Goal: Task Accomplishment & Management: Manage account settings

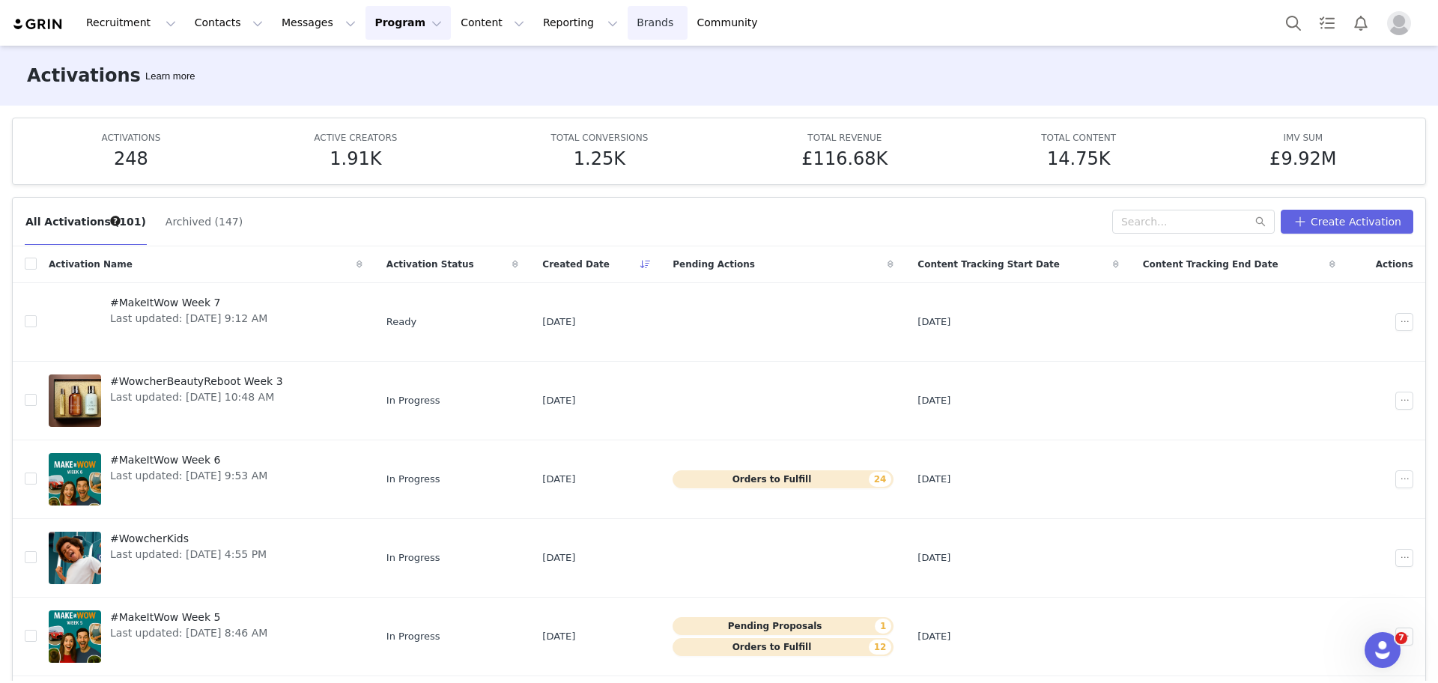
click at [628, 10] on link "Brands Brands" at bounding box center [657, 23] width 59 height 34
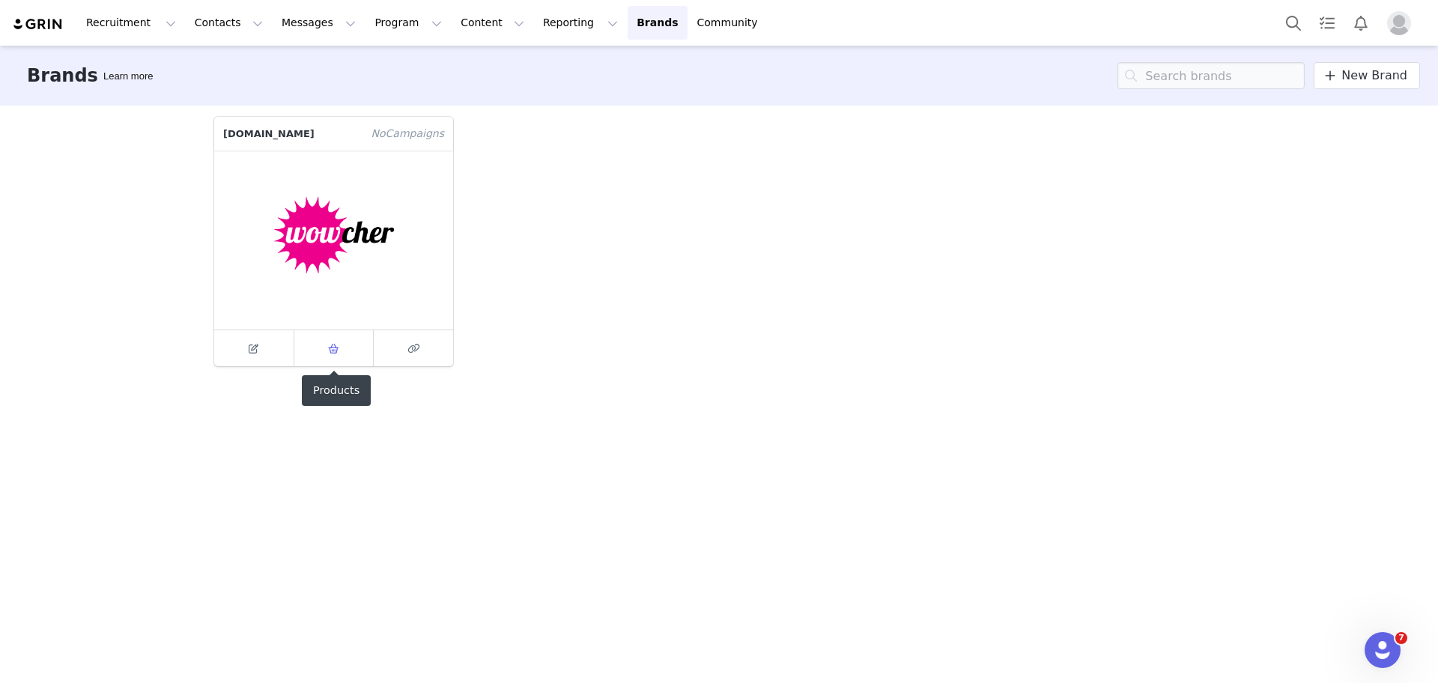
click at [333, 360] on link at bounding box center [334, 348] width 80 height 36
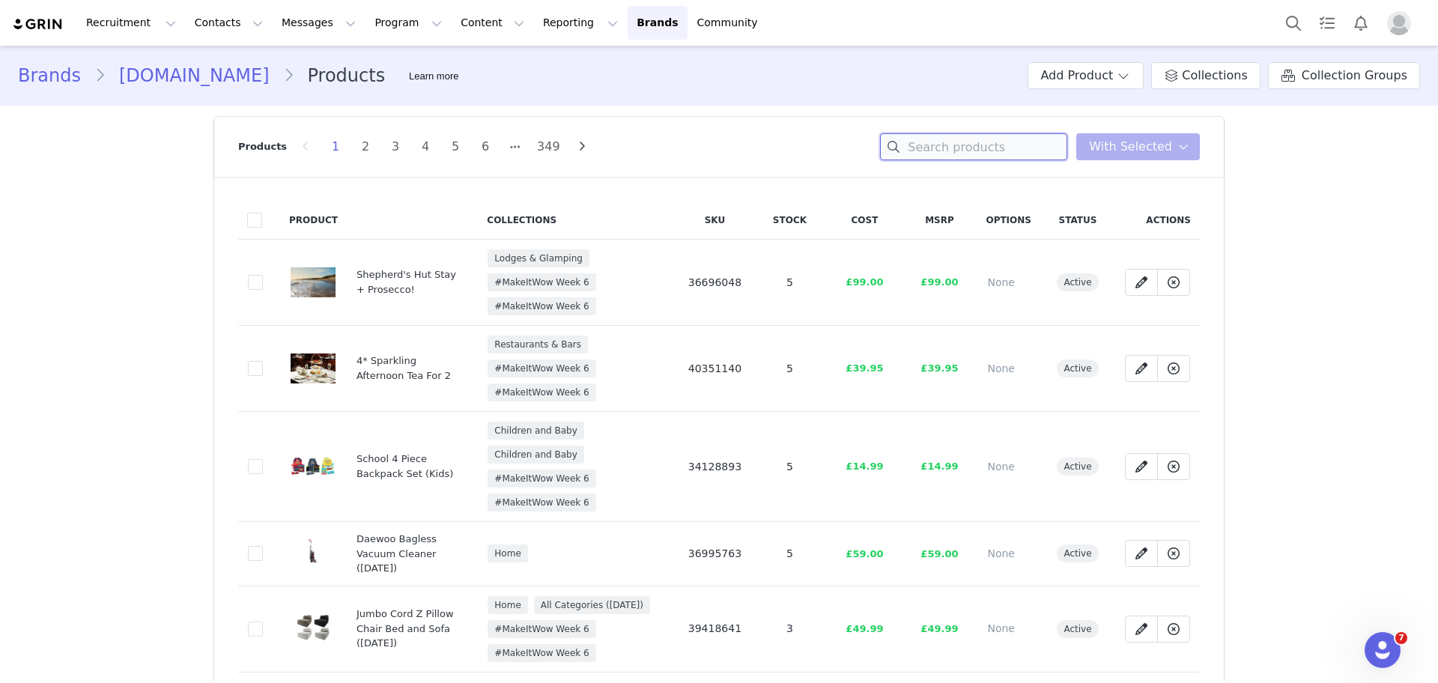
click at [936, 151] on input at bounding box center [973, 146] width 187 height 27
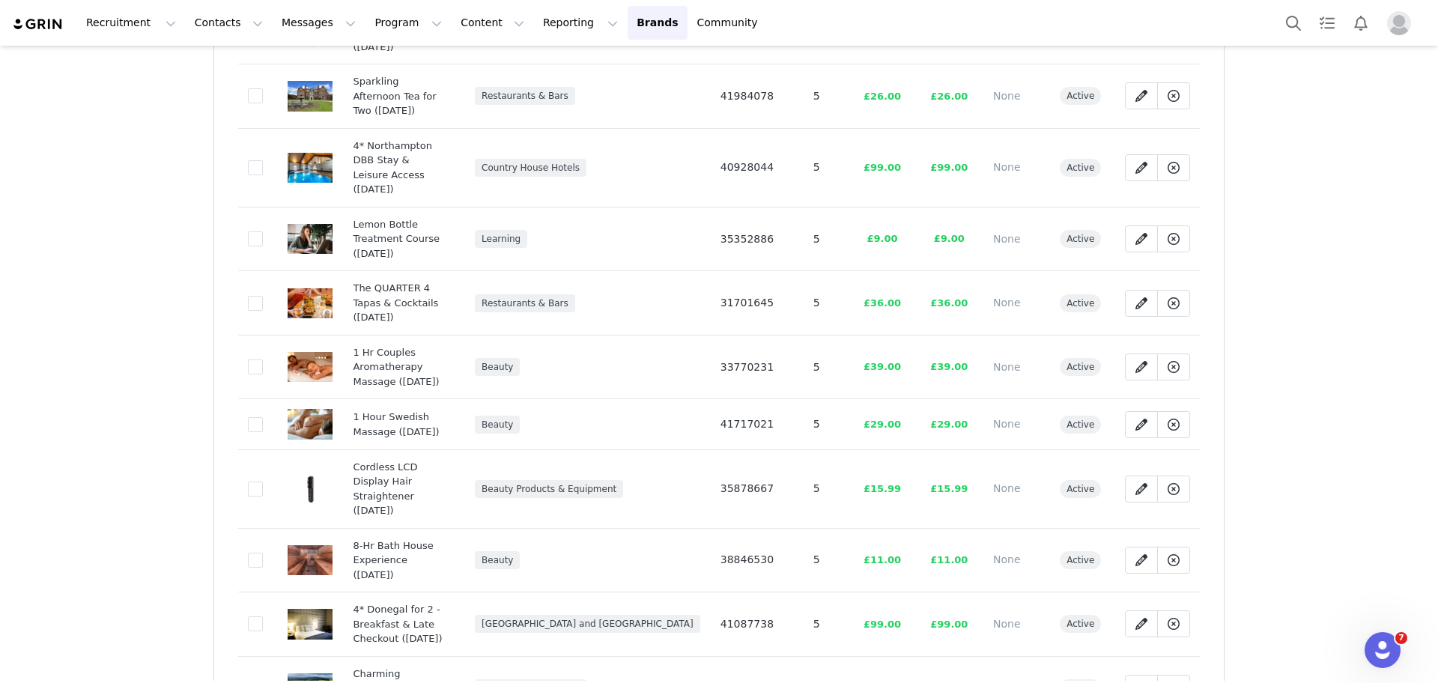
scroll to position [889, 0]
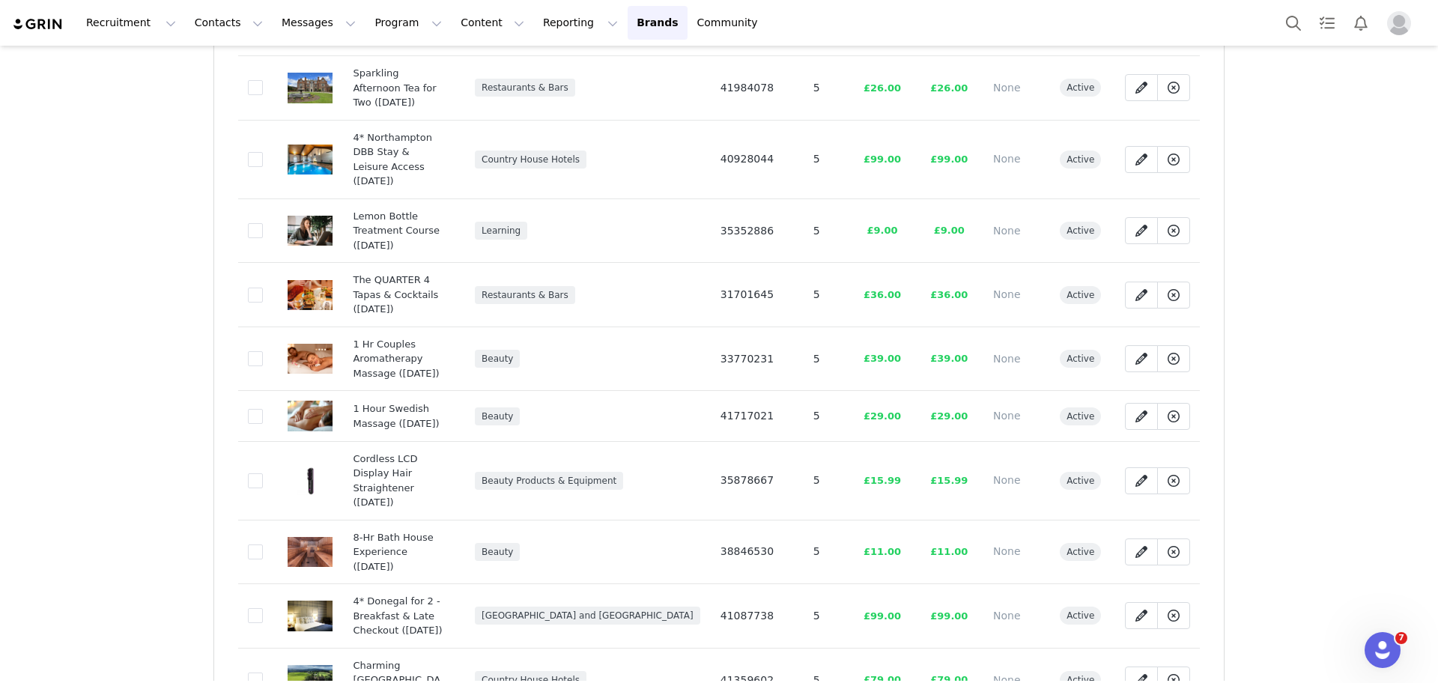
type input "(1 Oct)"
click at [551, 617] on span "100/page" at bounding box center [561, 622] width 49 height 12
type input "100/page"
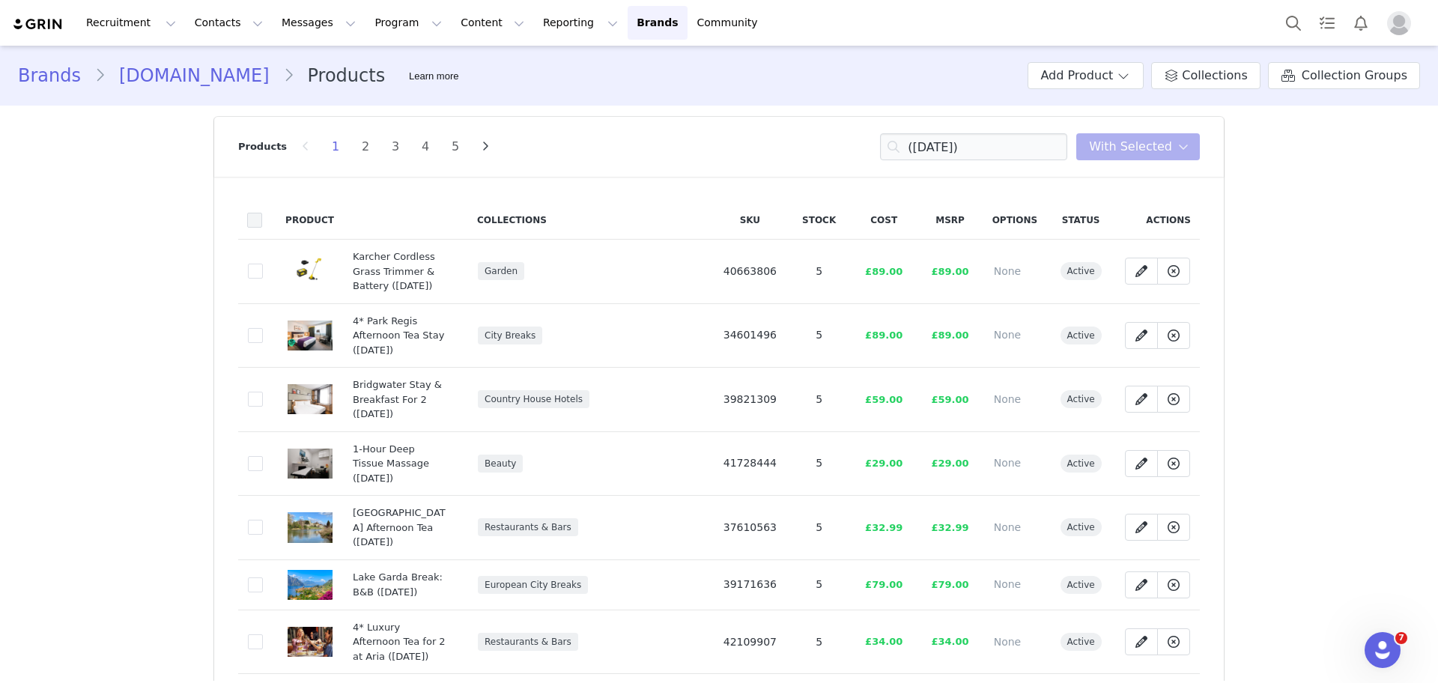
click at [247, 223] on span at bounding box center [254, 220] width 15 height 15
click at [262, 213] on input "checkbox" at bounding box center [262, 213] width 0 height 0
click at [249, 264] on span at bounding box center [255, 271] width 15 height 15
click at [263, 264] on input "01107fc8-f18f-4f65-8dbf-93ca7a6269e2" at bounding box center [263, 264] width 0 height 0
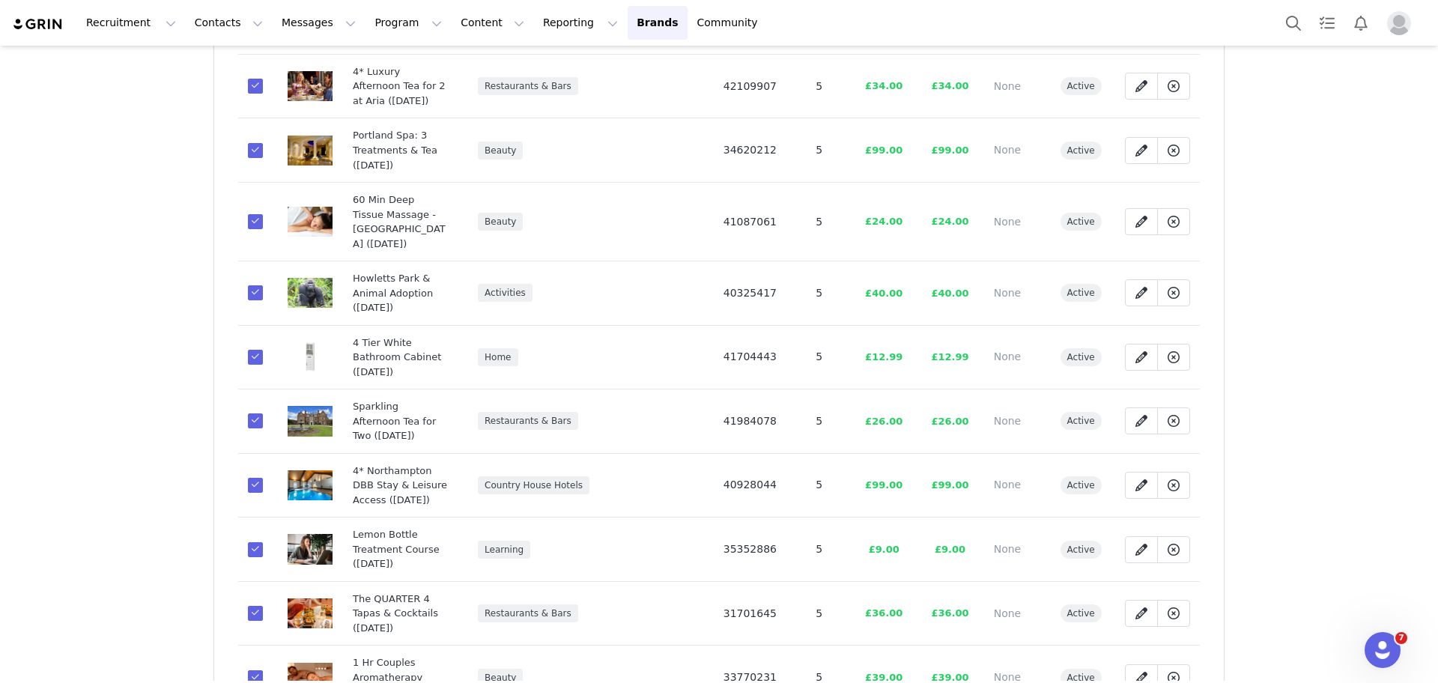
click at [248, 143] on span at bounding box center [255, 150] width 15 height 15
click at [263, 143] on input "04ad0d0d-95b9-442f-9da9-f82f236ee65b" at bounding box center [263, 143] width 0 height 0
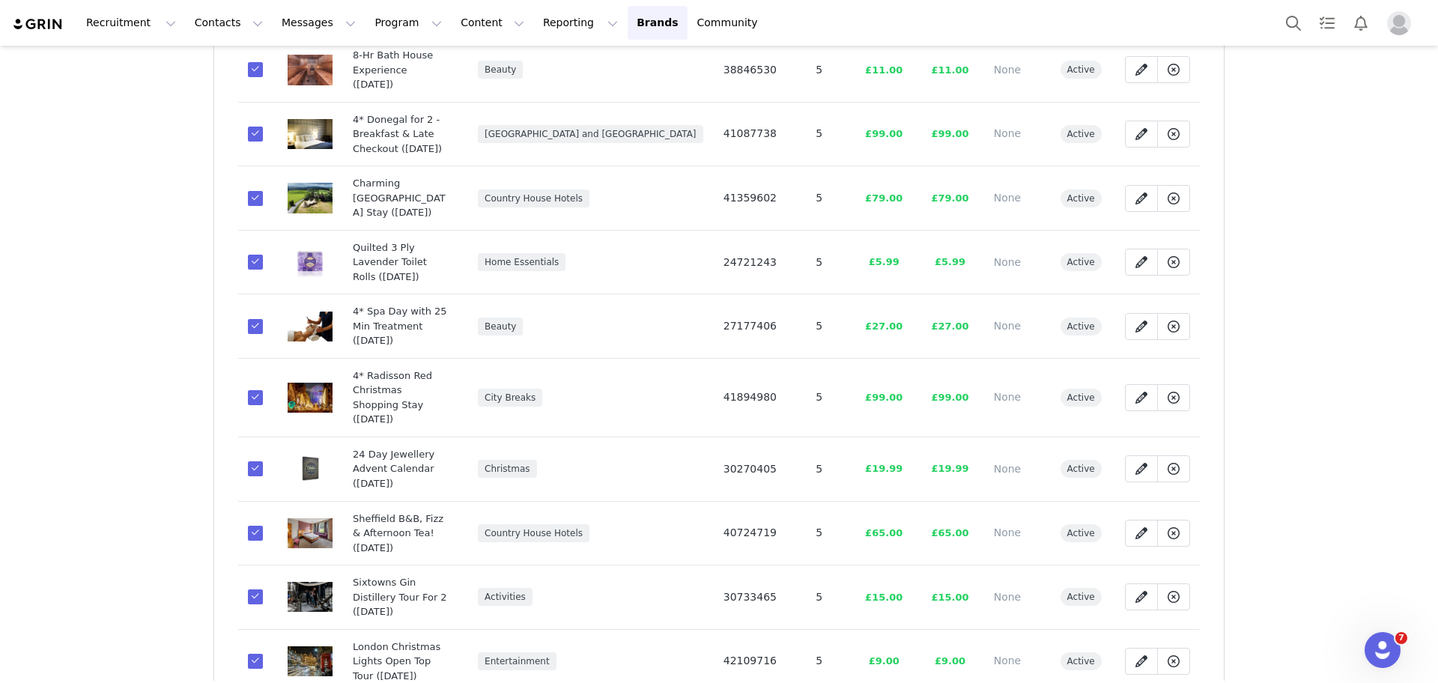
scroll to position [1350, 0]
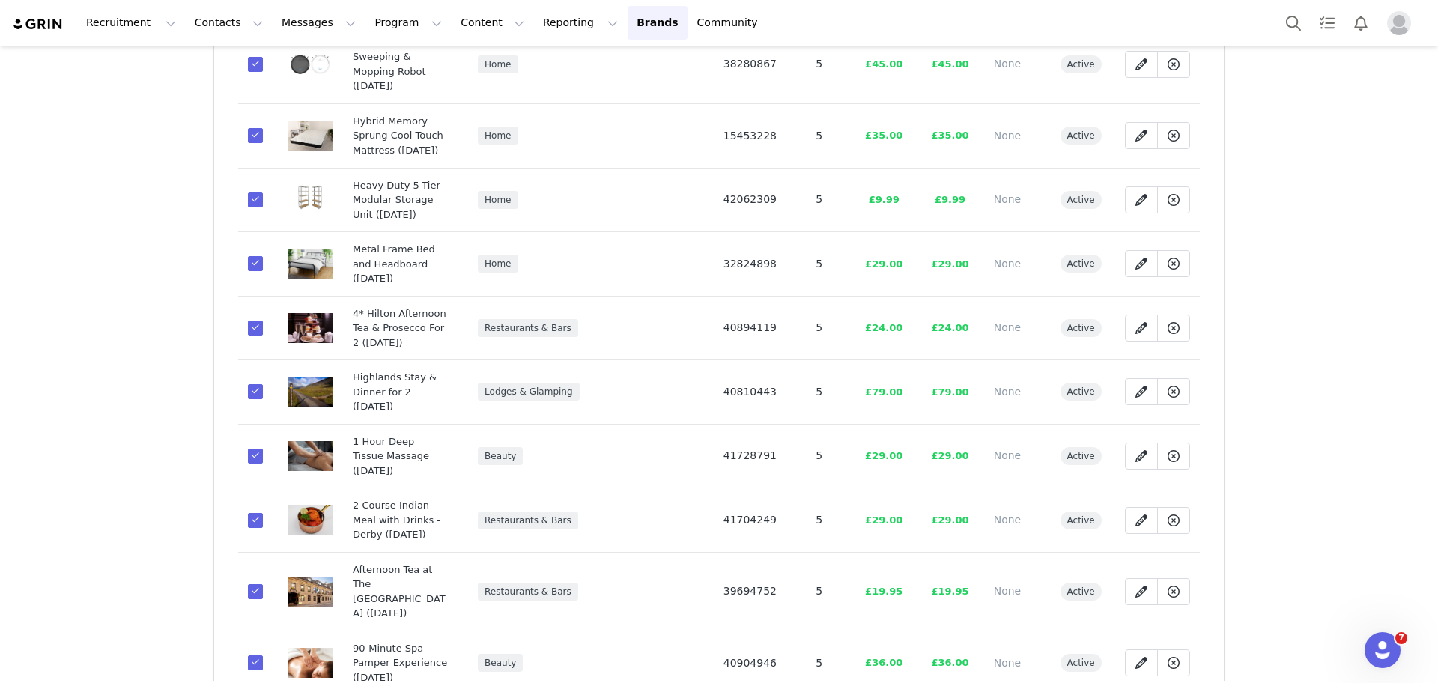
scroll to position [0, 0]
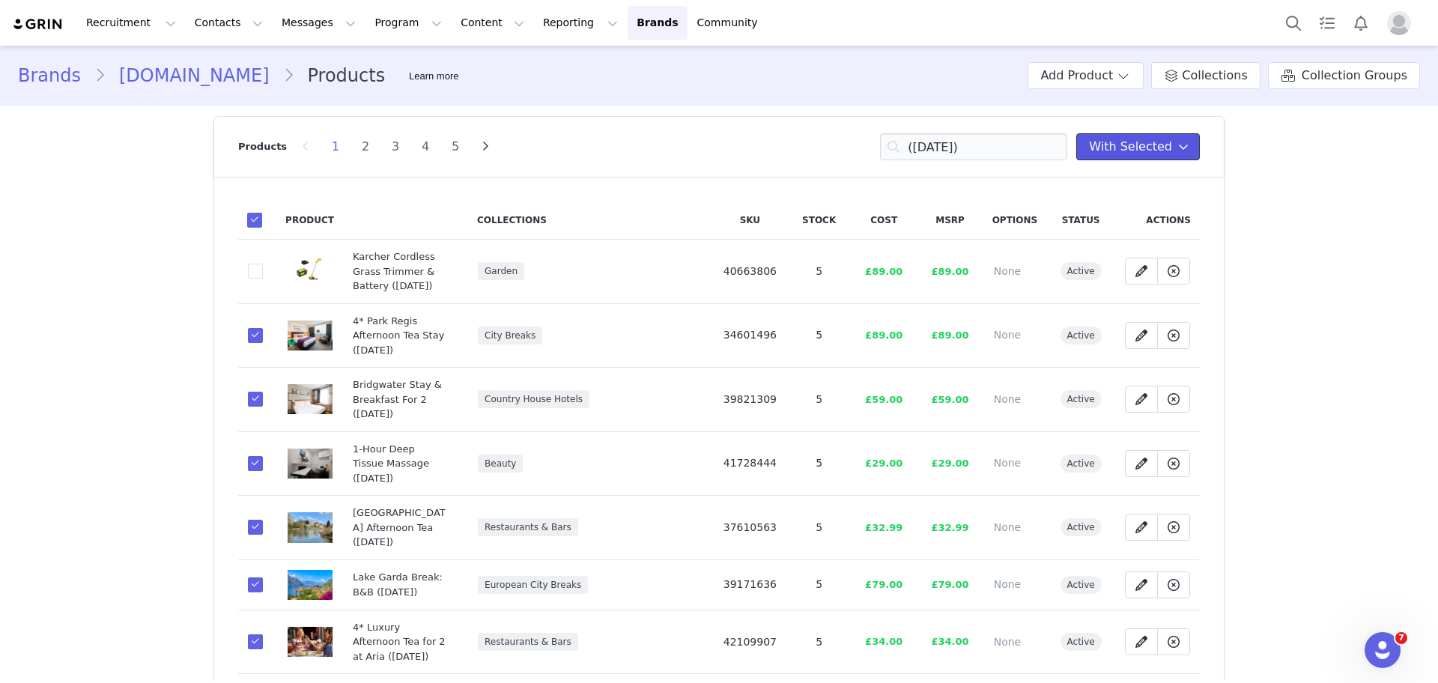
click at [1165, 143] on span "With Selected" at bounding box center [1130, 147] width 83 height 18
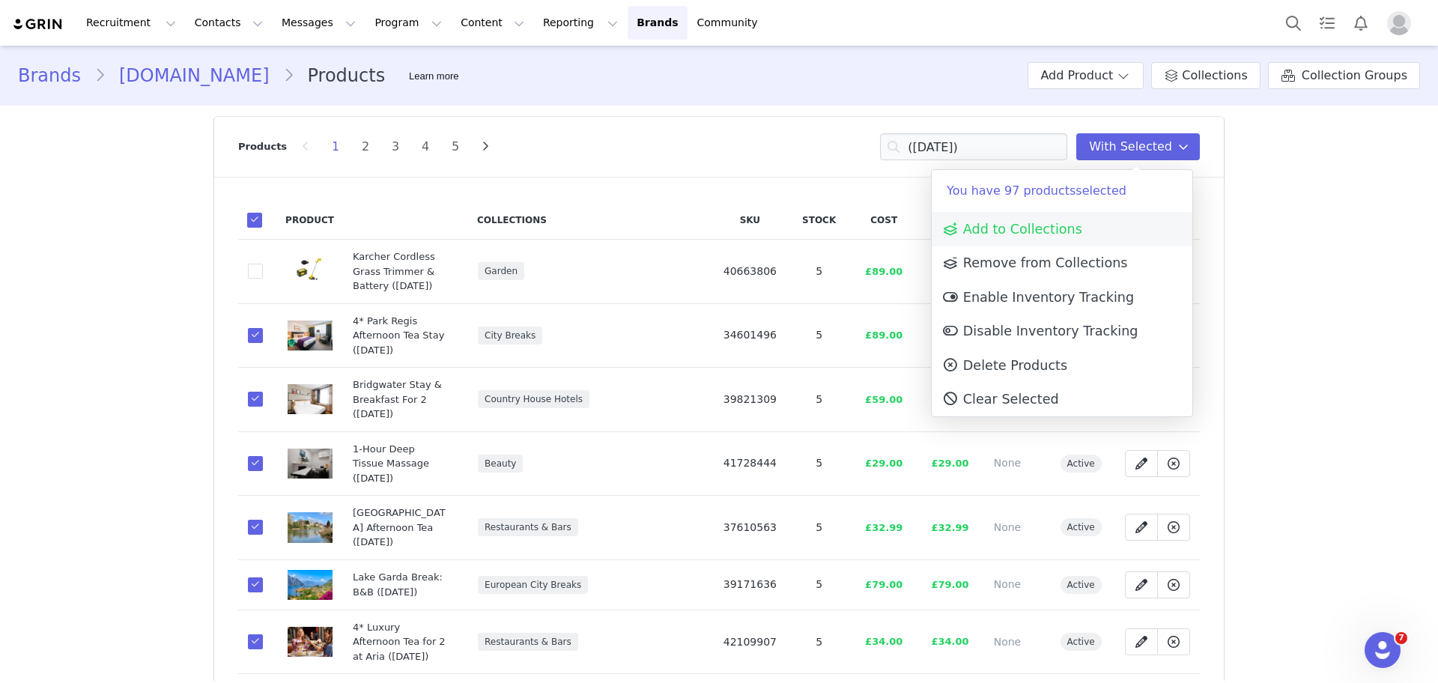
click at [1042, 223] on span "Add to Collections" at bounding box center [1012, 229] width 141 height 15
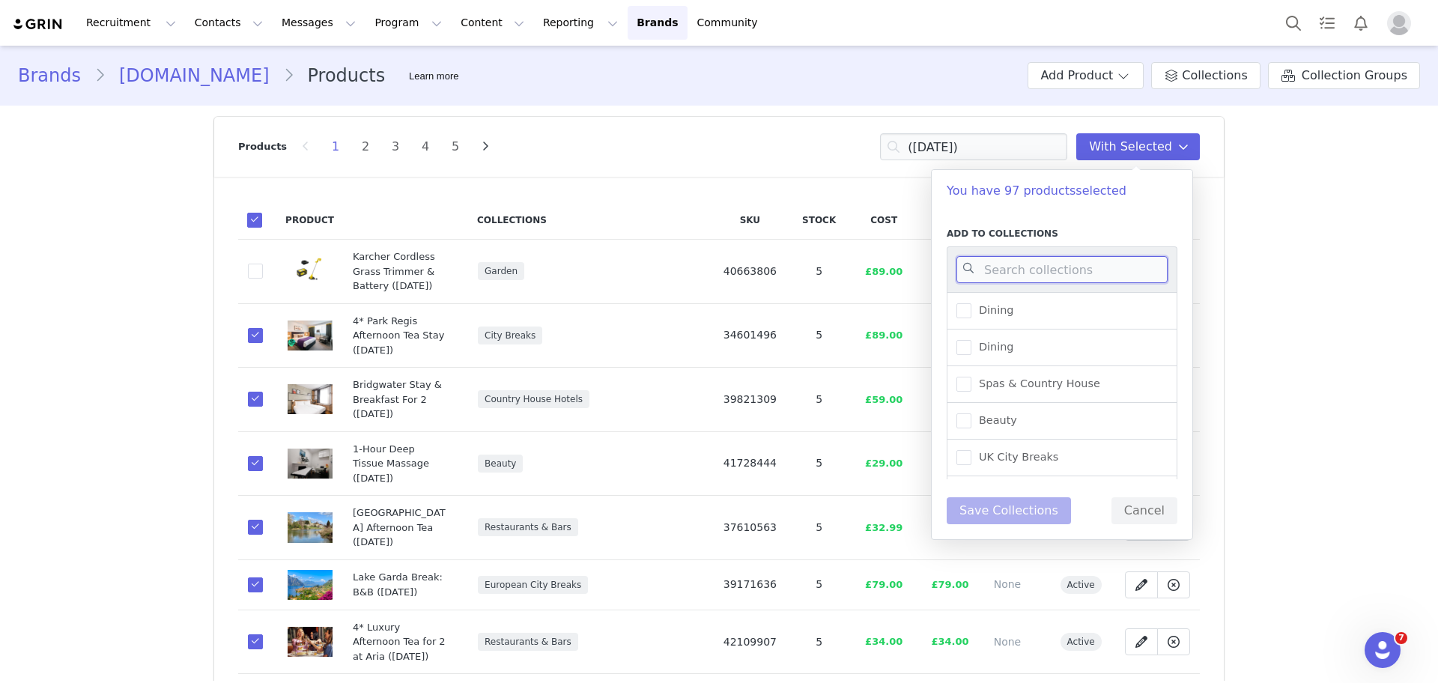
click at [1010, 273] on input at bounding box center [1061, 269] width 211 height 27
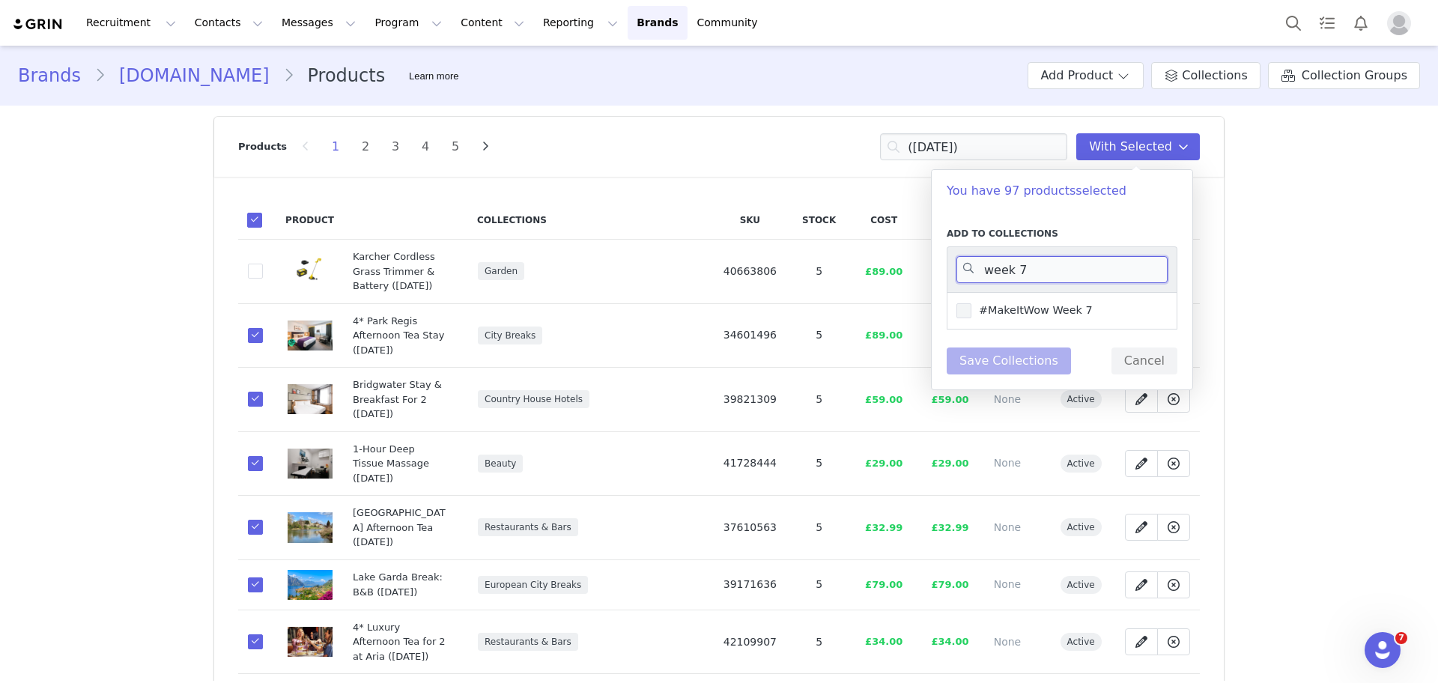
type input "week 7"
click at [1024, 313] on span "#MakeItWow Week 7" at bounding box center [1031, 310] width 121 height 14
click at [971, 303] on input "#MakeItWow Week 7" at bounding box center [971, 303] width 0 height 0
click at [1033, 357] on button "Save Collections" at bounding box center [1009, 361] width 124 height 27
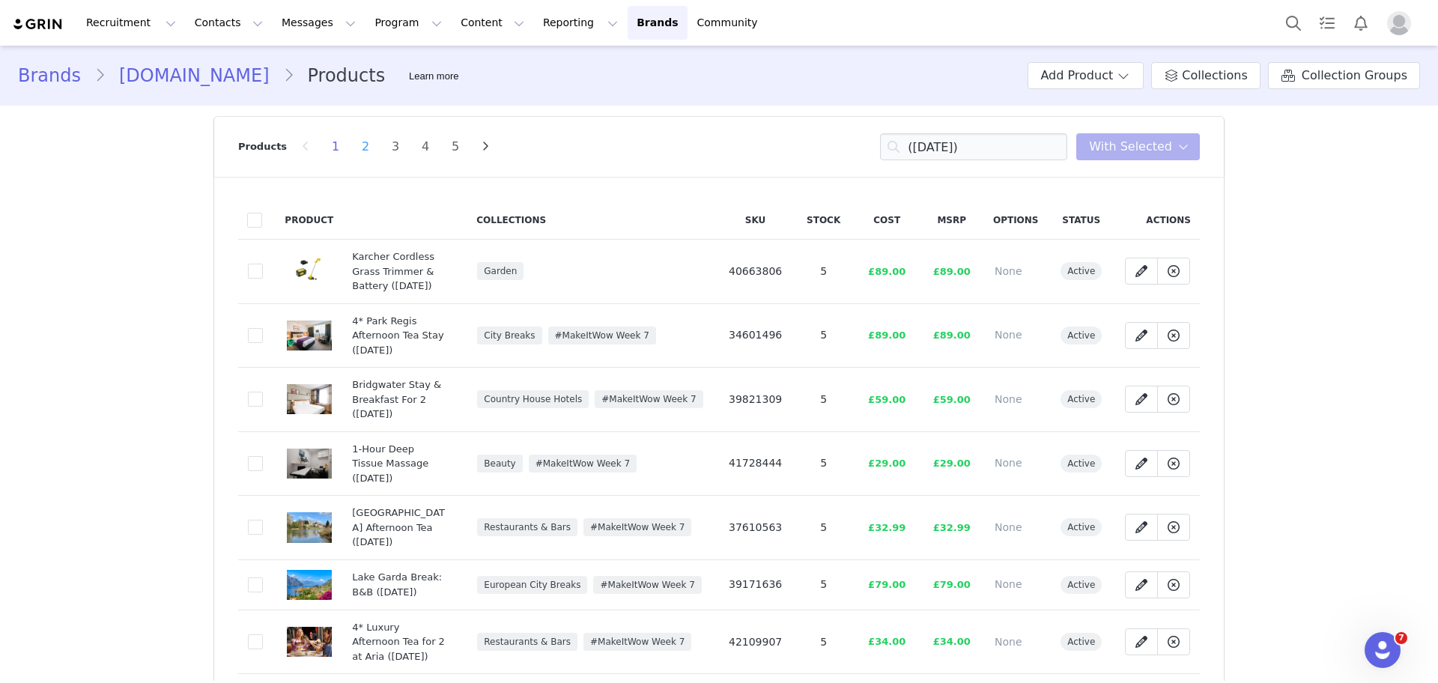
click at [354, 136] on li "2" at bounding box center [365, 146] width 22 height 21
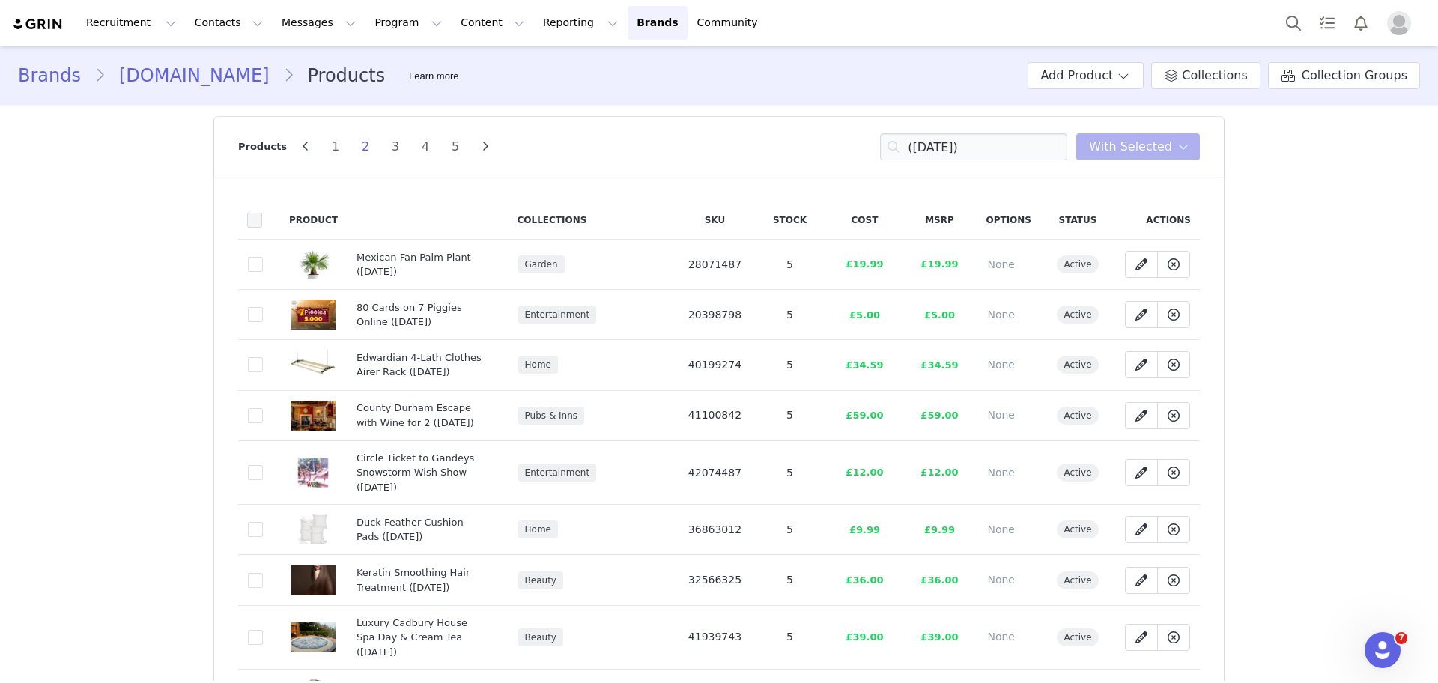
click at [247, 222] on span at bounding box center [254, 220] width 15 height 15
click at [262, 213] on input "checkbox" at bounding box center [262, 213] width 0 height 0
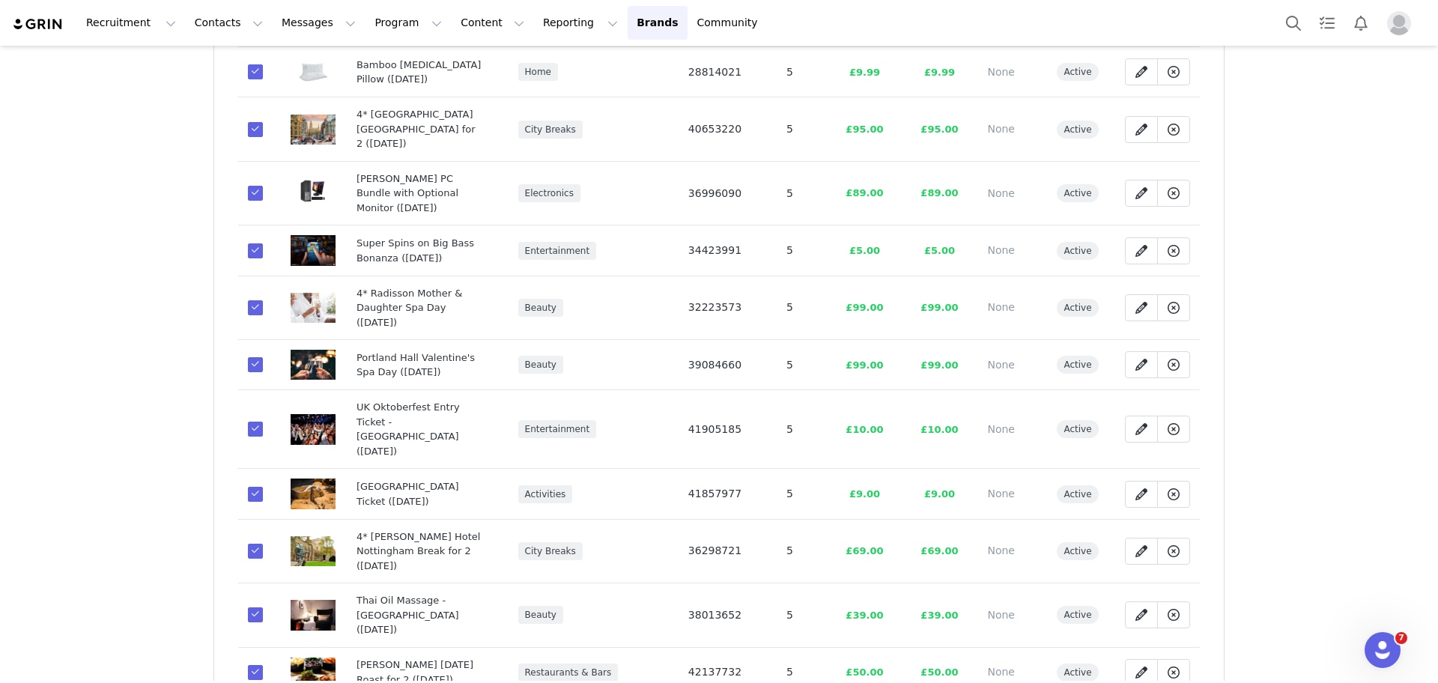
scroll to position [1506, 0]
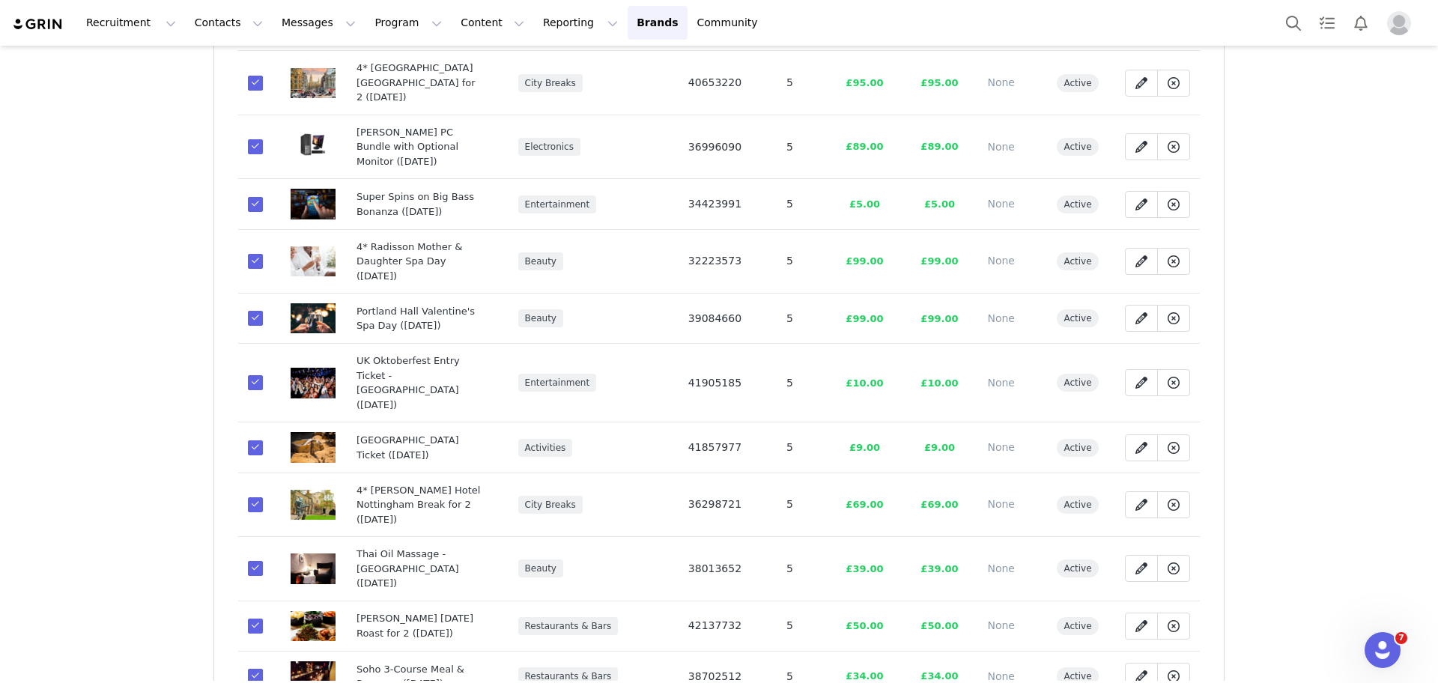
click at [248, 440] on span at bounding box center [255, 447] width 15 height 15
click at [263, 440] on input "4cf2239b-d6f3-4308-a15d-d36430adfdc4" at bounding box center [263, 440] width 0 height 0
click at [248, 375] on span at bounding box center [255, 382] width 15 height 15
click at [263, 375] on input "4cd6e0e7-ccc4-40f2-b826-a24faecd2c2b" at bounding box center [263, 375] width 0 height 0
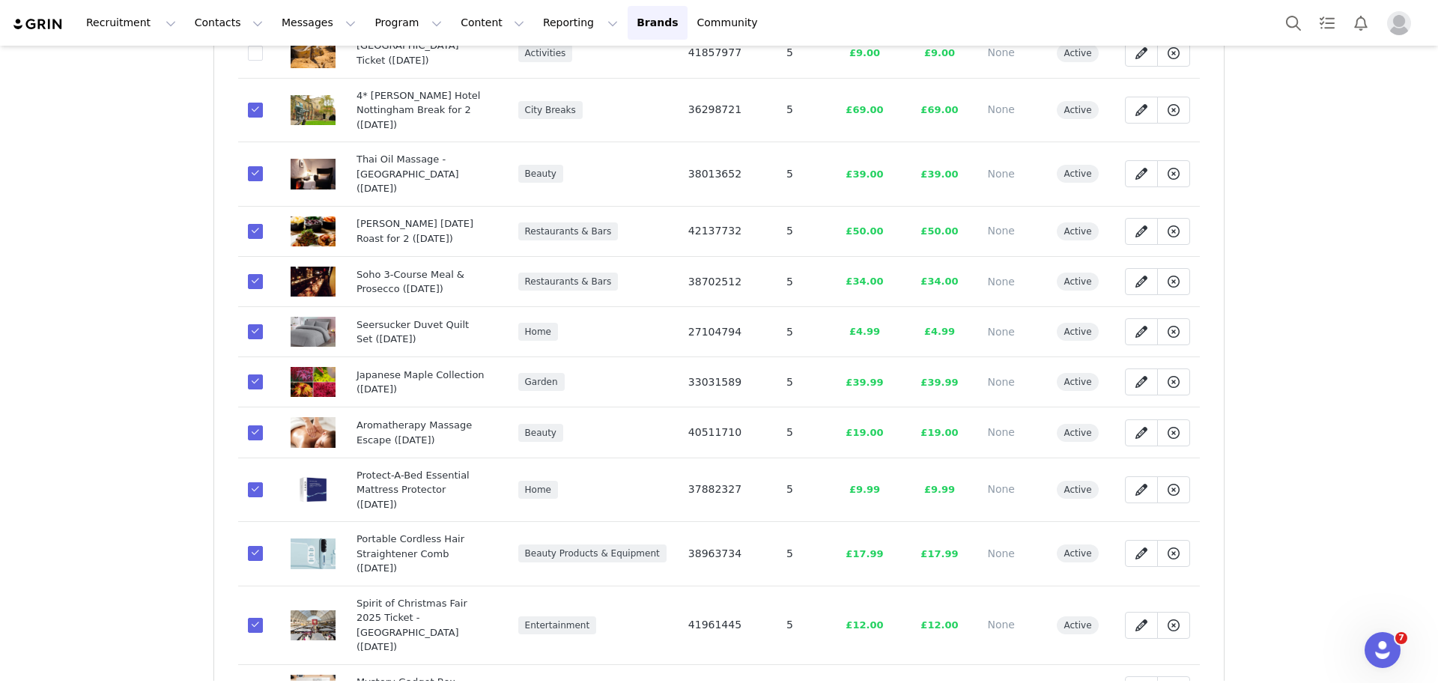
scroll to position [0, 0]
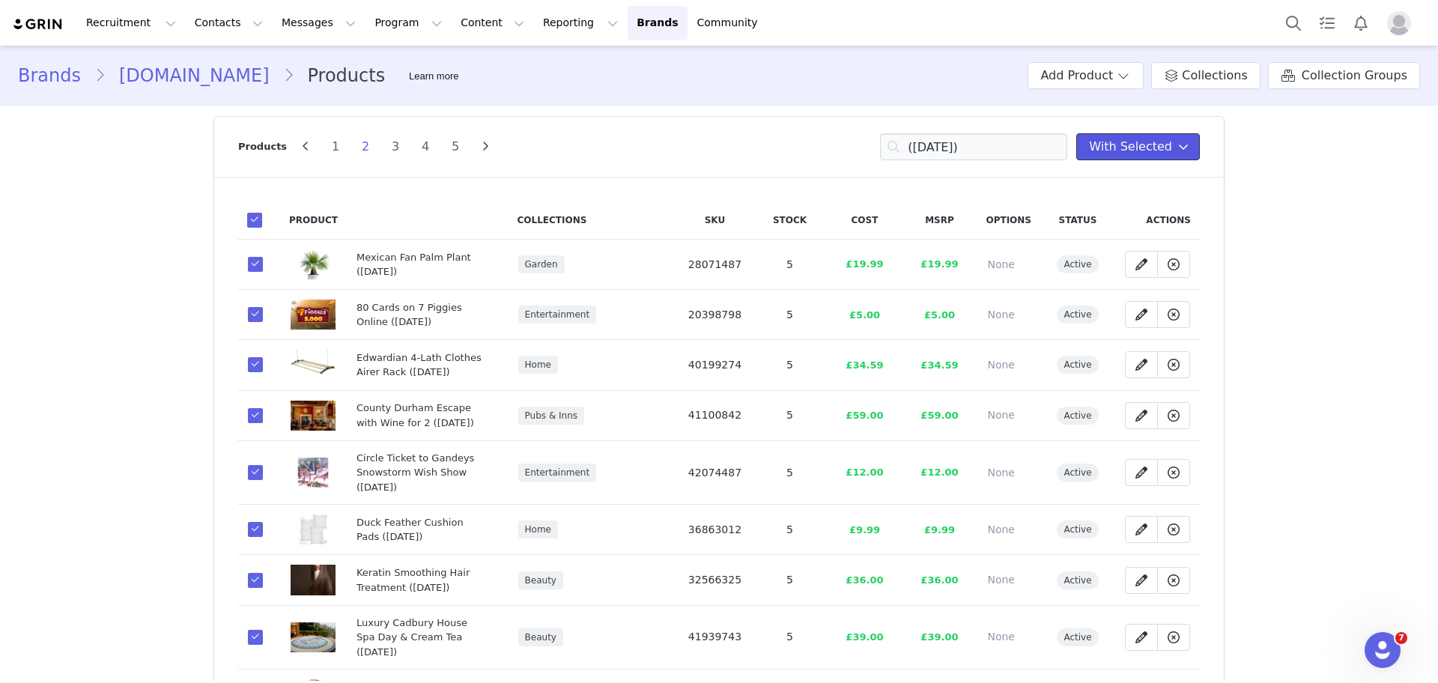
click at [1130, 145] on span "With Selected" at bounding box center [1130, 147] width 83 height 18
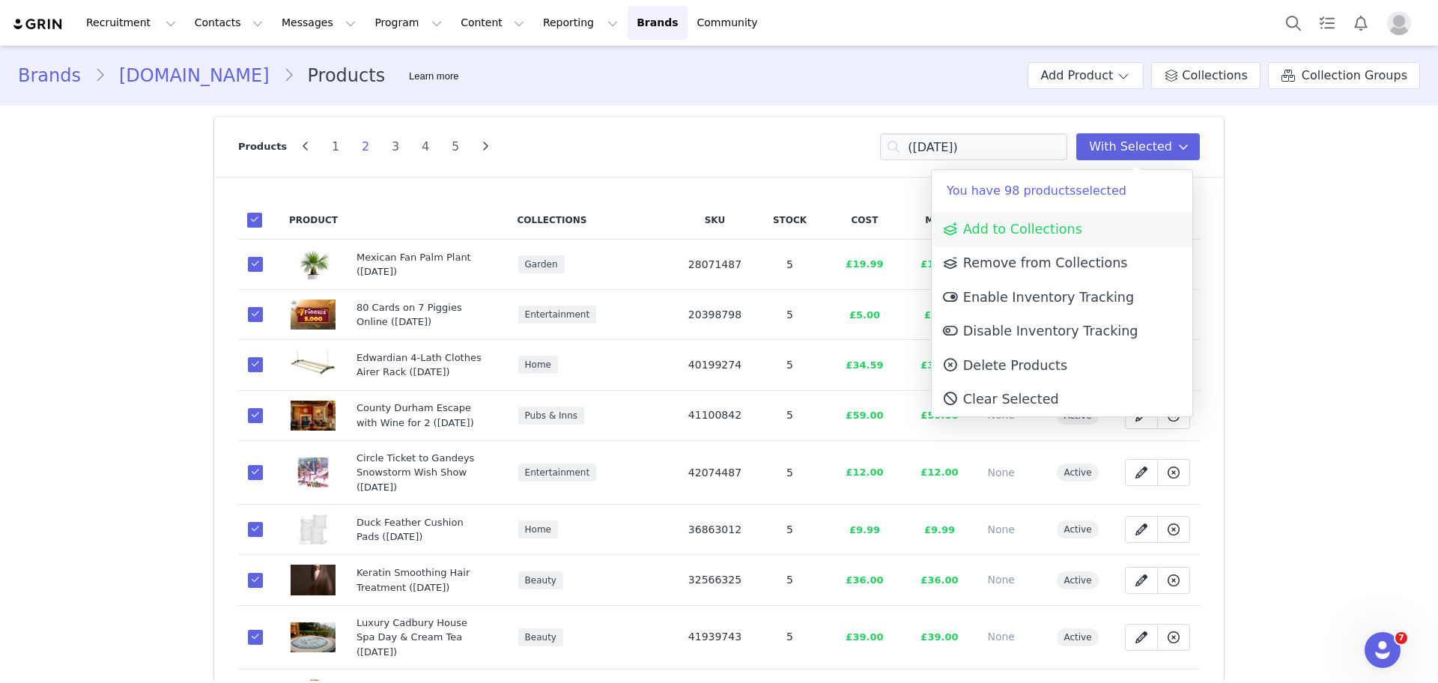
click at [1053, 224] on span "Add to Collections" at bounding box center [1012, 229] width 141 height 15
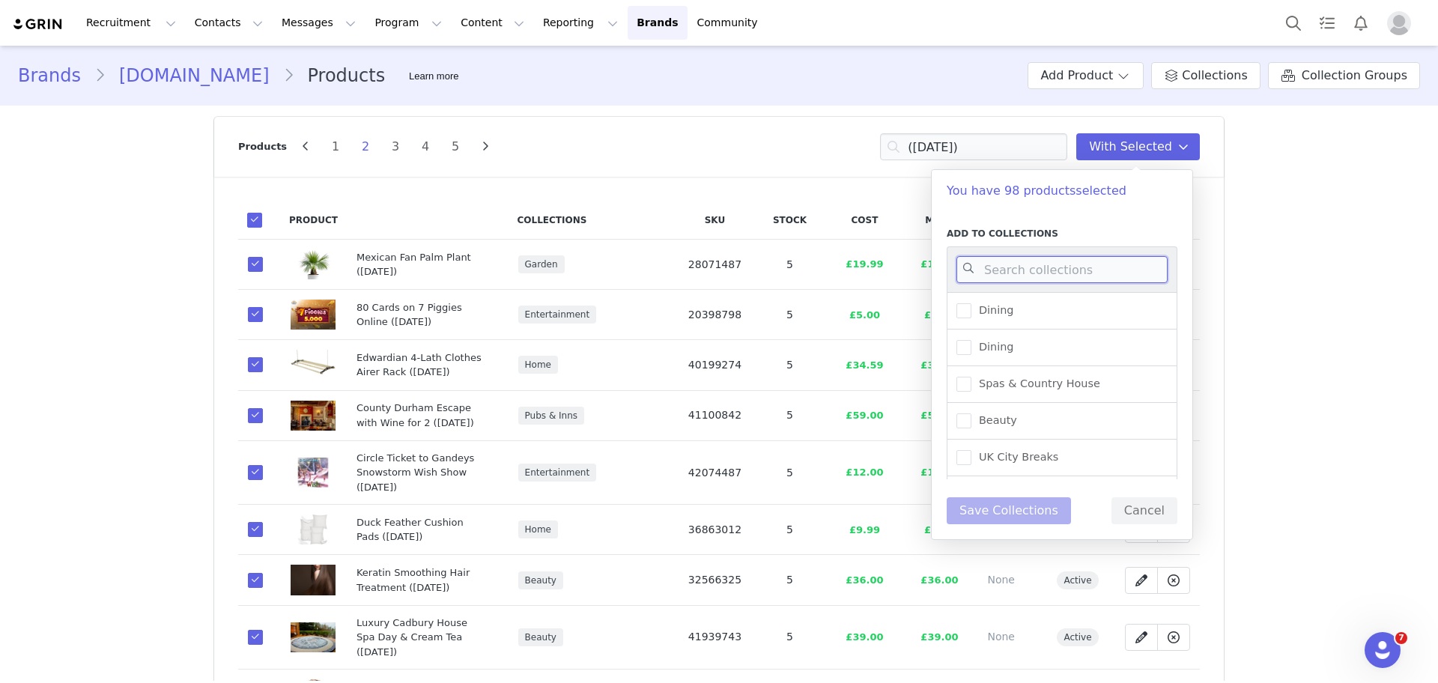
click at [994, 267] on input at bounding box center [1061, 269] width 211 height 27
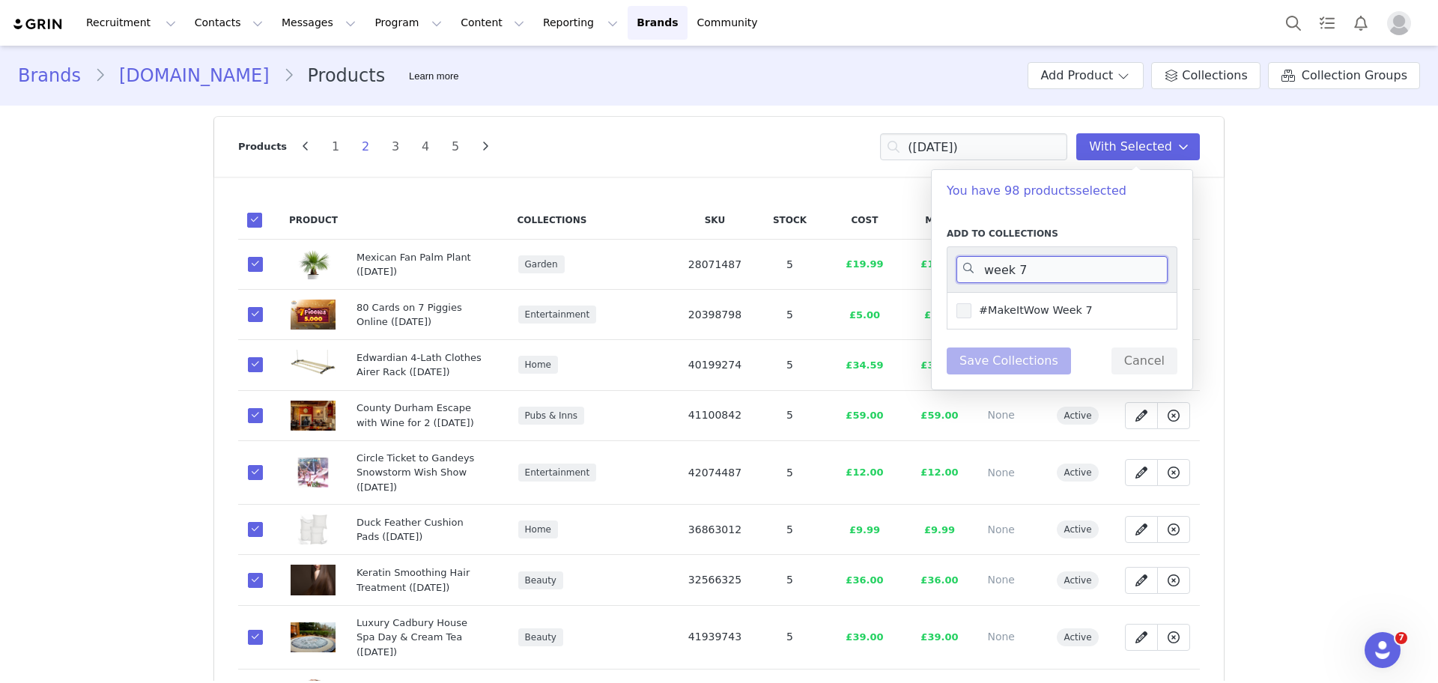
type input "week 7"
click at [1004, 306] on span "#MakeItWow Week 7" at bounding box center [1031, 310] width 121 height 14
click at [971, 303] on input "#MakeItWow Week 7" at bounding box center [971, 303] width 0 height 0
click at [998, 375] on button "Save Collections" at bounding box center [1009, 361] width 124 height 27
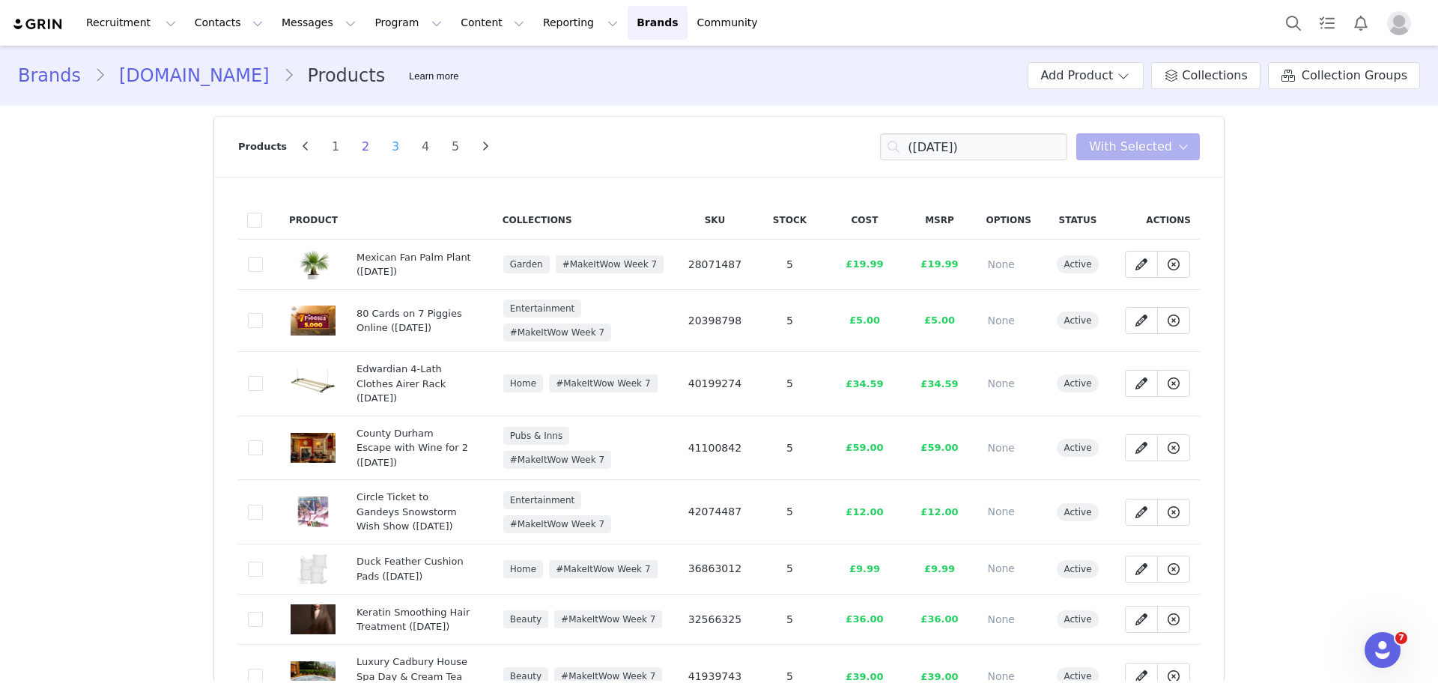
click at [384, 152] on li "3" at bounding box center [395, 146] width 22 height 21
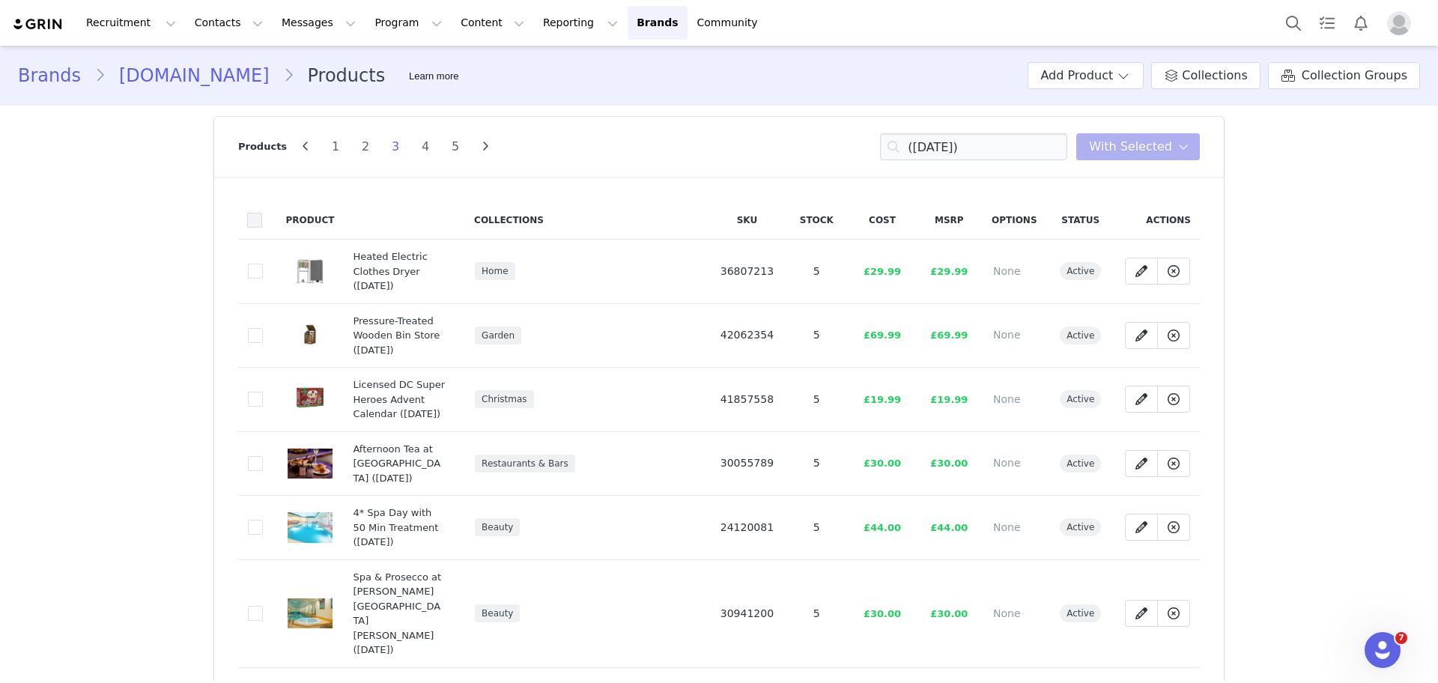
click at [252, 225] on span at bounding box center [254, 220] width 15 height 15
click at [262, 213] on input "checkbox" at bounding box center [262, 213] width 0 height 0
click at [248, 264] on span at bounding box center [255, 271] width 15 height 15
click at [263, 264] on input "76775c80-2102-4fbd-bcae-57d40caa4de6" at bounding box center [263, 264] width 0 height 0
click at [1191, 144] on button "With Selected" at bounding box center [1138, 146] width 124 height 27
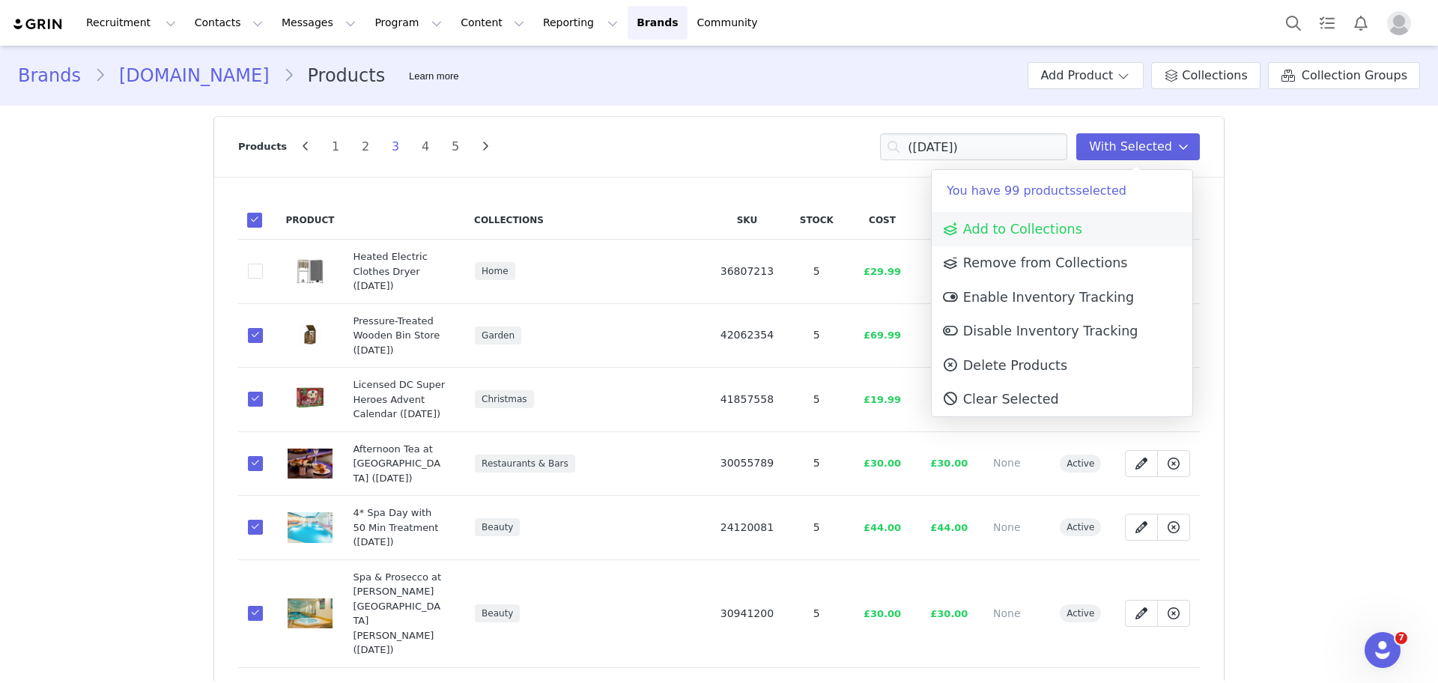
click at [1098, 226] on link "Add to Collections" at bounding box center [1062, 229] width 261 height 34
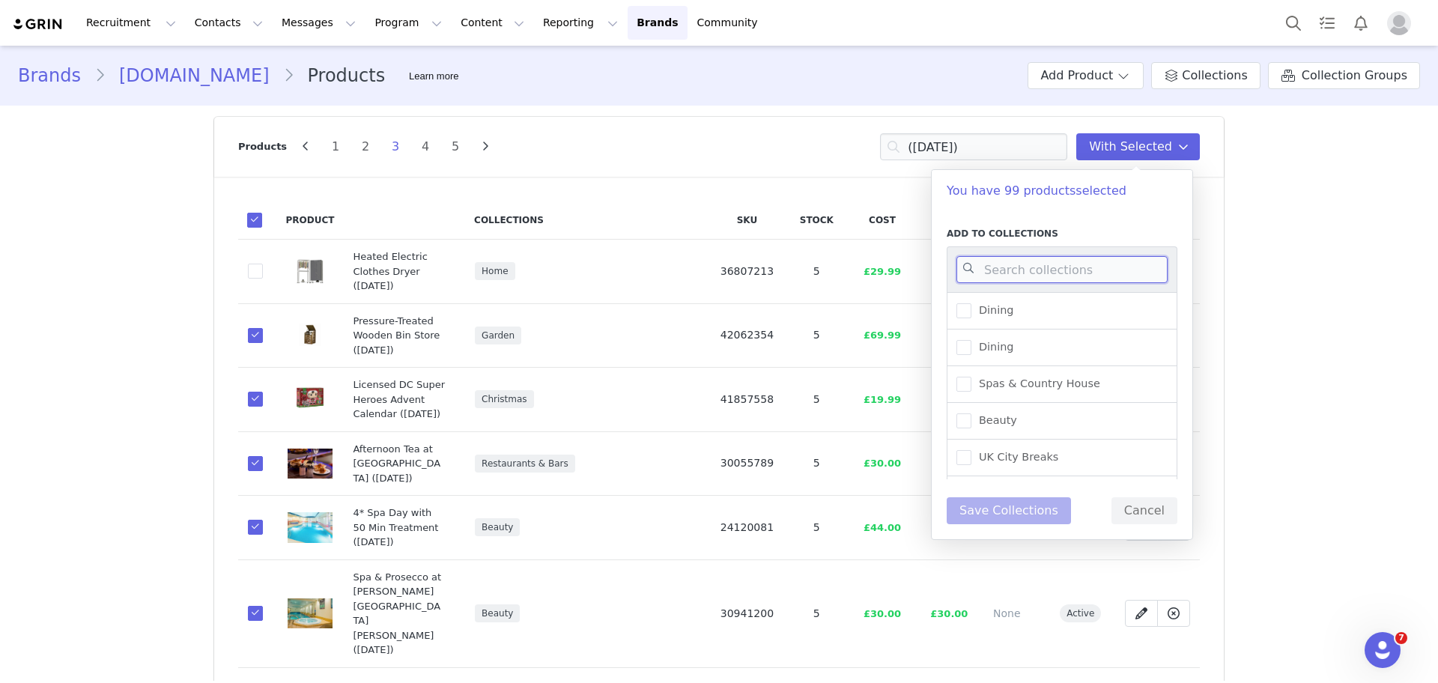
click at [1046, 265] on input at bounding box center [1061, 269] width 211 height 27
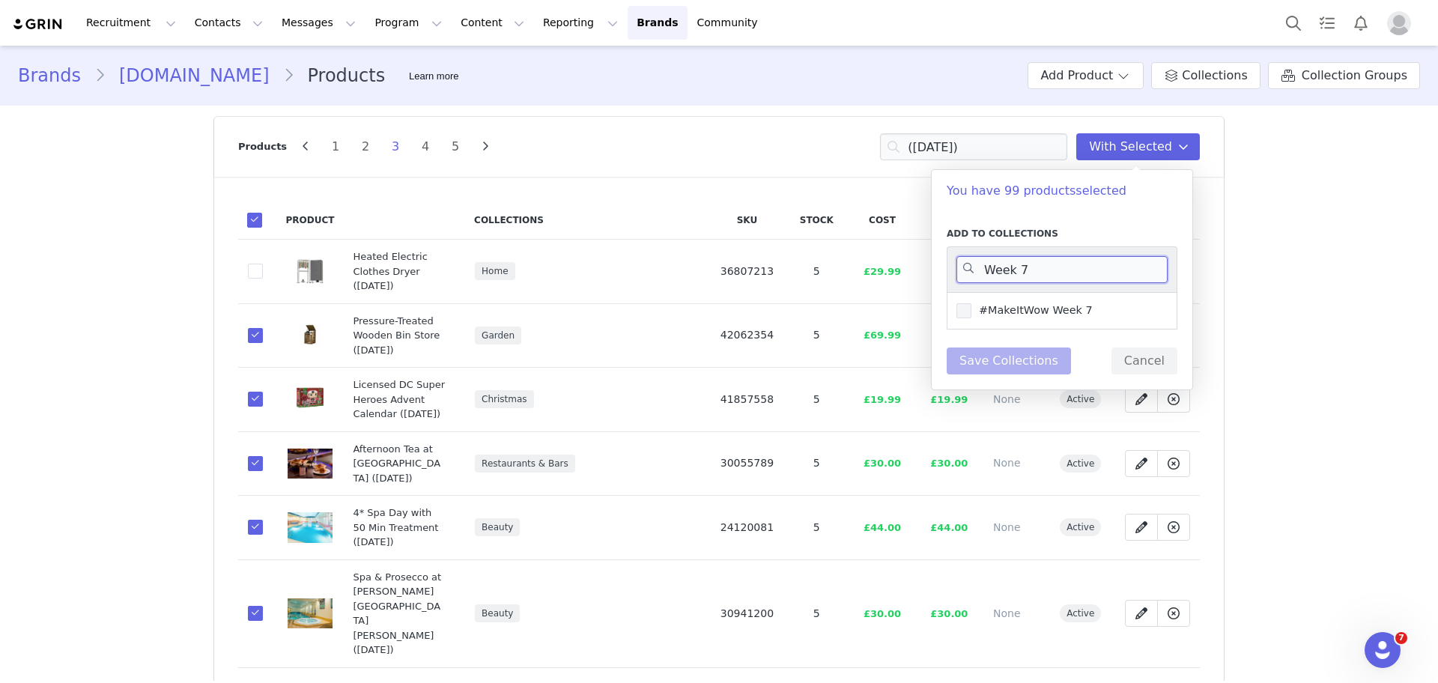
type input "Week 7"
click at [1040, 305] on span "#MakeItWow Week 7" at bounding box center [1031, 310] width 121 height 14
click at [971, 303] on input "#MakeItWow Week 7" at bounding box center [971, 303] width 0 height 0
click at [1032, 363] on button "Save Collections" at bounding box center [1009, 361] width 124 height 27
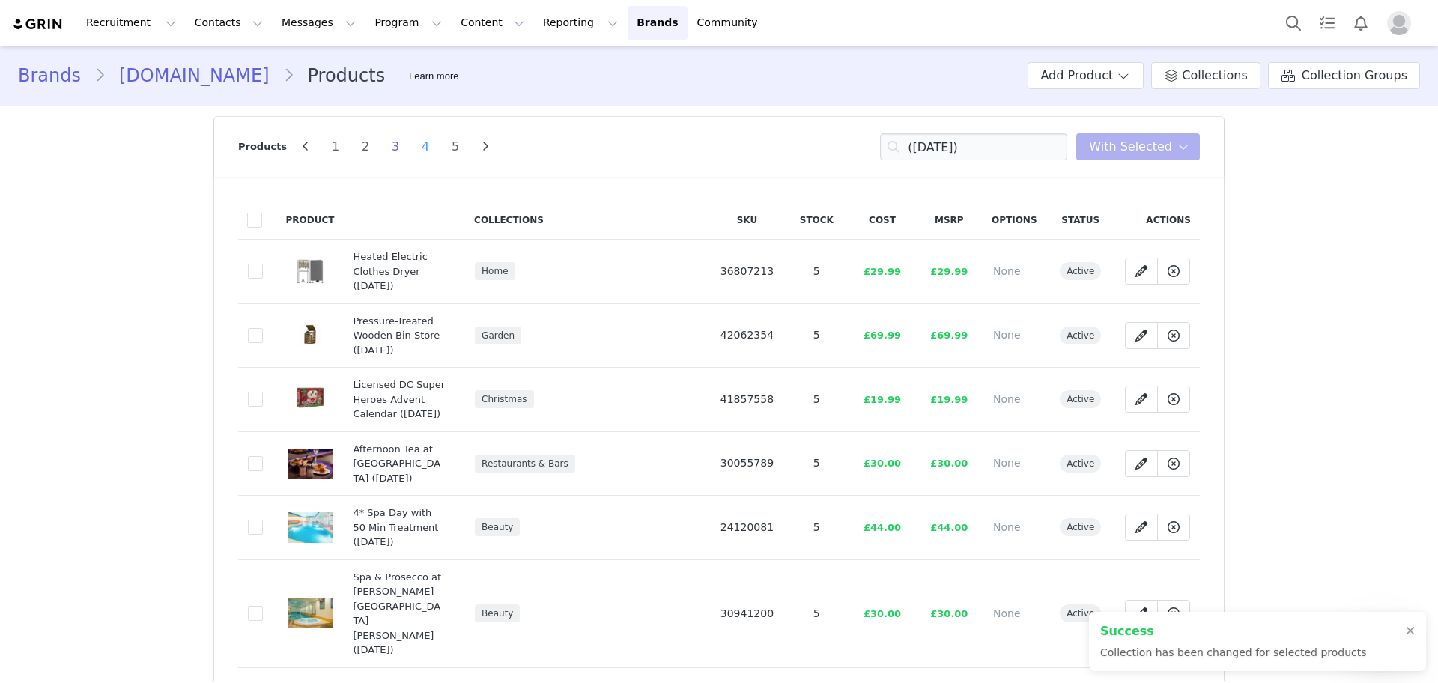
click at [414, 144] on li "4" at bounding box center [425, 146] width 22 height 21
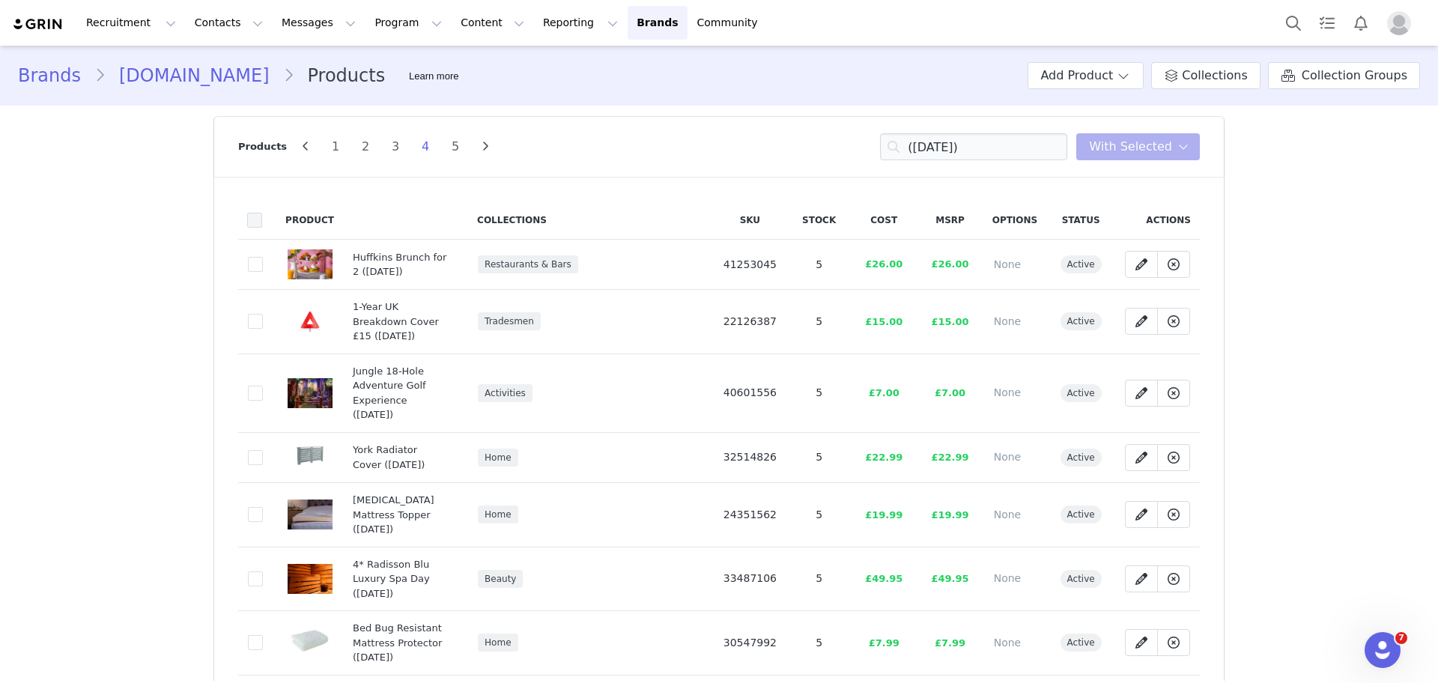
click at [249, 222] on span at bounding box center [254, 220] width 15 height 15
click at [262, 213] on input "checkbox" at bounding box center [262, 213] width 0 height 0
click at [248, 314] on span at bounding box center [255, 321] width 15 height 15
click at [263, 314] on input "b81842d1-bad3-4112-8249-5d9807656b66" at bounding box center [263, 314] width 0 height 0
click at [248, 450] on span at bounding box center [255, 457] width 15 height 15
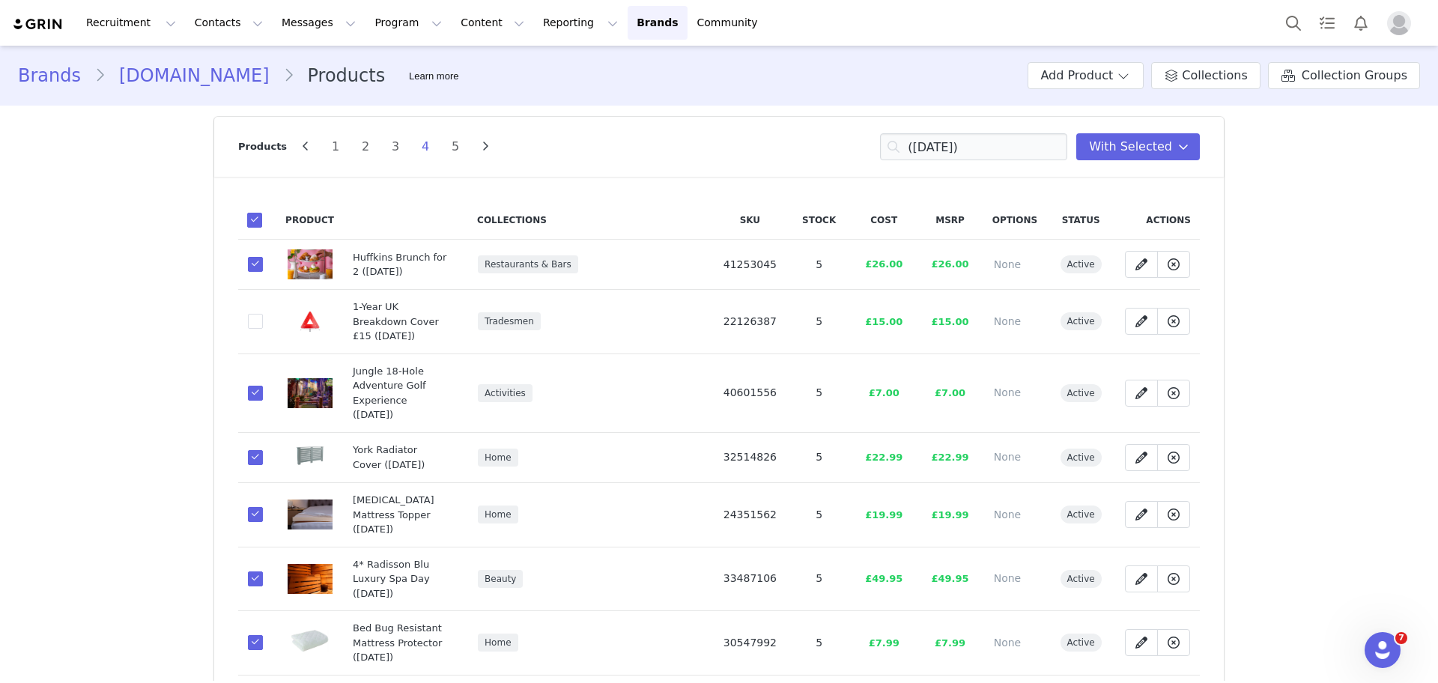
click at [263, 450] on input "ba48fffc-5bc2-4081-b127-5f7aec2bc04d" at bounding box center [263, 450] width 0 height 0
click at [248, 571] on span at bounding box center [255, 578] width 15 height 15
click at [263, 571] on input "bab3fc1c-7ed7-4970-b207-8c8af6a4c2e2" at bounding box center [263, 571] width 0 height 0
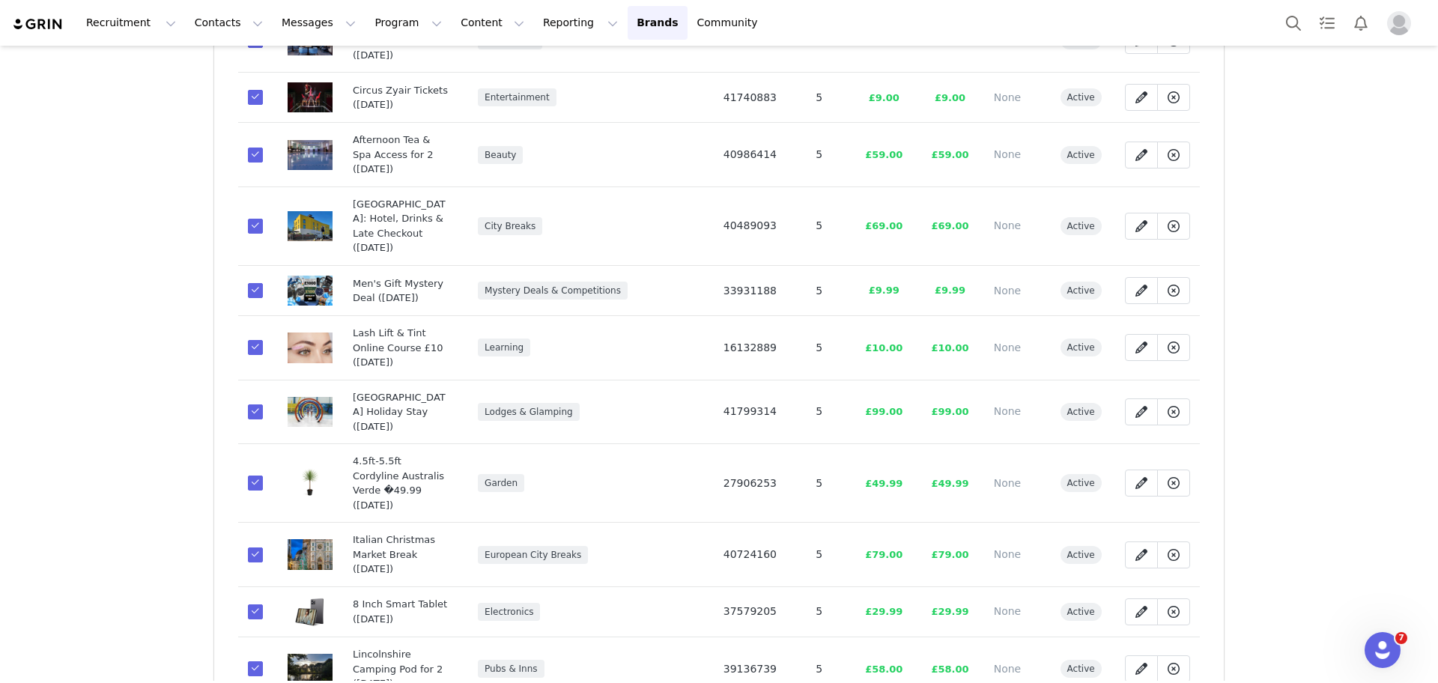
scroll to position [924, 0]
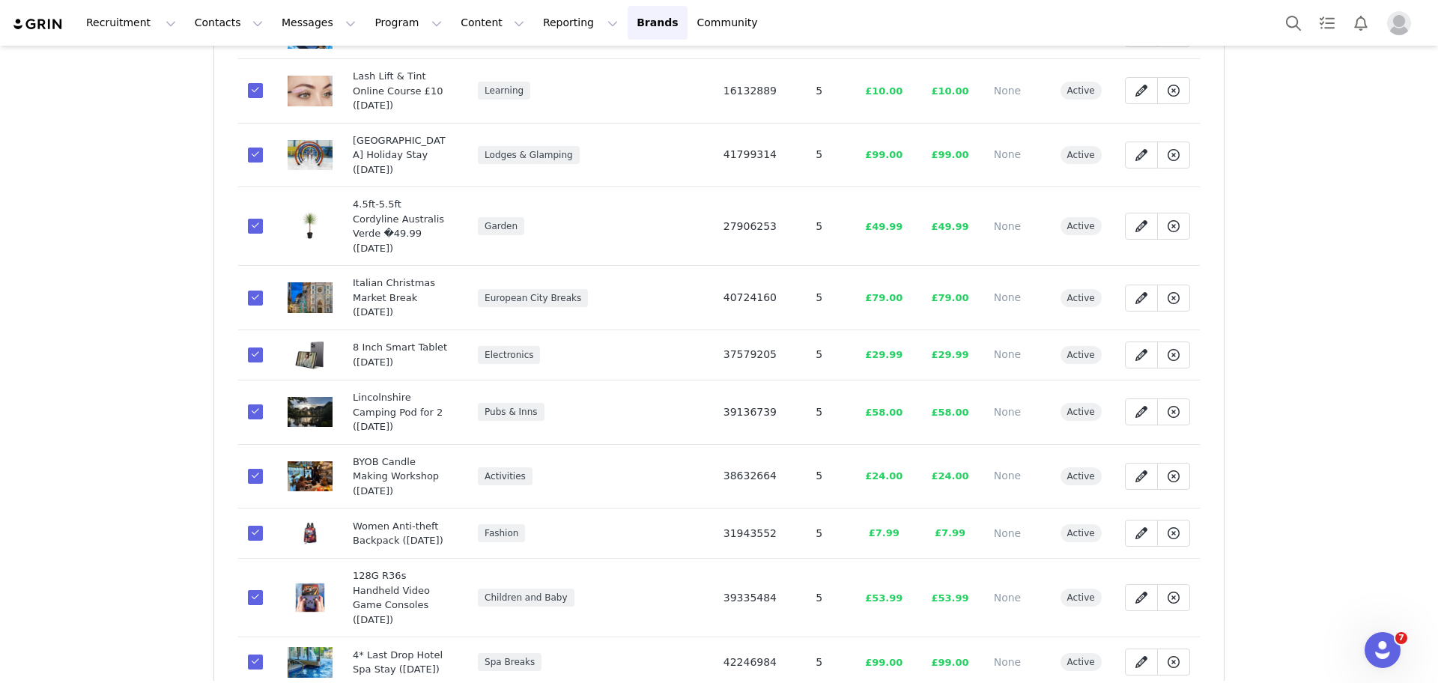
click at [248, 348] on span at bounding box center [255, 355] width 15 height 15
click at [263, 348] on input "c1f66513-8c20-4104-bd43-a923906d03be" at bounding box center [263, 348] width 0 height 0
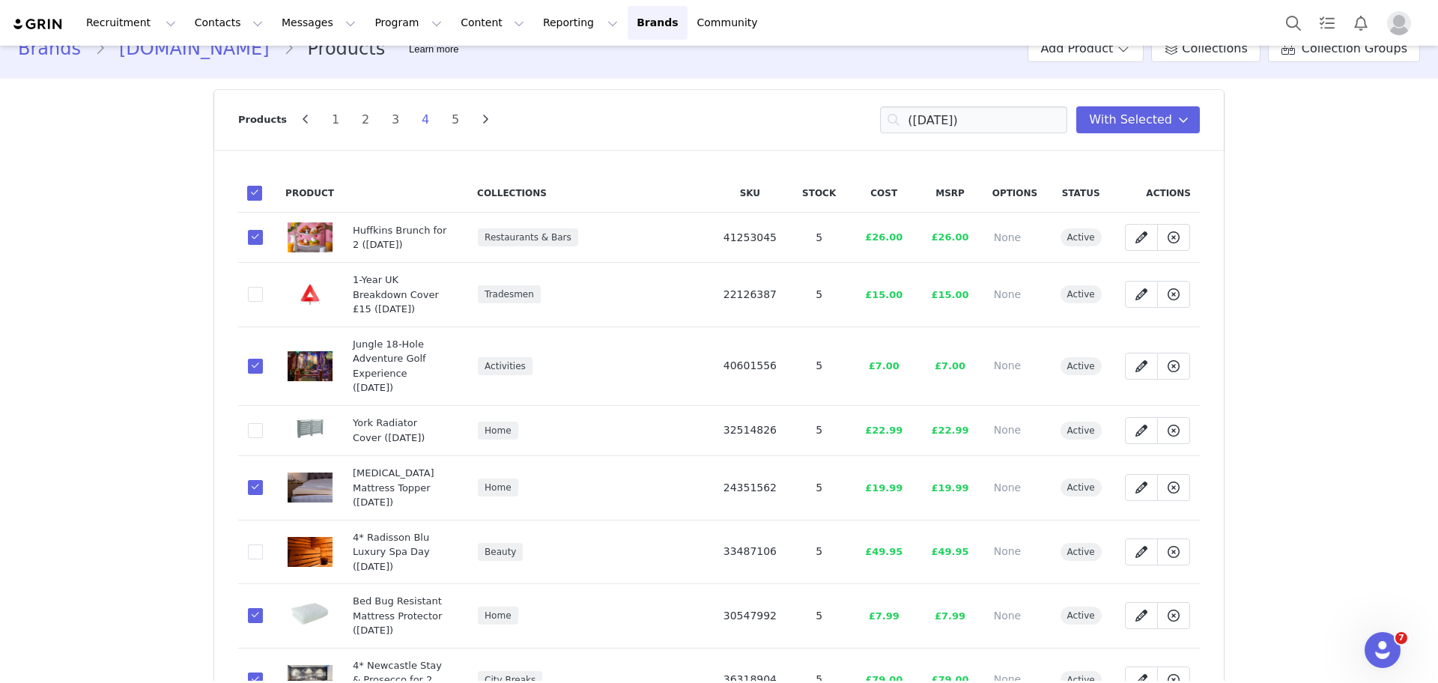
scroll to position [0, 0]
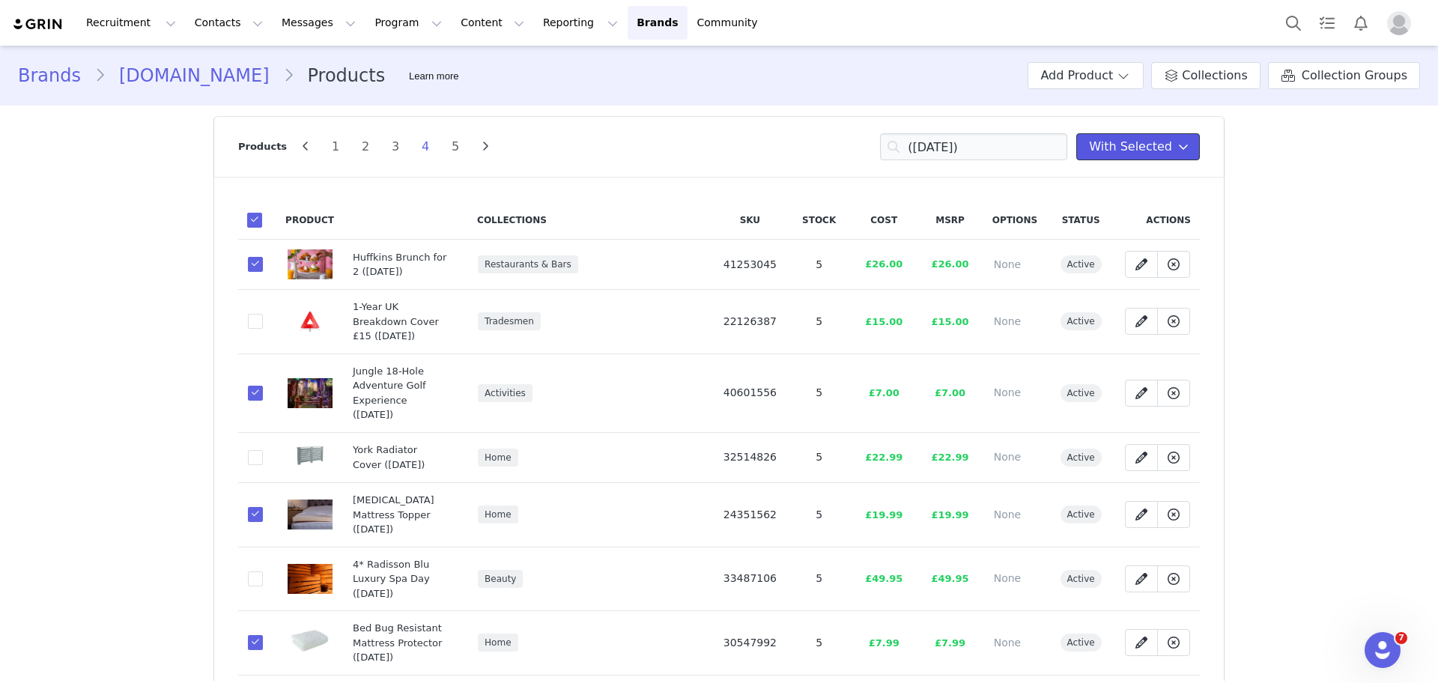
click at [1159, 135] on button "With Selected" at bounding box center [1138, 146] width 124 height 27
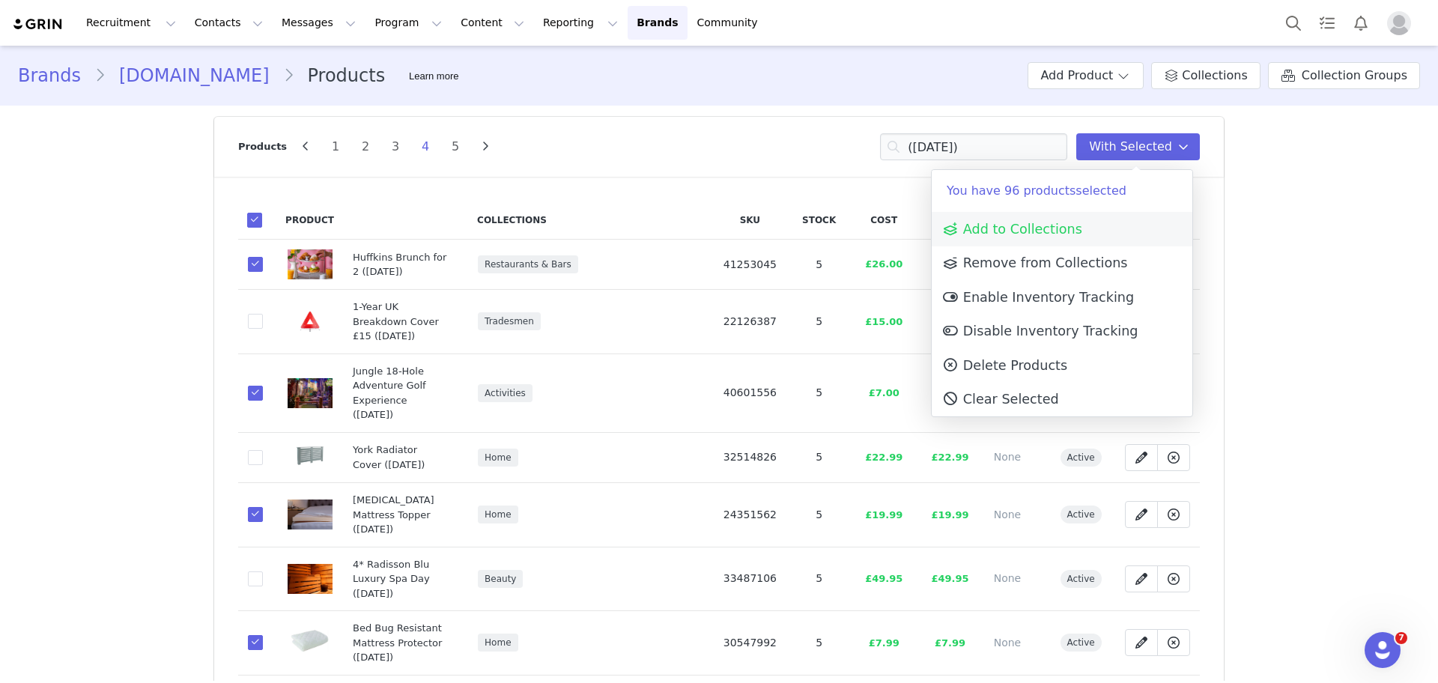
click at [1076, 221] on link "Add to Collections" at bounding box center [1062, 229] width 261 height 34
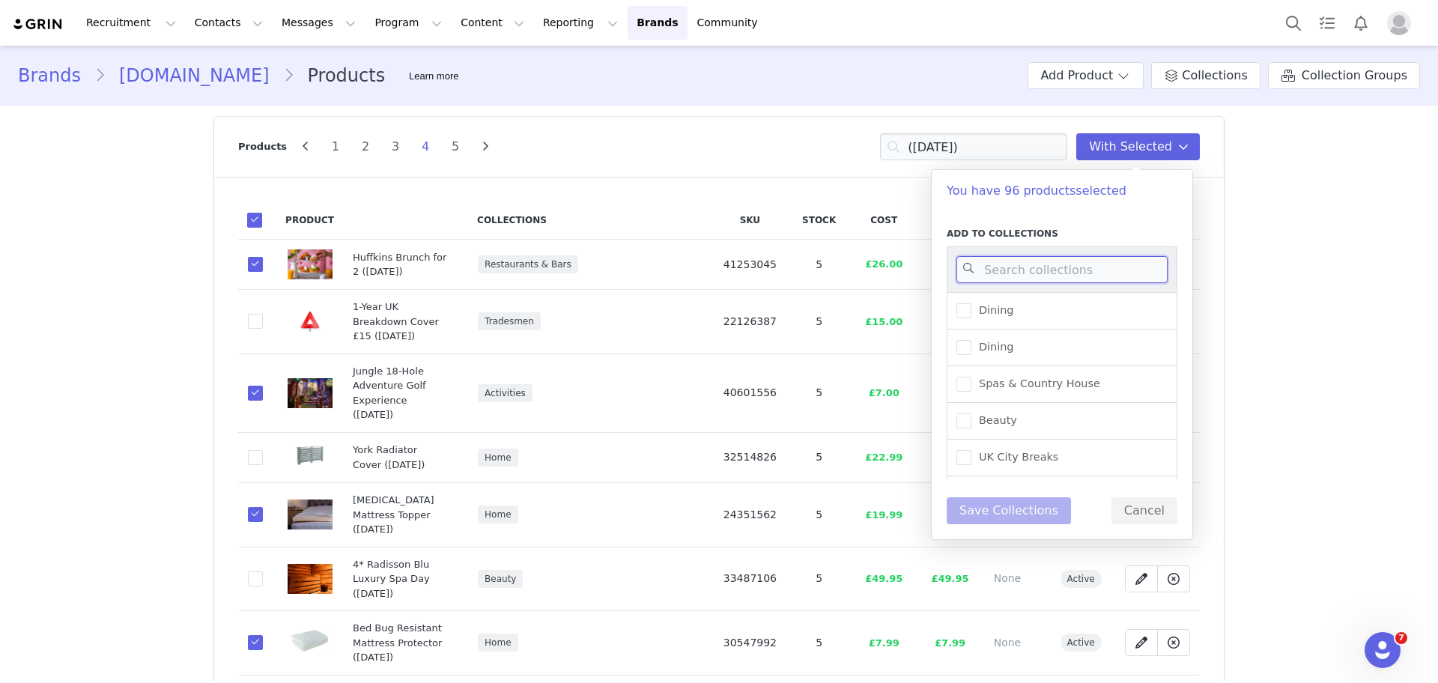
click at [1022, 267] on input at bounding box center [1061, 269] width 211 height 27
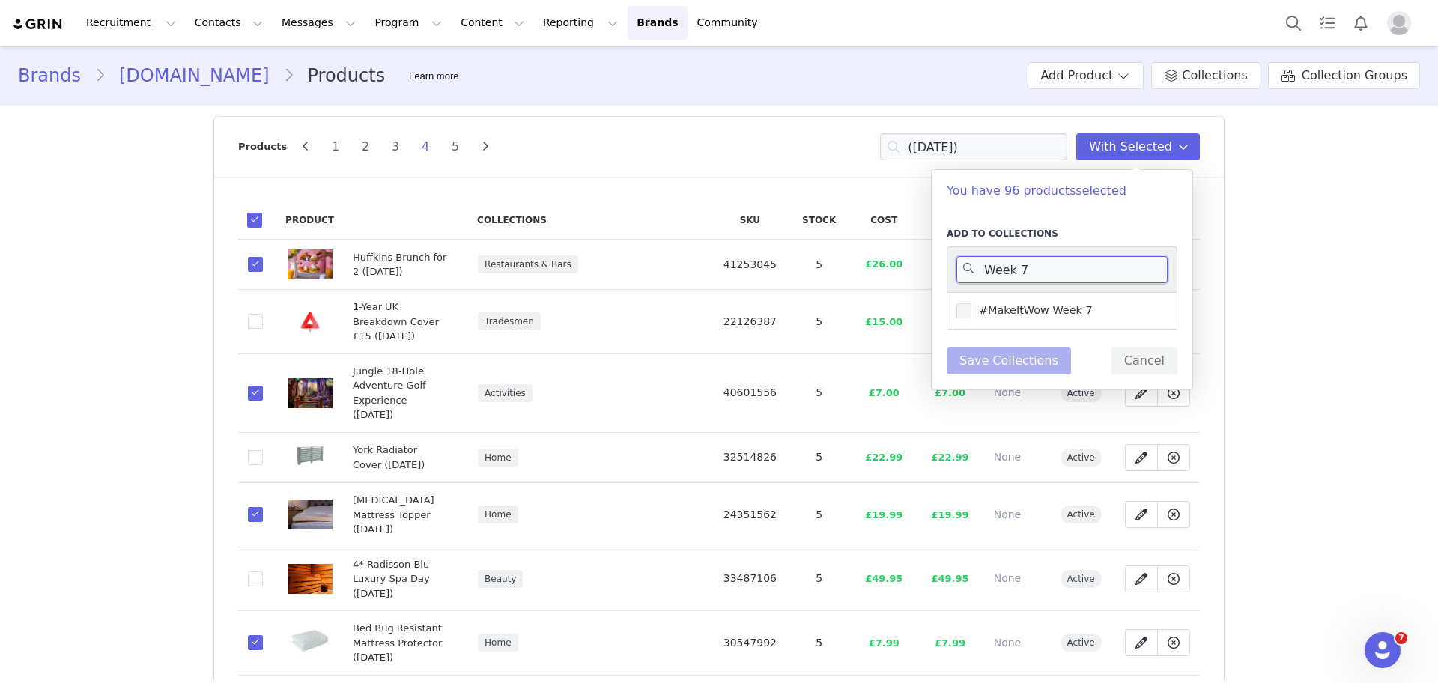
type input "Week 7"
click at [1013, 307] on span "#MakeItWow Week 7" at bounding box center [1031, 310] width 121 height 14
click at [971, 303] on input "#MakeItWow Week 7" at bounding box center [971, 303] width 0 height 0
click at [1015, 354] on button "Save Collections" at bounding box center [1009, 361] width 124 height 27
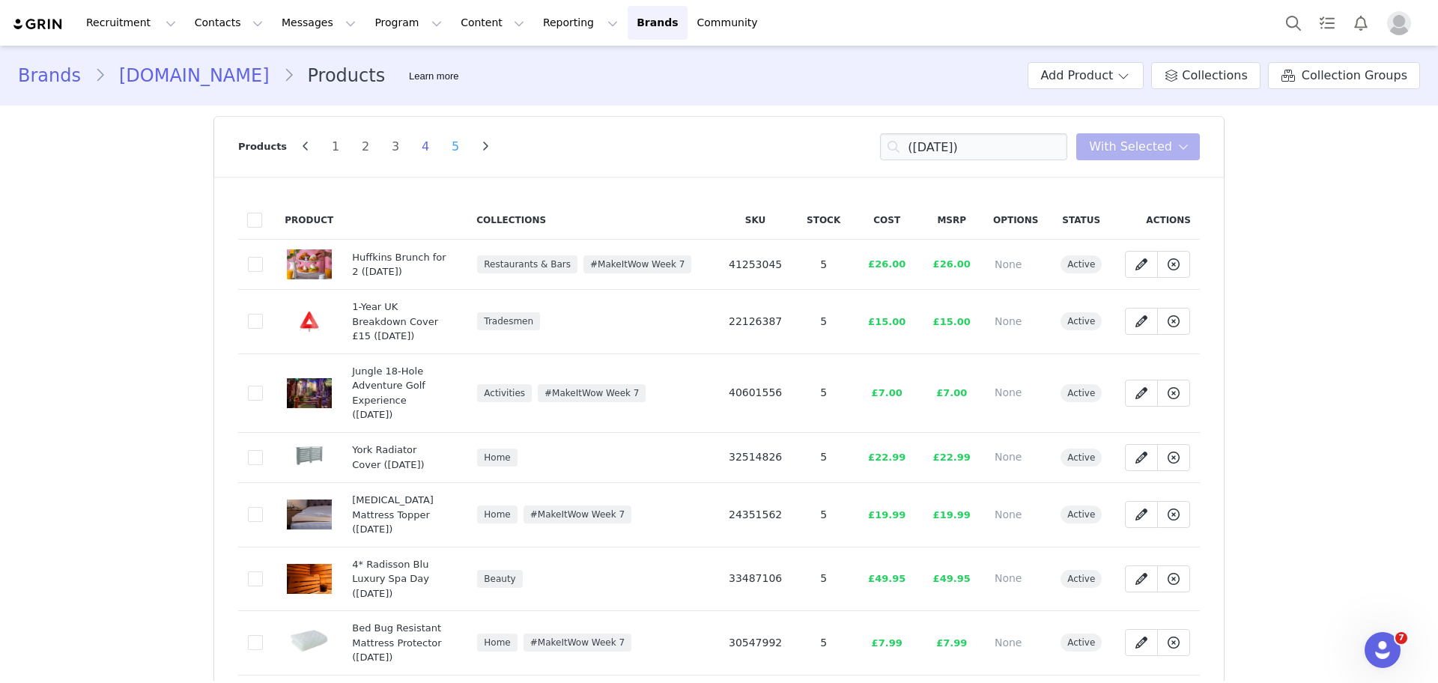
click at [444, 151] on li "5" at bounding box center [455, 146] width 22 height 21
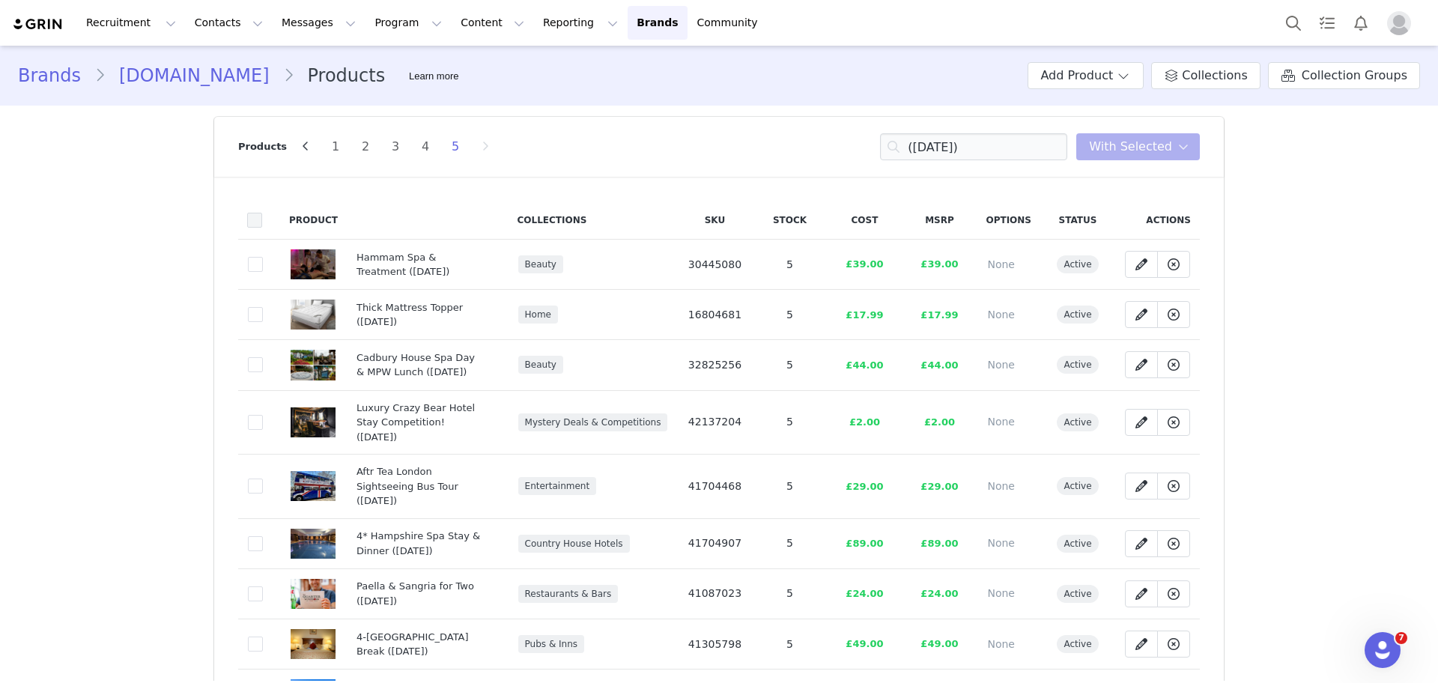
click at [253, 222] on span at bounding box center [254, 220] width 15 height 15
click at [262, 213] on input "checkbox" at bounding box center [262, 213] width 0 height 0
click at [1155, 155] on span "With Selected" at bounding box center [1130, 147] width 83 height 18
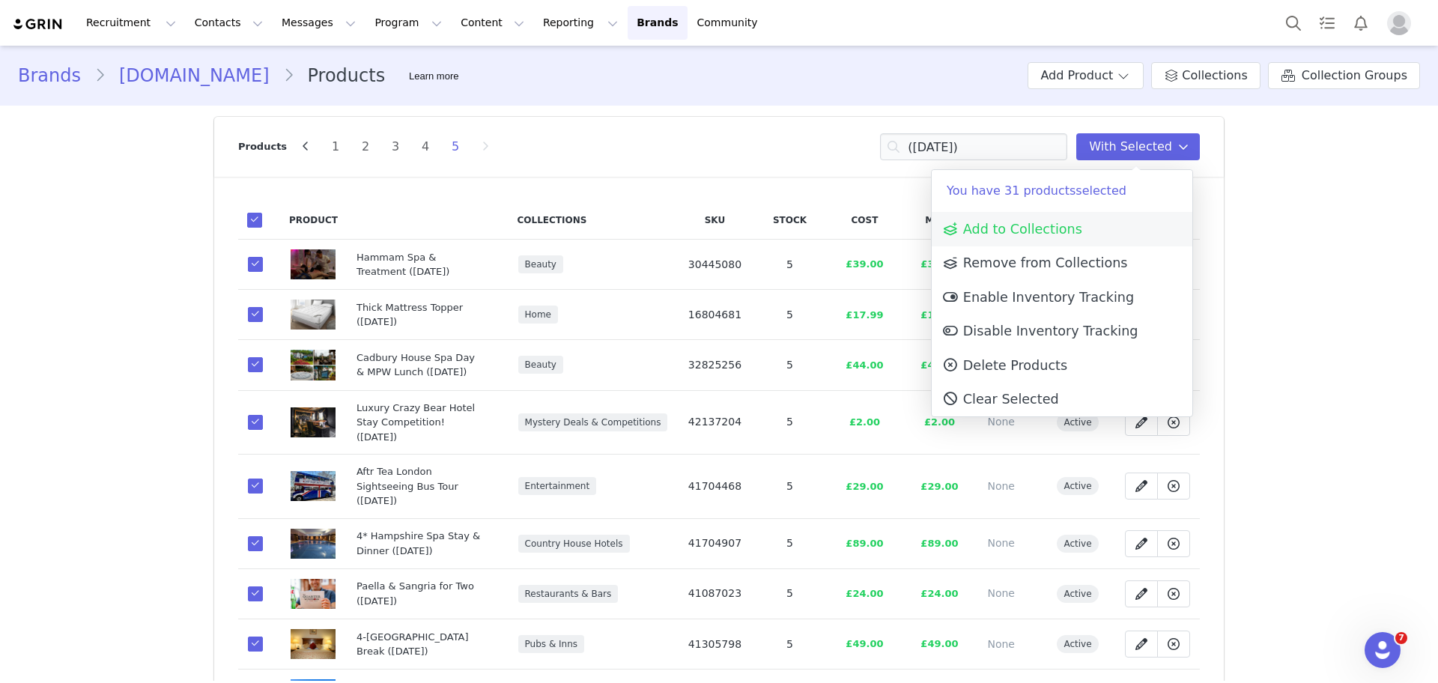
click at [1098, 225] on link "Add to Collections" at bounding box center [1062, 229] width 261 height 34
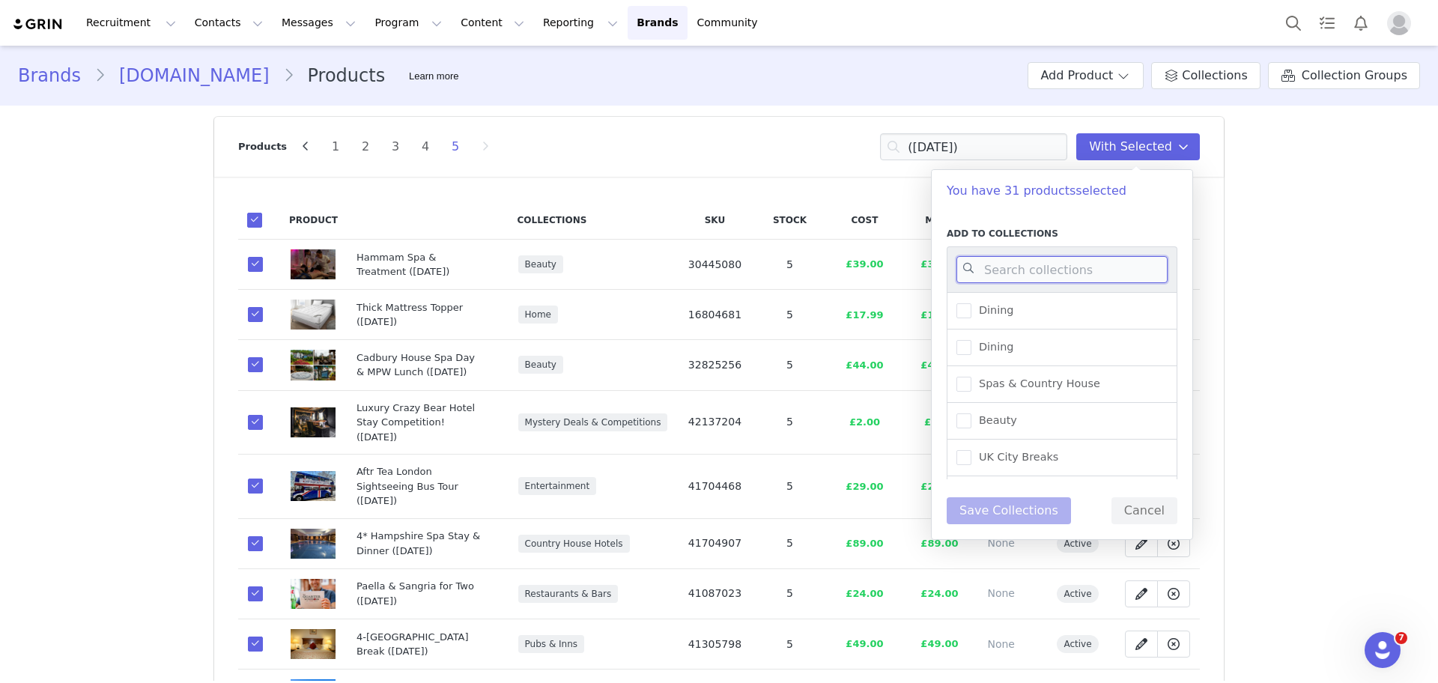
click at [1045, 270] on input at bounding box center [1061, 269] width 211 height 27
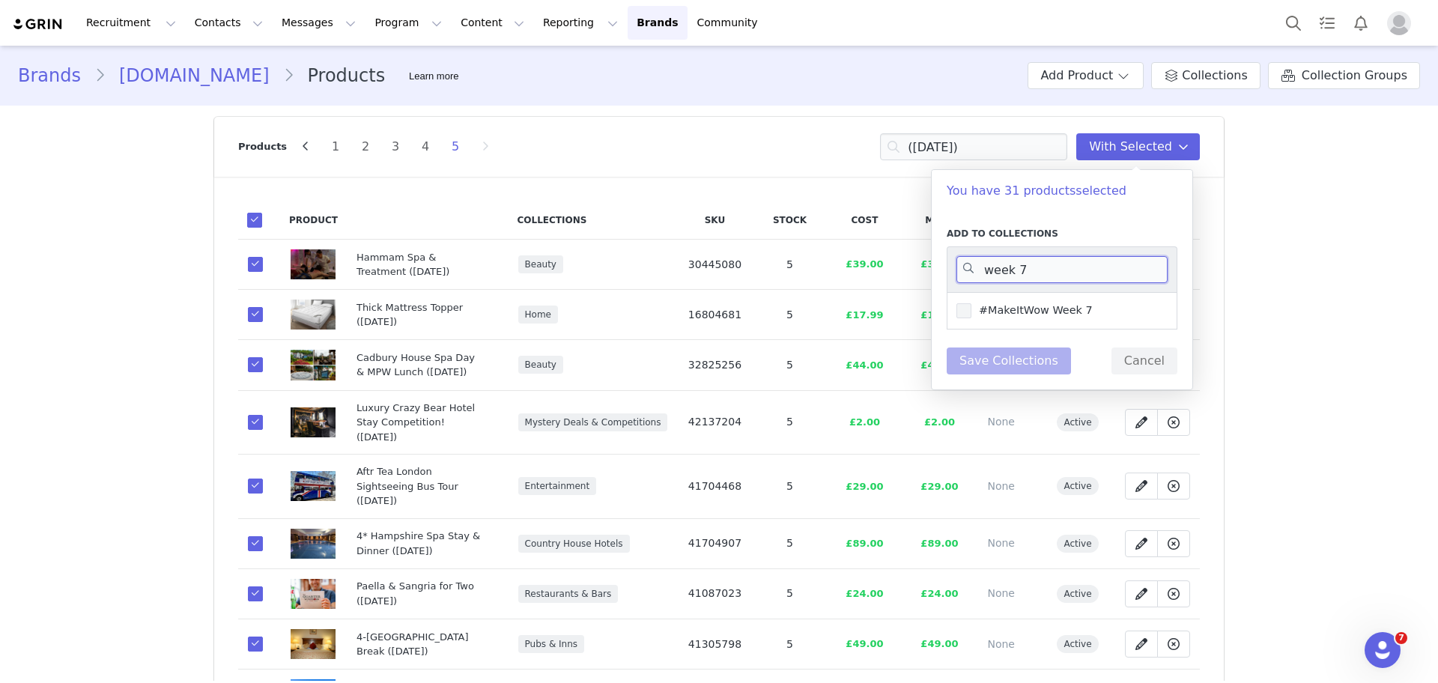
type input "week 7"
click at [1055, 315] on span "#MakeItWow Week 7" at bounding box center [1031, 310] width 121 height 14
click at [971, 303] on input "#MakeItWow Week 7" at bounding box center [971, 303] width 0 height 0
click at [1027, 366] on button "Save Collections" at bounding box center [1009, 361] width 124 height 27
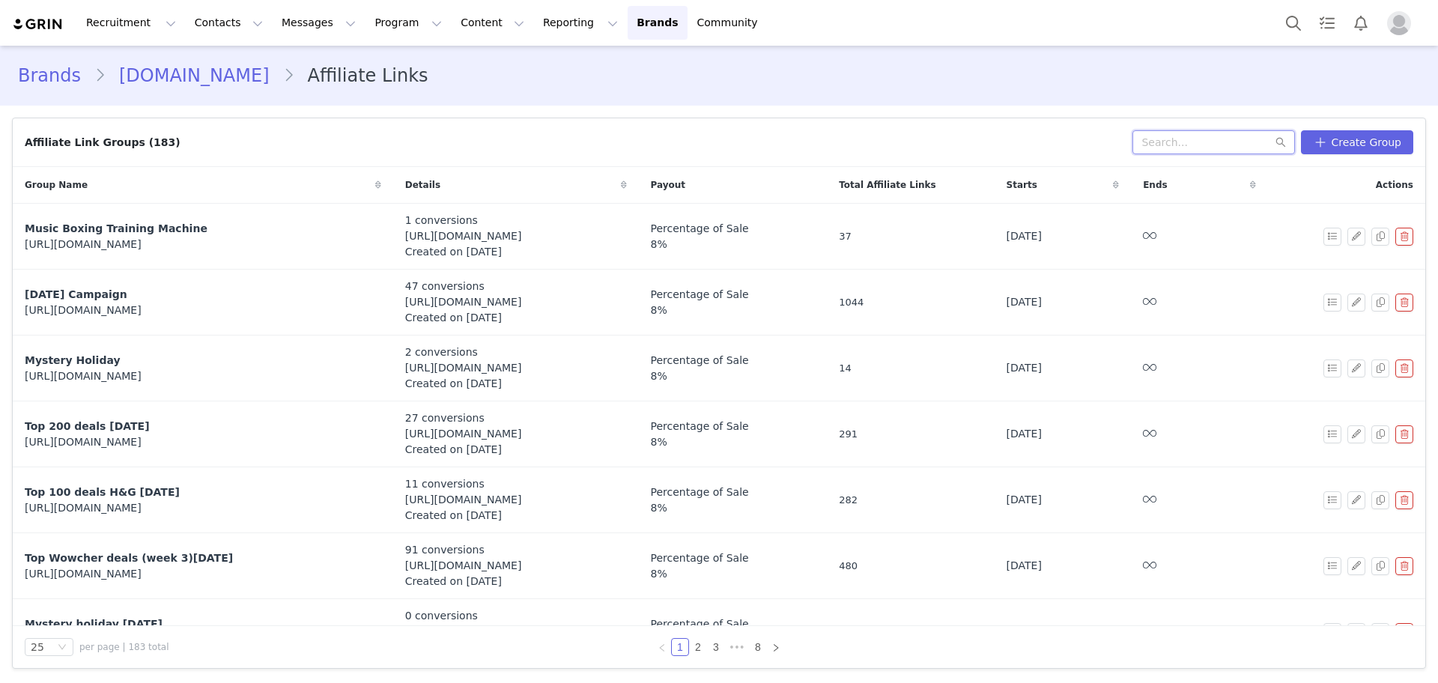
click at [1216, 145] on input "text" at bounding box center [1214, 142] width 163 height 24
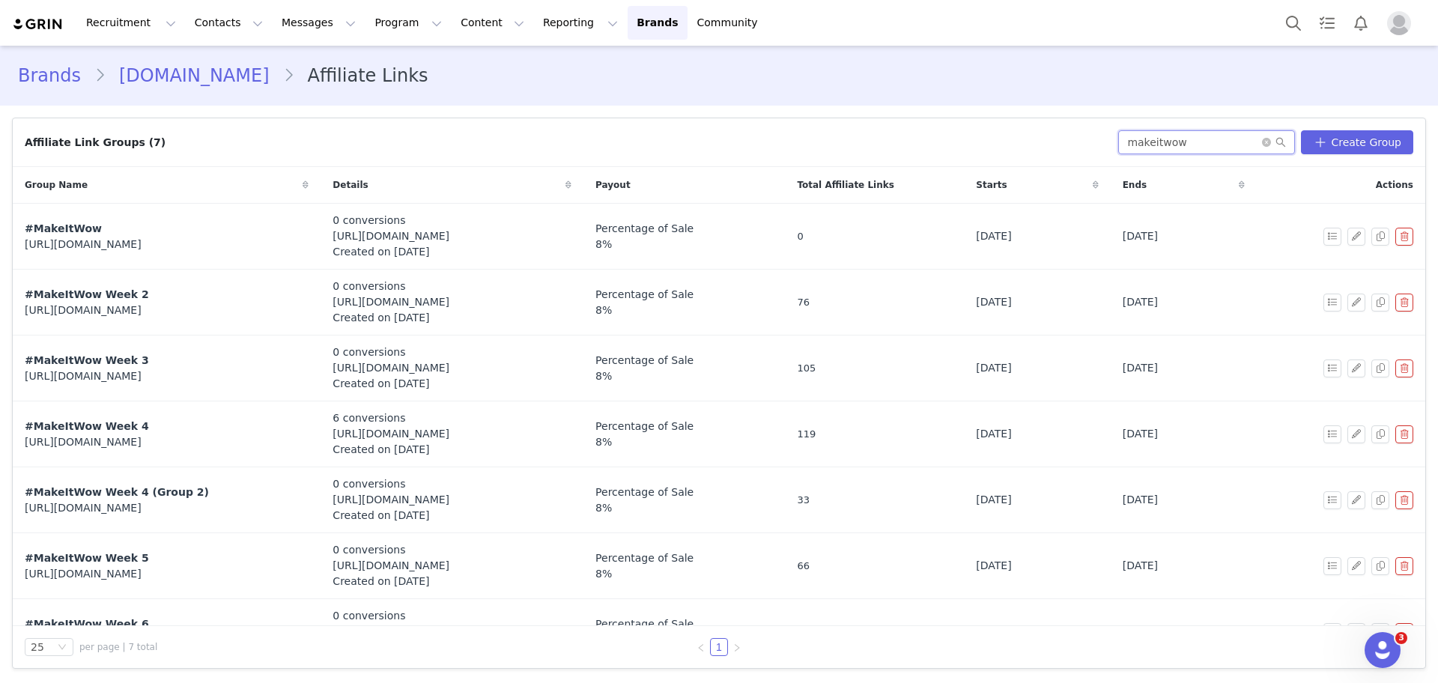
scroll to position [39, 0]
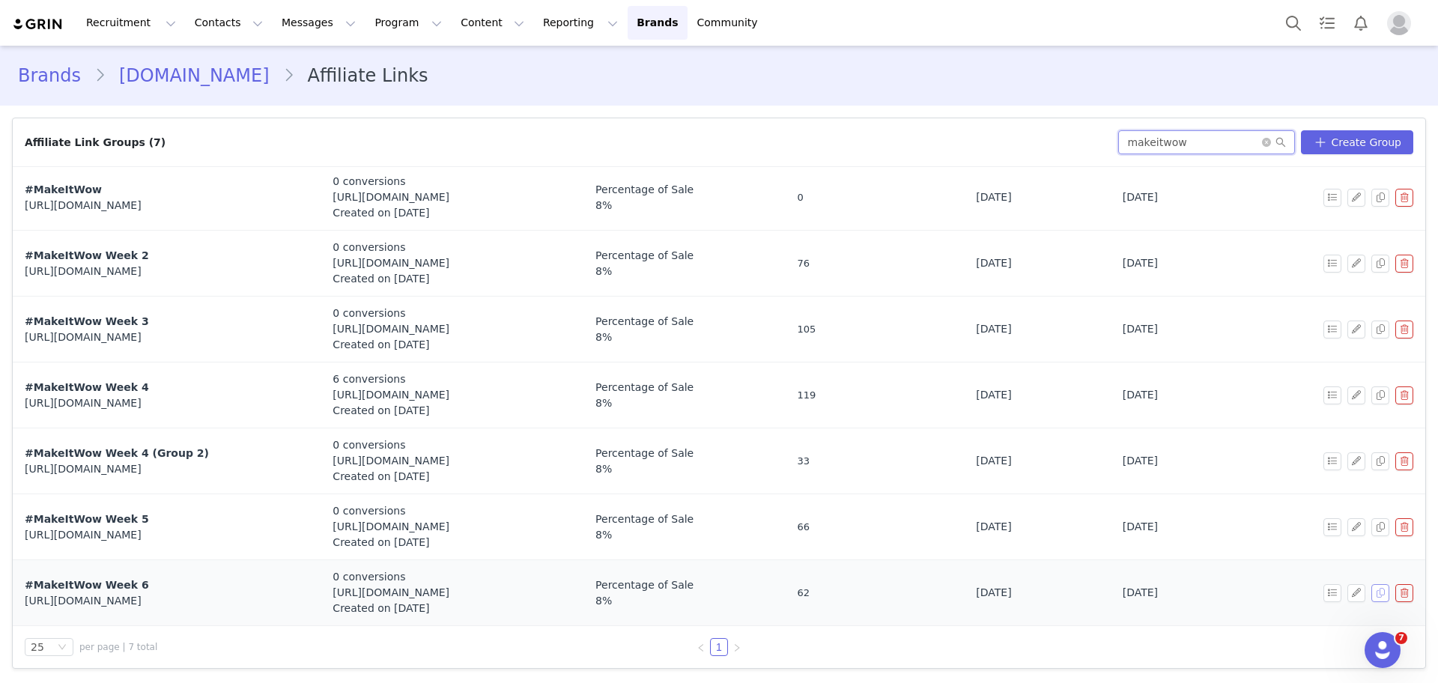
type input "makeitwow"
click at [1371, 592] on button "button" at bounding box center [1380, 593] width 18 height 18
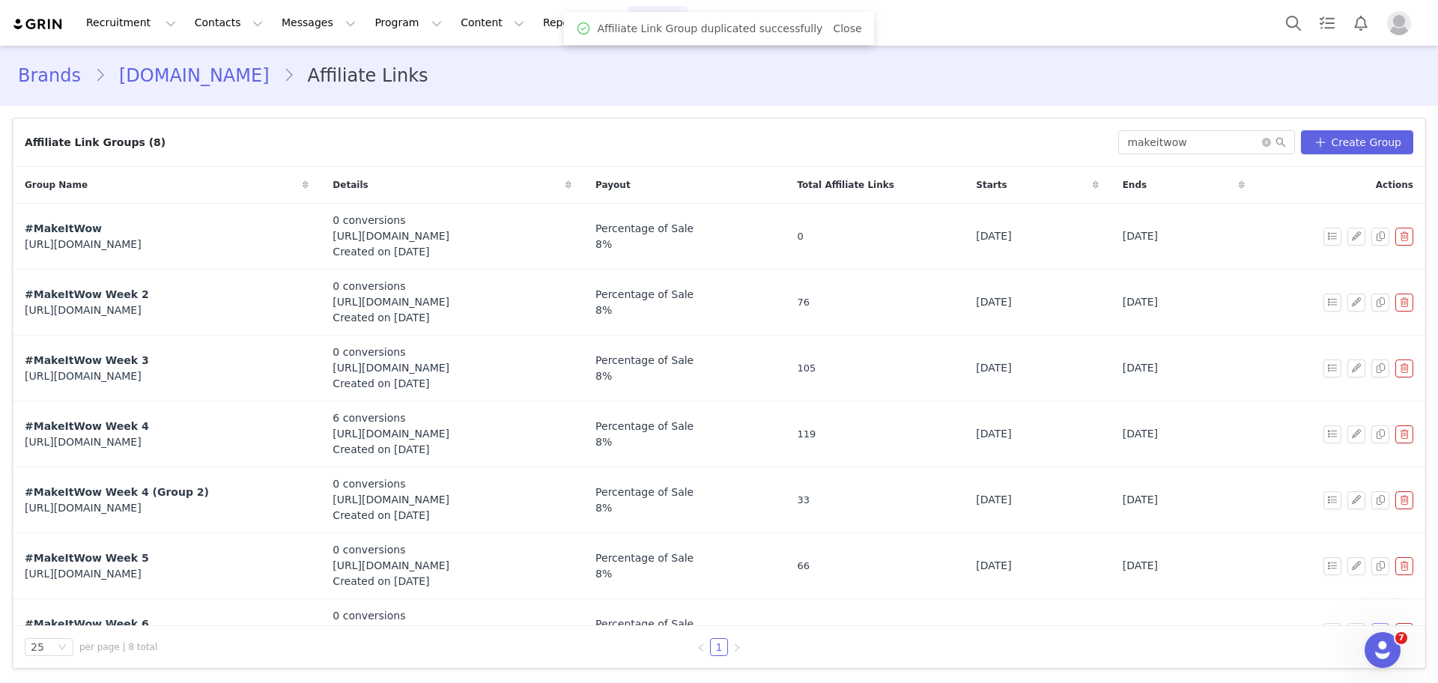
scroll to position [105, 0]
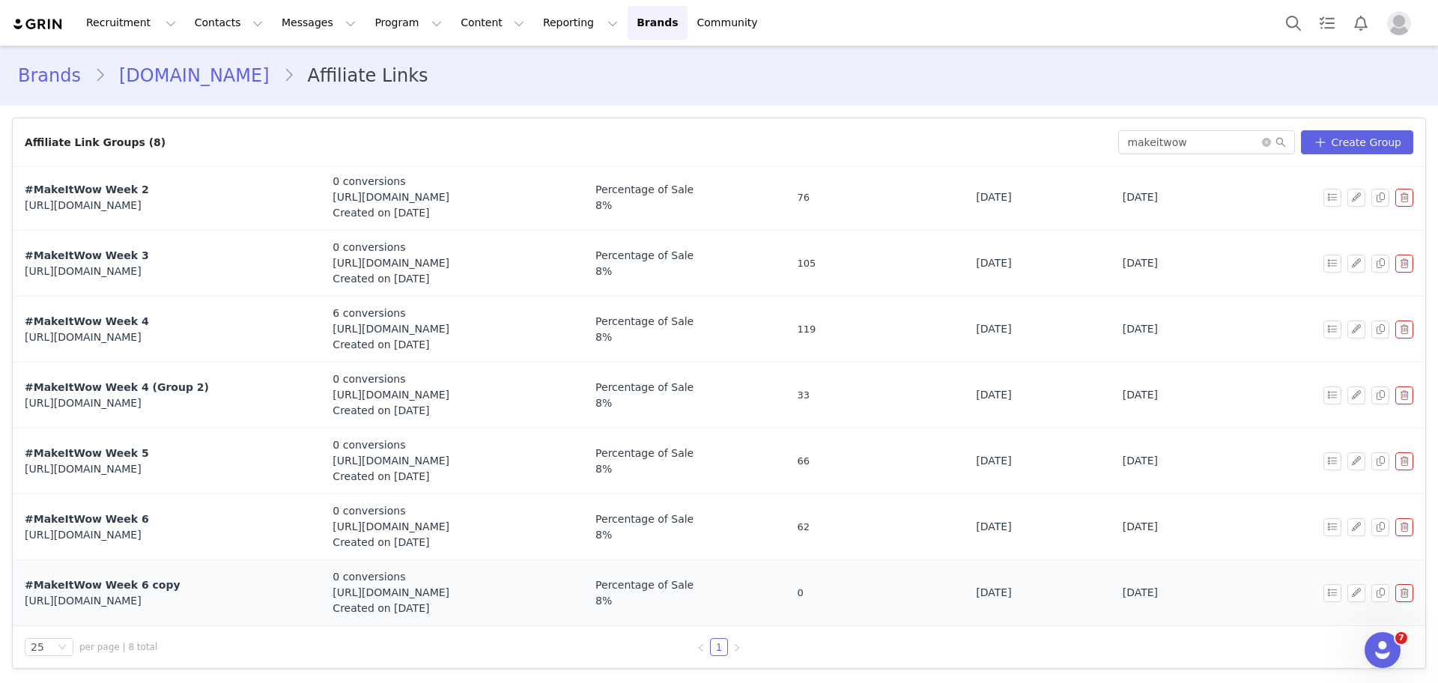
click at [1339, 582] on td at bounding box center [1341, 593] width 169 height 66
click at [1347, 587] on button "button" at bounding box center [1356, 593] width 18 height 18
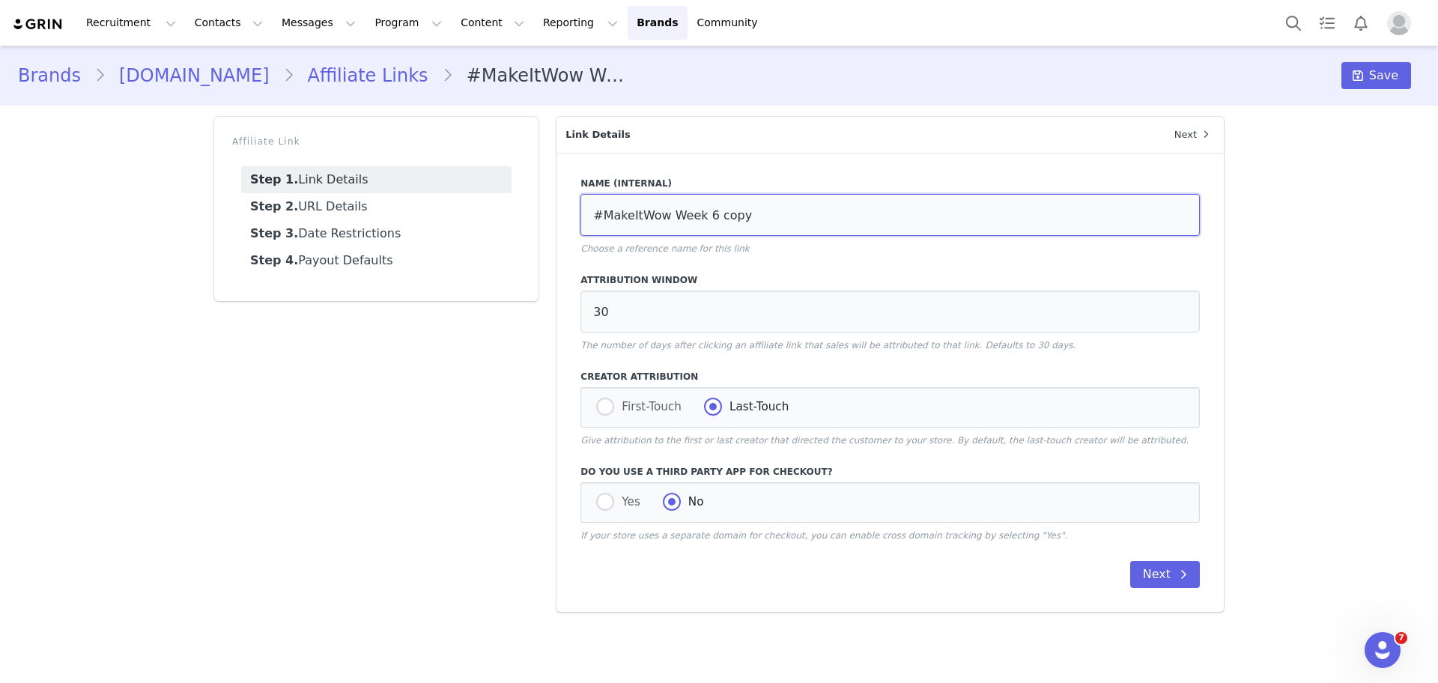
drag, startPoint x: 748, startPoint y: 215, endPoint x: 702, endPoint y: 219, distance: 46.7
click at [702, 219] on input "#MakeItWow Week 6 copy" at bounding box center [889, 215] width 619 height 42
type input "#MakeItWow Week 7"
click at [1147, 580] on button "Next" at bounding box center [1165, 574] width 70 height 27
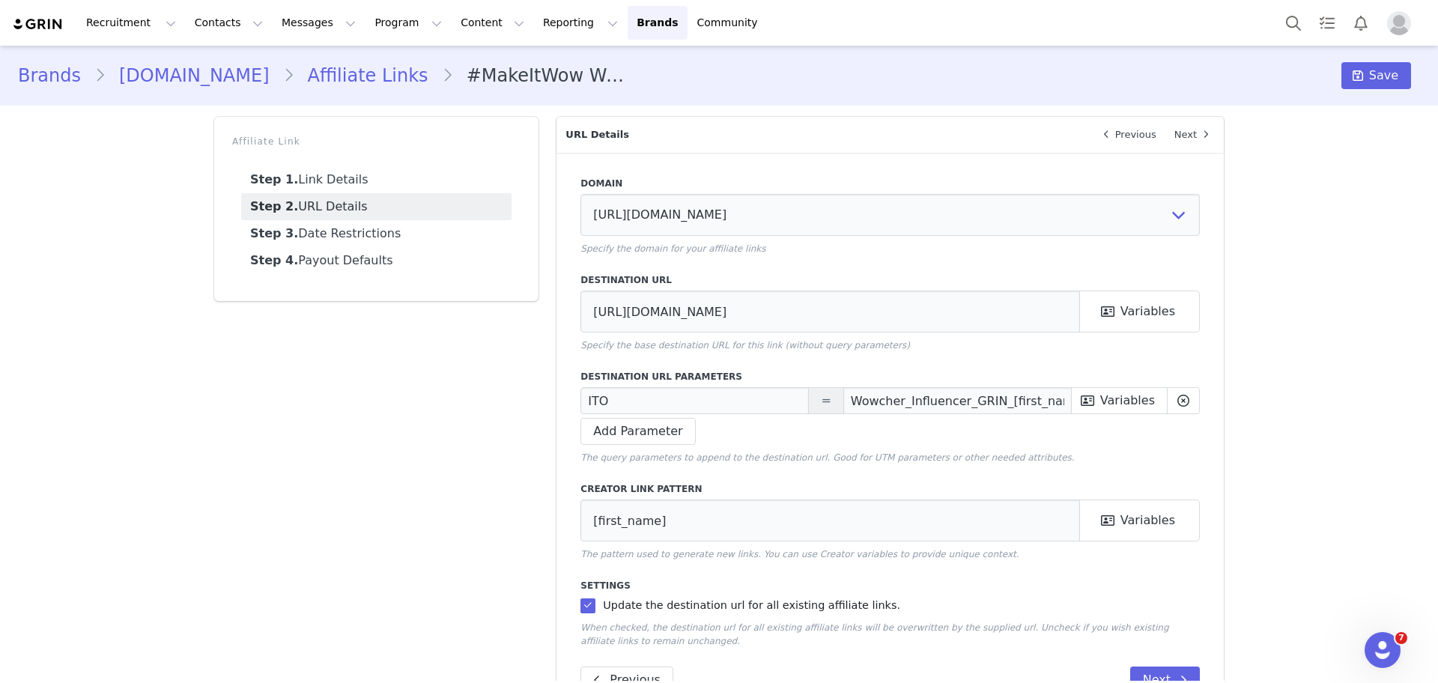
scroll to position [49, 0]
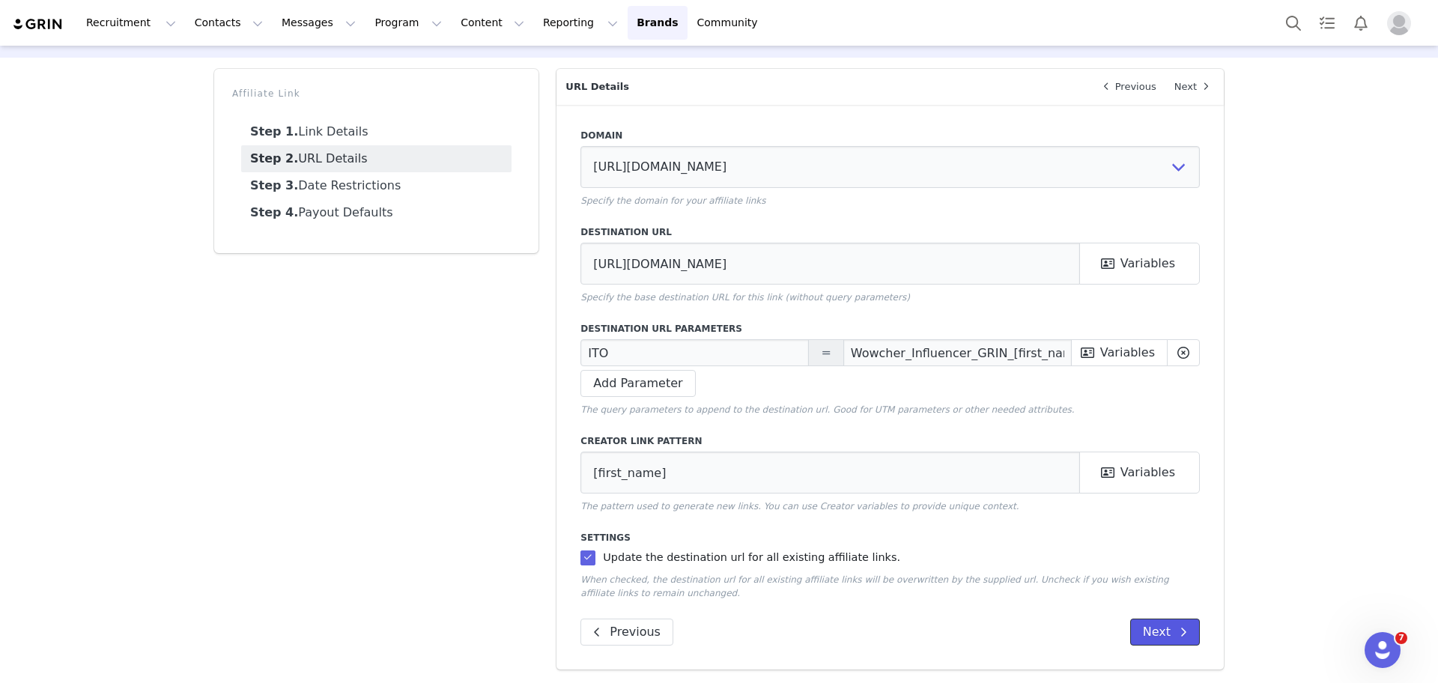
click at [1154, 631] on button "Next" at bounding box center [1165, 632] width 70 height 27
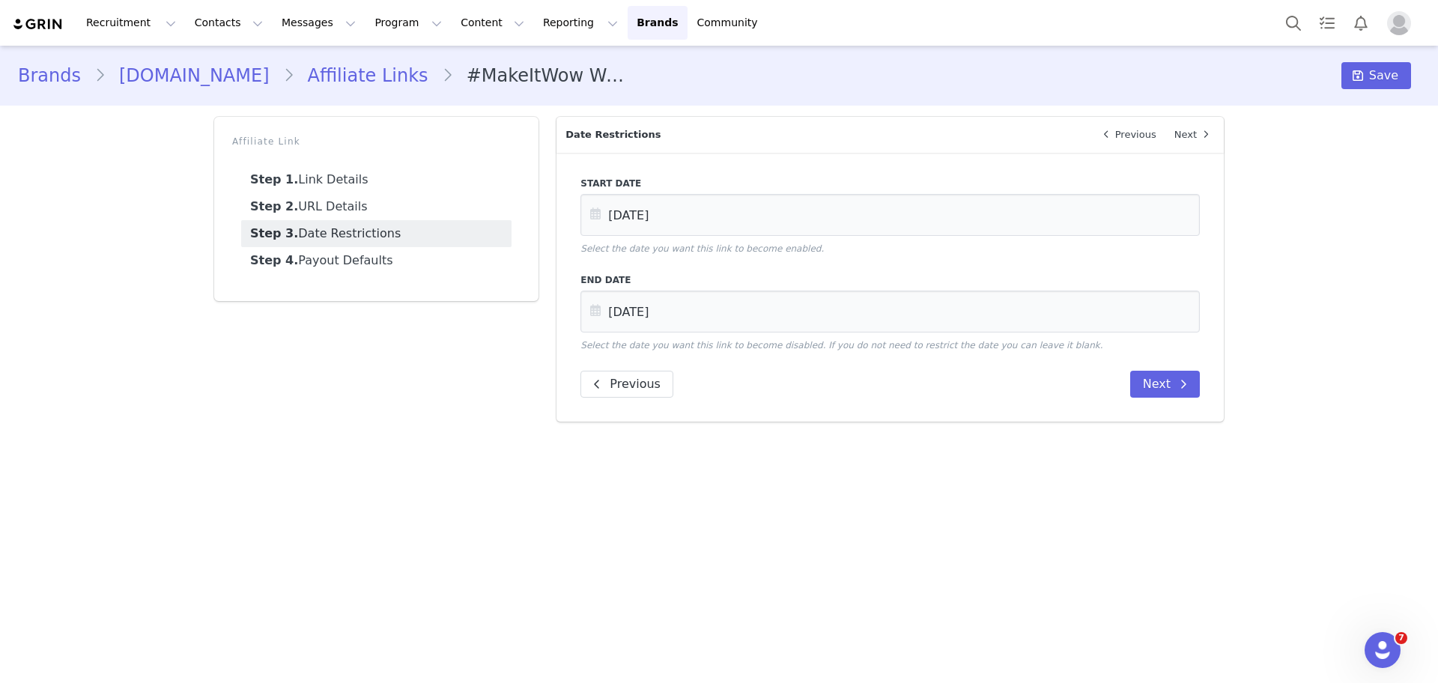
scroll to position [0, 0]
click at [691, 208] on input "Sep 25 2025" at bounding box center [889, 215] width 619 height 42
click at [792, 261] on button "Next Month" at bounding box center [795, 267] width 7 height 12
click at [698, 336] on span "1" at bounding box center [702, 333] width 18 height 18
type input "Oct 01 2025"
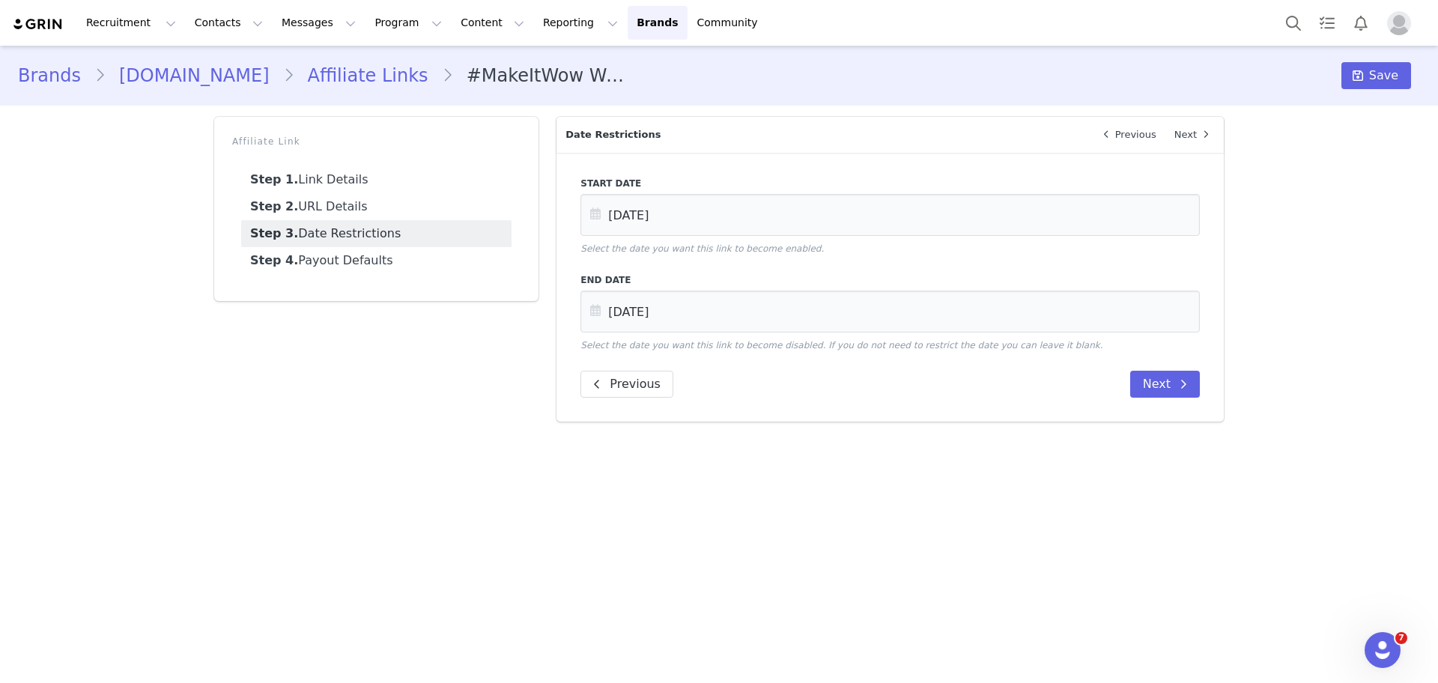
click at [874, 337] on div "End Date Oct 31 2025 Select the date you want this link to become disabled. If …" at bounding box center [889, 312] width 619 height 79
click at [858, 309] on input "Oct 31 2025" at bounding box center [889, 312] width 619 height 42
click at [794, 364] on button "Next Month" at bounding box center [795, 363] width 7 height 12
click at [709, 462] on span "5" at bounding box center [702, 458] width 18 height 18
type input "Nov 05 2025"
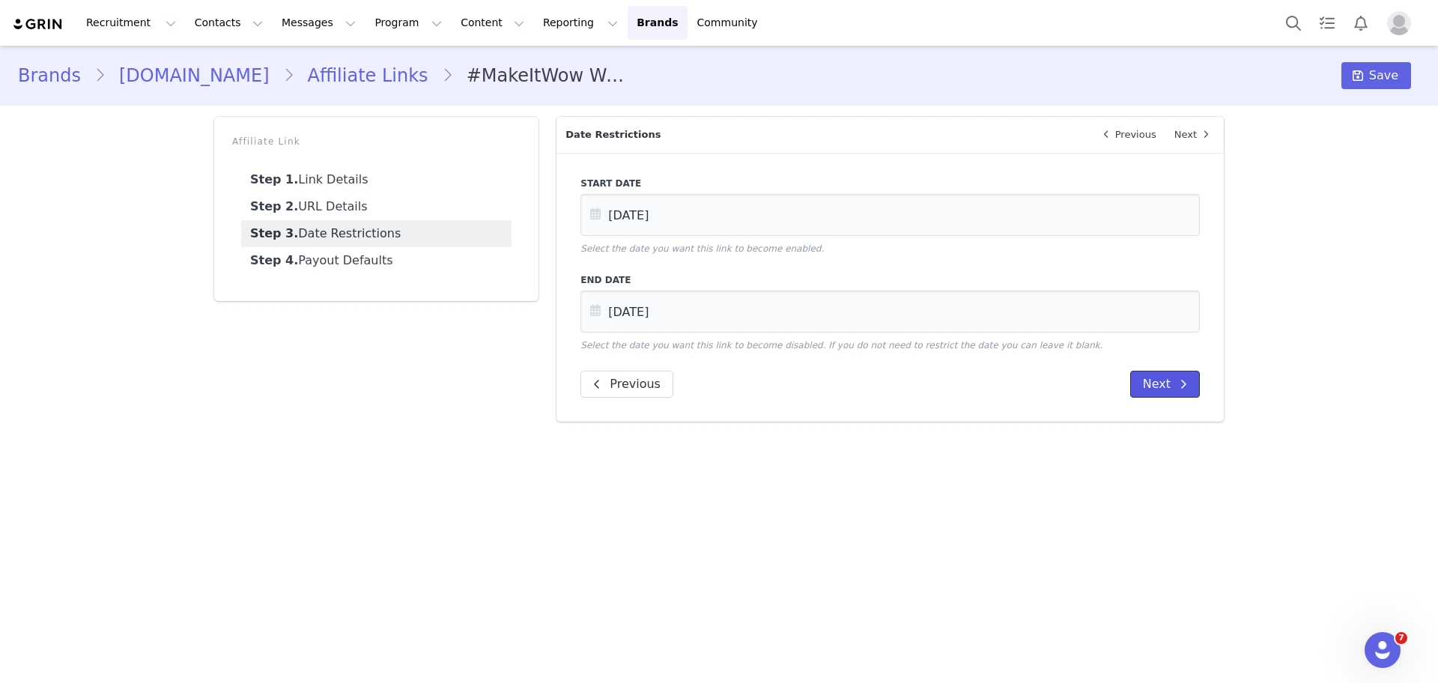
click at [1158, 389] on button "Next" at bounding box center [1165, 384] width 70 height 27
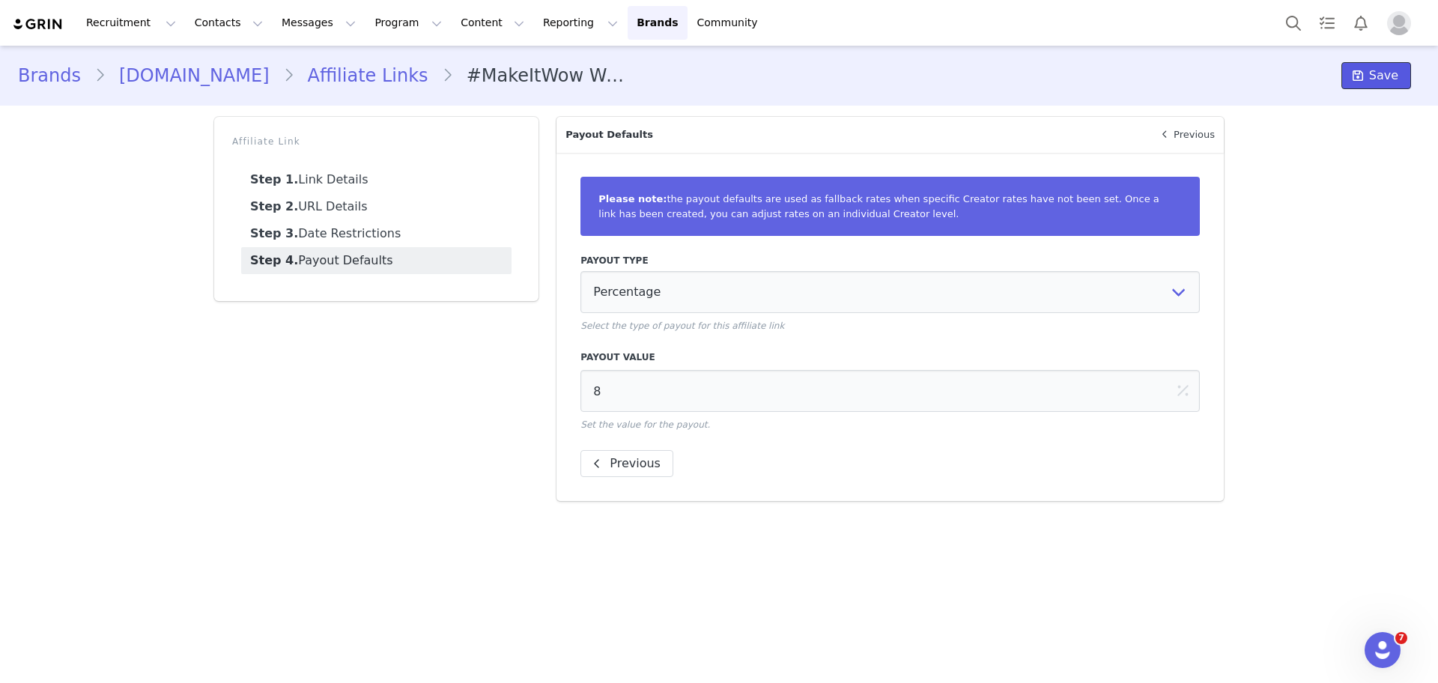
click at [1385, 72] on span "Save" at bounding box center [1383, 76] width 29 height 18
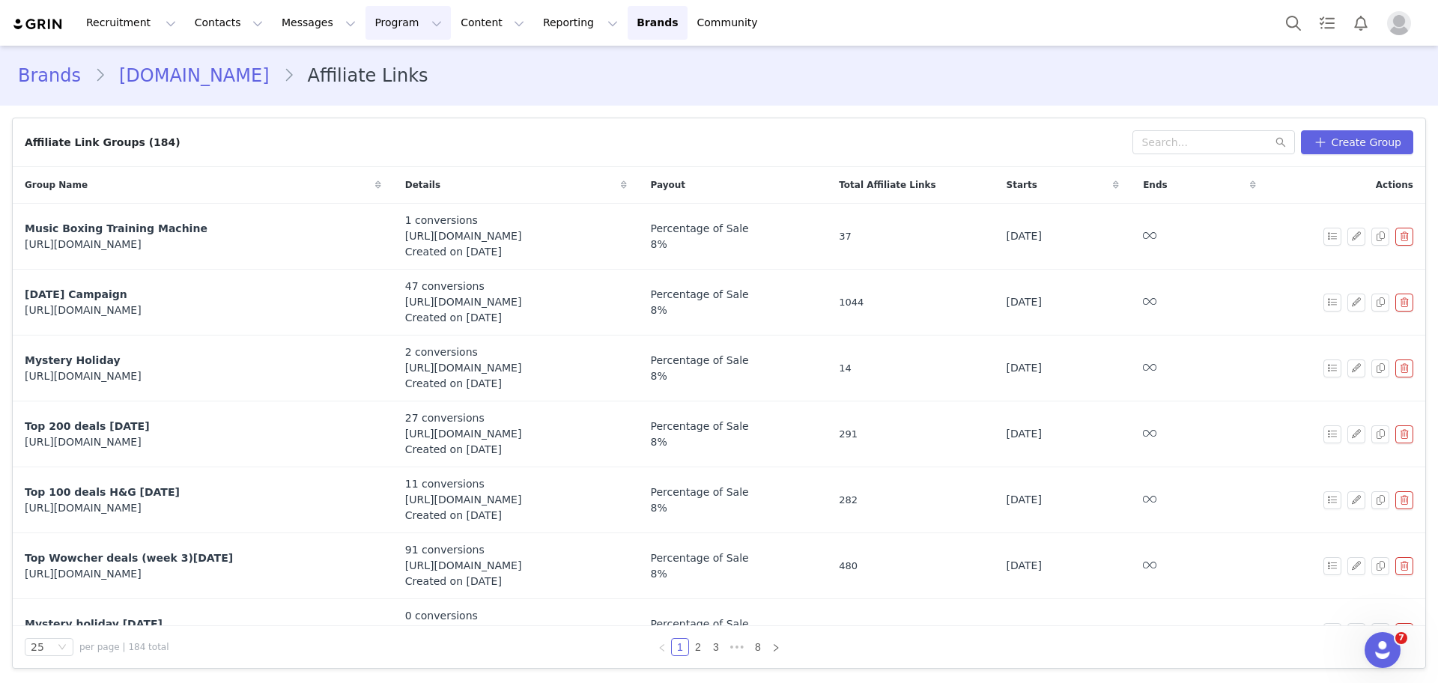
click at [366, 22] on button "Program Program" at bounding box center [408, 23] width 85 height 34
click at [366, 57] on link "Activations" at bounding box center [388, 66] width 118 height 28
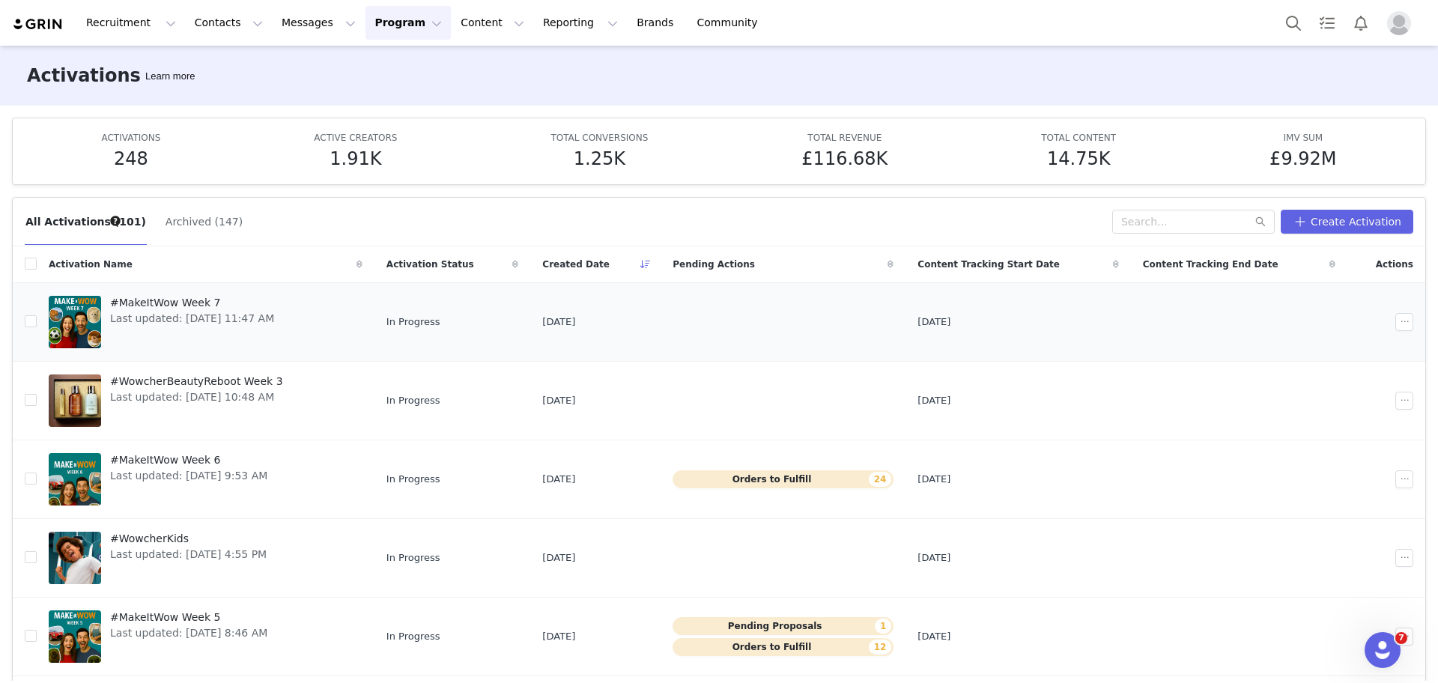
click at [165, 318] on span "Last updated: Oct 1, 2025 11:47 AM" at bounding box center [192, 319] width 164 height 16
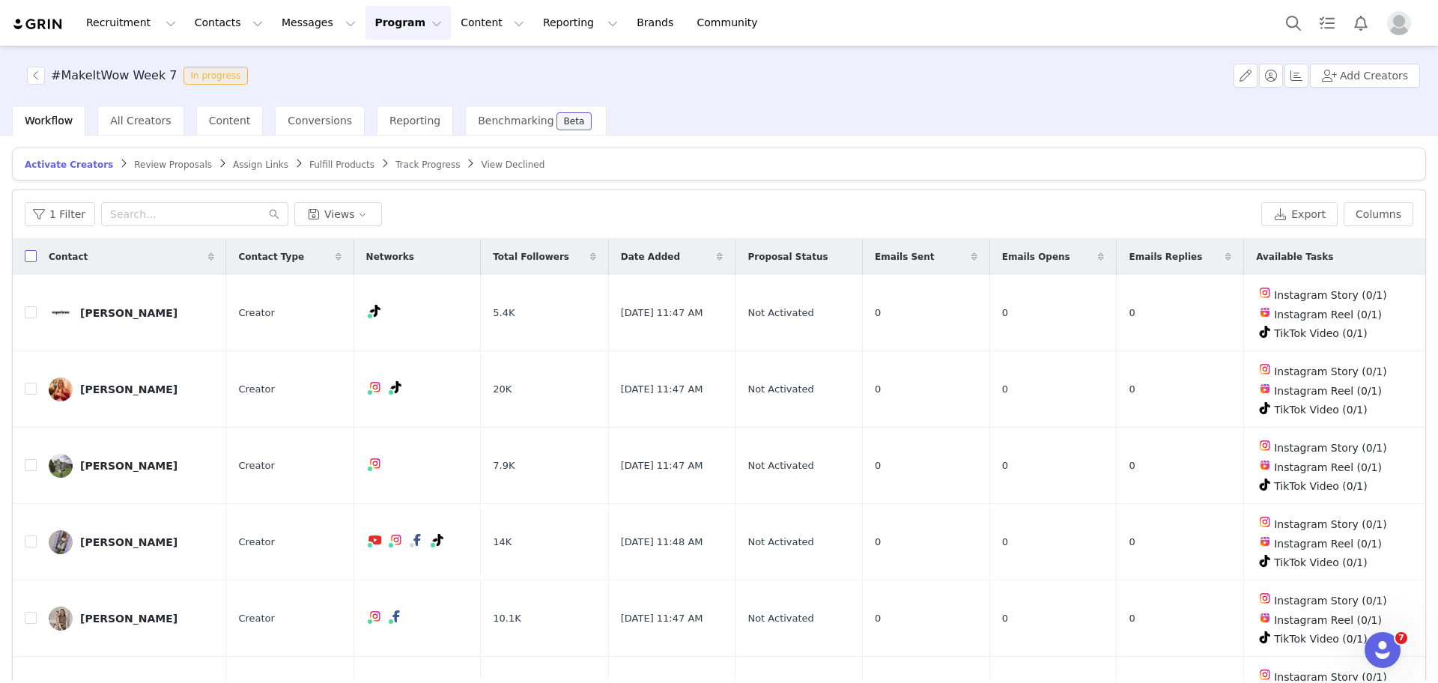
click at [30, 259] on input "checkbox" at bounding box center [31, 256] width 12 height 12
checkbox input "true"
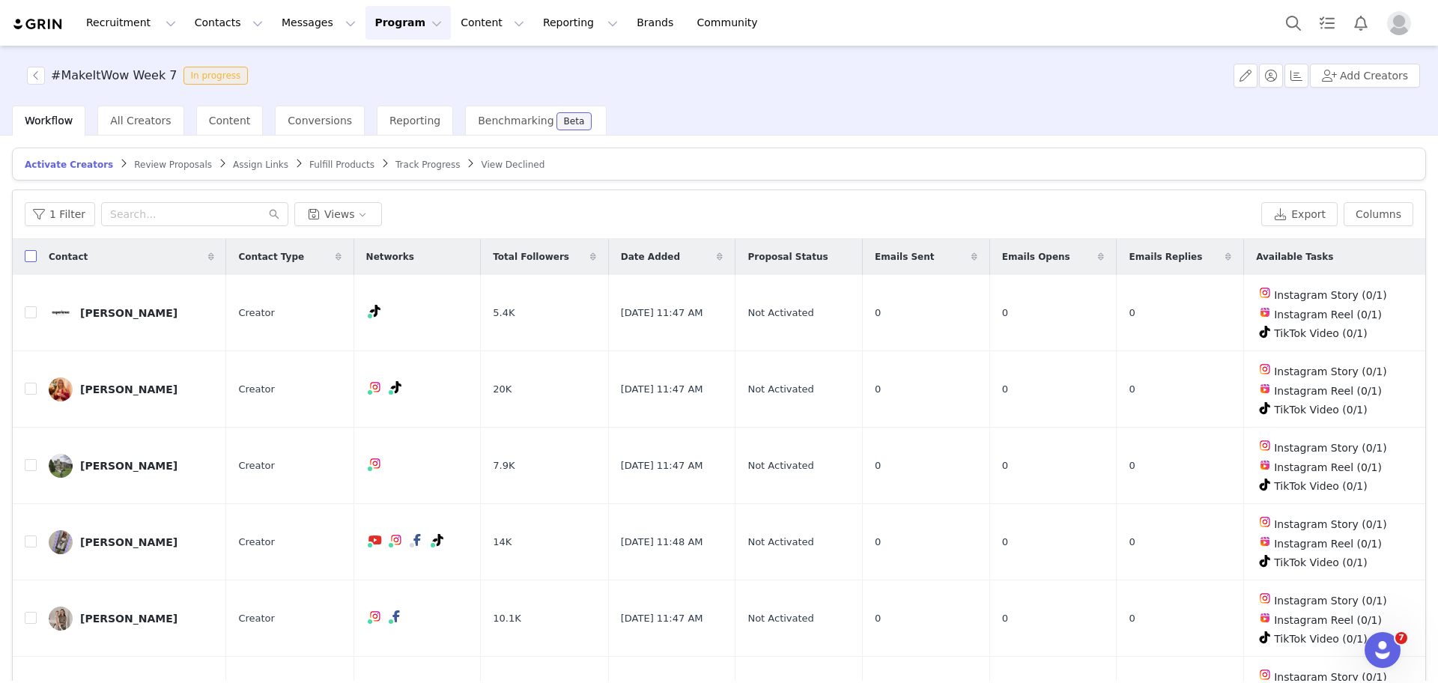
checkbox input "true"
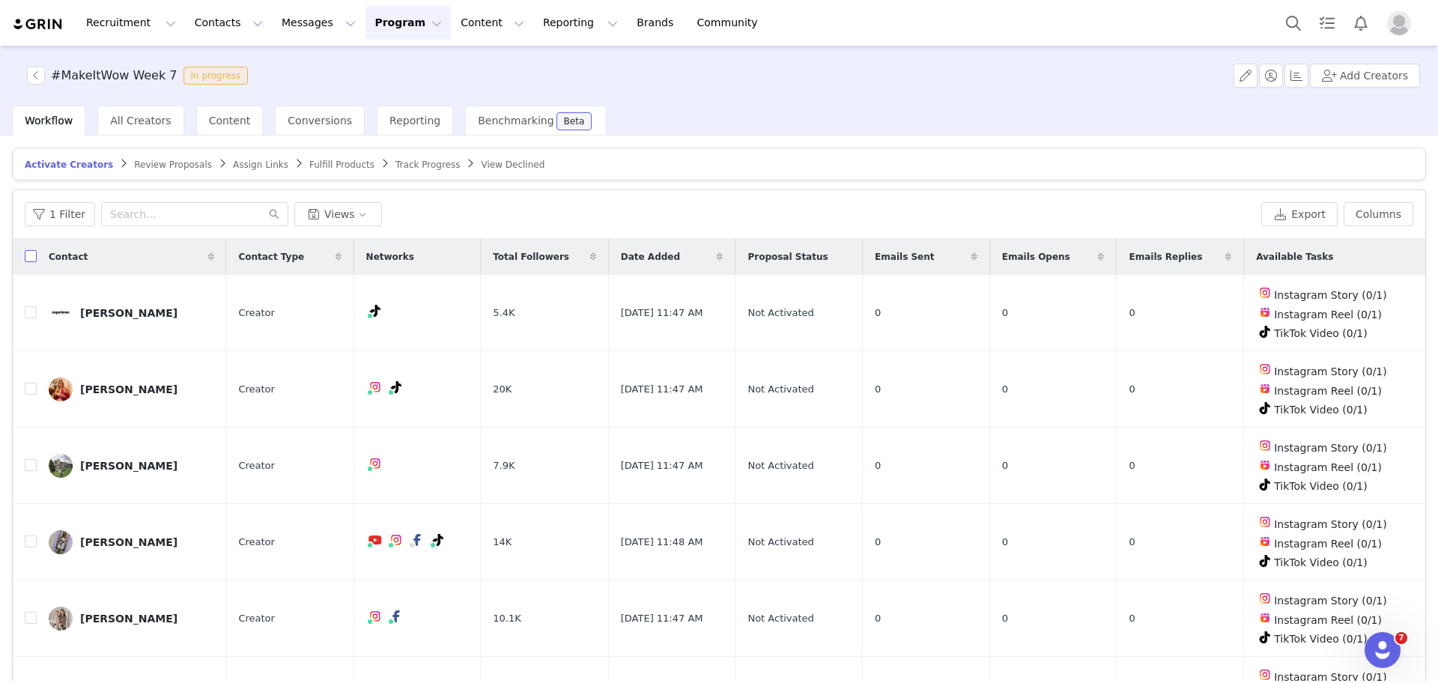
checkbox input "true"
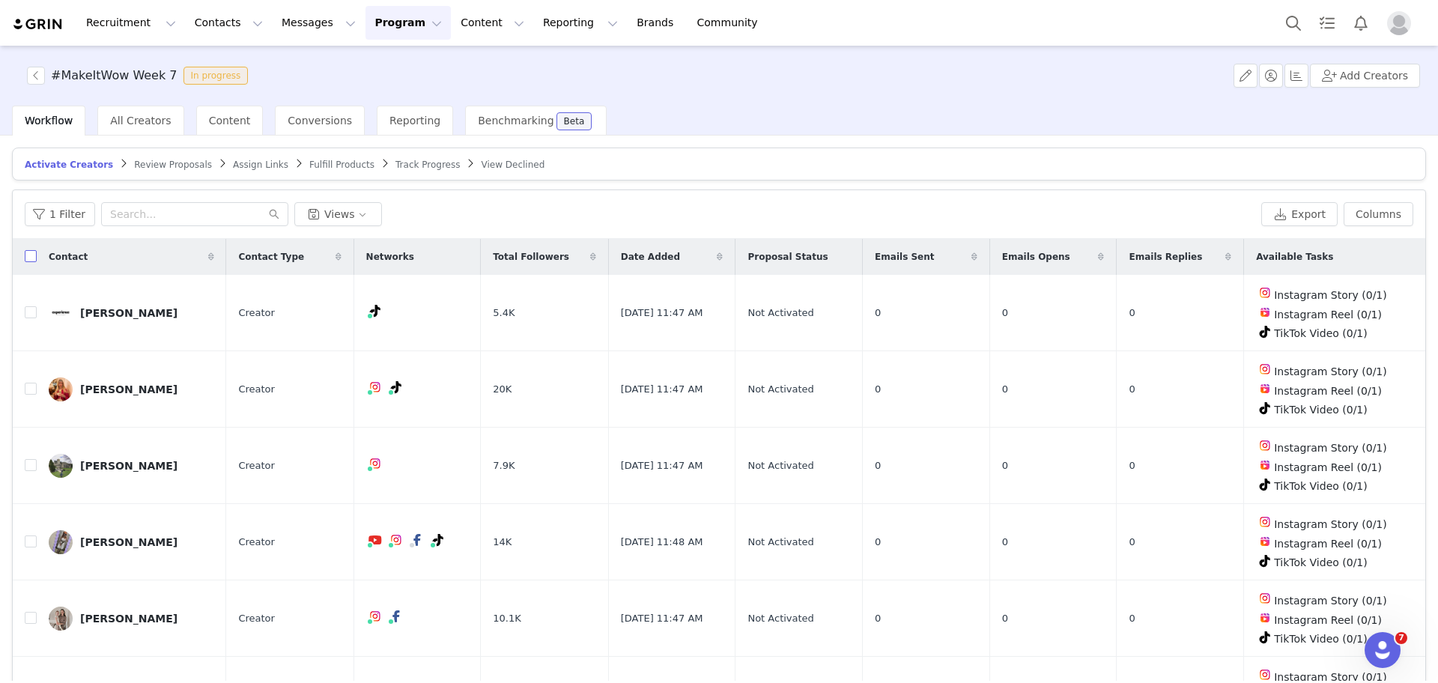
checkbox input "true"
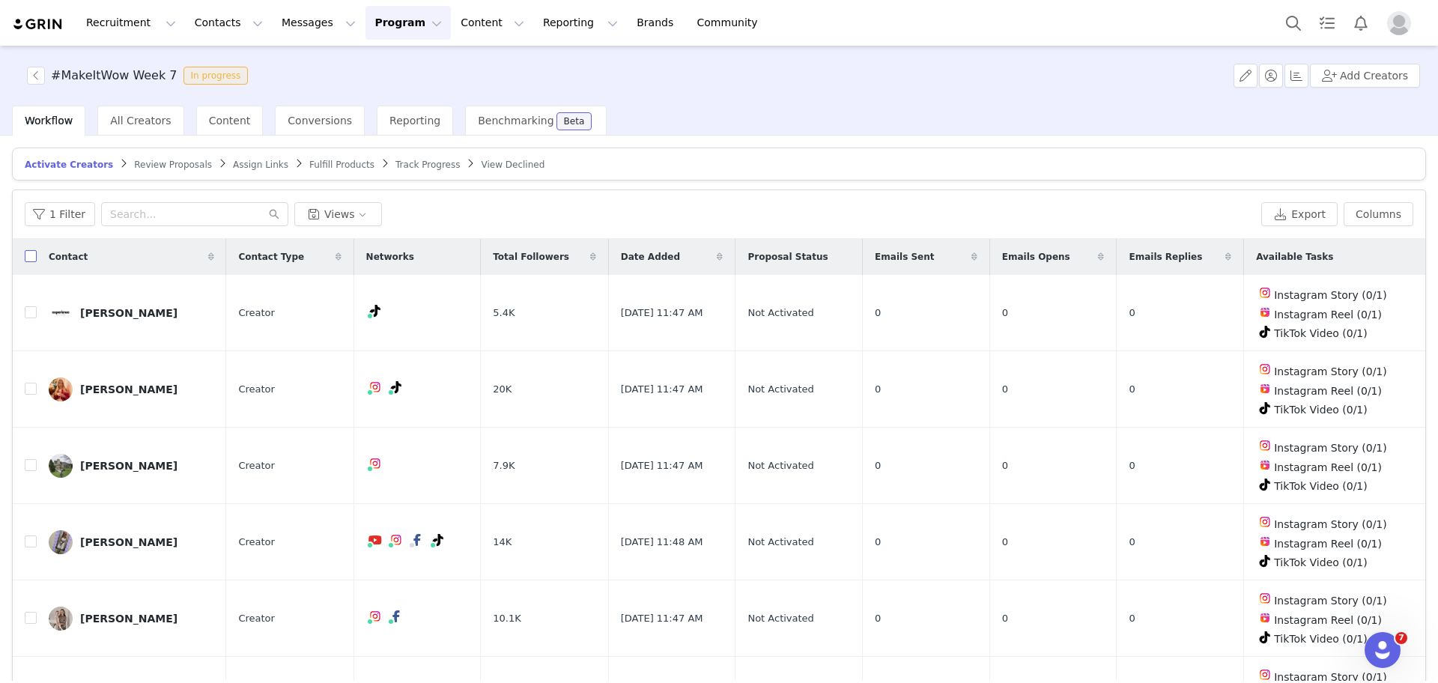
checkbox input "true"
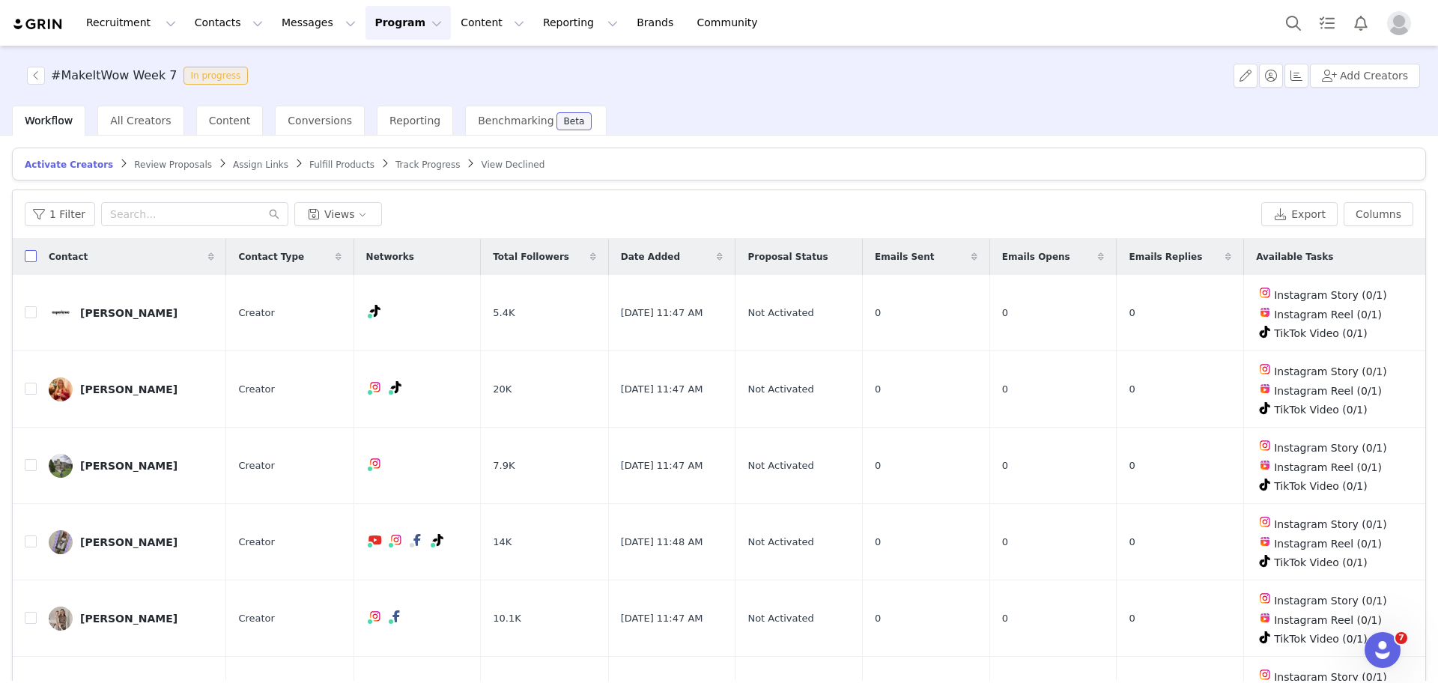
checkbox input "true"
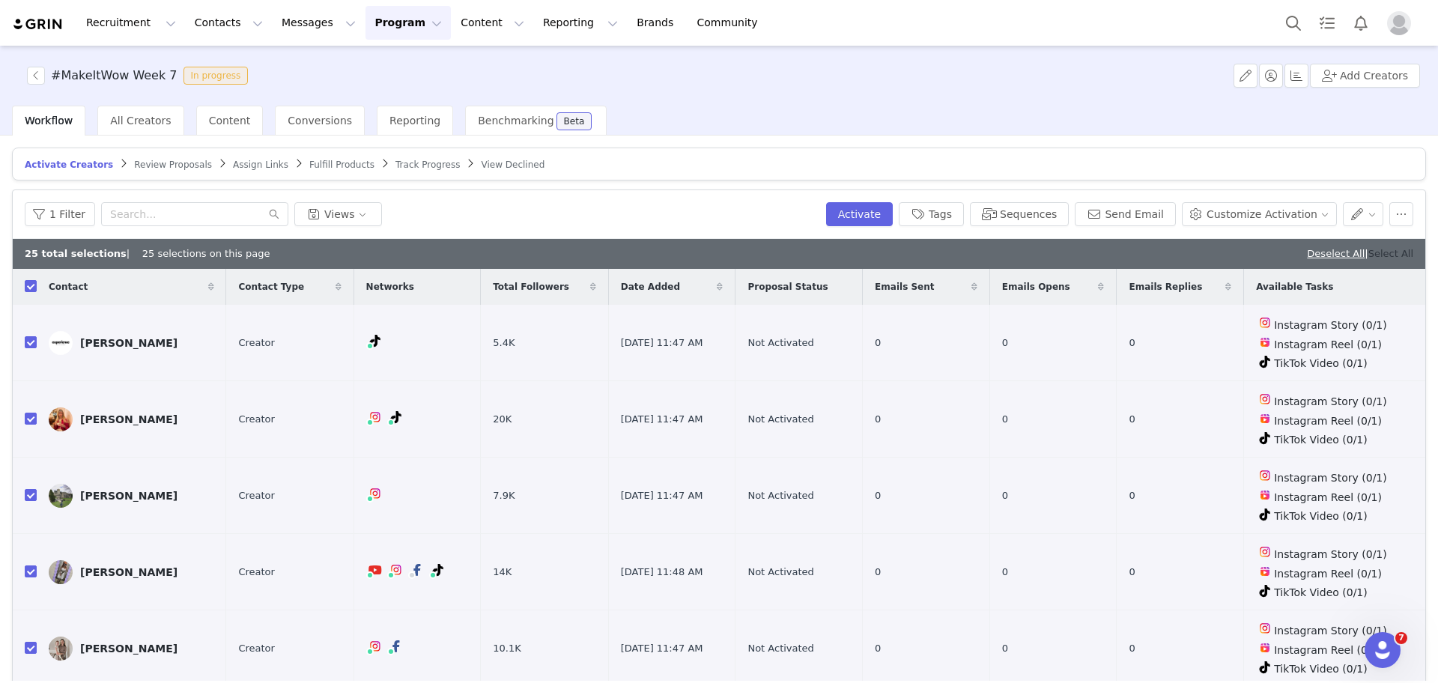
click at [1385, 252] on link "Select All" at bounding box center [1390, 253] width 45 height 11
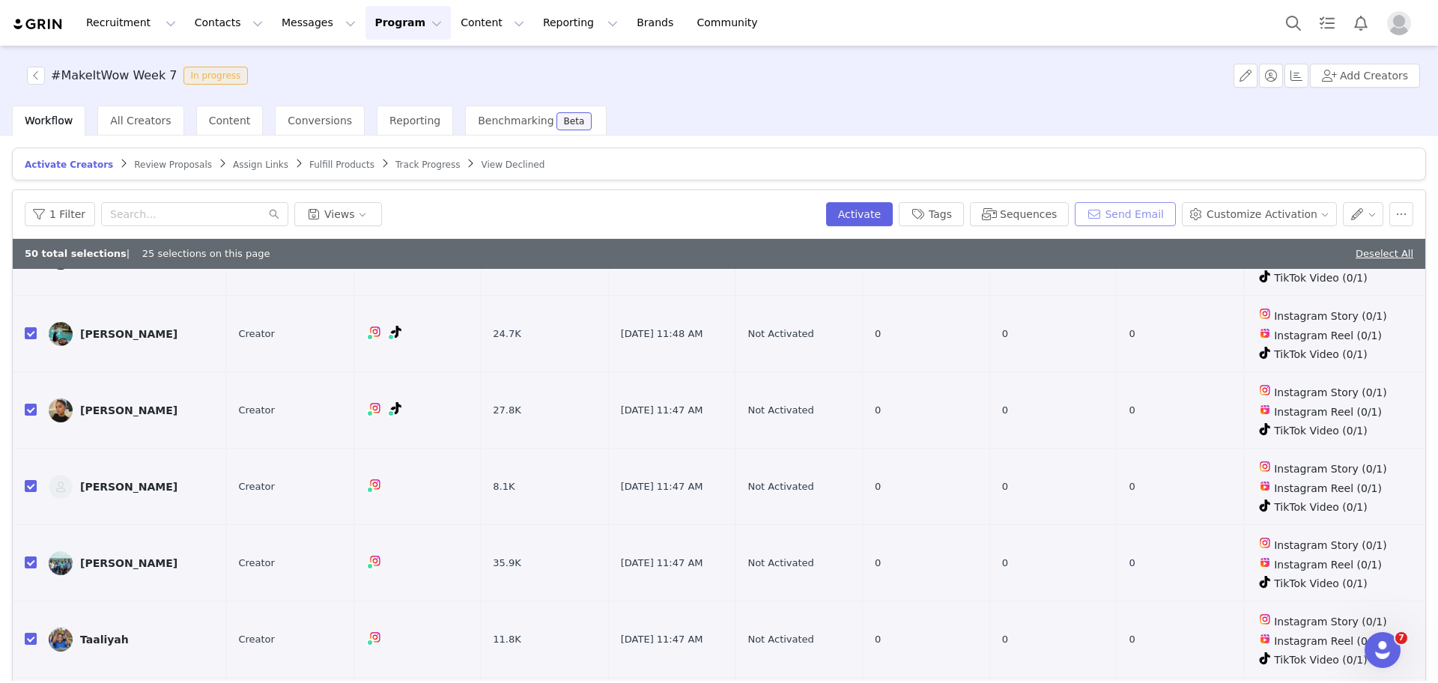
click at [1108, 214] on button "Send Email" at bounding box center [1125, 214] width 101 height 24
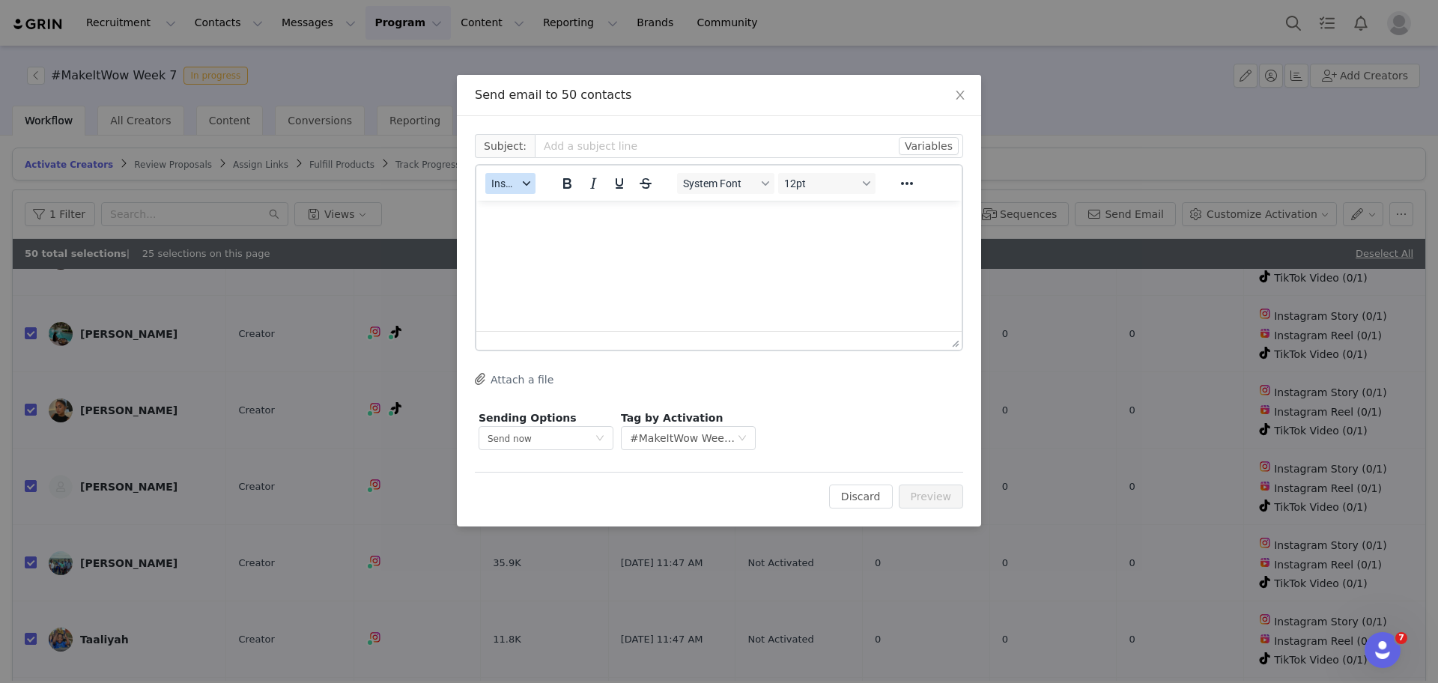
click at [521, 178] on button "Insert" at bounding box center [510, 183] width 50 height 21
click at [534, 198] on div "Insert Template" at bounding box center [564, 210] width 150 height 24
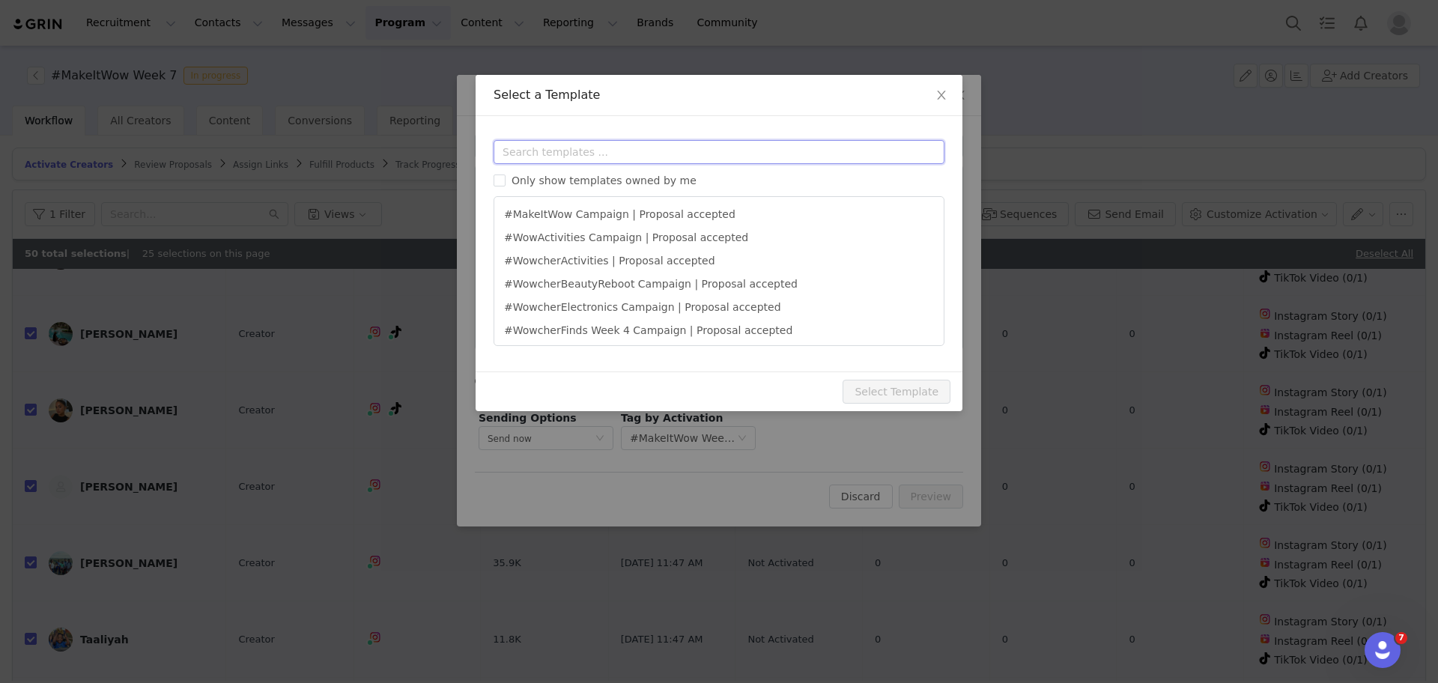
click at [574, 154] on input "text" at bounding box center [719, 152] width 451 height 24
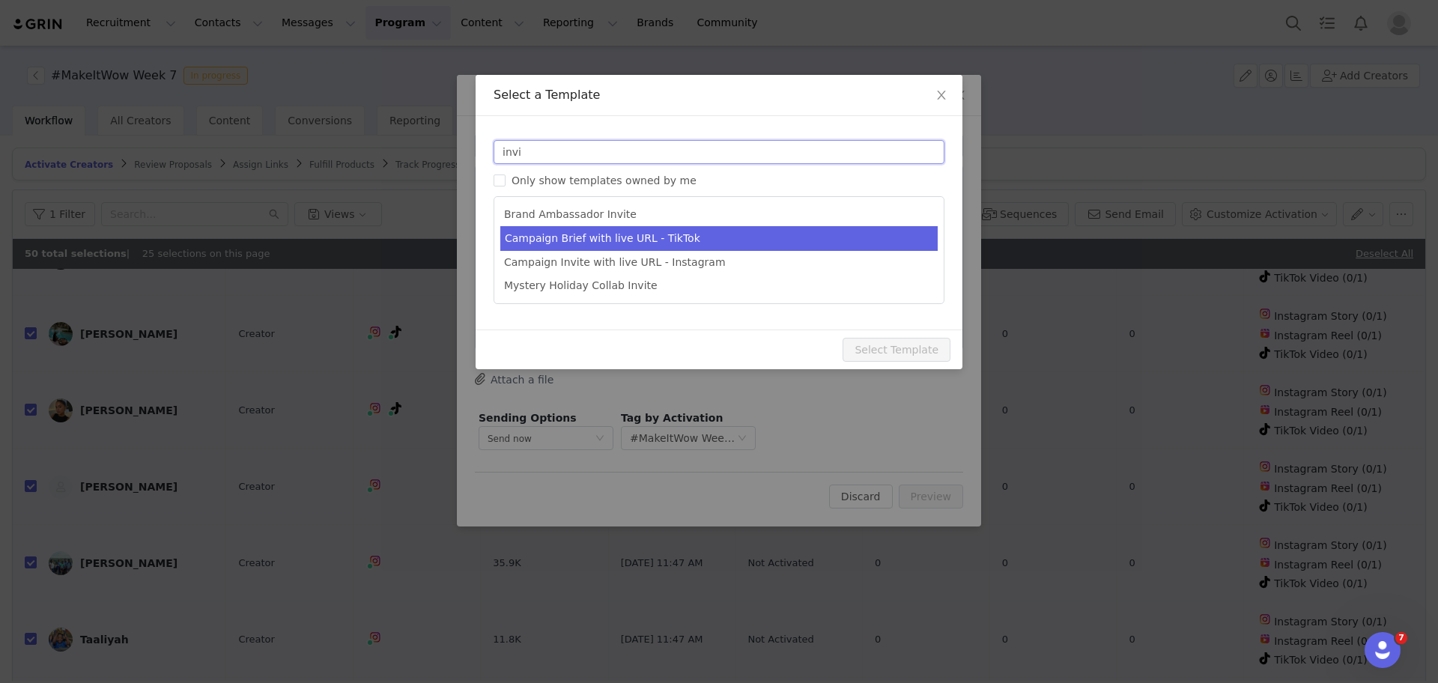
type input "invi"
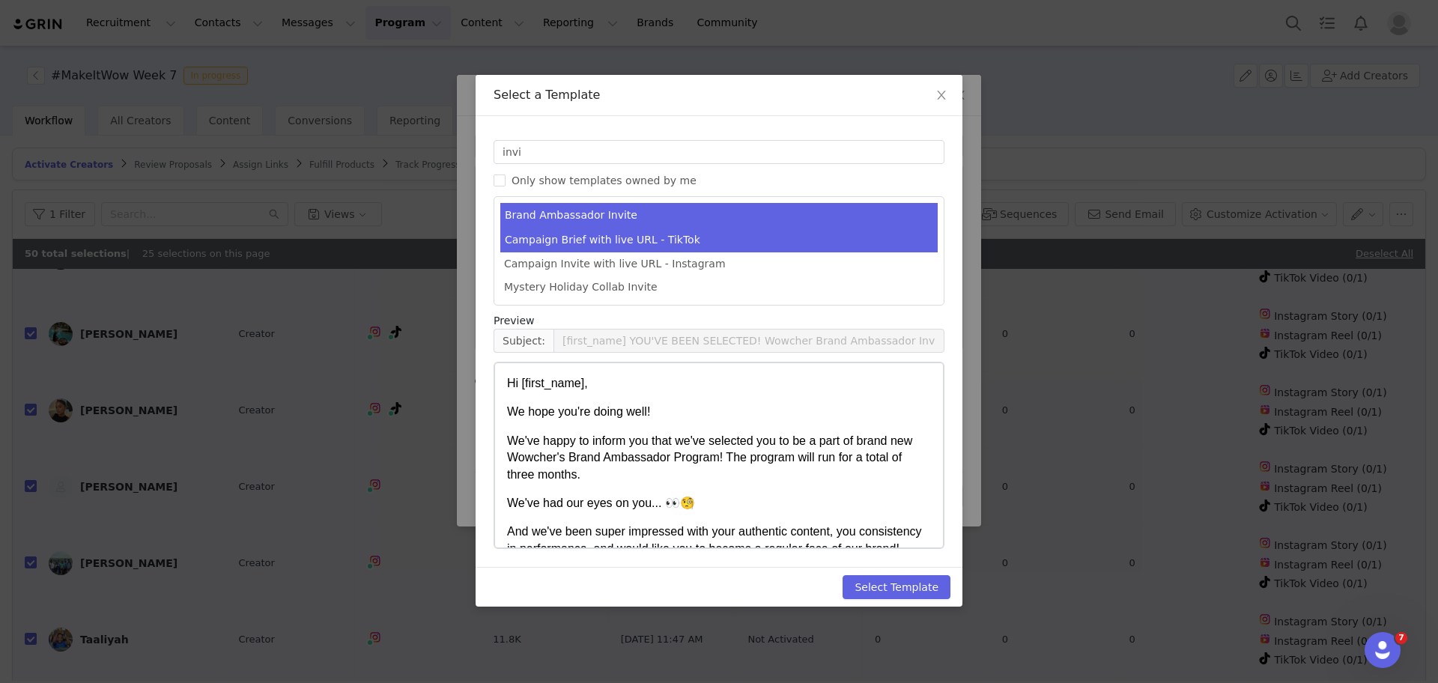
click at [648, 244] on li "Campaign Brief with live URL - TikTok" at bounding box center [718, 240] width 437 height 25
type input "[first_name], you're invited! Wowcher TikTok Campaign Invitation 🛍"
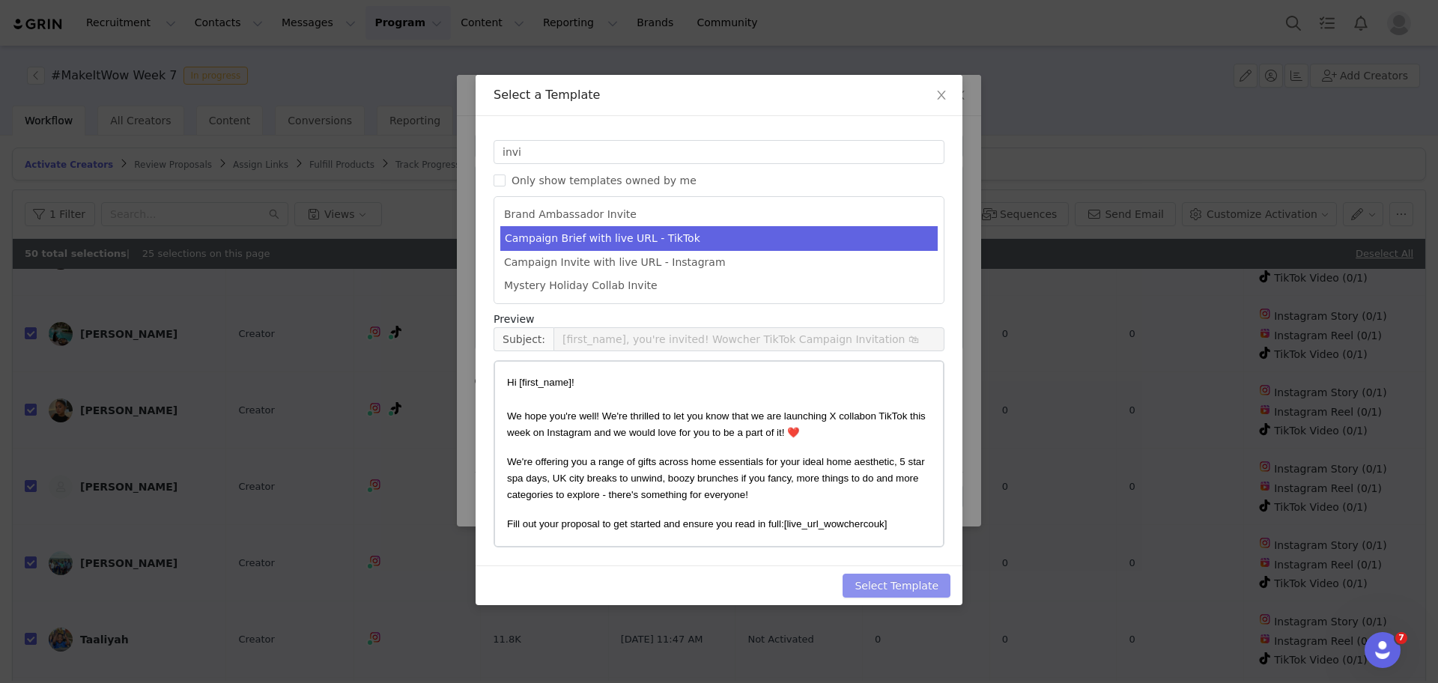
click at [893, 594] on button "Select Template" at bounding box center [897, 586] width 108 height 24
type input "[first_name], you're invited! Wowcher TikTok Campaign Invitation 🛍"
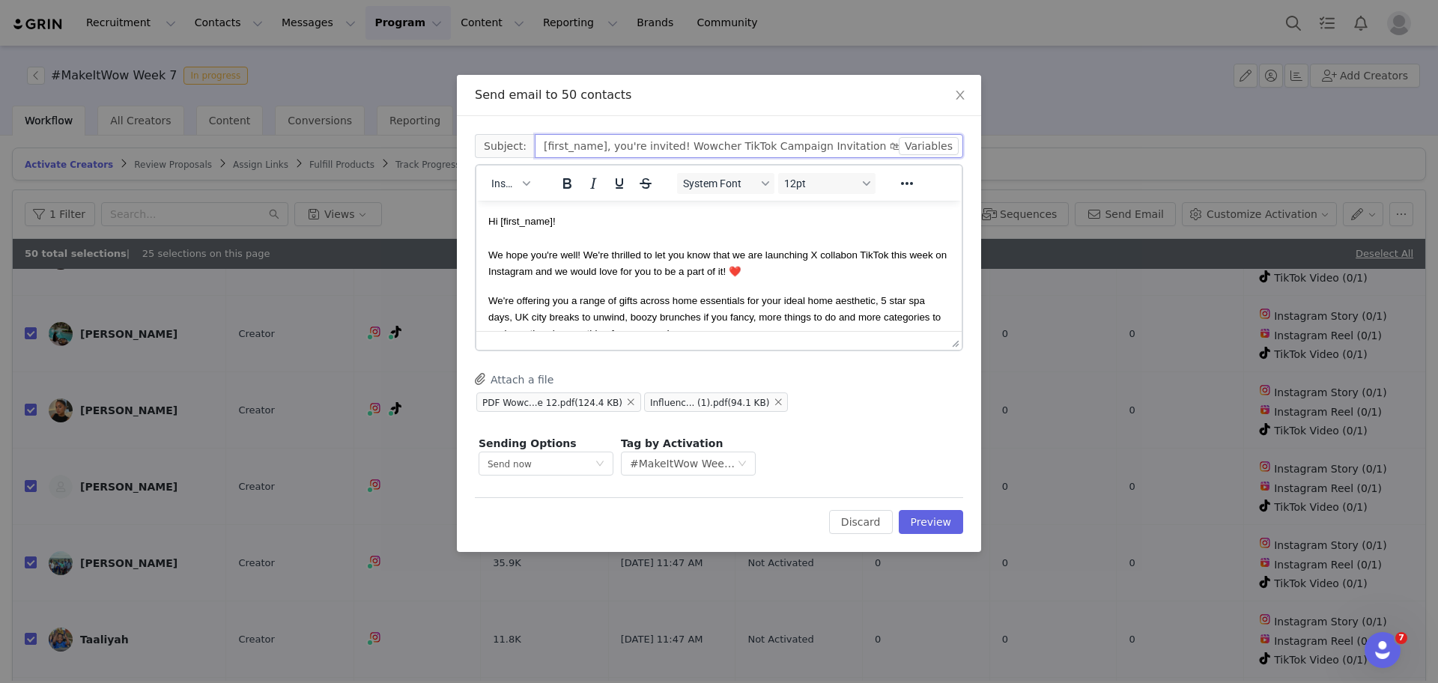
drag, startPoint x: 740, startPoint y: 146, endPoint x: 714, endPoint y: 151, distance: 26.6
click at [714, 151] on input "[first_name], you're invited! Wowcher TikTok Campaign Invitation 🛍" at bounding box center [749, 146] width 428 height 24
type input "[first_name], you're invited! Wowcher Campaign Invitation 🛍"
click at [816, 255] on span "We hope you're well! We're thrilled to let you know that we are launching X col…" at bounding box center [667, 254] width 358 height 11
click at [817, 255] on span "We hope you're well! We're thrilled to let you know that we are launching X col…" at bounding box center [667, 254] width 358 height 11
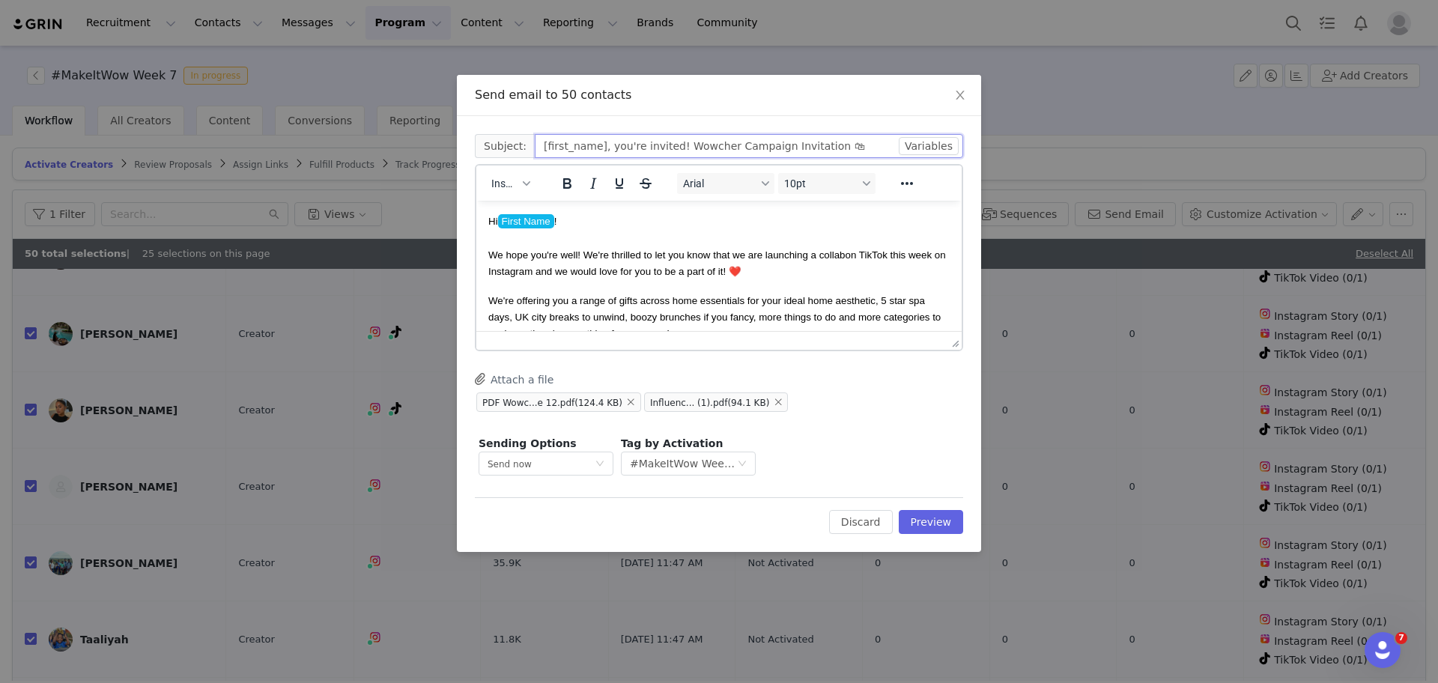
click at [710, 150] on input "[first_name], you're invited! Wowcher Campaign Invitation 🛍" at bounding box center [749, 146] width 428 height 24
type input "[first_name], you're invited! Wowcher #MakeItWow Week 7 Campaign Invitation 🛍"
drag, startPoint x: 894, startPoint y: 255, endPoint x: 498, endPoint y: 276, distance: 396.0
click at [498, 276] on span "on TikTok this week on Instagram and we would love for you to be a part of it! …" at bounding box center [717, 263] width 458 height 28
click at [533, 273] on span "on TikTok and Instagram and we would love for you to be a part of it! ❤️" at bounding box center [697, 263] width 419 height 28
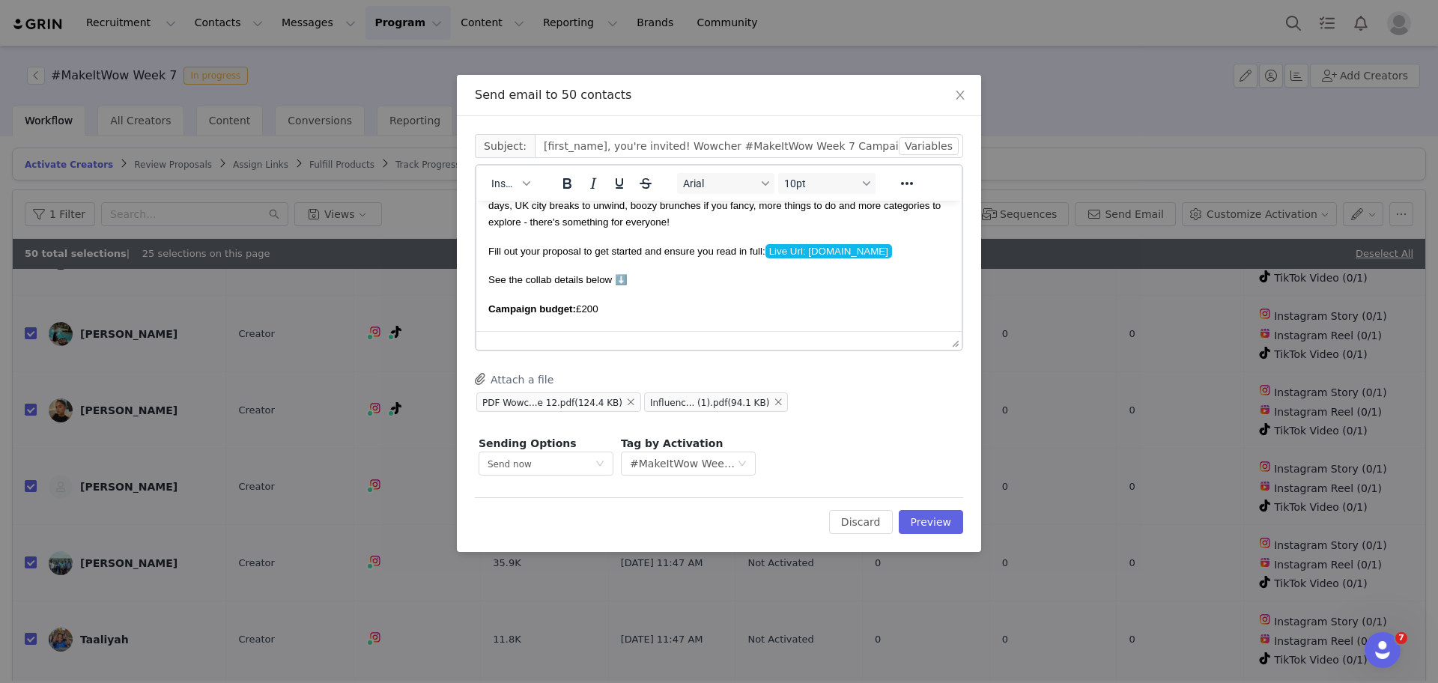
scroll to position [112, 0]
click at [590, 312] on span "Campaign budget: £200" at bounding box center [543, 308] width 110 height 11
click at [615, 306] on p "Campaign budget: £100" at bounding box center [718, 308] width 461 height 16
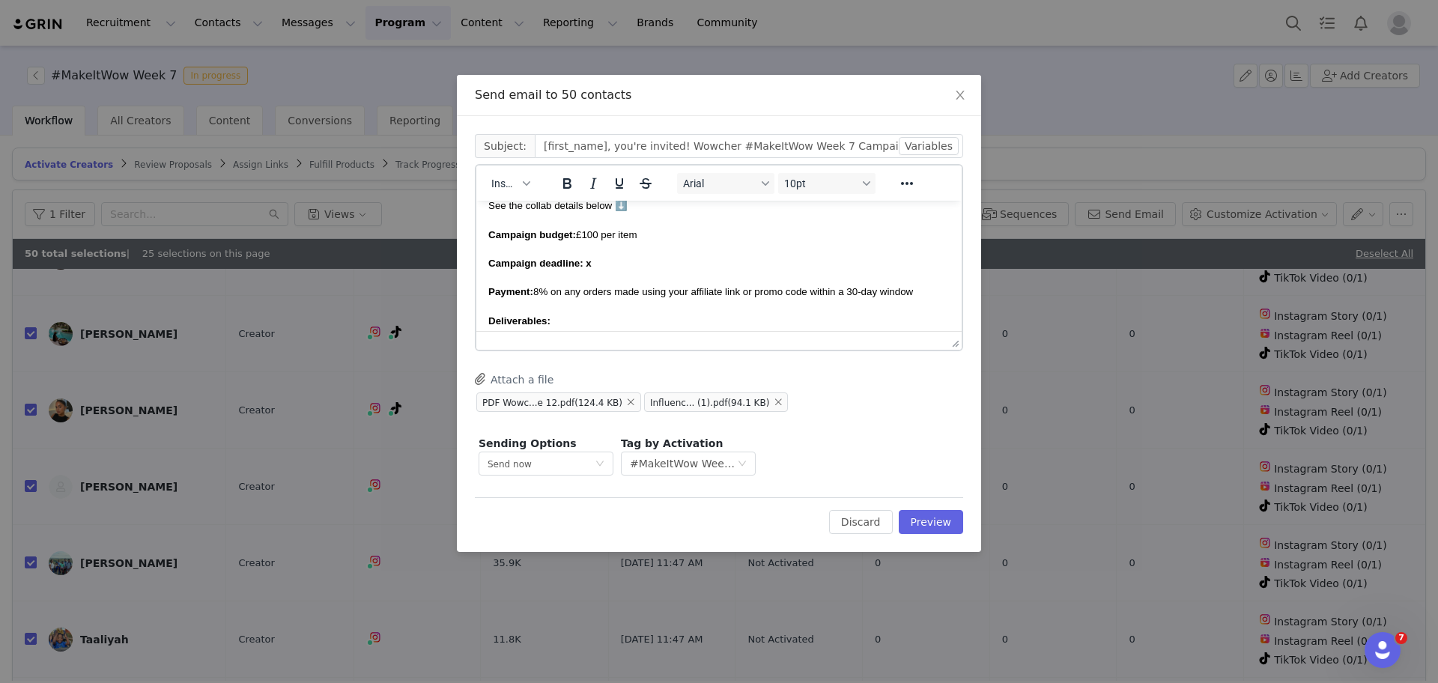
scroll to position [187, 0]
click at [605, 268] on p "Campaign deadline: x" at bounding box center [718, 261] width 461 height 16
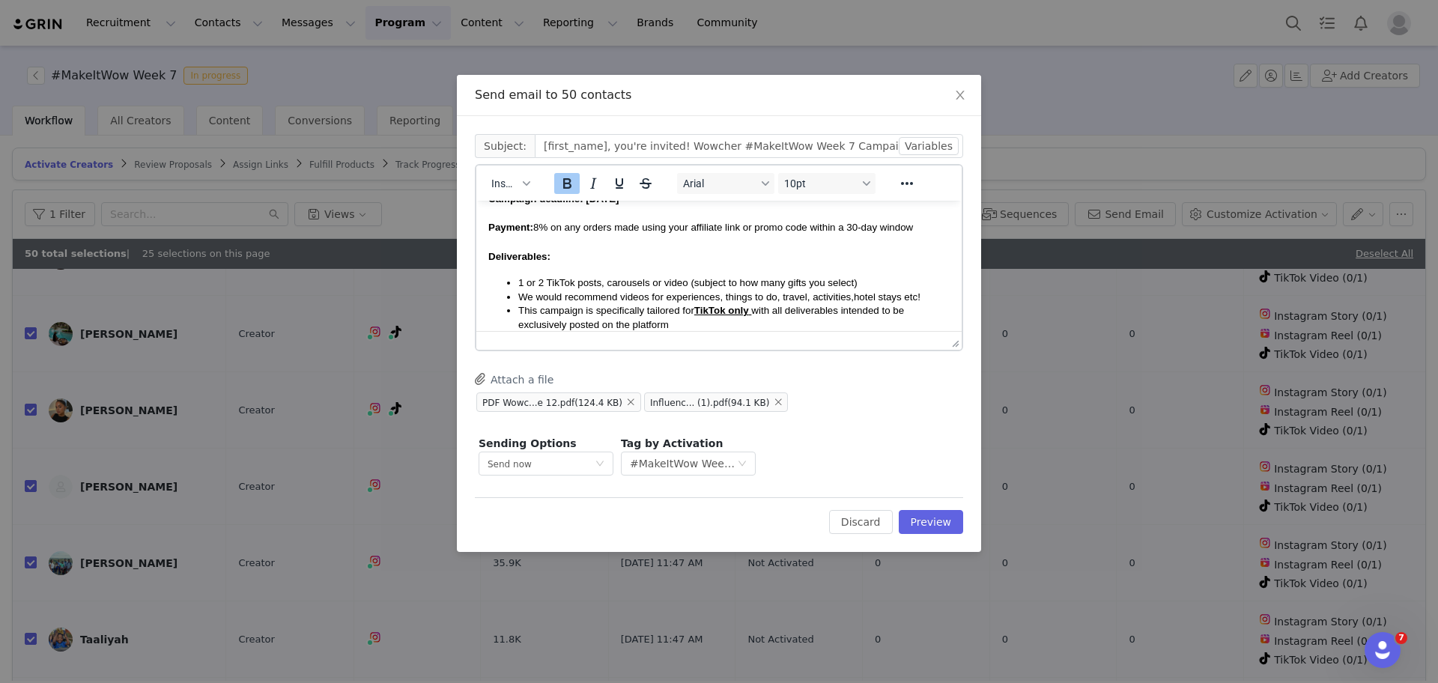
scroll to position [262, 0]
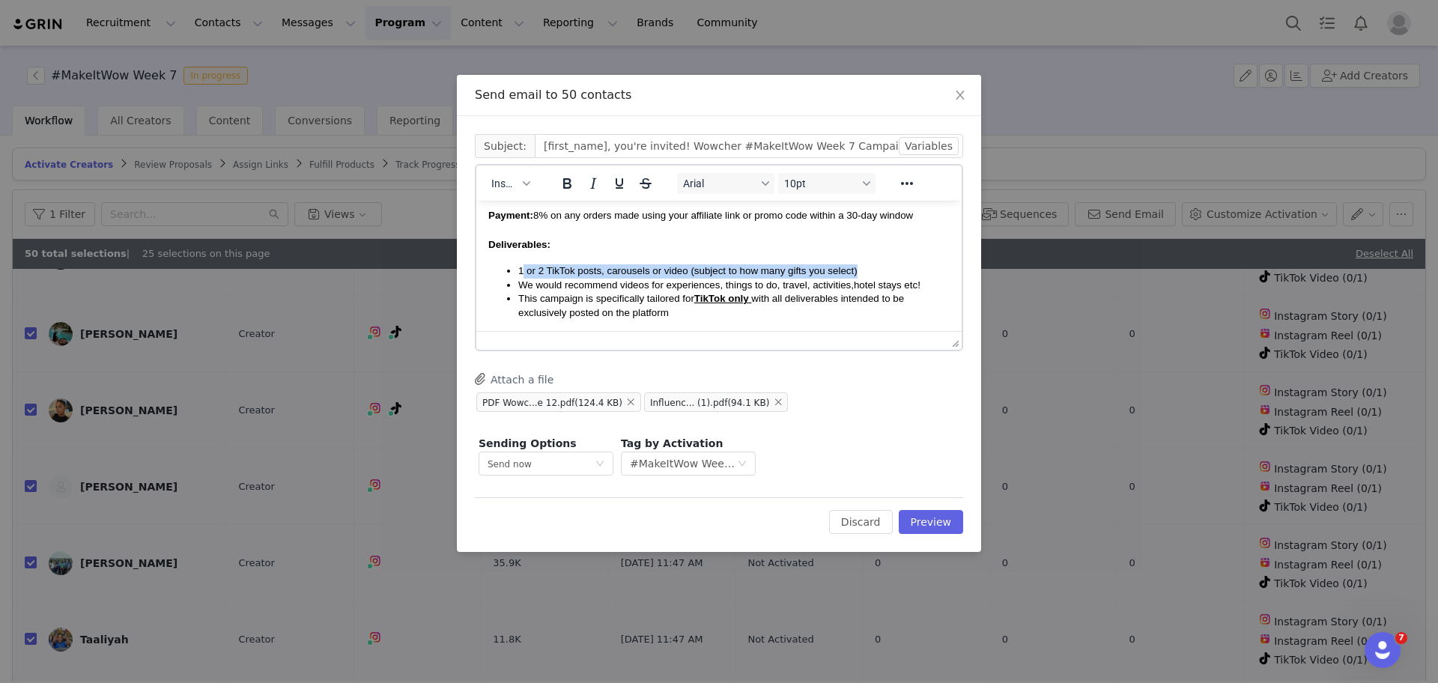
drag, startPoint x: 877, startPoint y: 273, endPoint x: 525, endPoint y: 275, distance: 352.0
click at [525, 275] on li "1 or 2 TikTok posts, carousels or video (subject to how many gifts you select)" at bounding box center [733, 271] width 431 height 14
click at [600, 276] on span "1 Instagram Reel or 1 TikTok Video per item + 1 Story" at bounding box center [636, 270] width 237 height 11
click at [693, 272] on span "1 Instagram Reel o r 1 TikTok Video per item + 1 Story" at bounding box center [635, 270] width 235 height 11
click at [601, 270] on span "1 Instagram Reel o r 1 TikTok Video per item + 1 Story" at bounding box center [635, 270] width 235 height 11
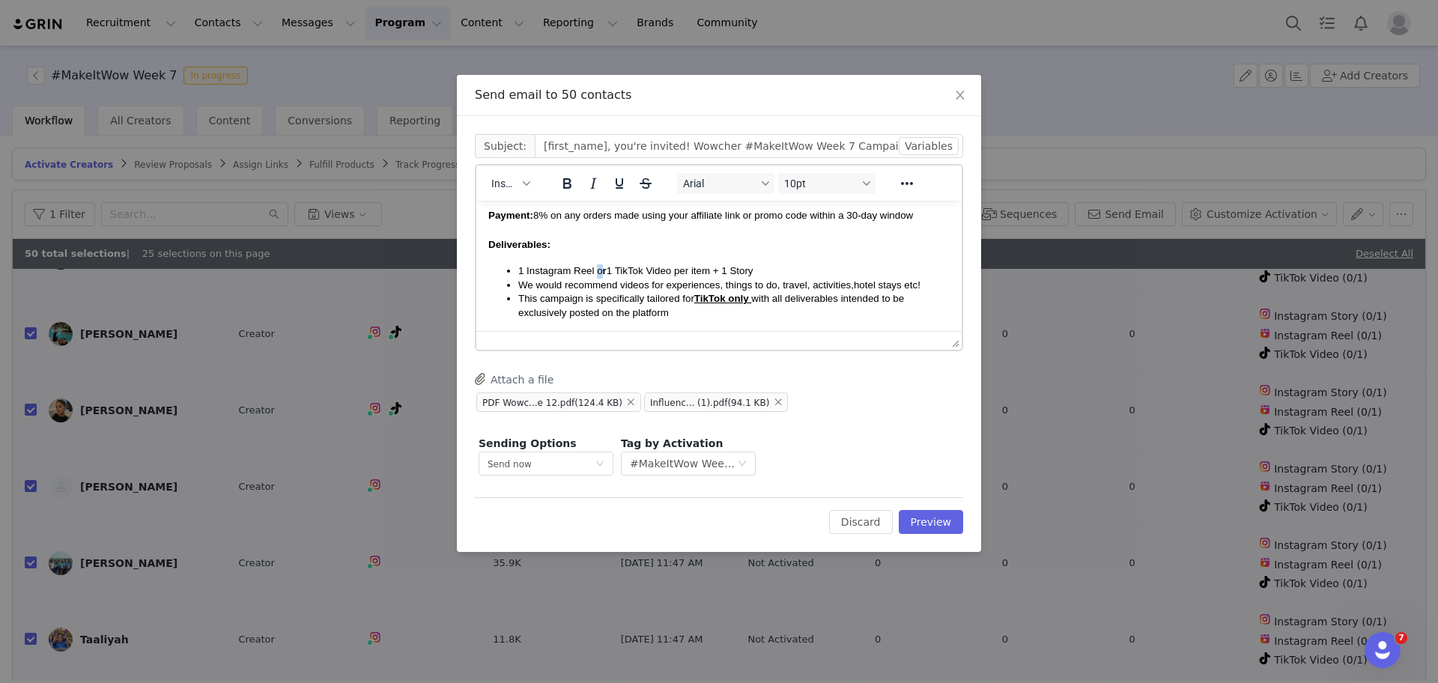
click at [598, 272] on span "1 Instagram Reel o ﻿ r 1 TikTok Video per item + 1 Story" at bounding box center [635, 270] width 235 height 11
click at [667, 291] on span "We would recommend videos for experiences, things to do, travel, activities," at bounding box center [686, 284] width 336 height 11
drag, startPoint x: 676, startPoint y: 278, endPoint x: 706, endPoint y: 273, distance: 31.0
click at [706, 273] on span "1 Instagram Reel or 1 TikTok Video per item + 1 Story" at bounding box center [634, 270] width 233 height 11
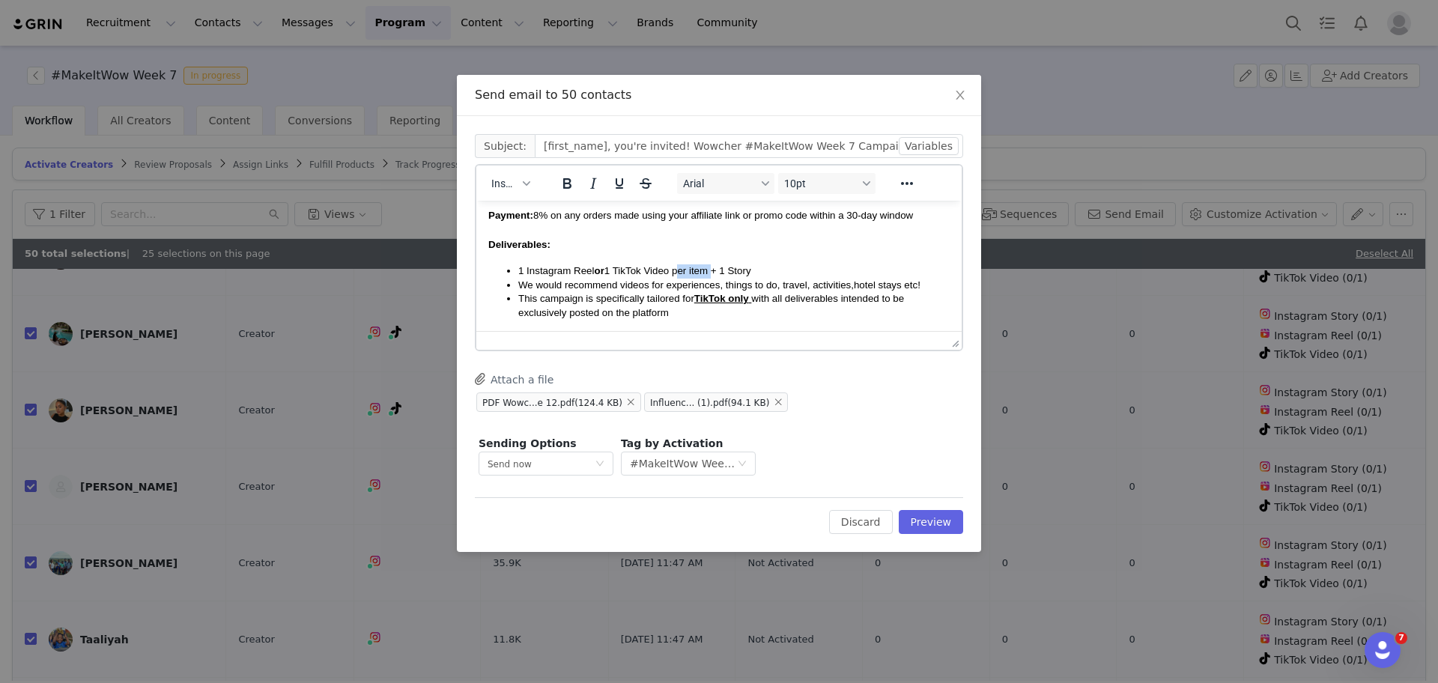
drag, startPoint x: 712, startPoint y: 273, endPoint x: 679, endPoint y: 274, distance: 33.0
click at [679, 274] on span "1 Instagram Reel or 1 TikTok Video per item + 1 Story" at bounding box center [634, 270] width 233 height 11
click at [858, 231] on body "Hi First Name ! We hope you're well! We're thrilled to let you know that we are…" at bounding box center [718, 330] width 461 height 758
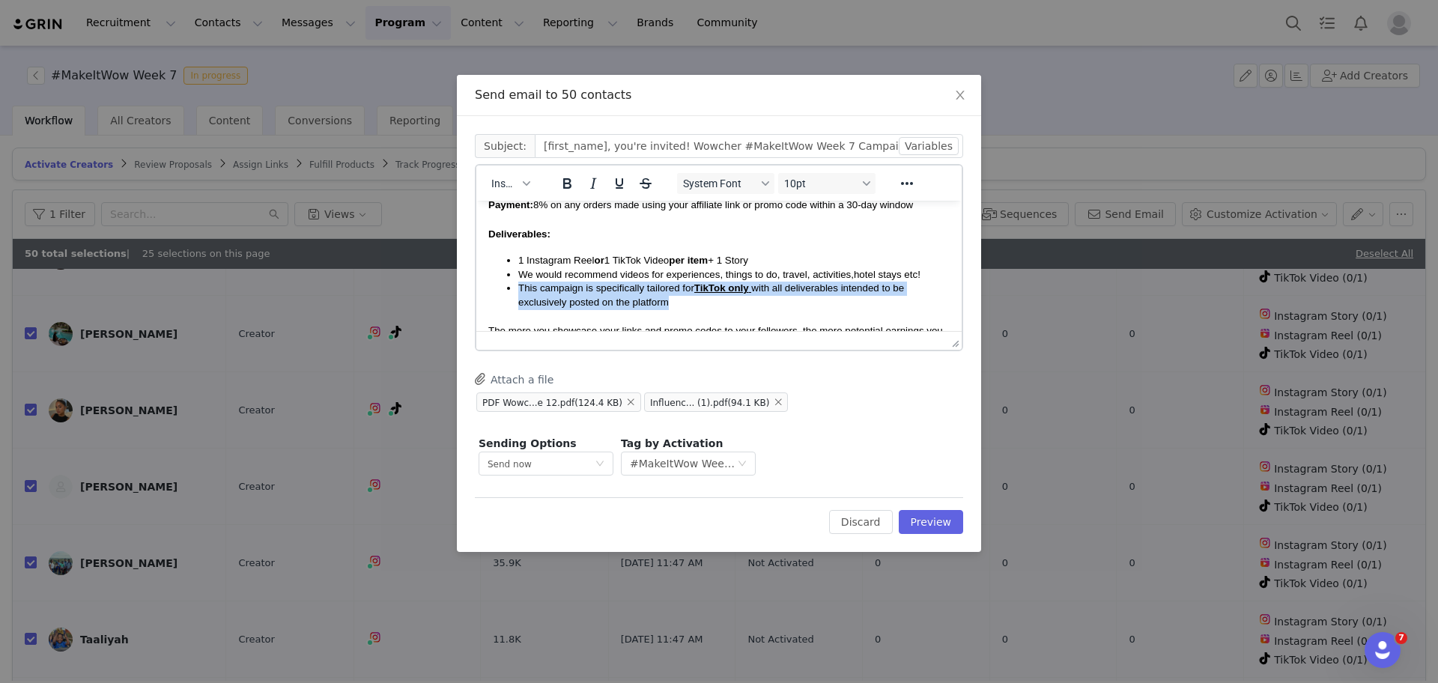
drag, startPoint x: 679, startPoint y: 321, endPoint x: 520, endPoint y: 294, distance: 161.7
click at [520, 294] on li "This campaign is specifically tailored for TikTok only with all deliverables in…" at bounding box center [733, 296] width 431 height 28
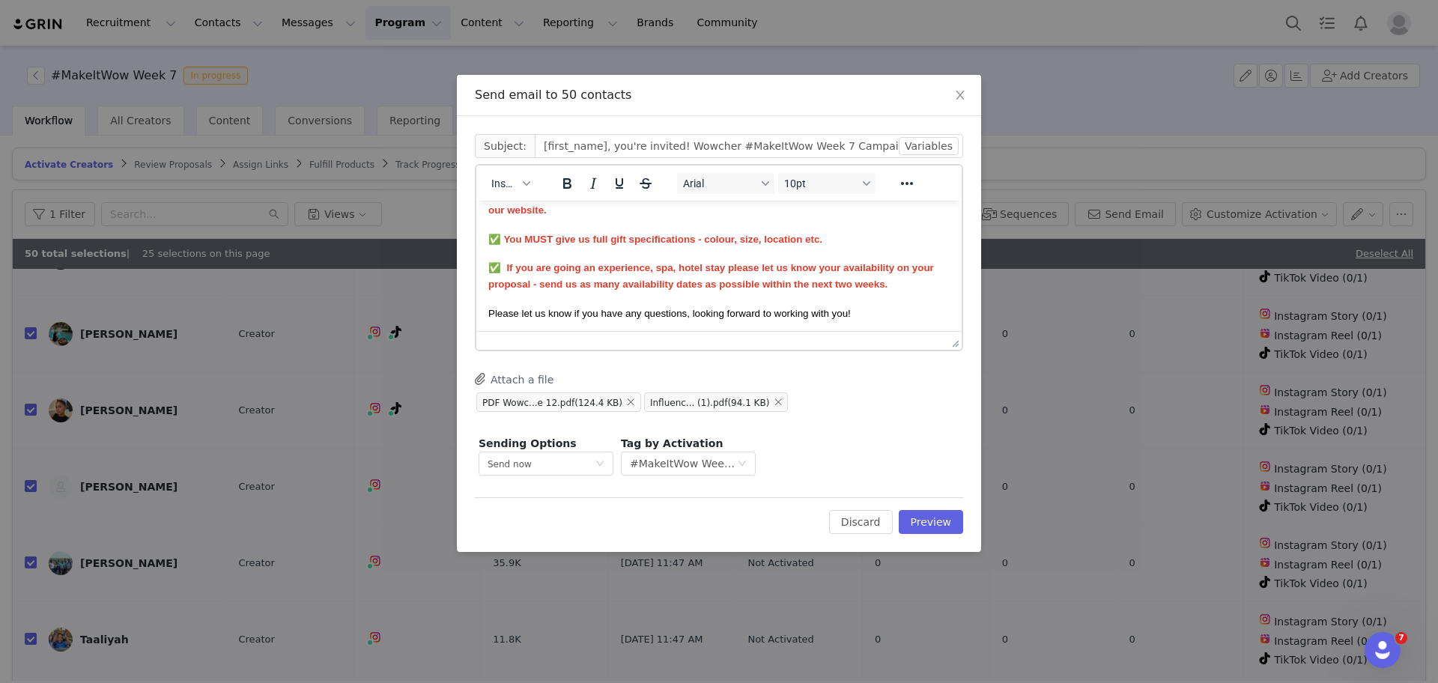
scroll to position [535, 0]
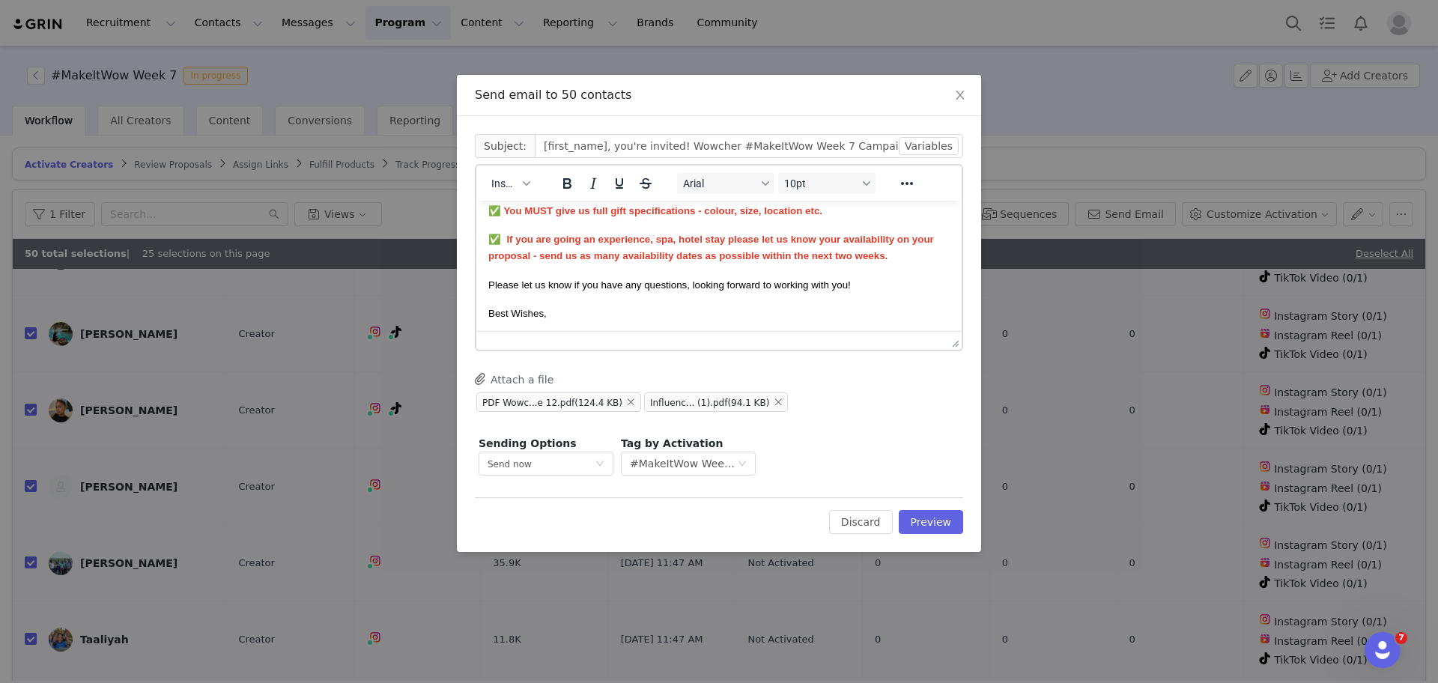
click at [548, 379] on div "Attach a file" at bounding box center [518, 379] width 86 height 33
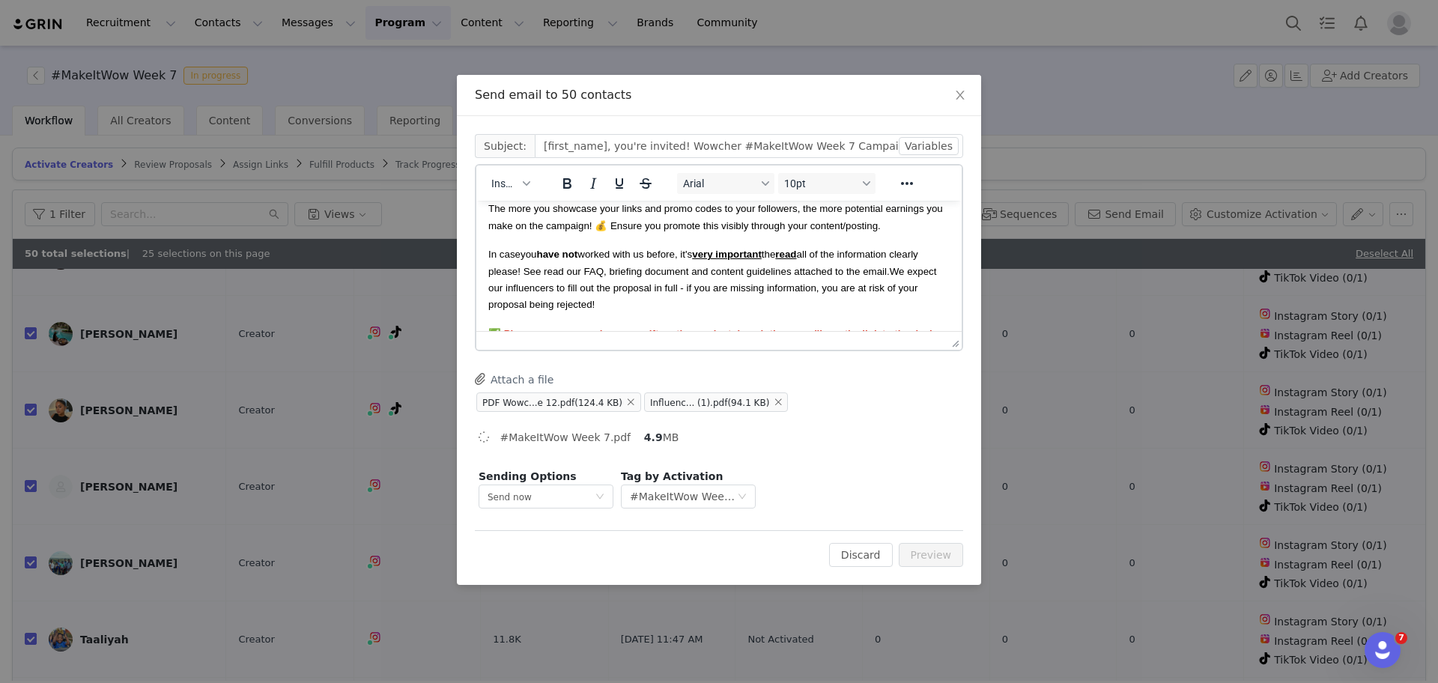
scroll to position [399, 0]
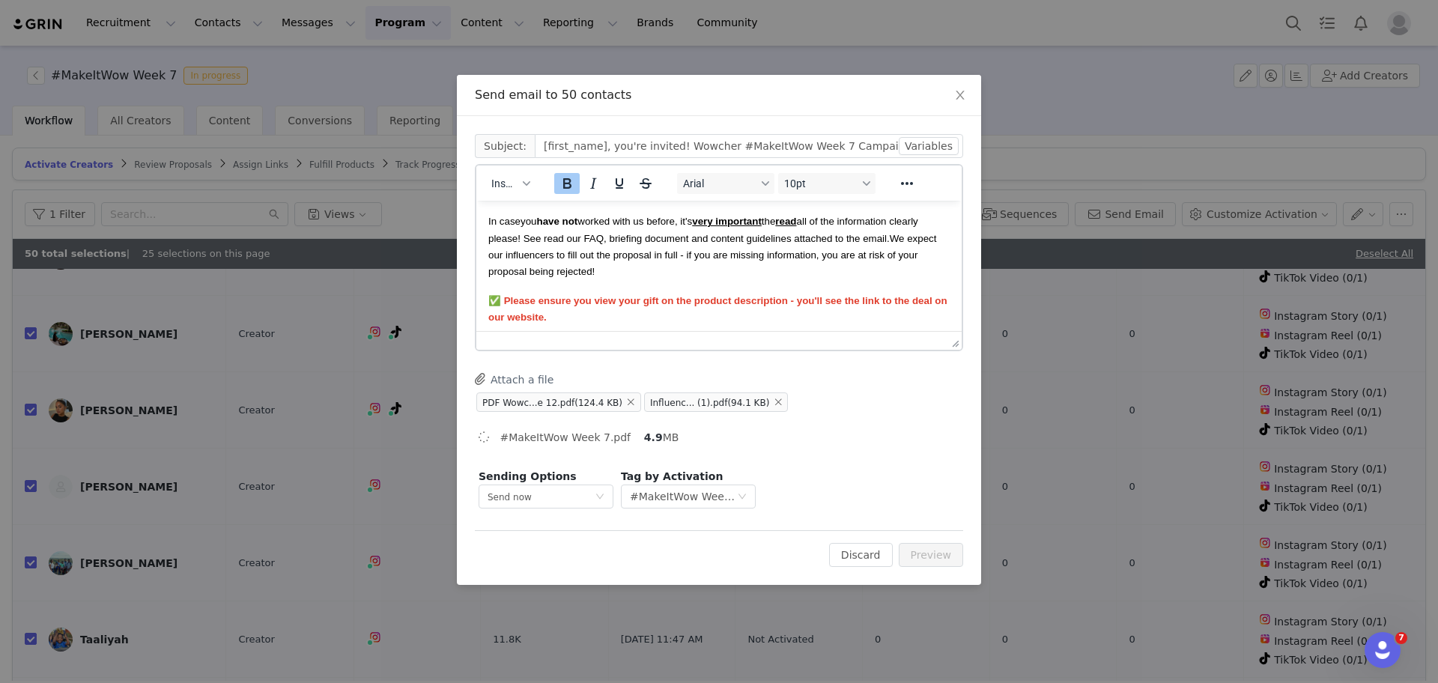
click at [615, 318] on p "✅ Please ensure you view your gift on the product description - you'll see the …" at bounding box center [718, 309] width 461 height 34
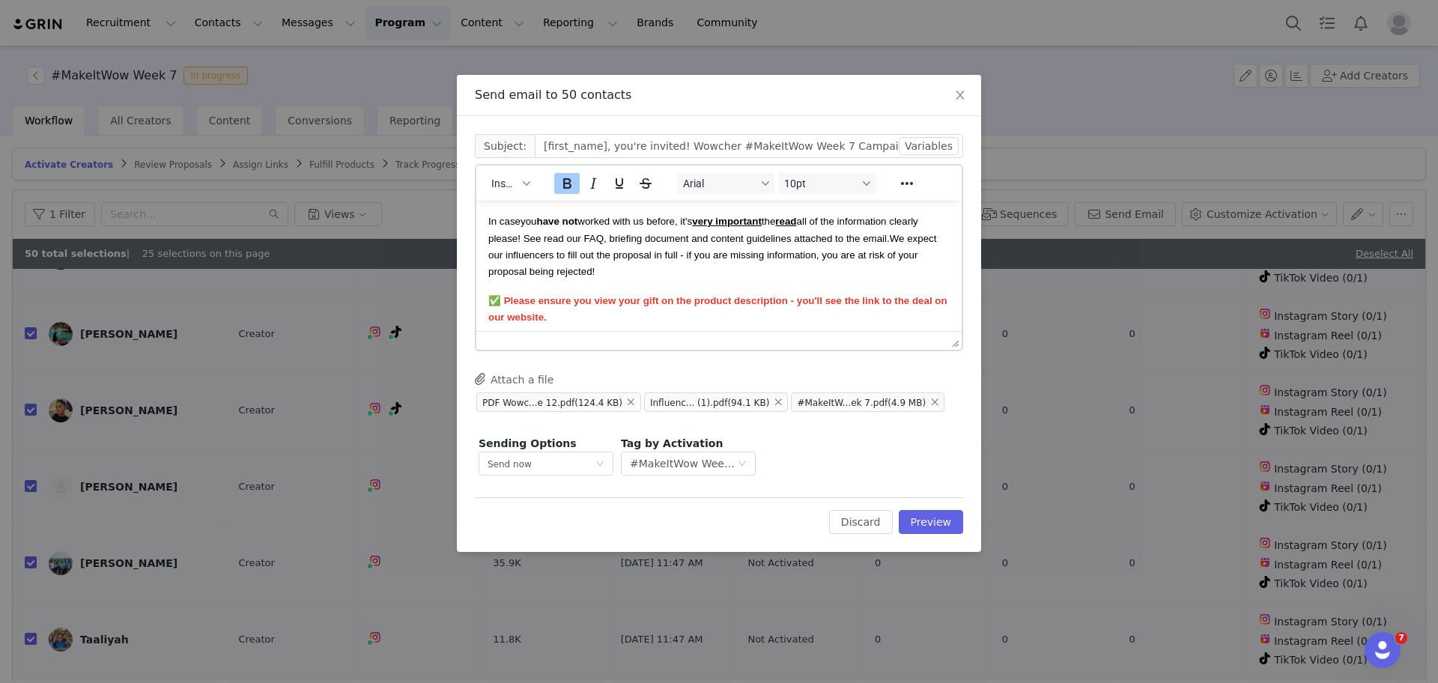
scroll to position [428, 0]
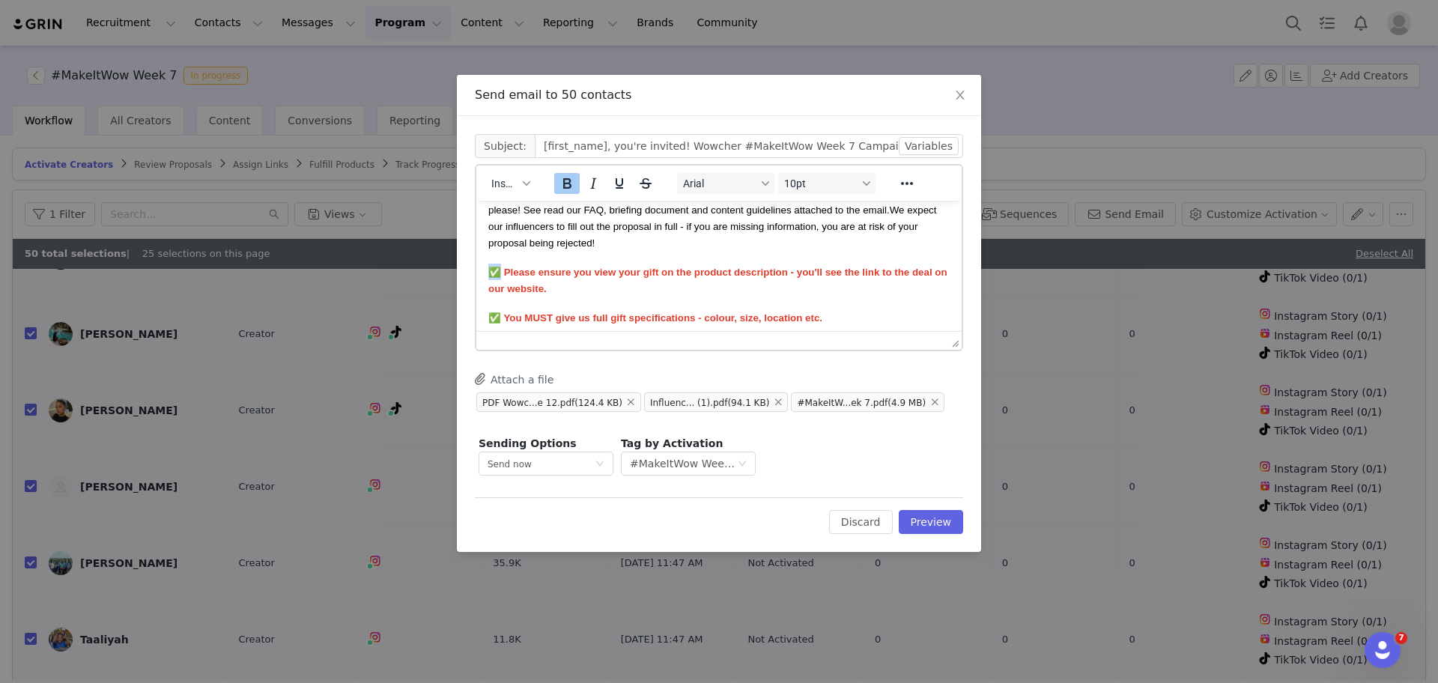
drag, startPoint x: 503, startPoint y: 278, endPoint x: 488, endPoint y: 276, distance: 15.1
click at [488, 276] on html "Hi First Name ! We hope you're well! We're thrilled to let you know that we are…" at bounding box center [718, 150] width 485 height 754
copy span "✅"
click at [601, 294] on p "✅ Please ensure you view your gift on the product description - you'll see the …" at bounding box center [718, 281] width 461 height 34
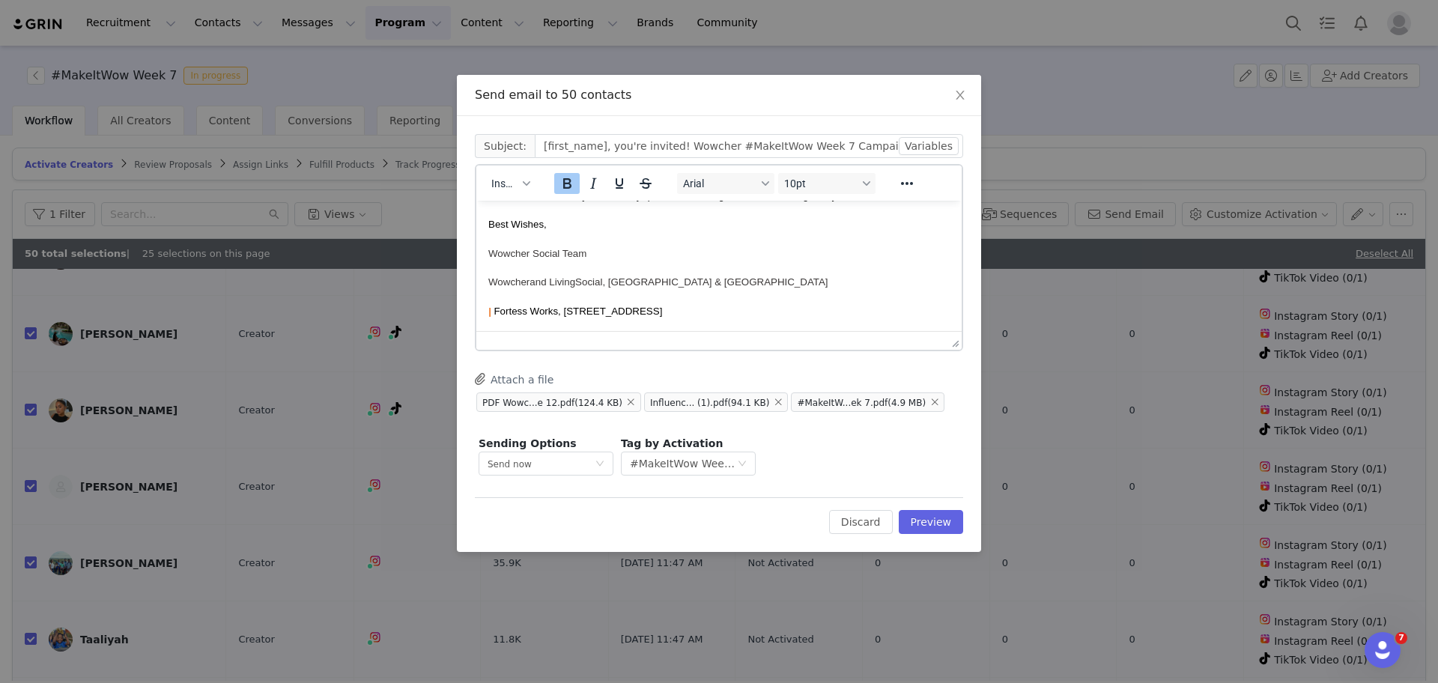
scroll to position [0, 0]
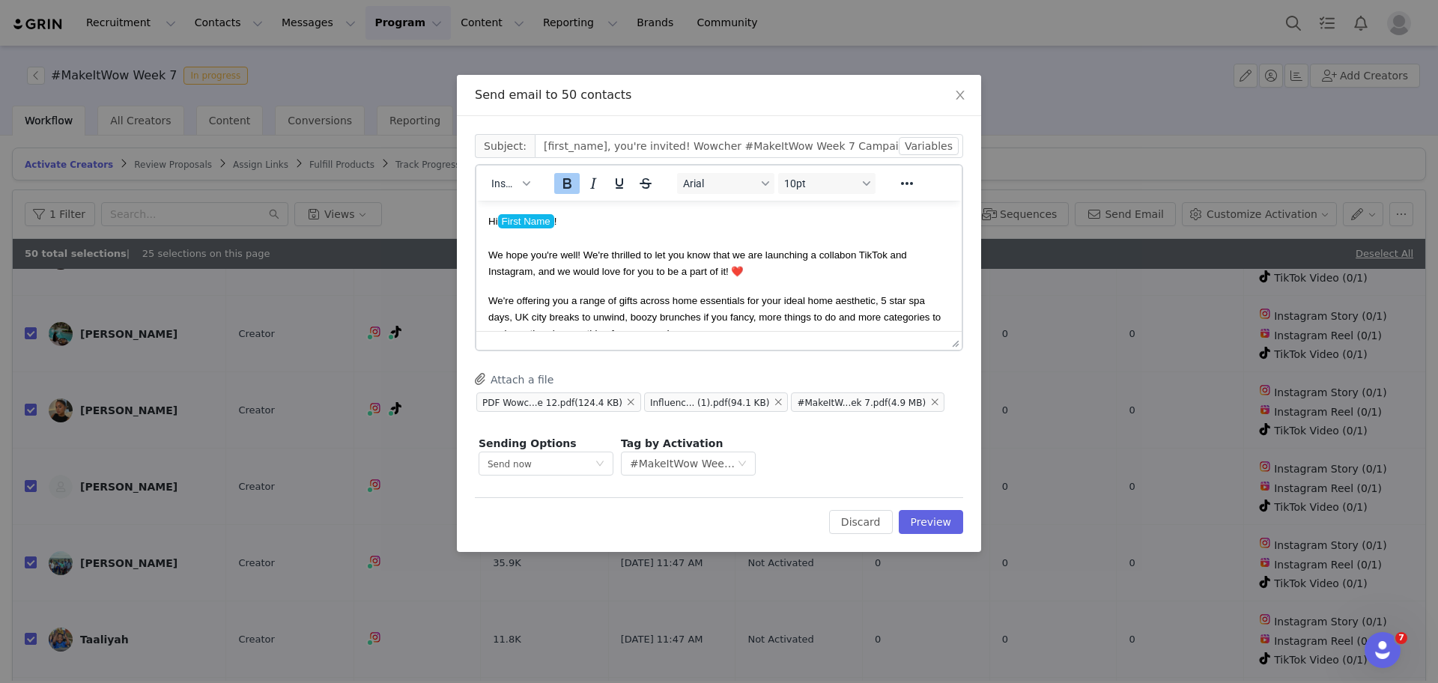
drag, startPoint x: 951, startPoint y: 304, endPoint x: 1405, endPoint y: 398, distance: 464.3
click at [948, 514] on button "Preview" at bounding box center [931, 522] width 65 height 24
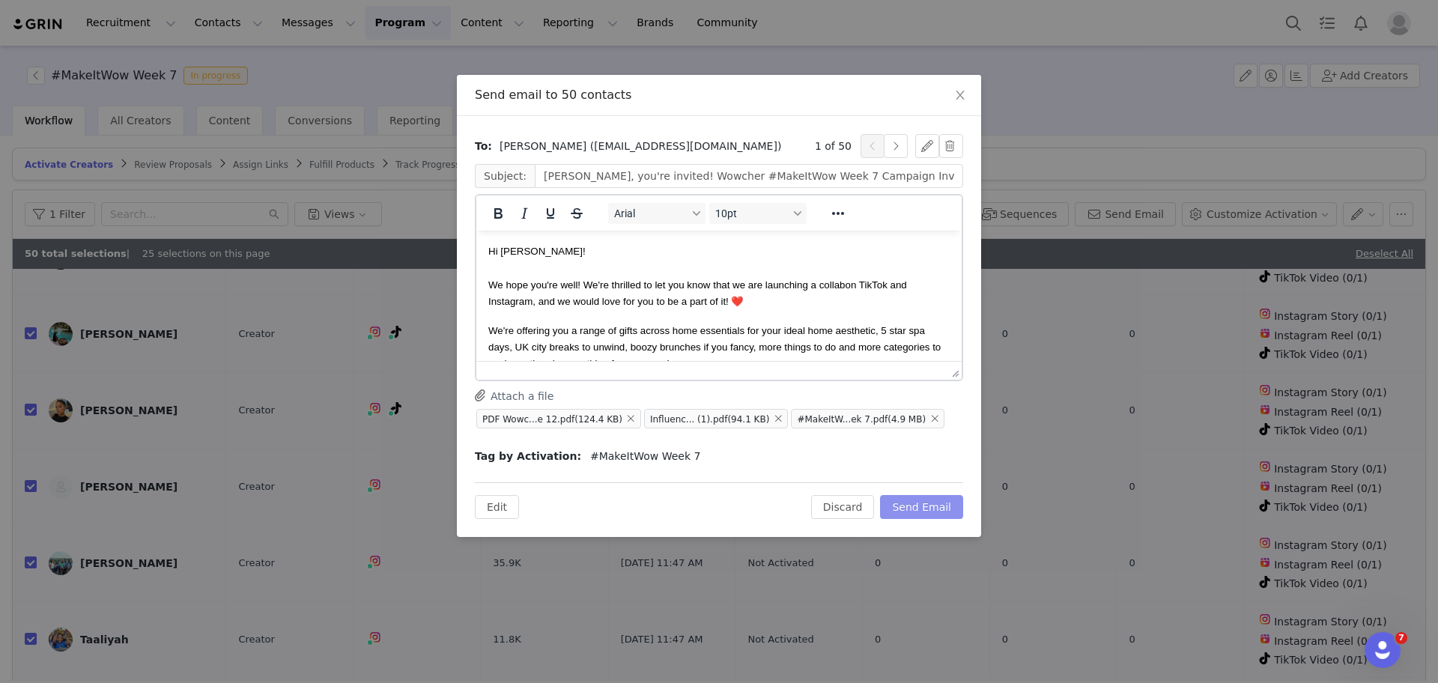
click at [944, 509] on button "Send Email" at bounding box center [921, 507] width 83 height 24
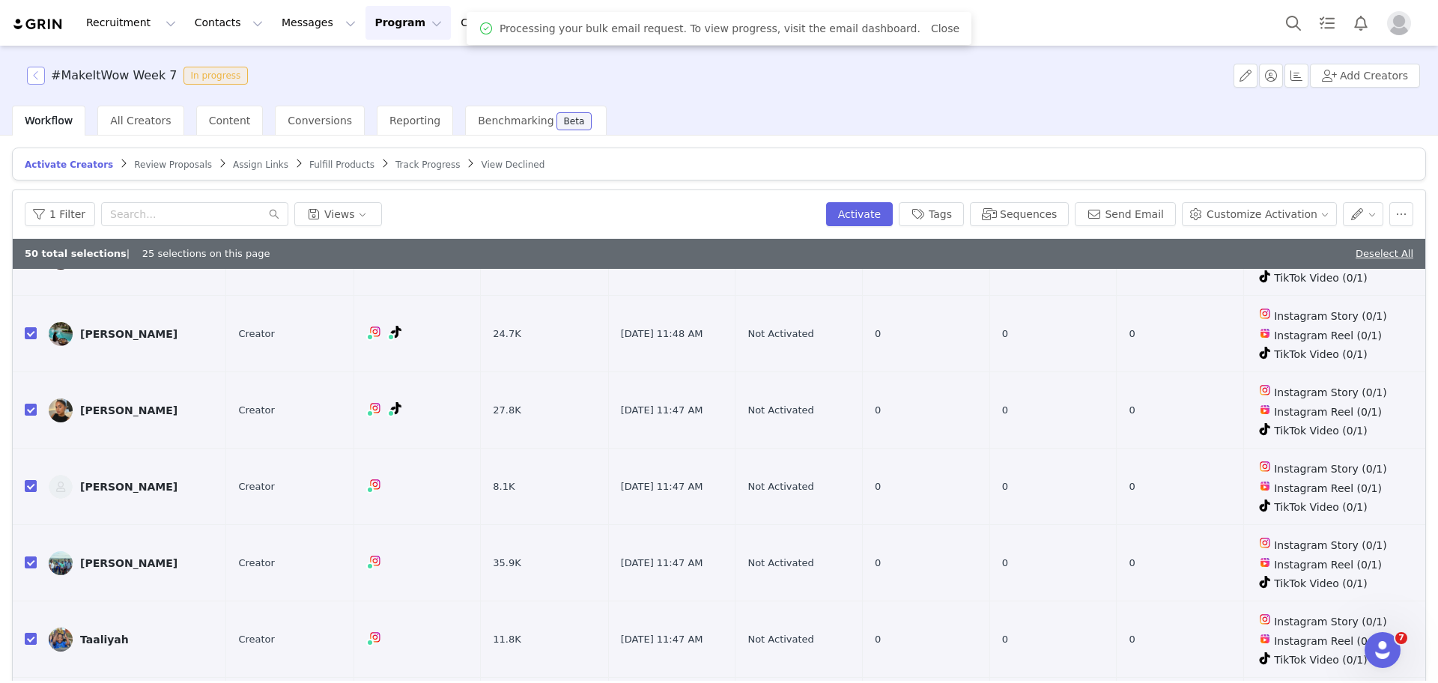
click at [30, 70] on button "button" at bounding box center [36, 76] width 18 height 18
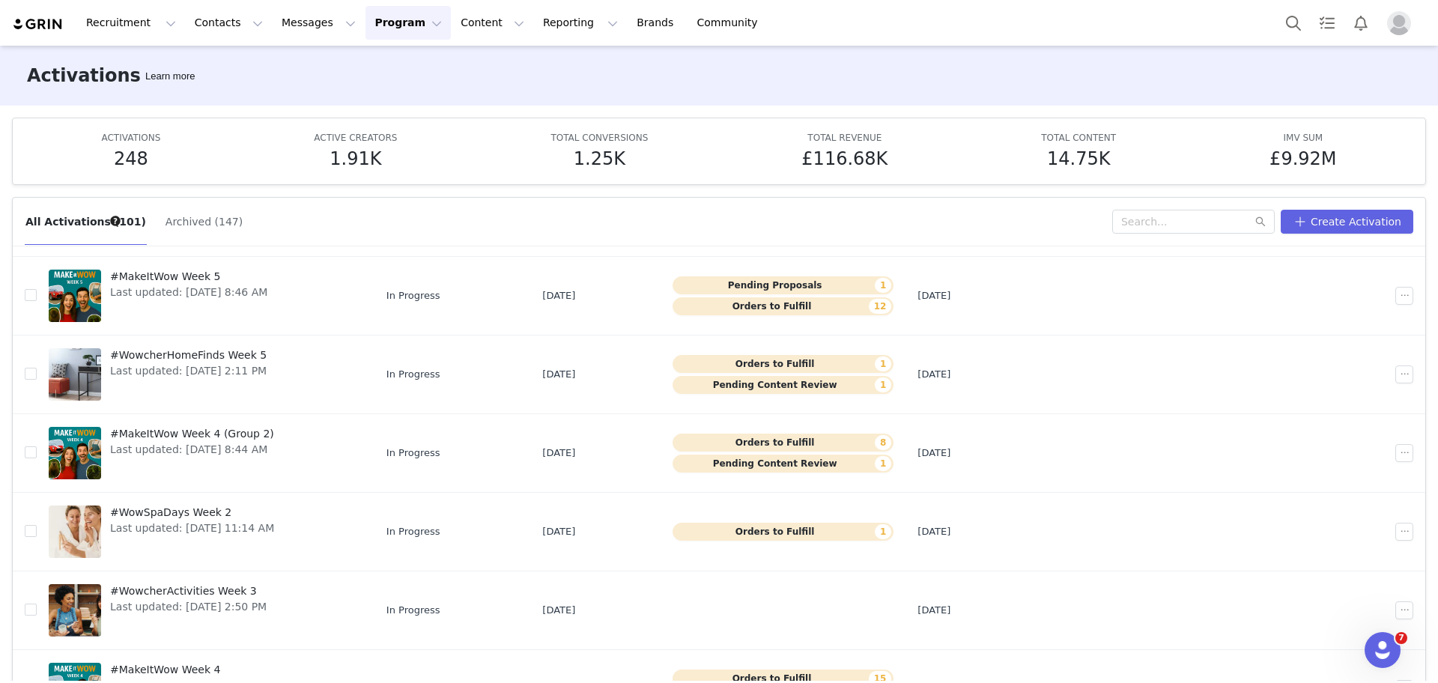
scroll to position [364, 0]
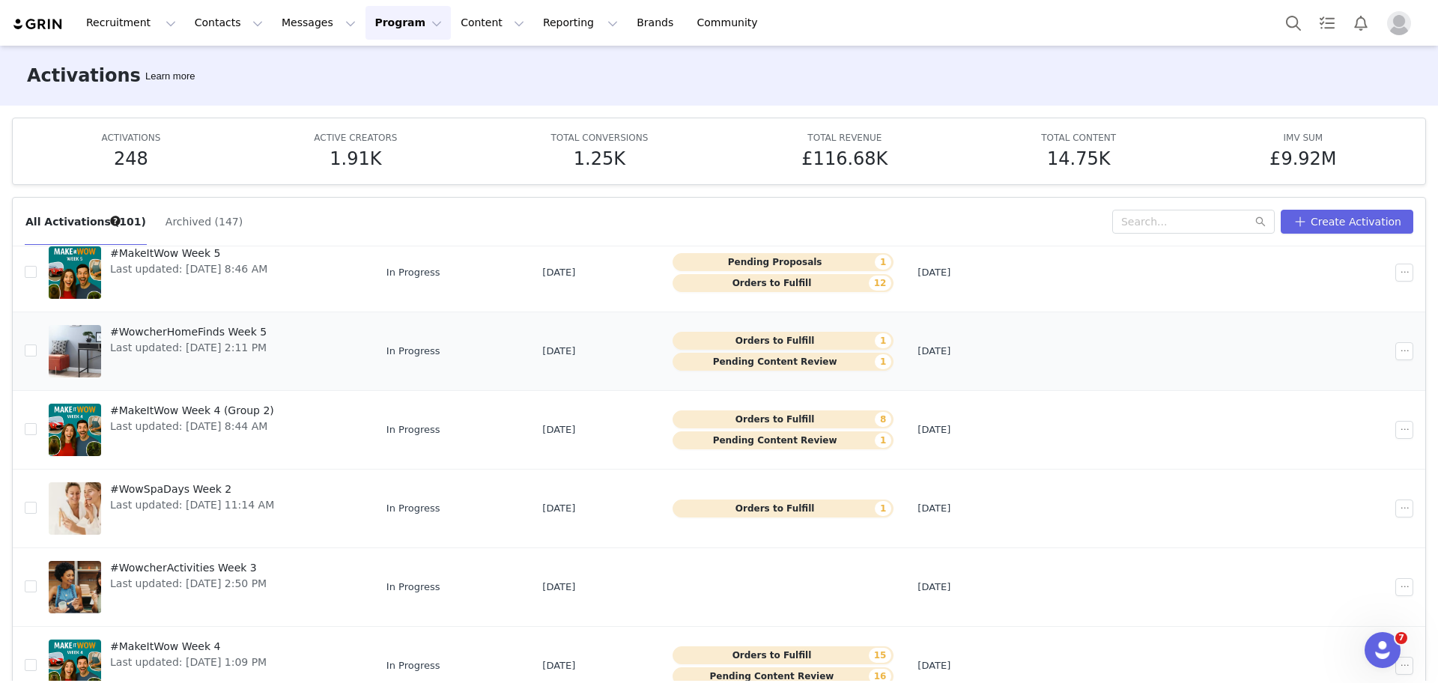
click at [829, 363] on button "Pending Content Review 1" at bounding box center [783, 362] width 221 height 18
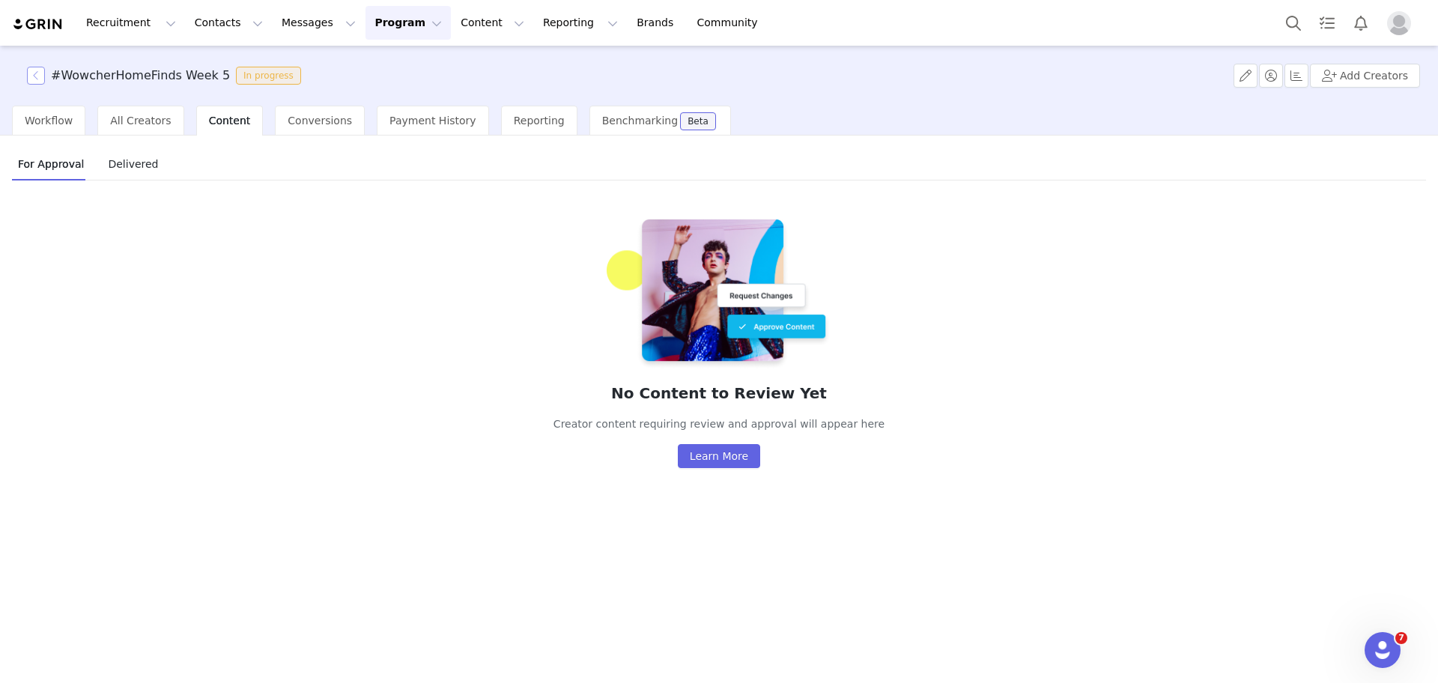
click at [39, 76] on button "button" at bounding box center [36, 76] width 18 height 18
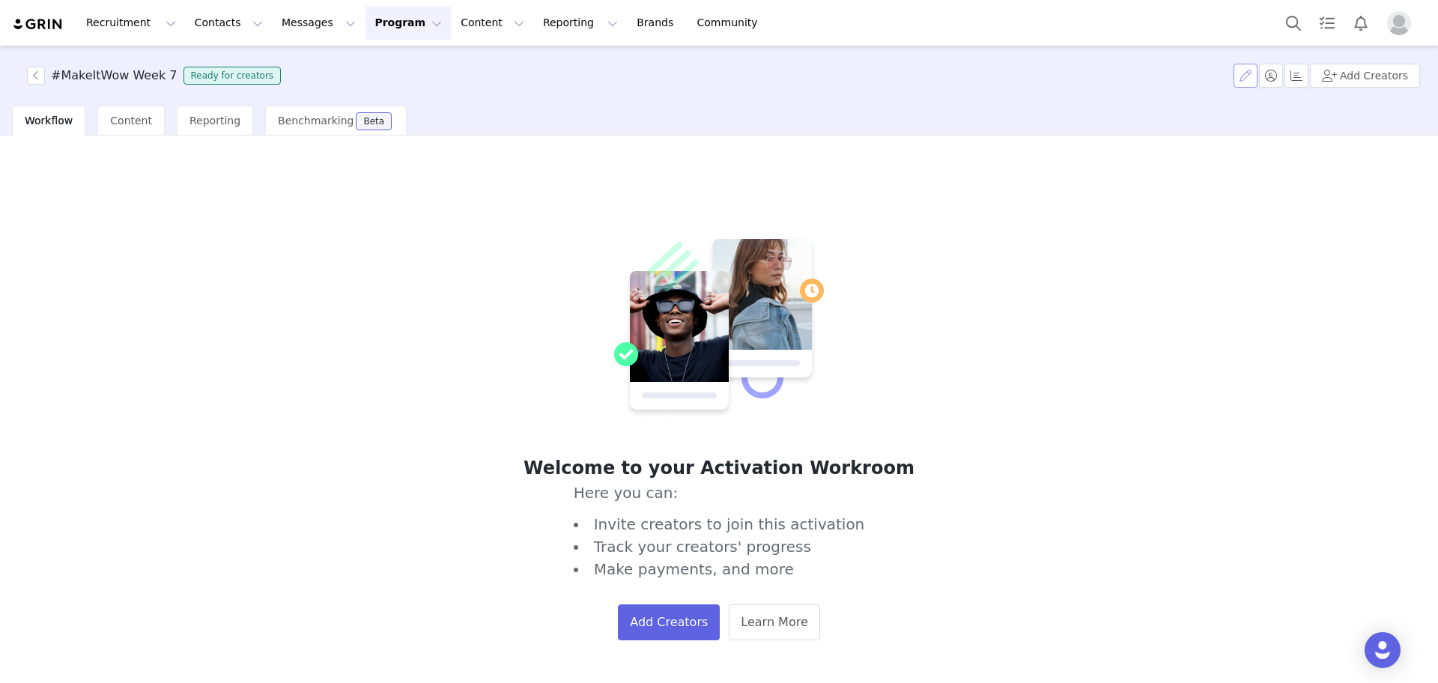
click at [1258, 79] on button "button" at bounding box center [1246, 76] width 24 height 24
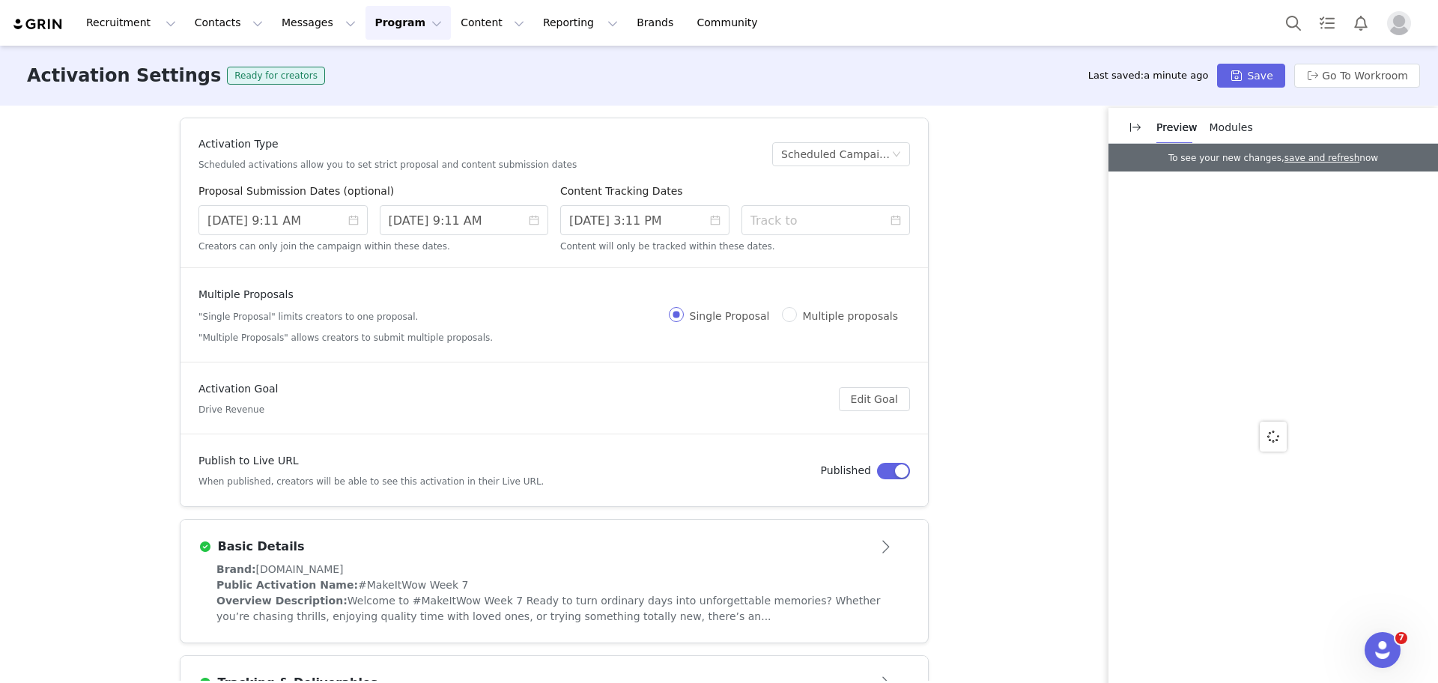
click at [1213, 127] on span "Modules" at bounding box center [1231, 127] width 43 height 12
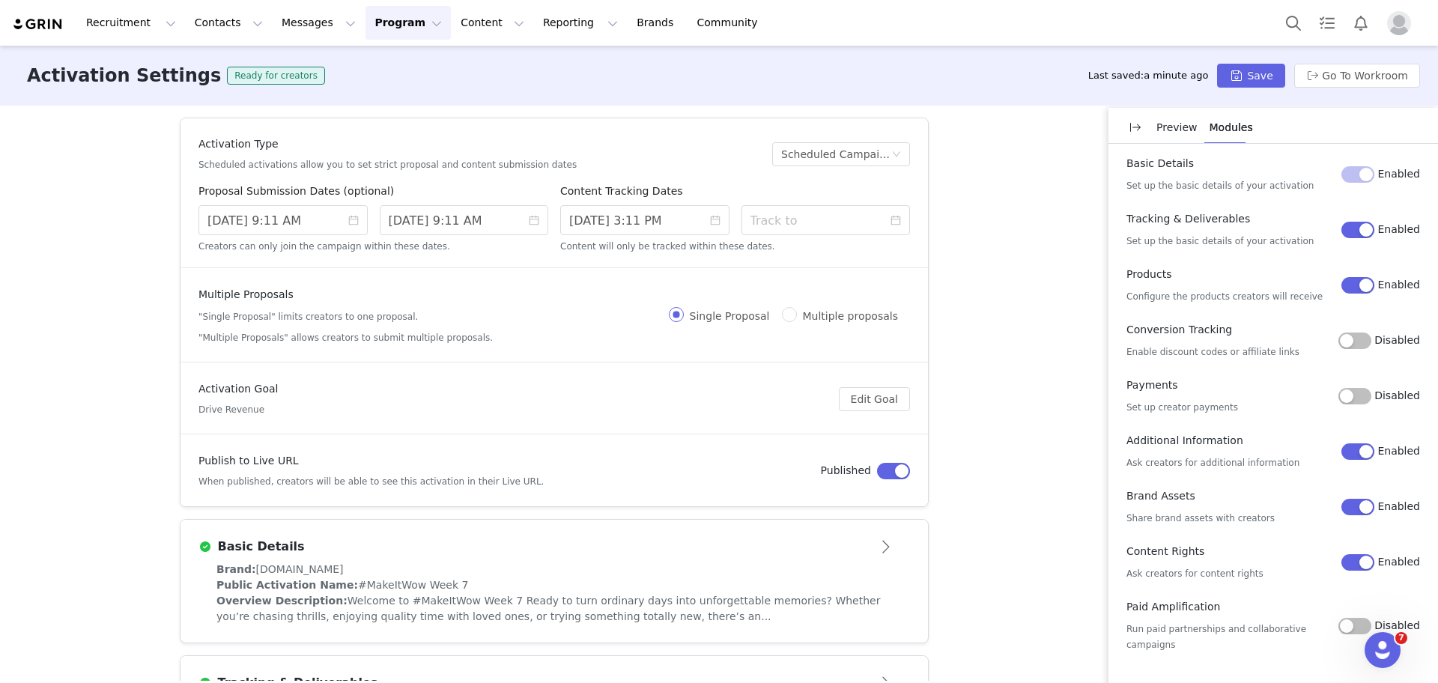
click at [1370, 338] on button "Disabled" at bounding box center [1354, 341] width 33 height 16
click at [1047, 467] on div "Activation Type Scheduled activations allow you to set strict proposal and cont…" at bounding box center [719, 393] width 1438 height 575
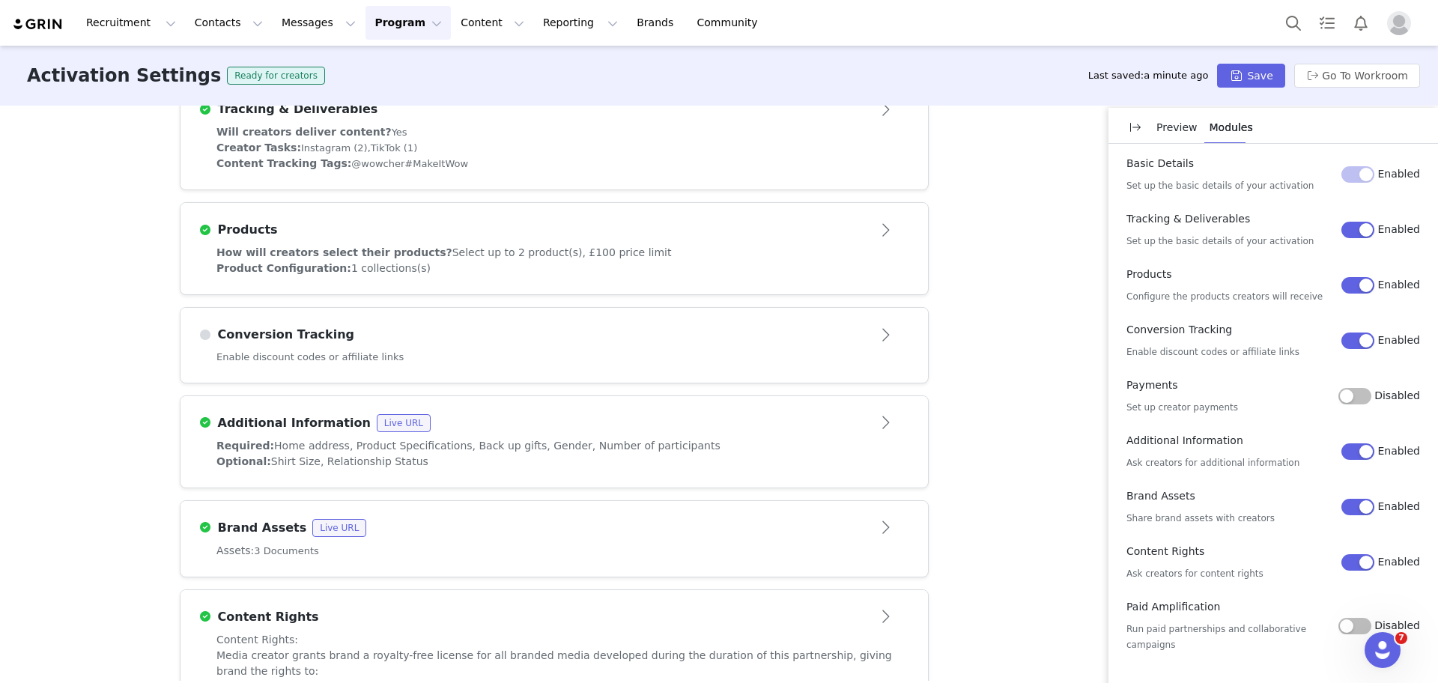
scroll to position [599, 0]
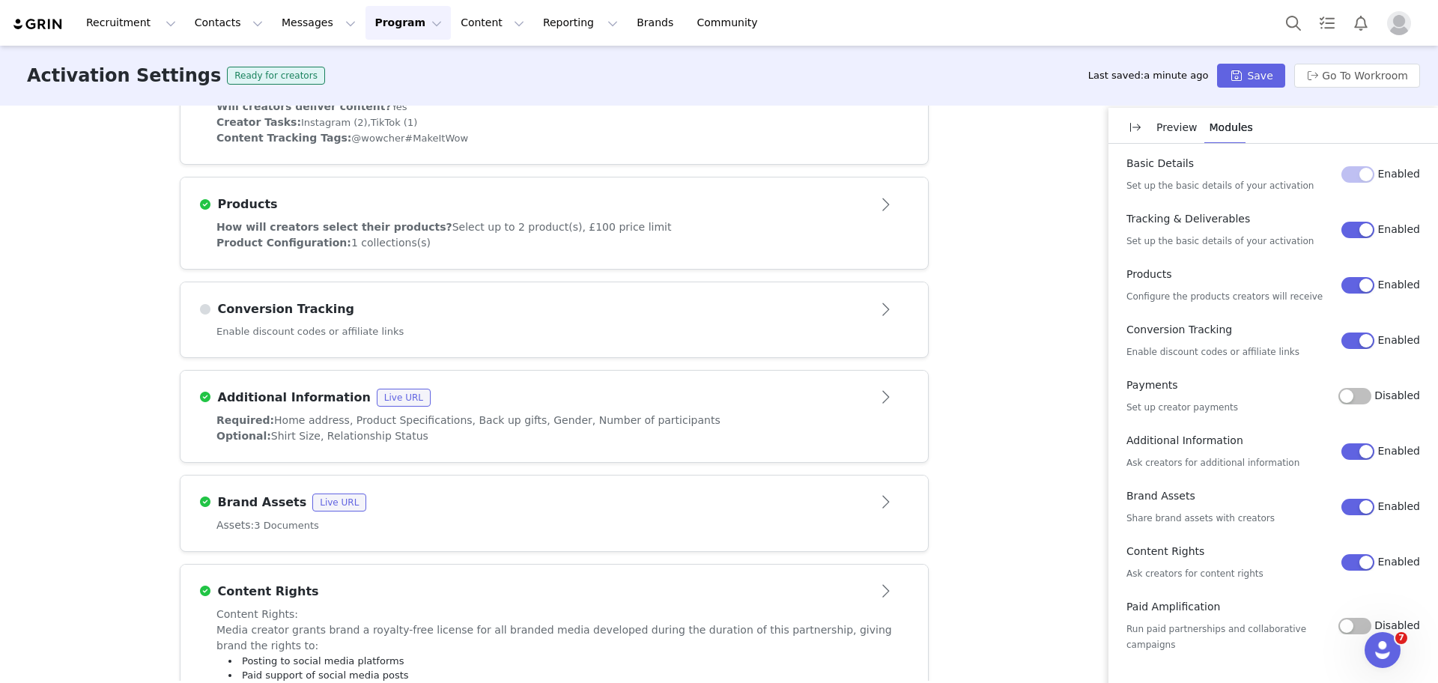
click at [595, 301] on div "Conversion Tracking" at bounding box center [529, 309] width 662 height 18
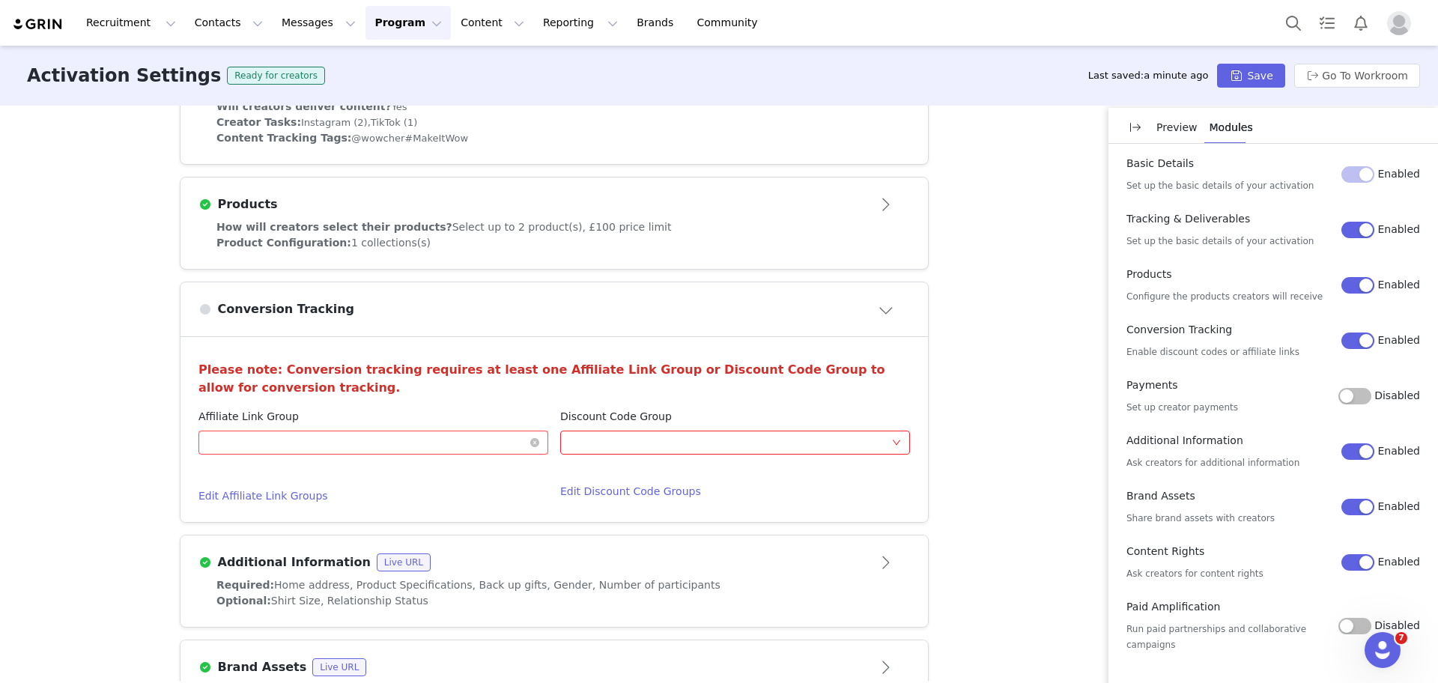
click at [267, 439] on div "Optional" at bounding box center [368, 442] width 322 height 22
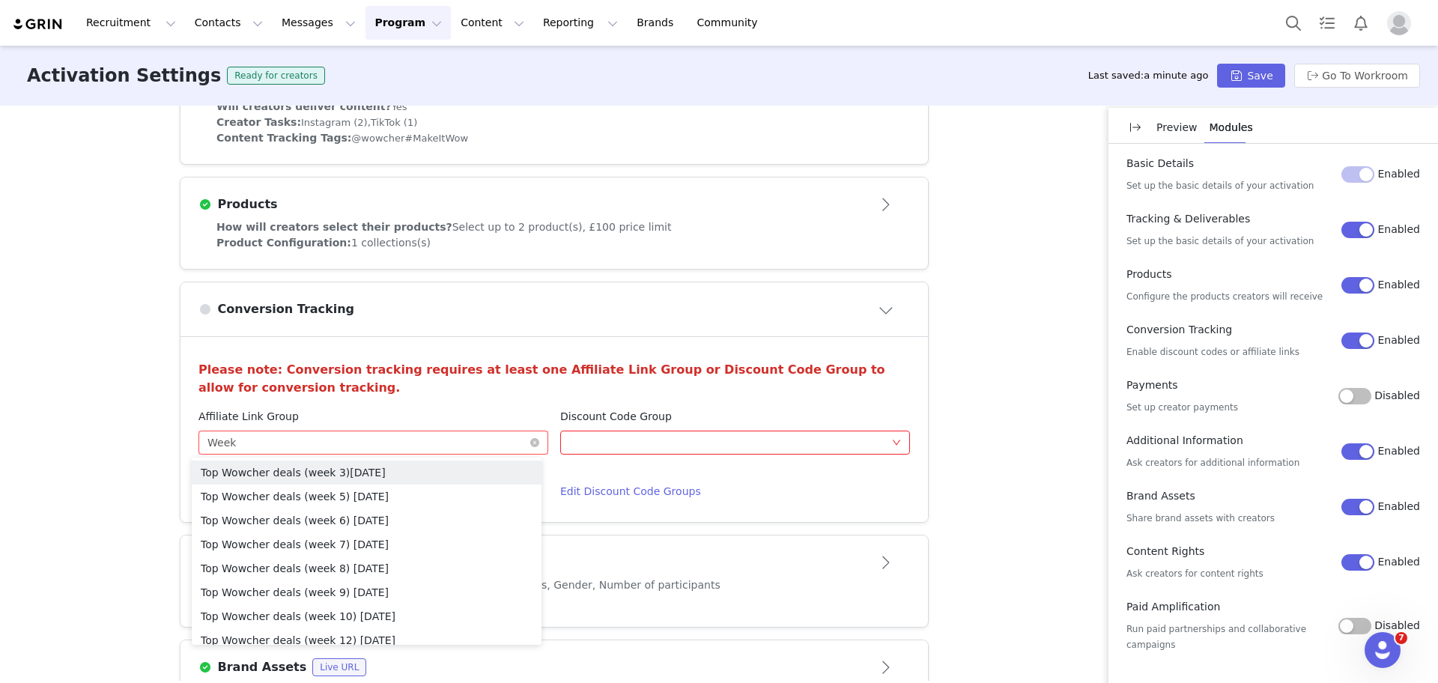
type input "Week 7"
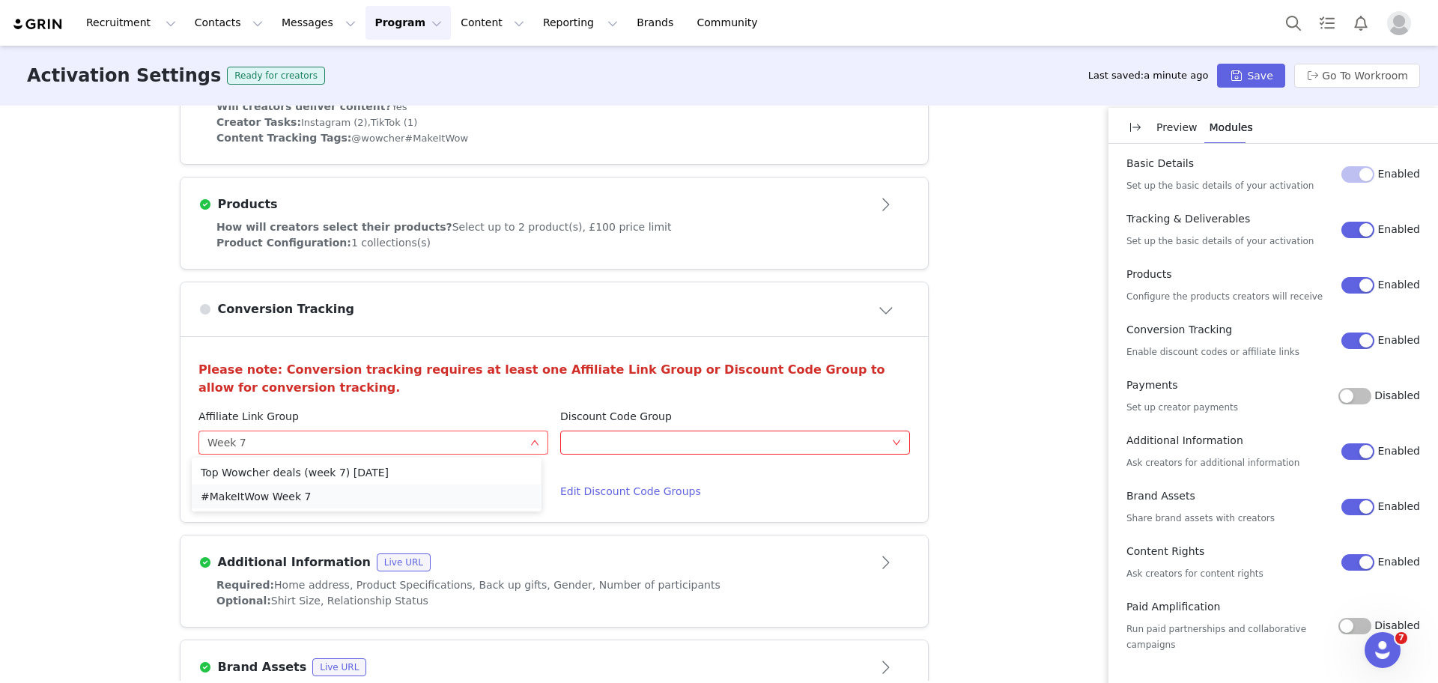
click at [250, 505] on li "#MakeItWow Week 7" at bounding box center [367, 497] width 350 height 24
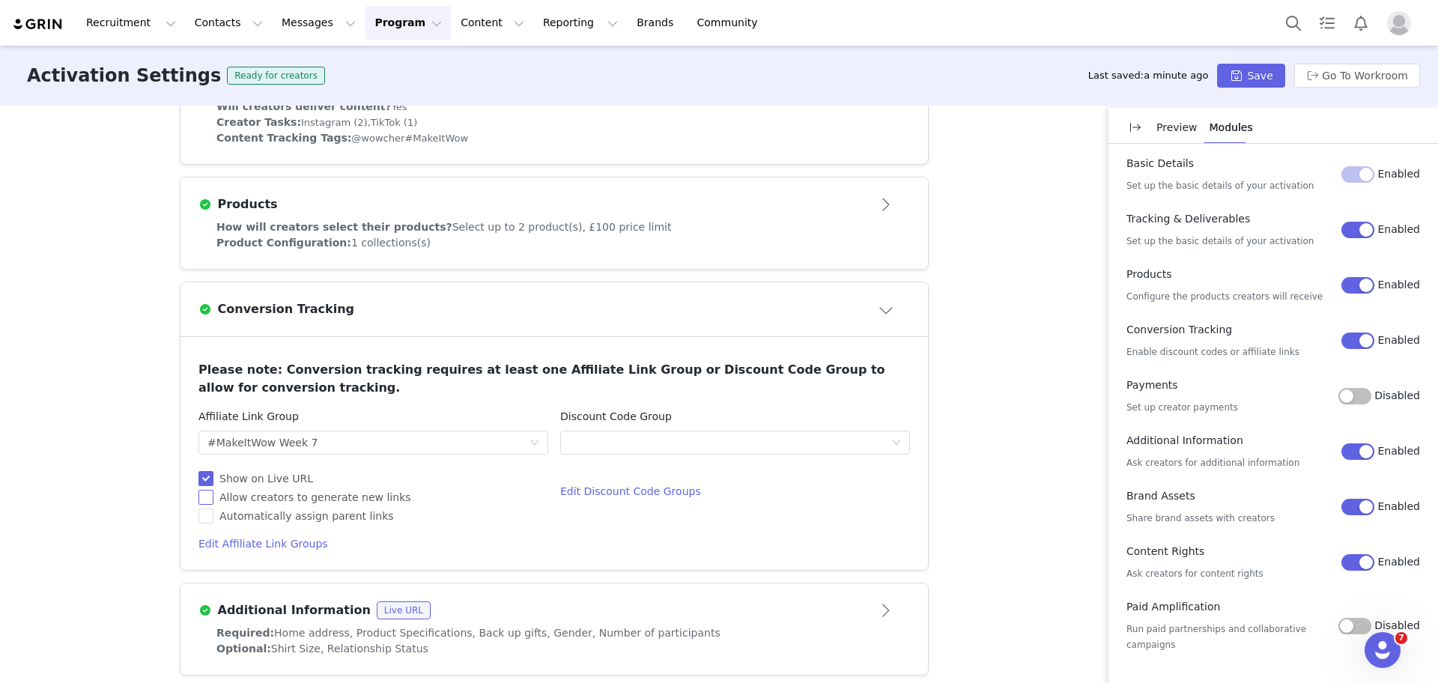
click at [198, 500] on input "Allow creators to generate new links" at bounding box center [203, 495] width 10 height 10
checkbox input "true"
click at [1265, 81] on button "Save" at bounding box center [1250, 76] width 67 height 24
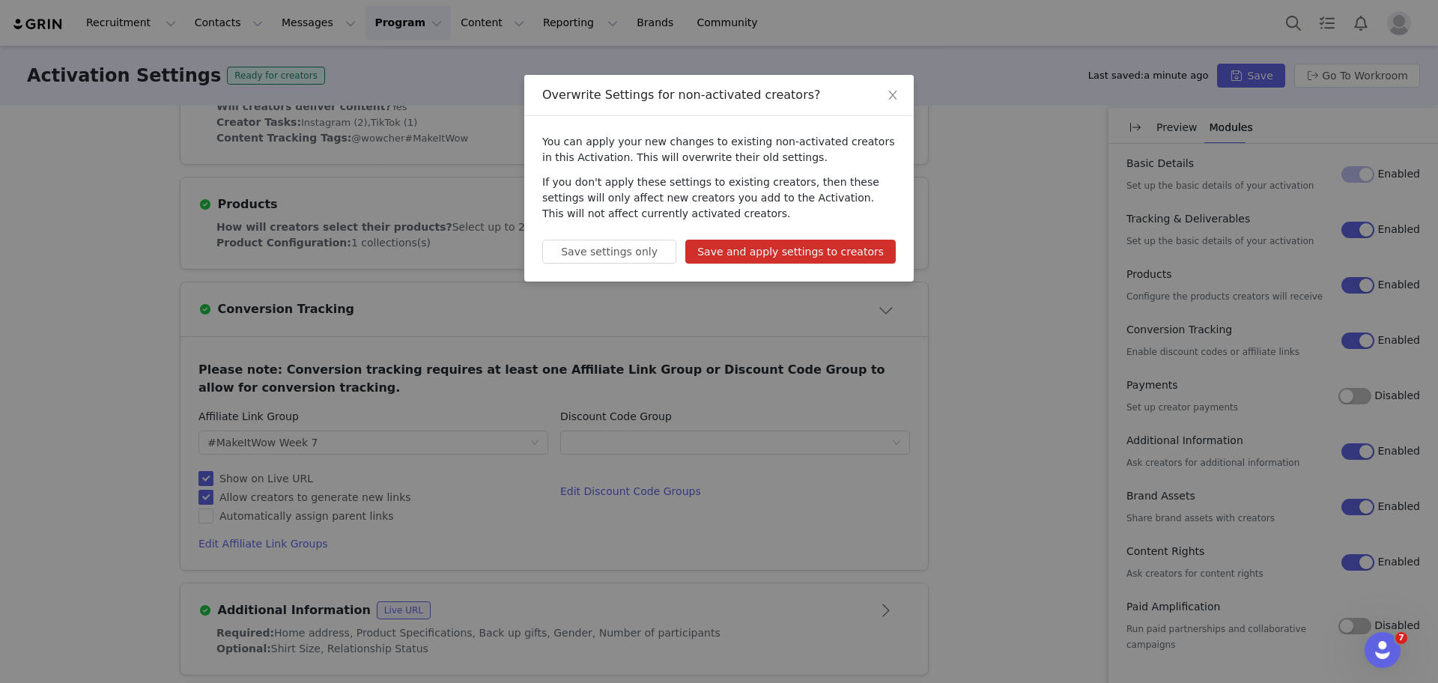
click at [801, 255] on button "Save and apply settings to creators" at bounding box center [790, 252] width 210 height 24
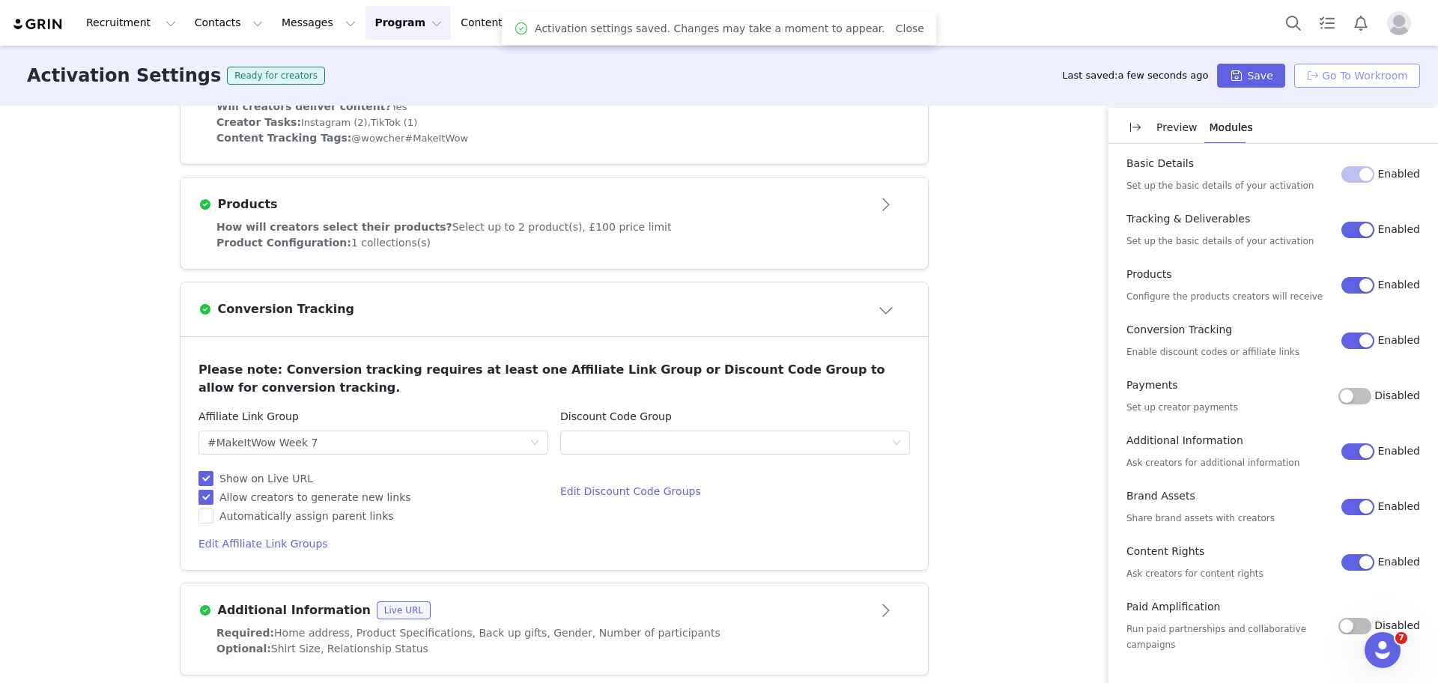
click at [1381, 74] on button "Go To Workroom" at bounding box center [1357, 76] width 126 height 24
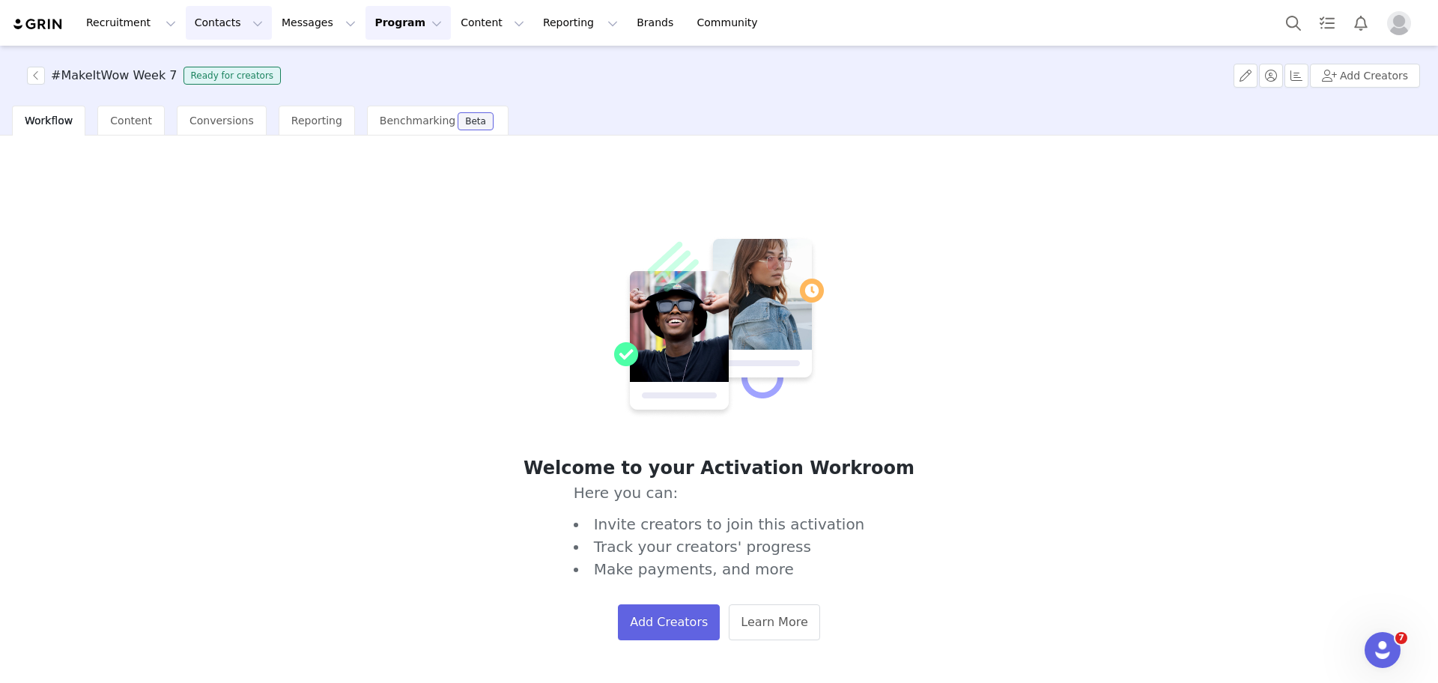
click at [219, 26] on button "Contacts Contacts" at bounding box center [229, 23] width 86 height 34
click at [222, 70] on p "Creators" at bounding box center [206, 66] width 45 height 16
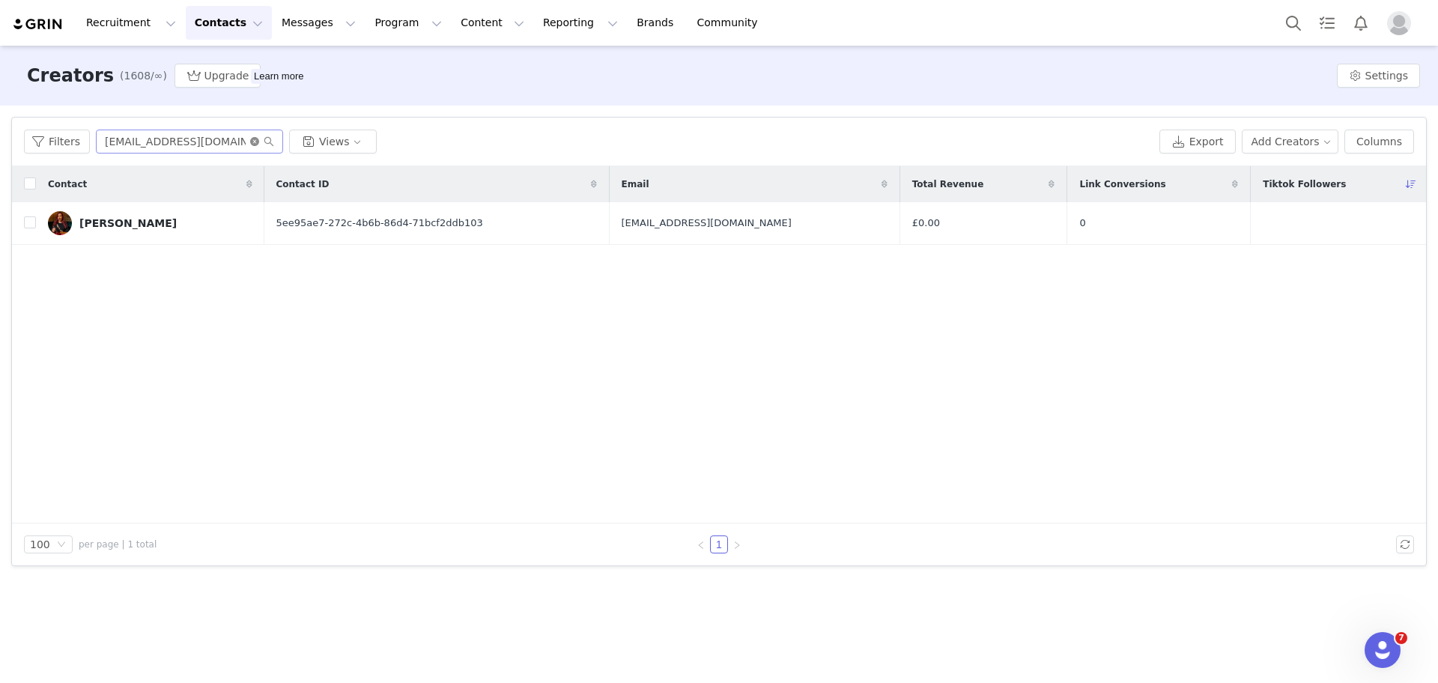
click at [251, 143] on icon "icon: close-circle" at bounding box center [254, 141] width 9 height 9
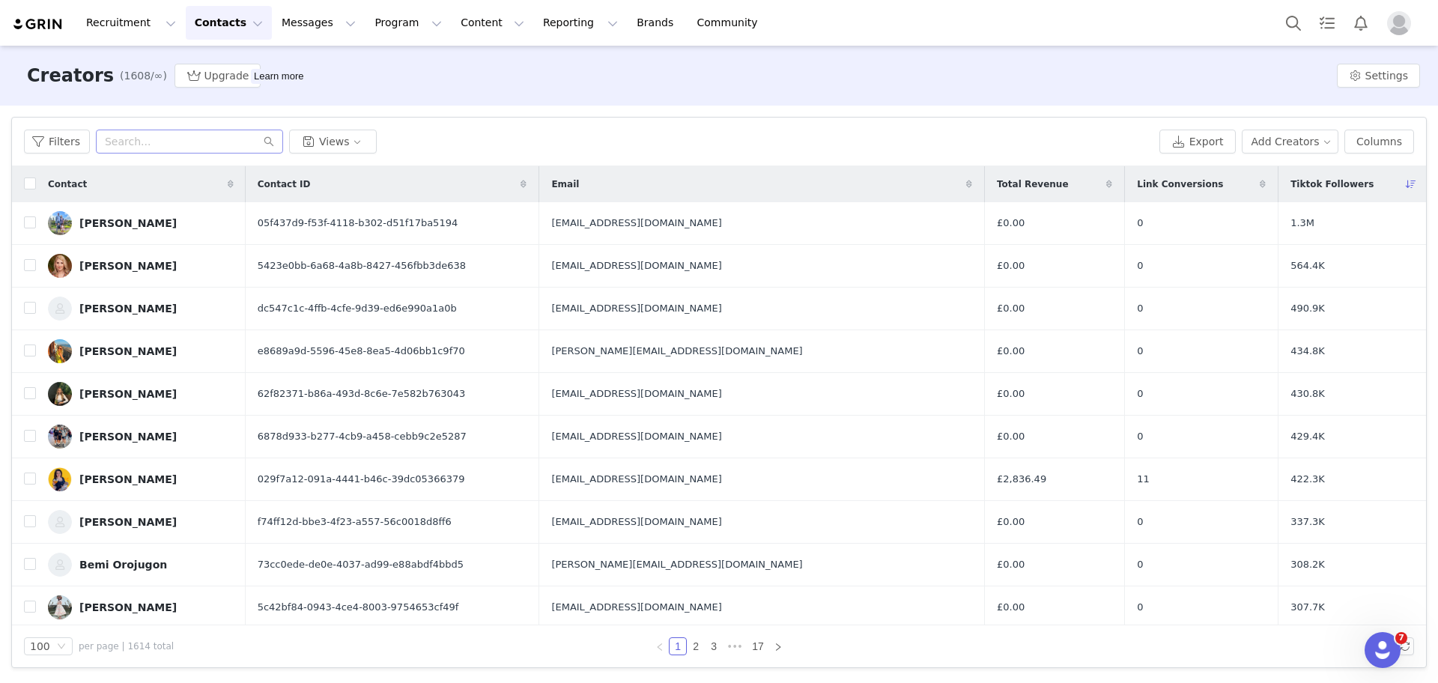
click at [1106, 186] on icon at bounding box center [1109, 184] width 6 height 9
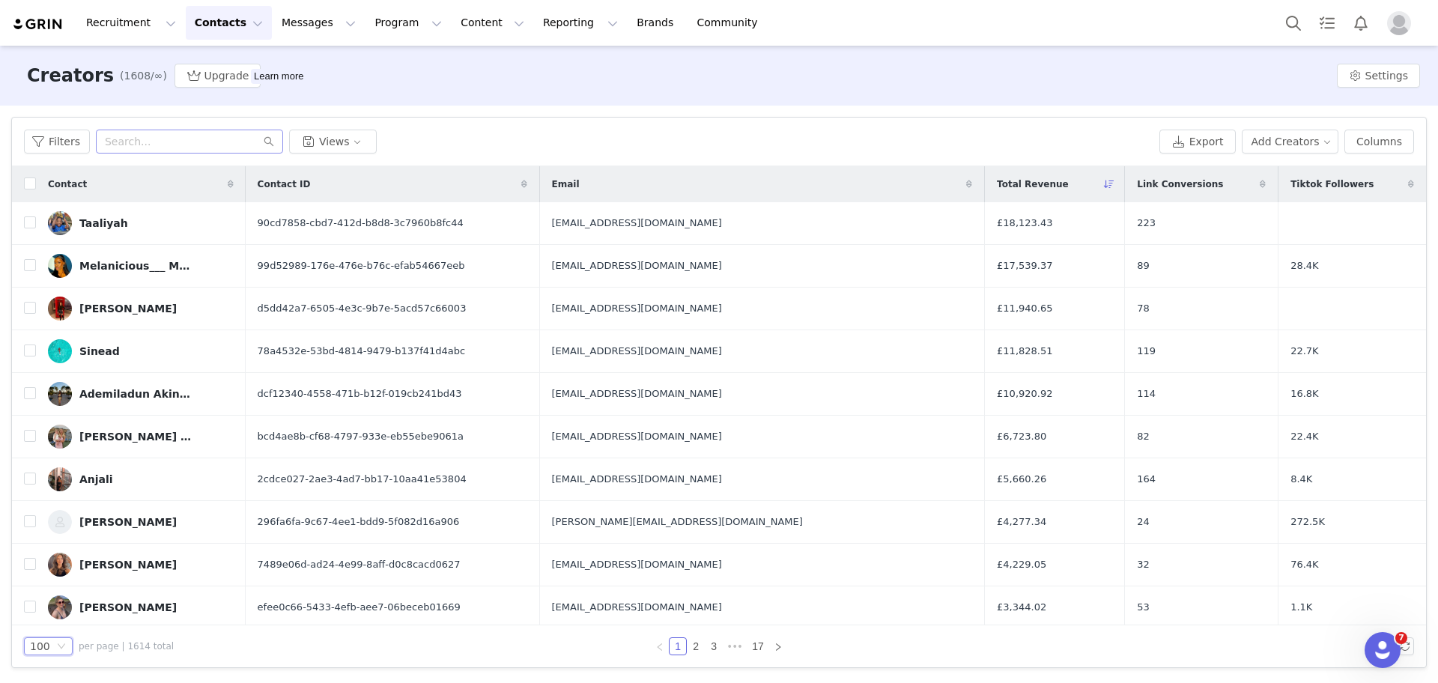
click at [63, 645] on icon "icon: down" at bounding box center [61, 646] width 9 height 9
click at [52, 595] on li "50" at bounding box center [48, 595] width 49 height 24
click at [28, 182] on input "checkbox" at bounding box center [30, 184] width 12 height 12
checkbox input "true"
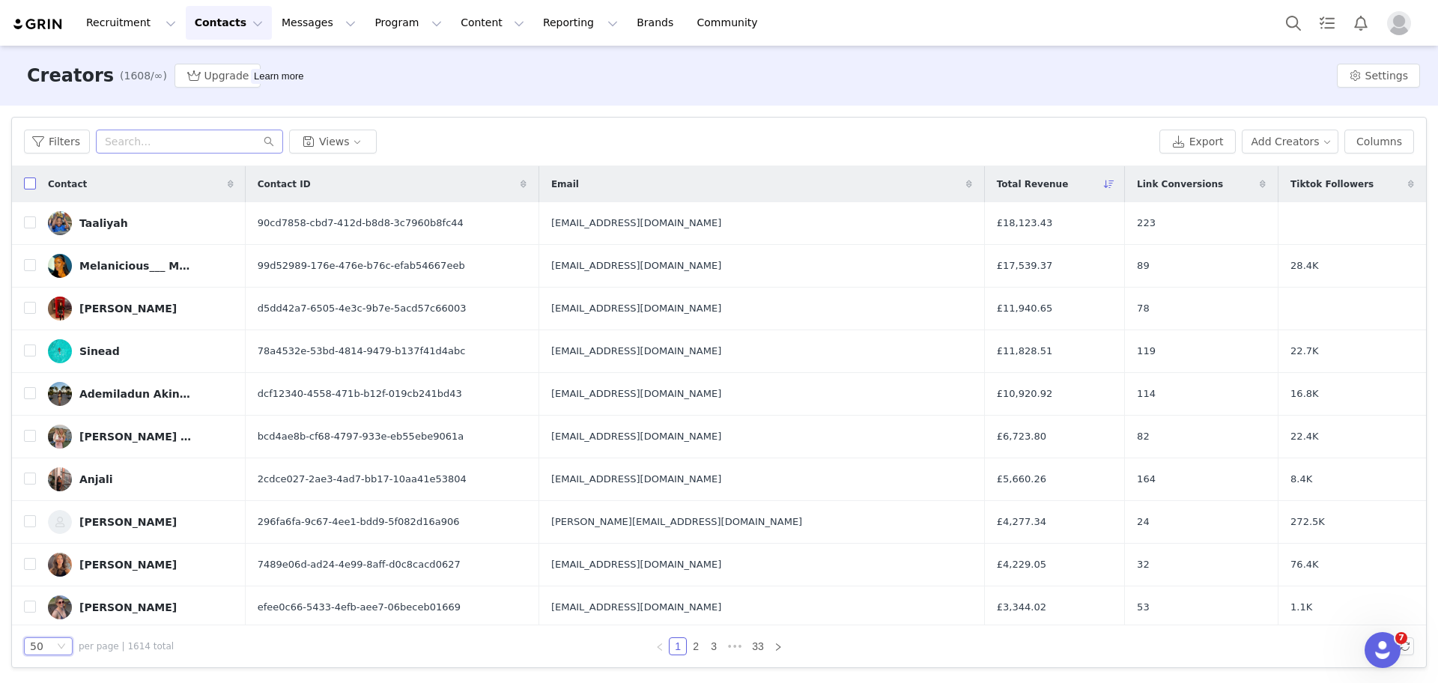
checkbox input "true"
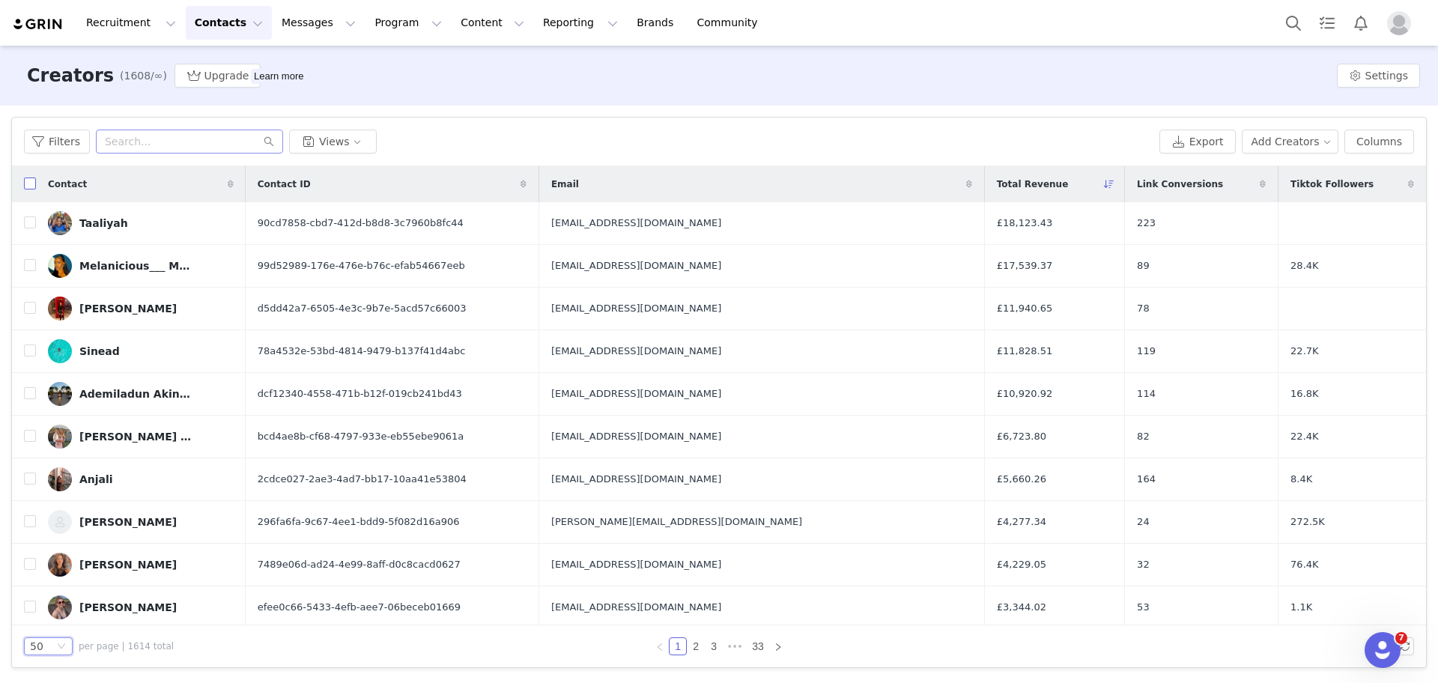
checkbox input "true"
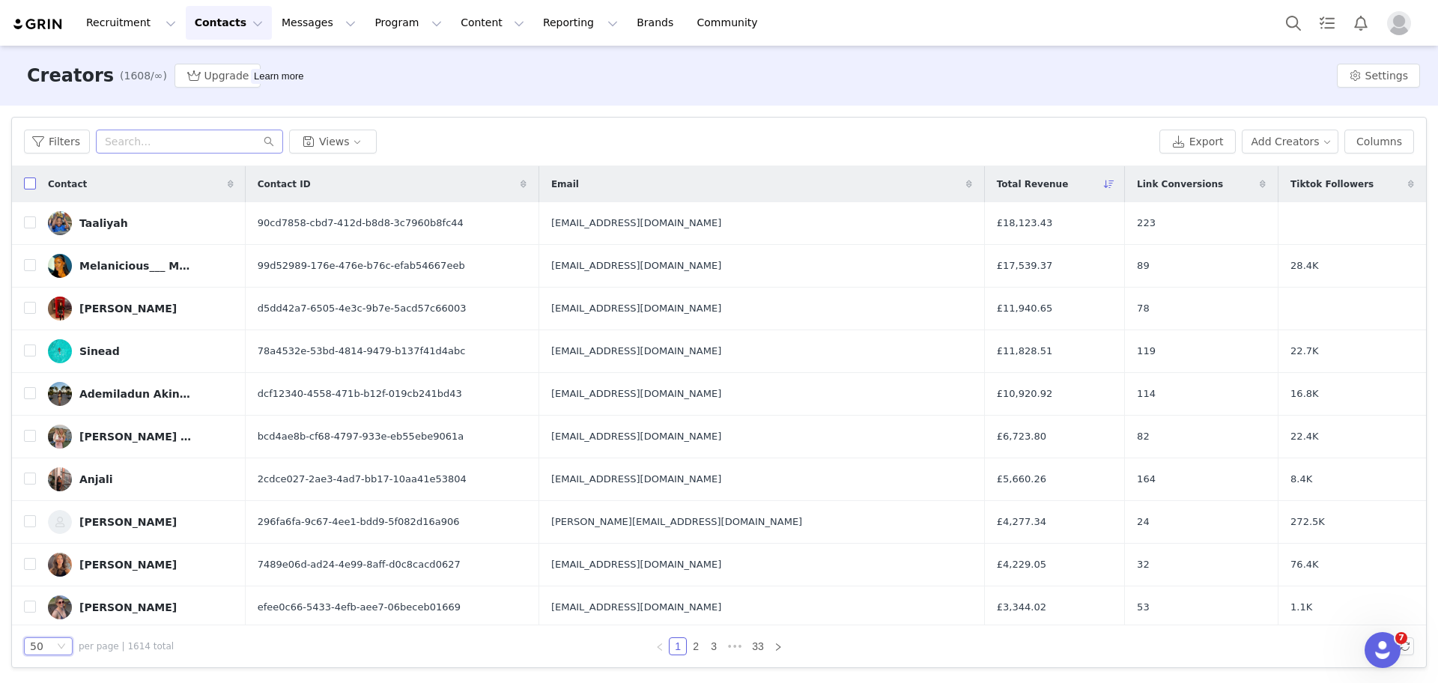
checkbox input "true"
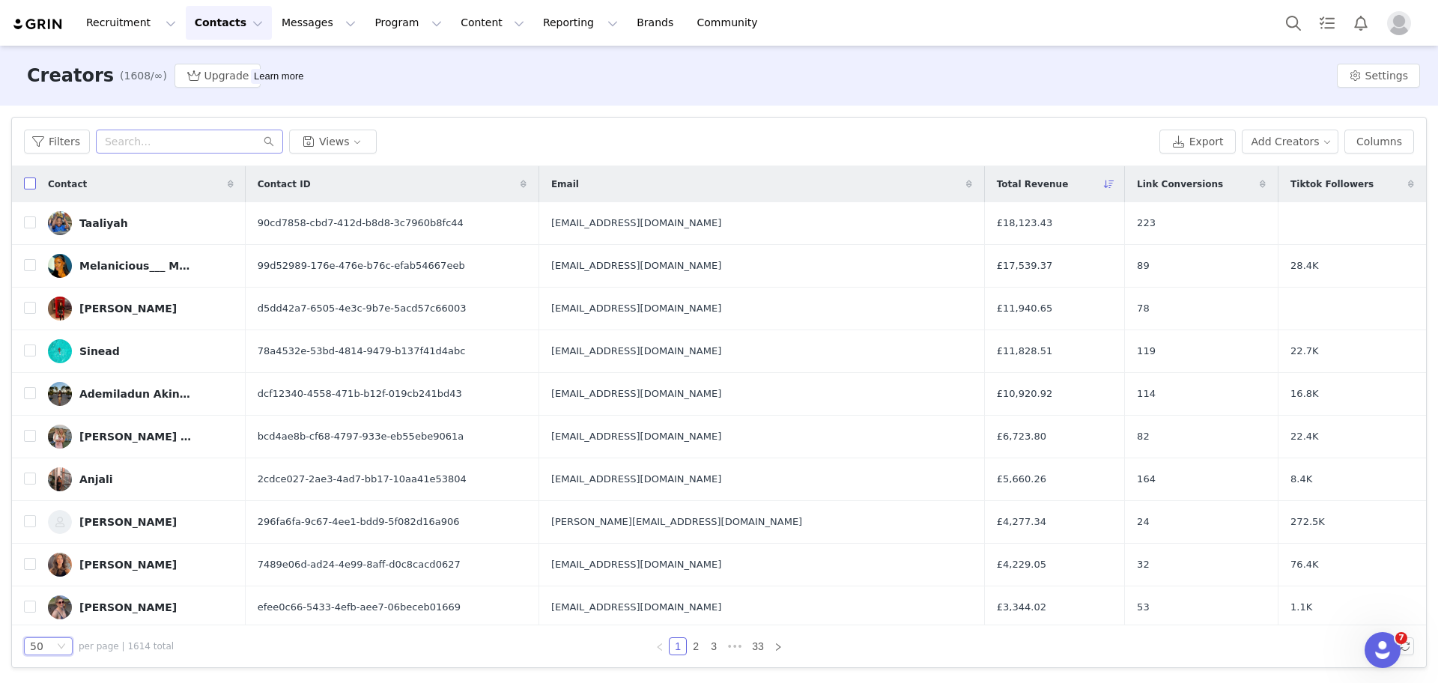
checkbox input "true"
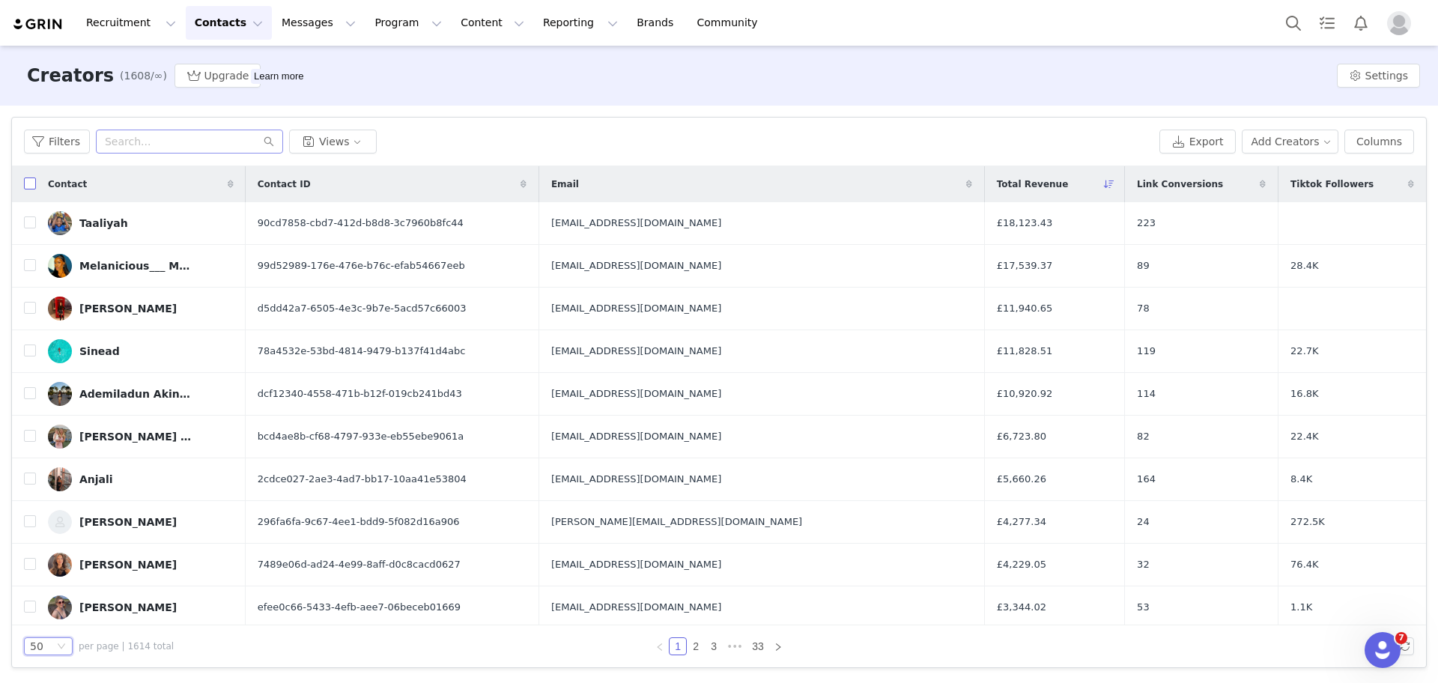
checkbox input "true"
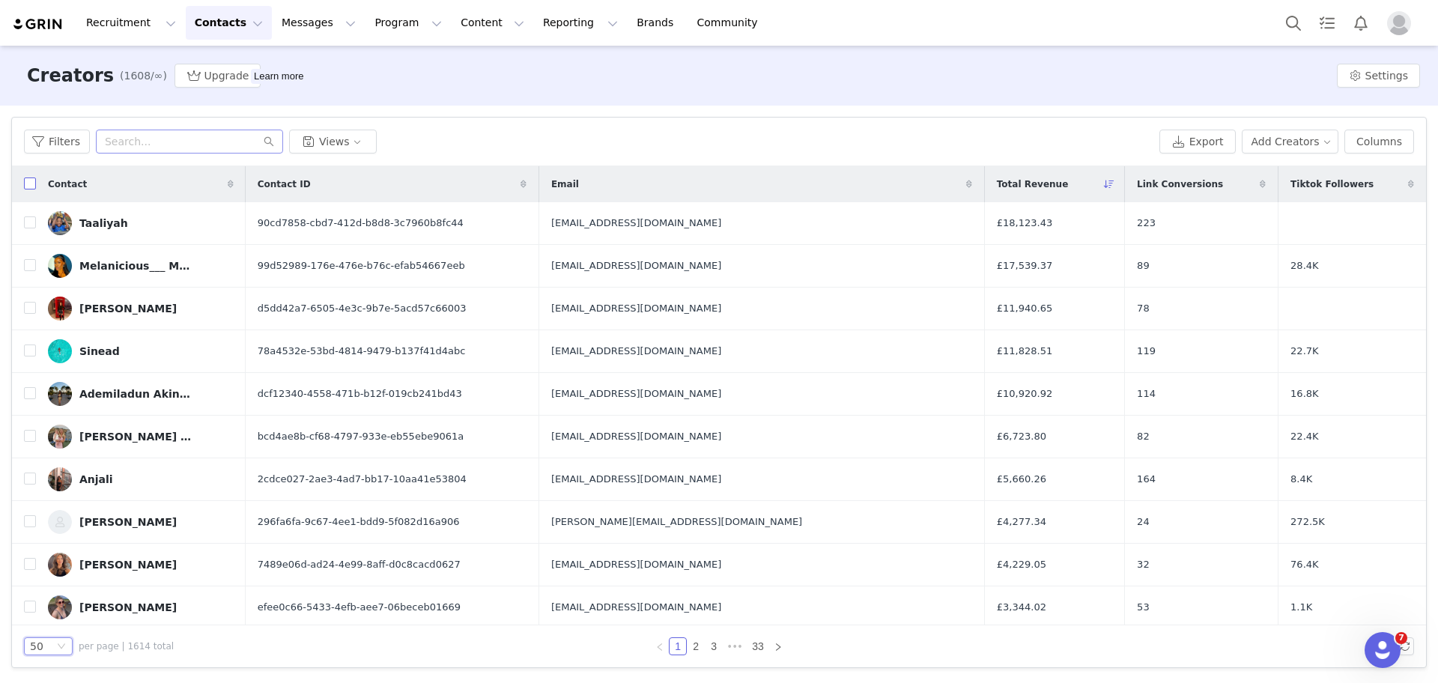
checkbox input "true"
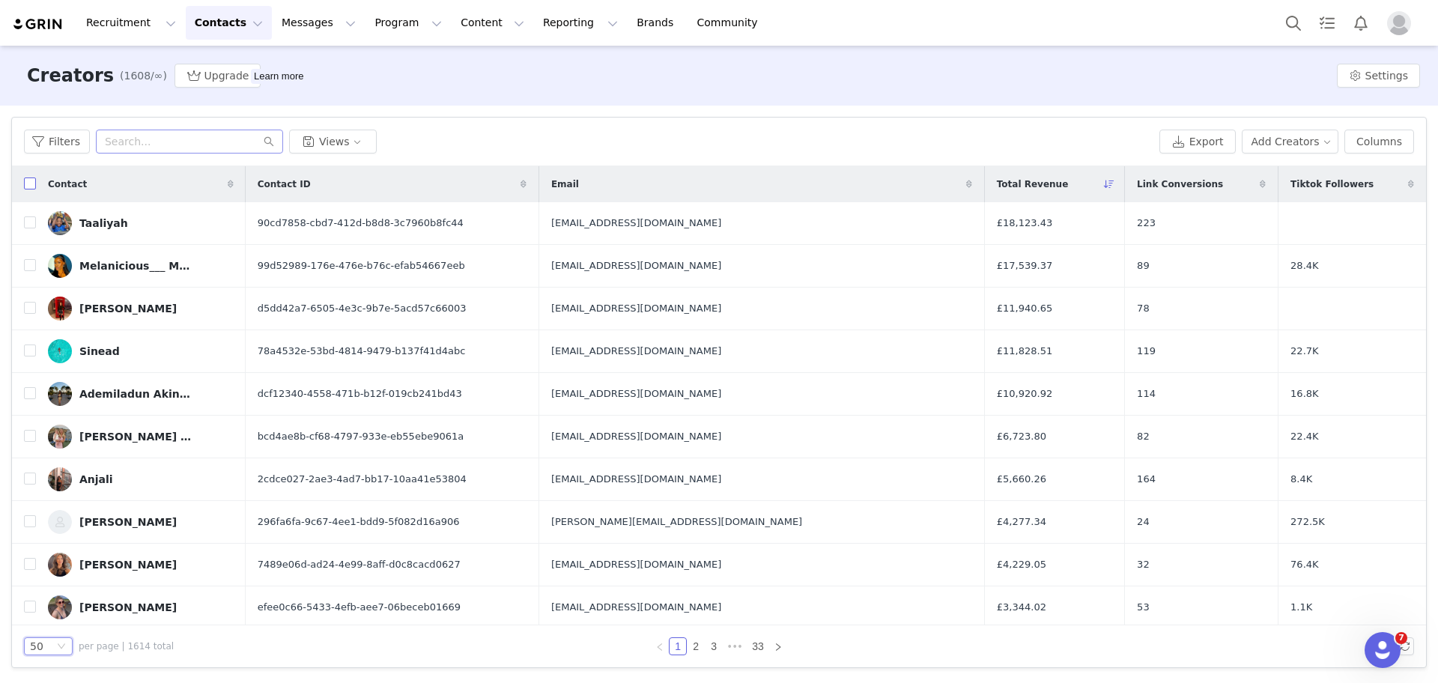
checkbox input "true"
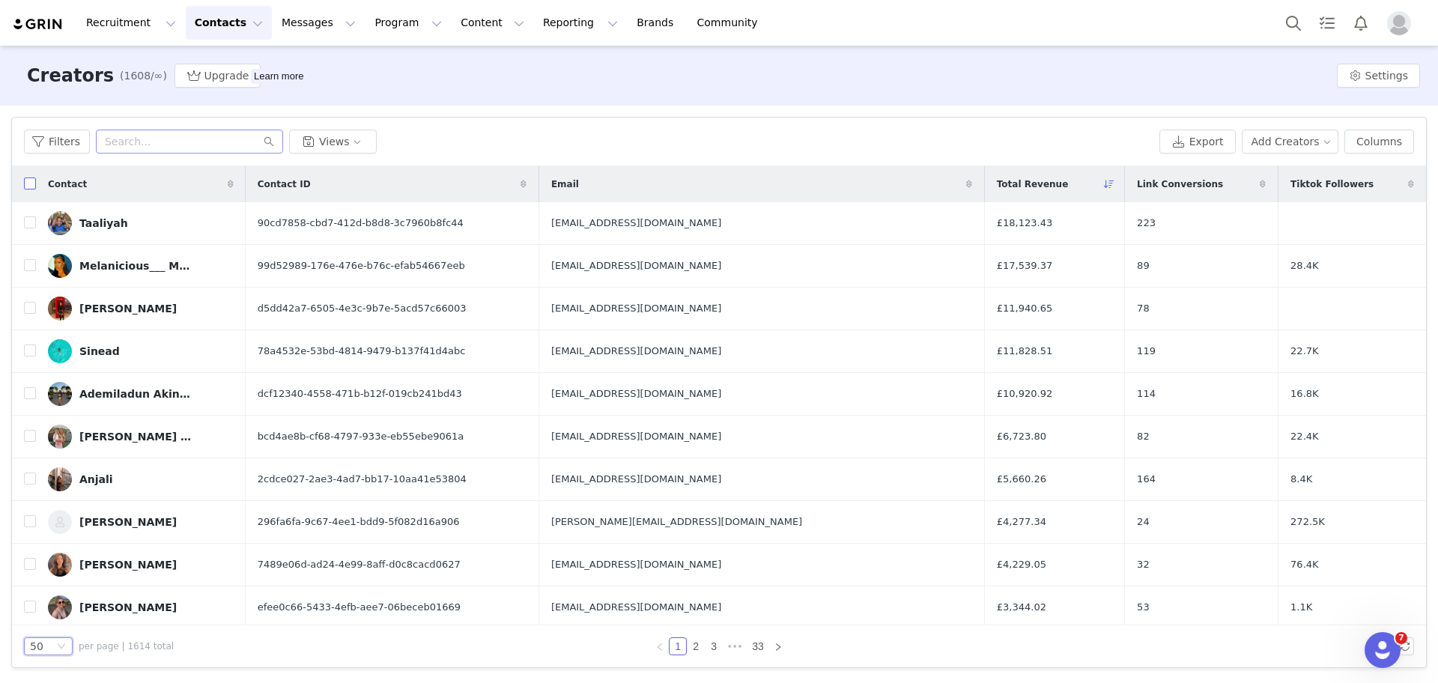
checkbox input "true"
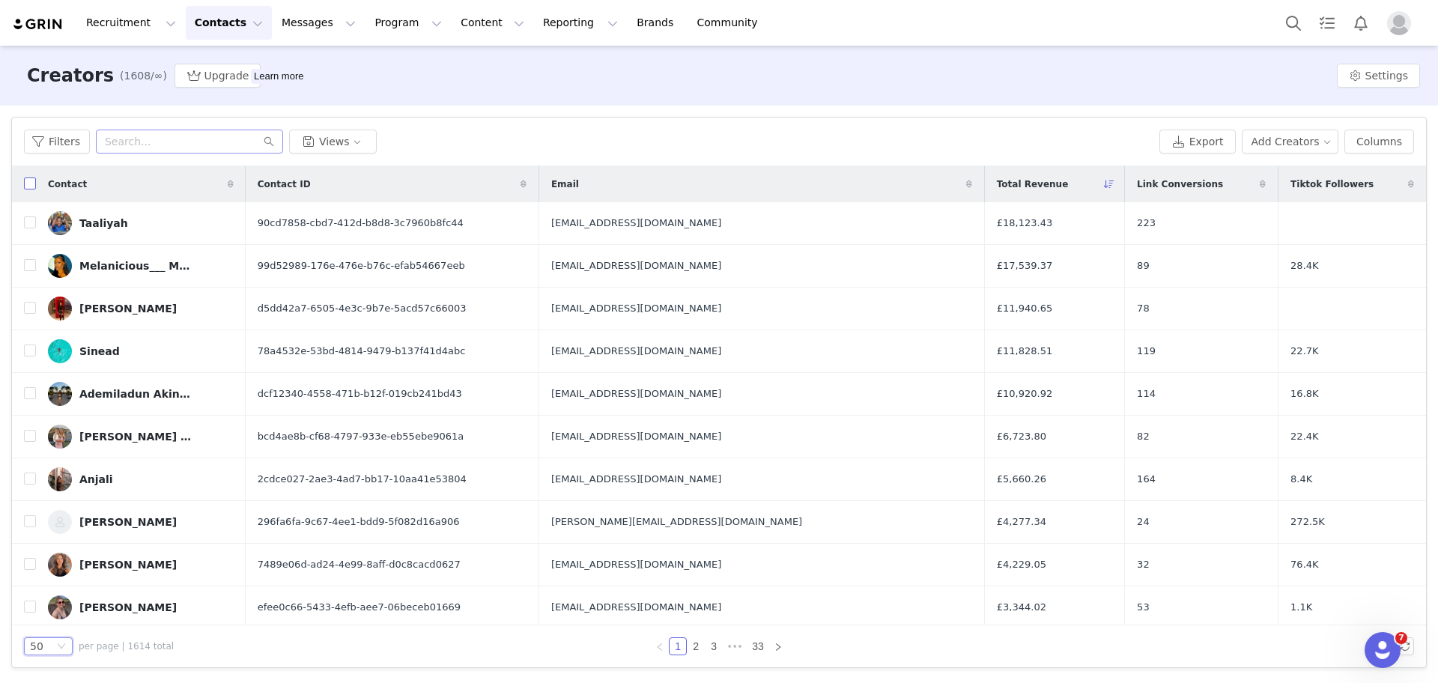
checkbox input "true"
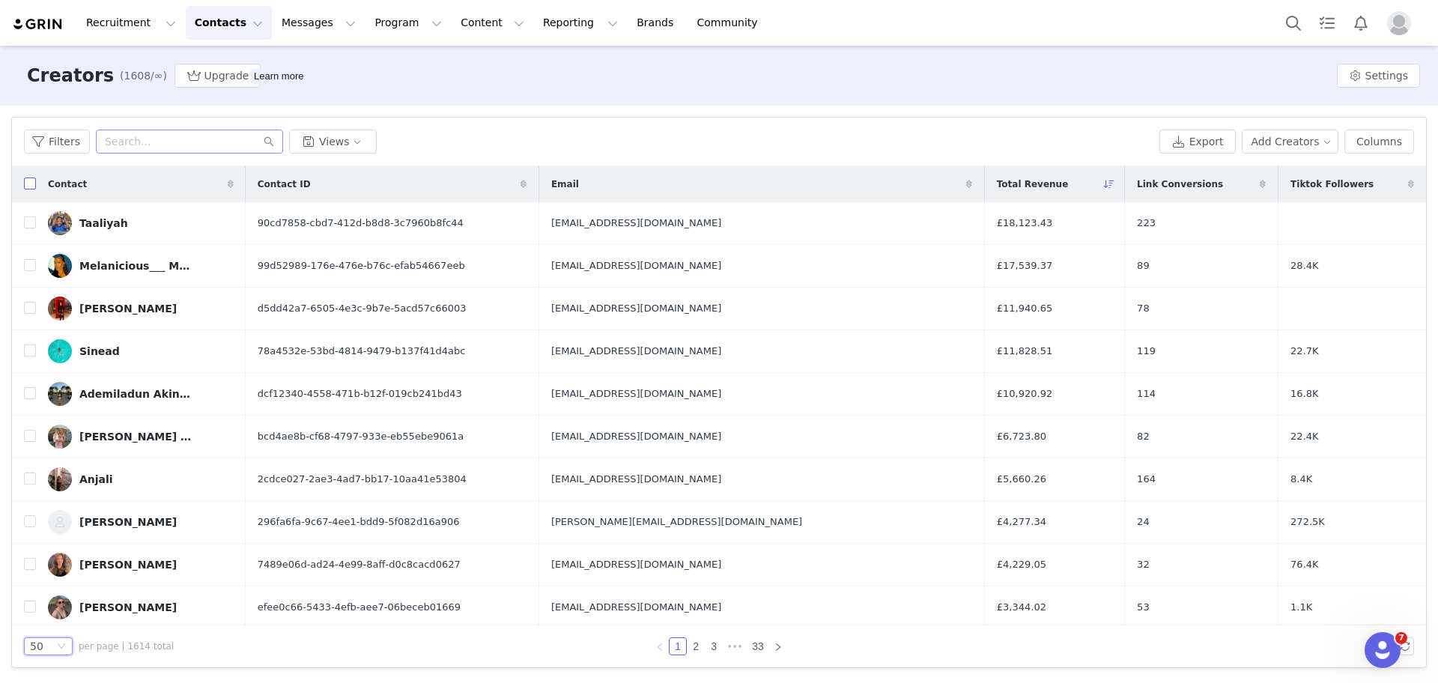
checkbox input "true"
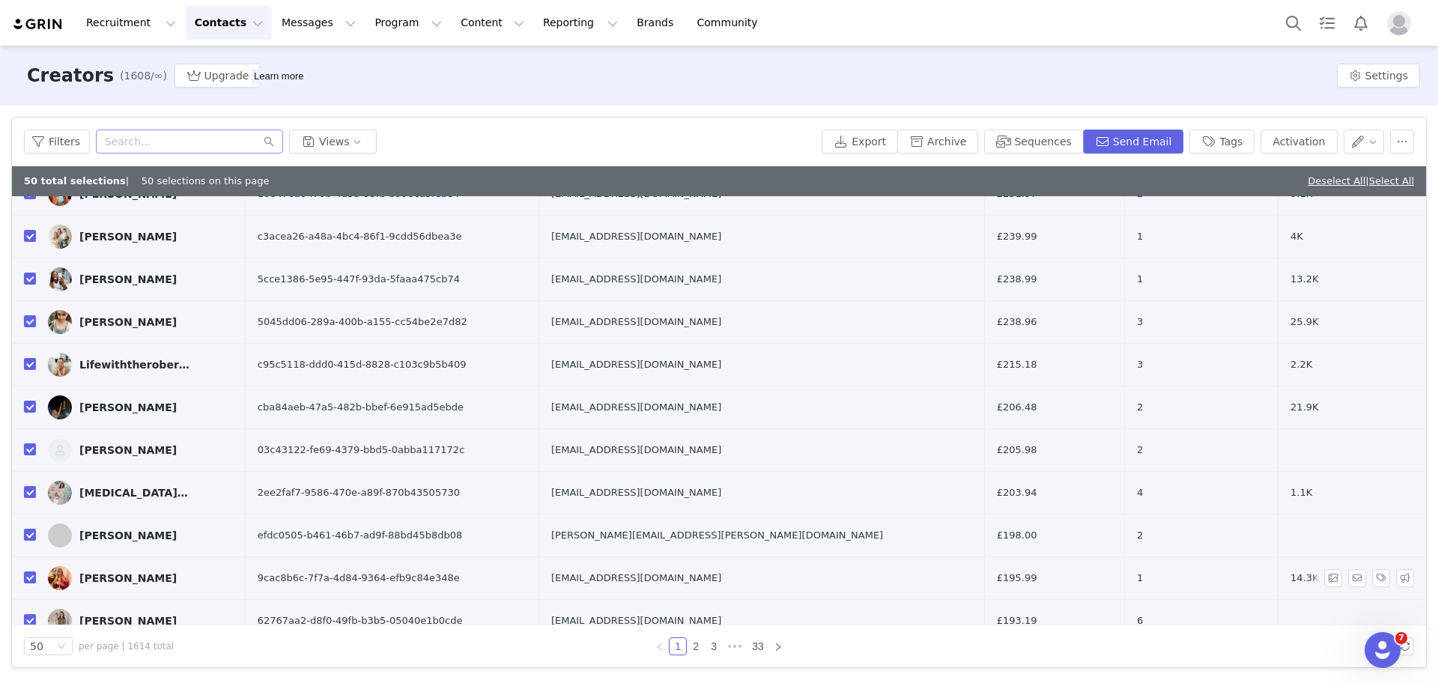
scroll to position [1741, 0]
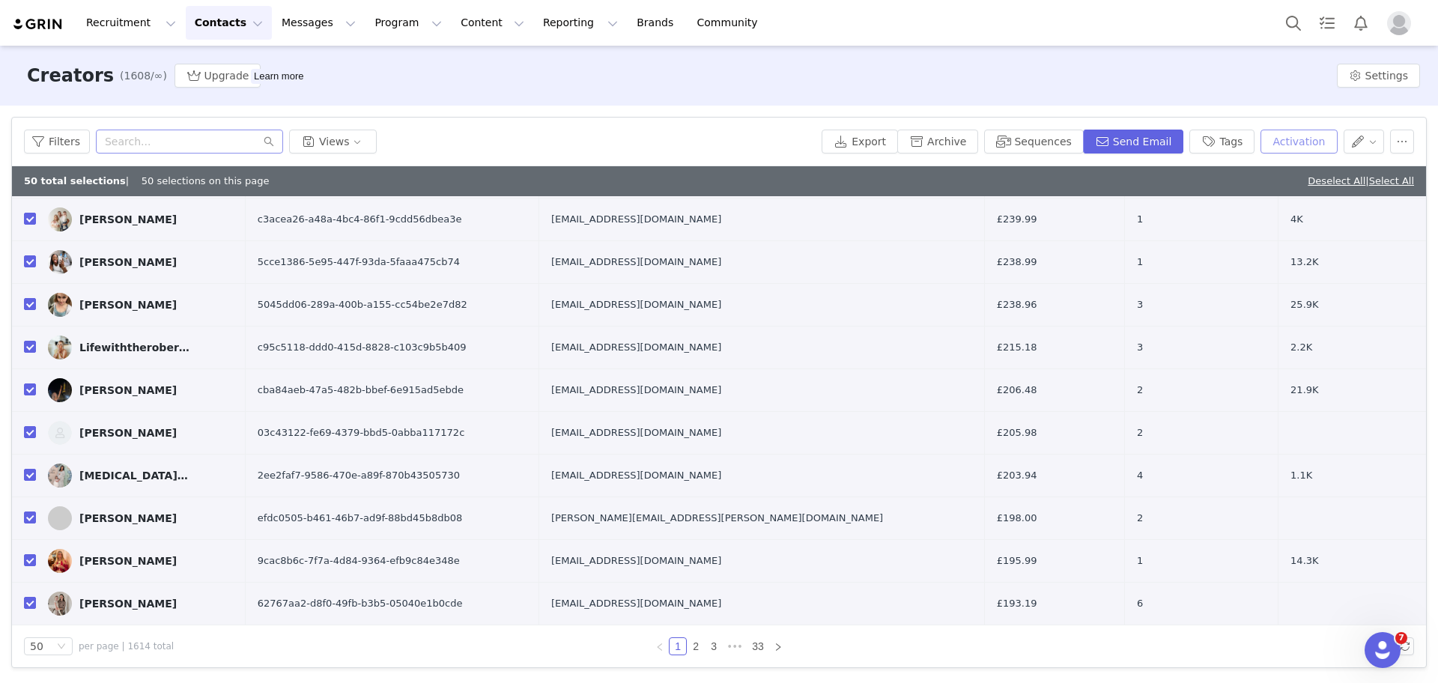
click at [1299, 133] on button "Activation" at bounding box center [1299, 142] width 76 height 24
click at [1251, 186] on div "Select Activation" at bounding box center [1239, 197] width 146 height 22
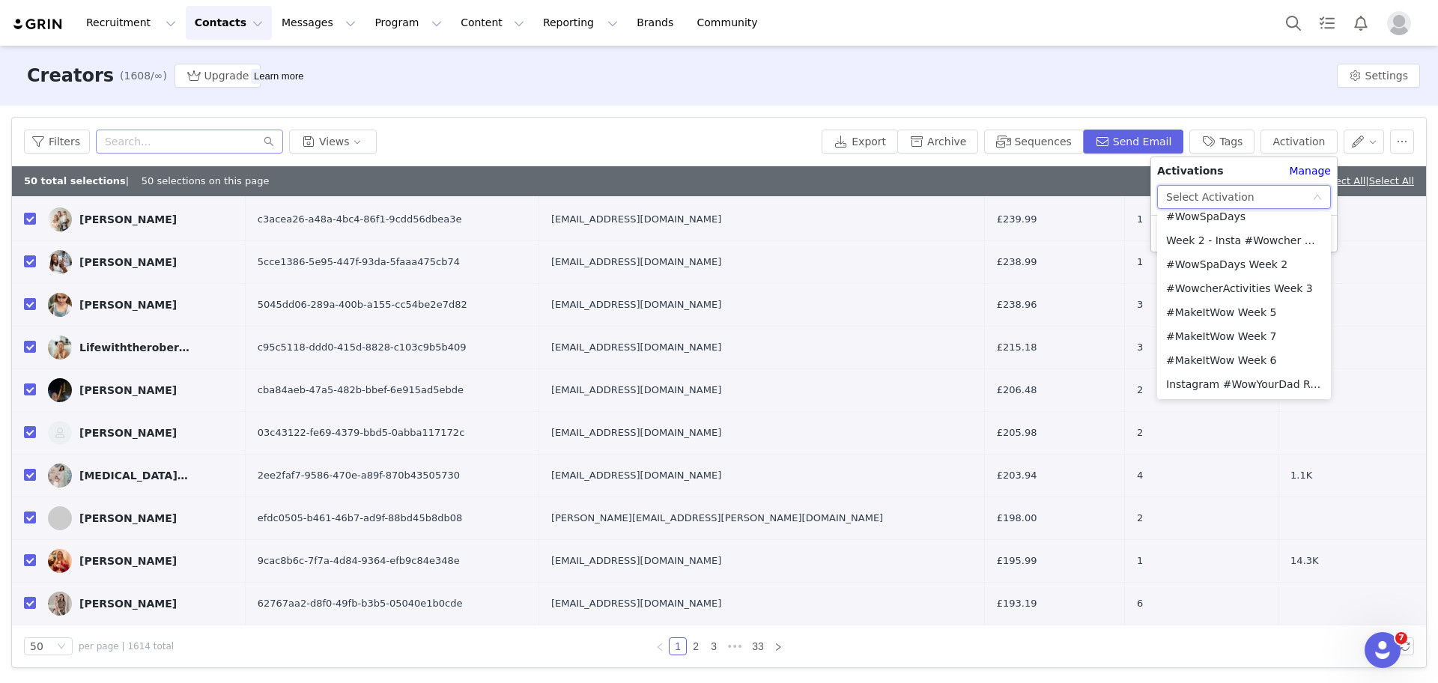
scroll to position [235, 0]
click at [1258, 261] on li "#MakeItWow Week 7" at bounding box center [1244, 255] width 174 height 24
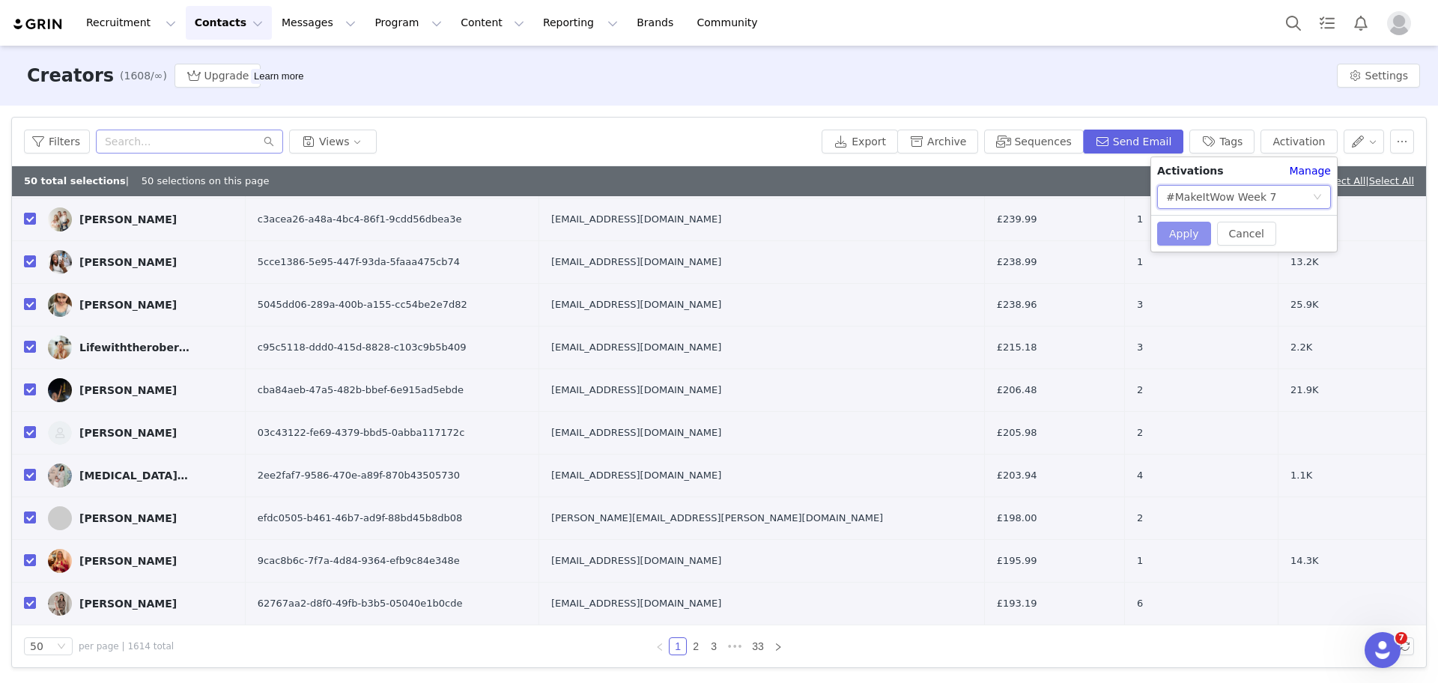
click at [1198, 233] on button "Apply" at bounding box center [1184, 234] width 54 height 24
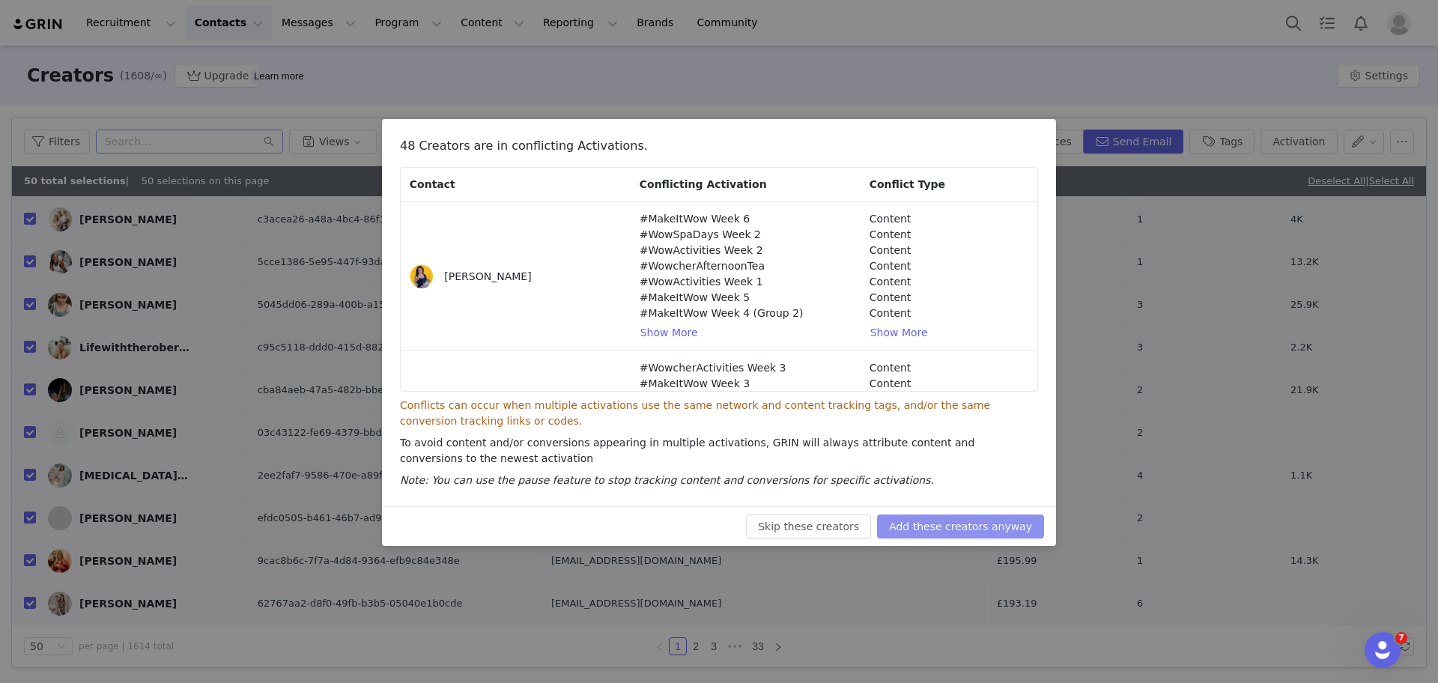
click at [1010, 521] on button "Add these creators anyway" at bounding box center [960, 527] width 167 height 24
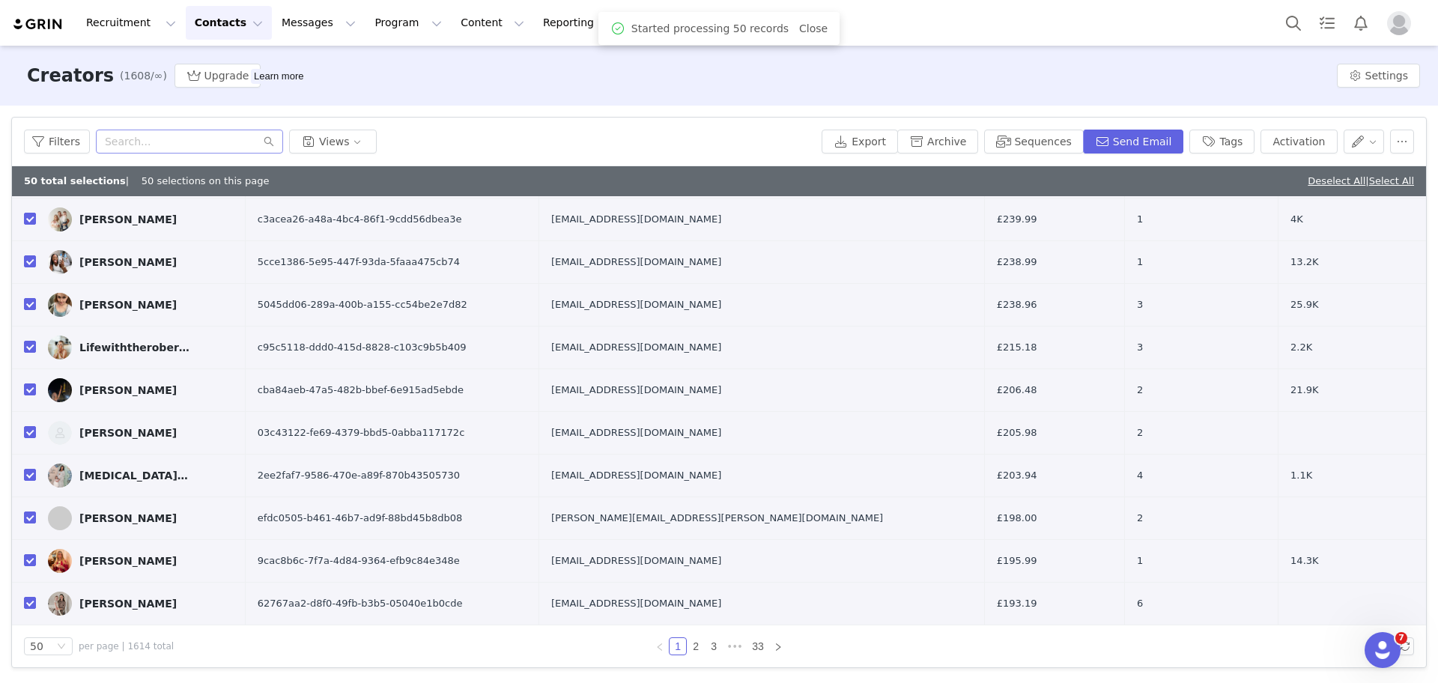
scroll to position [0, 0]
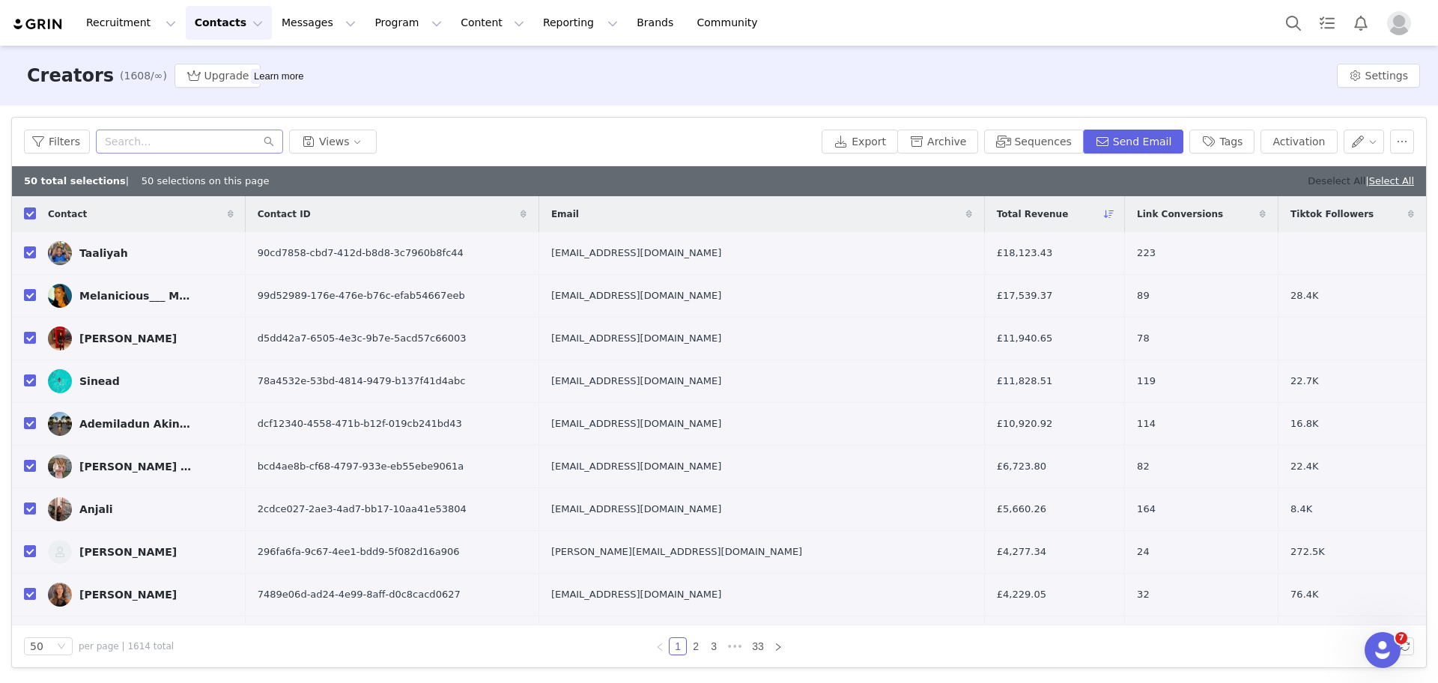
click at [1337, 180] on link "Deselect All" at bounding box center [1337, 180] width 58 height 11
checkbox input "false"
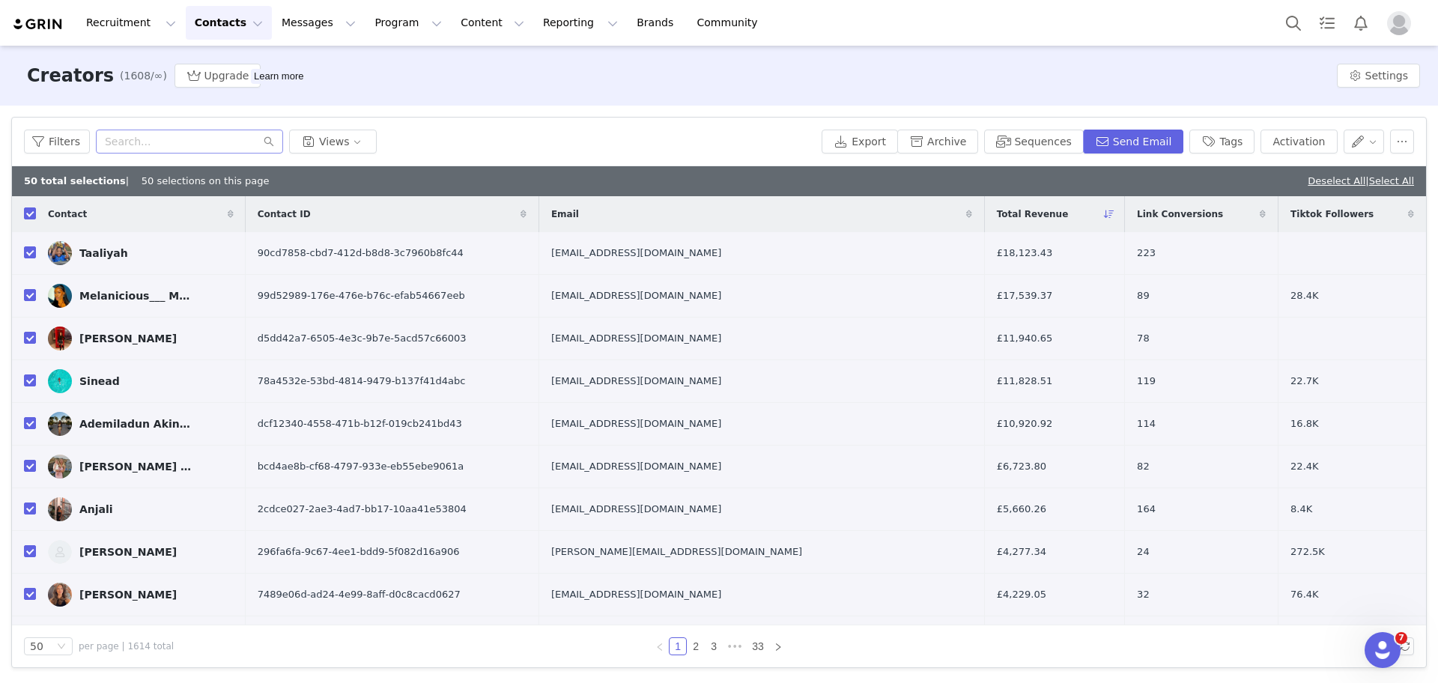
checkbox input "false"
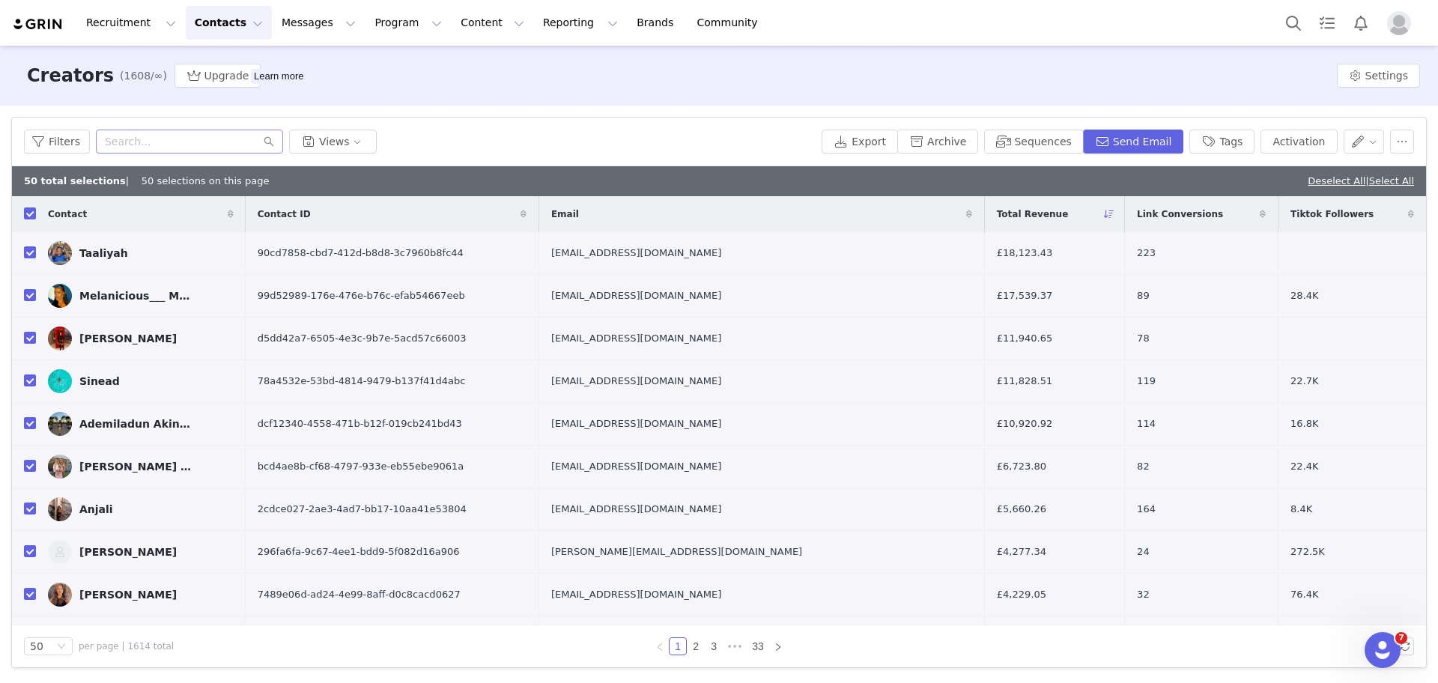
checkbox input "false"
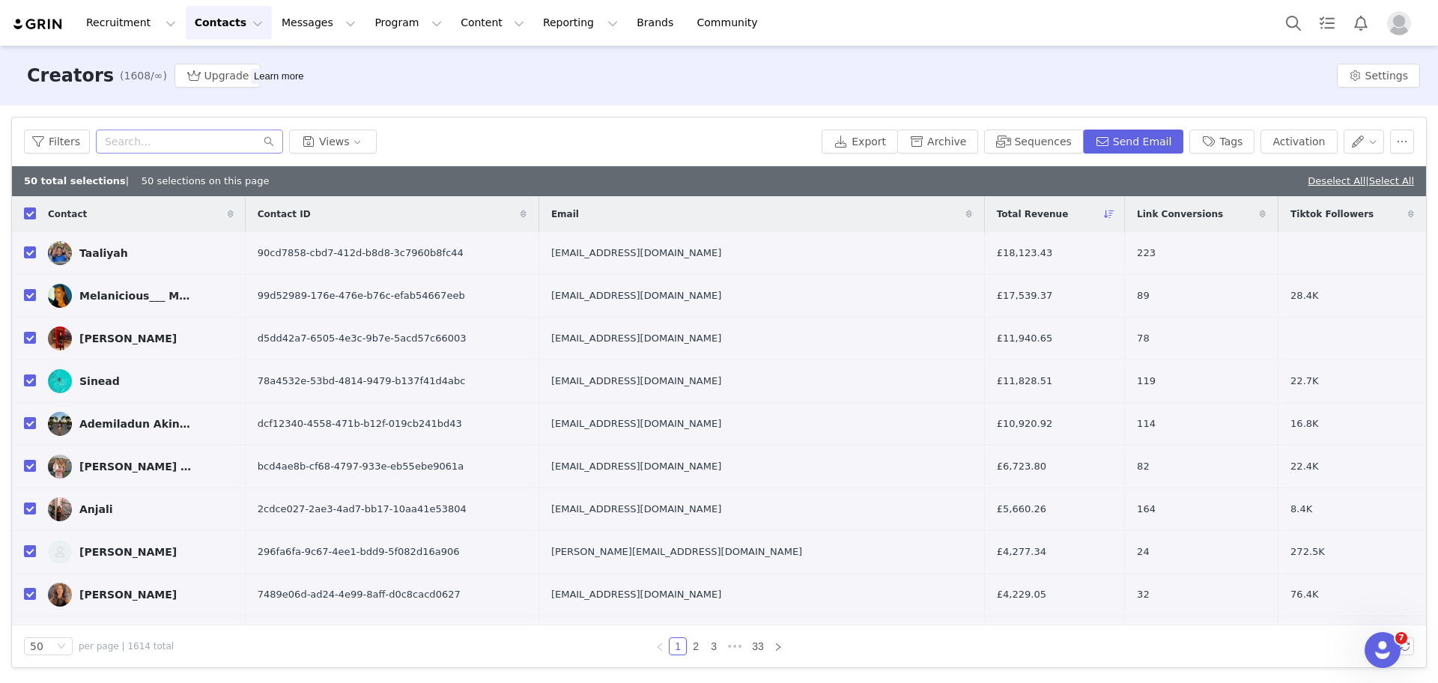
checkbox input "false"
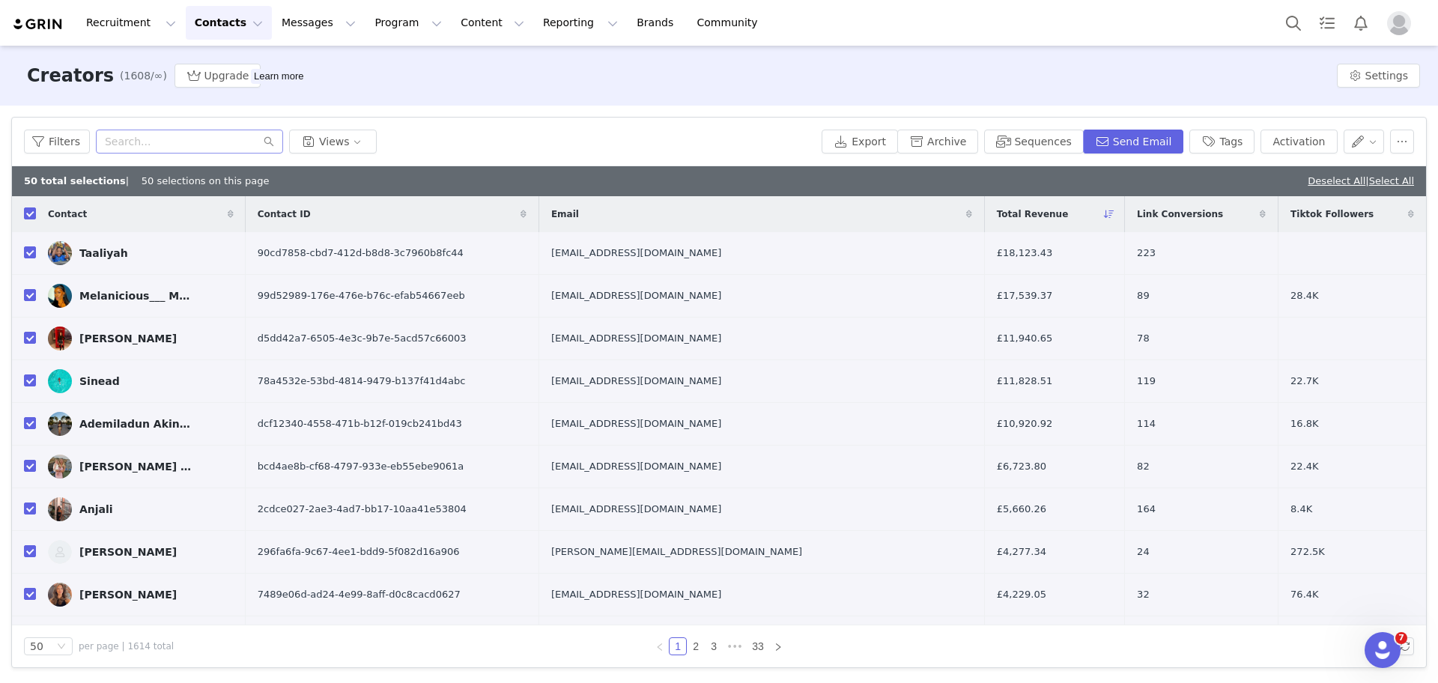
checkbox input "false"
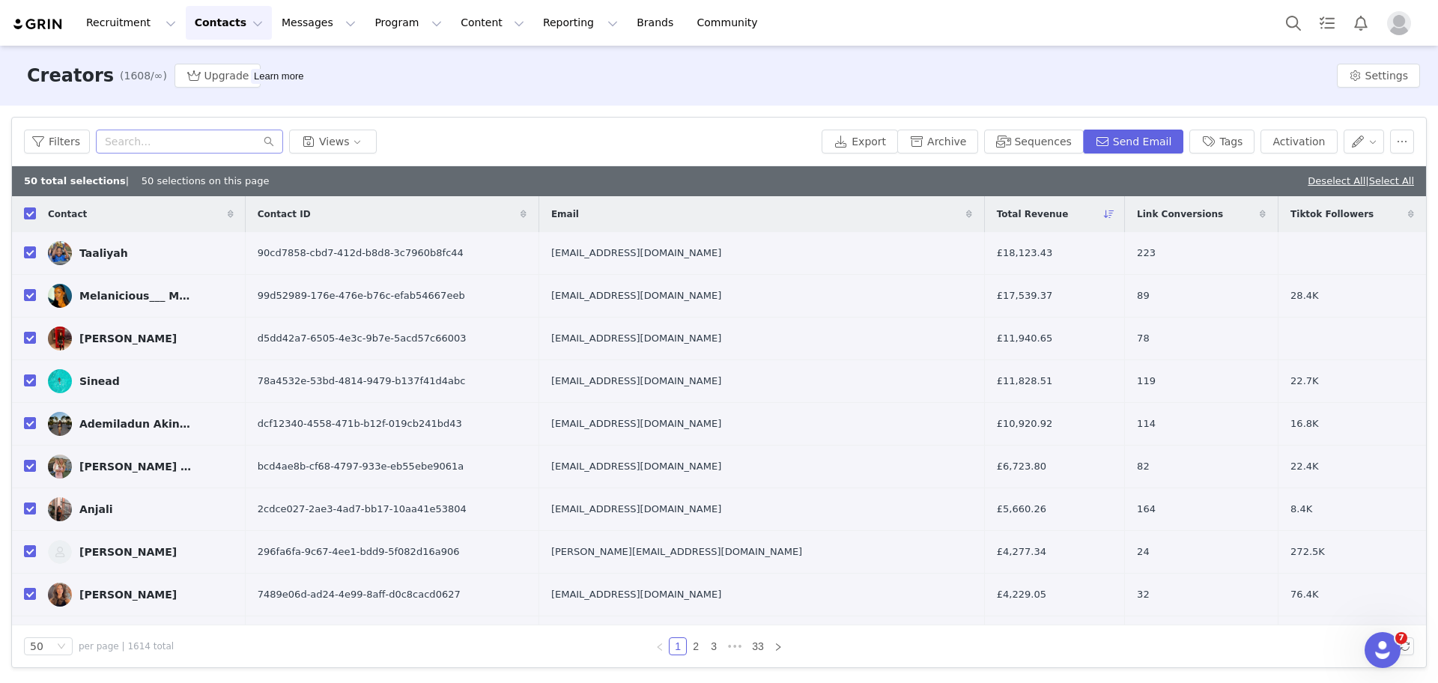
checkbox input "false"
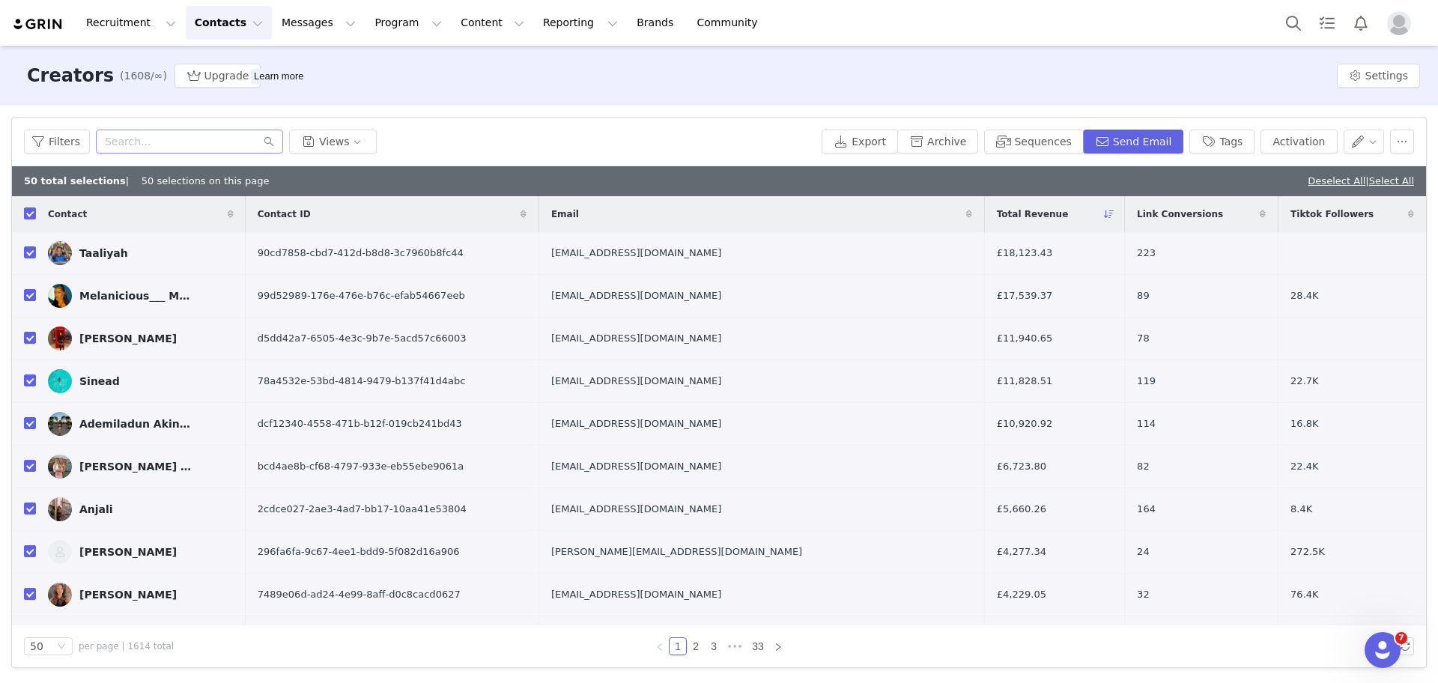
checkbox input "false"
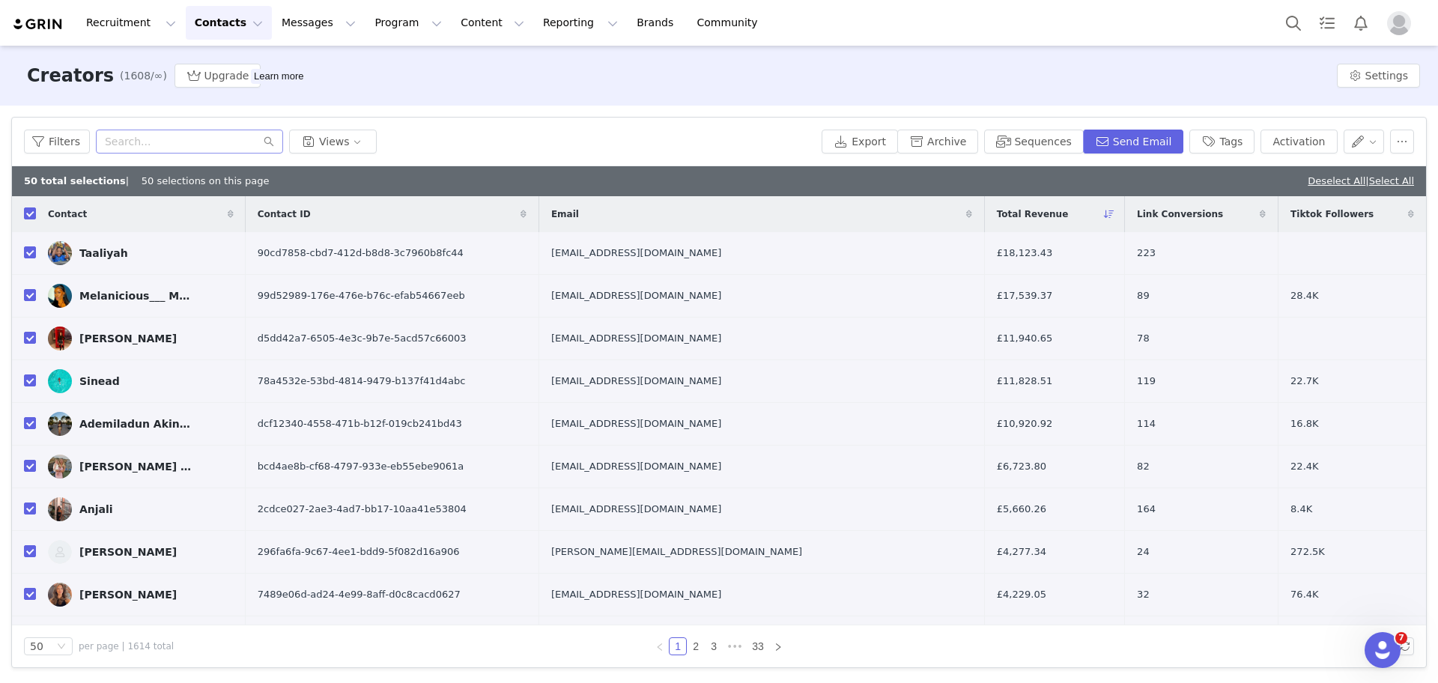
checkbox input "false"
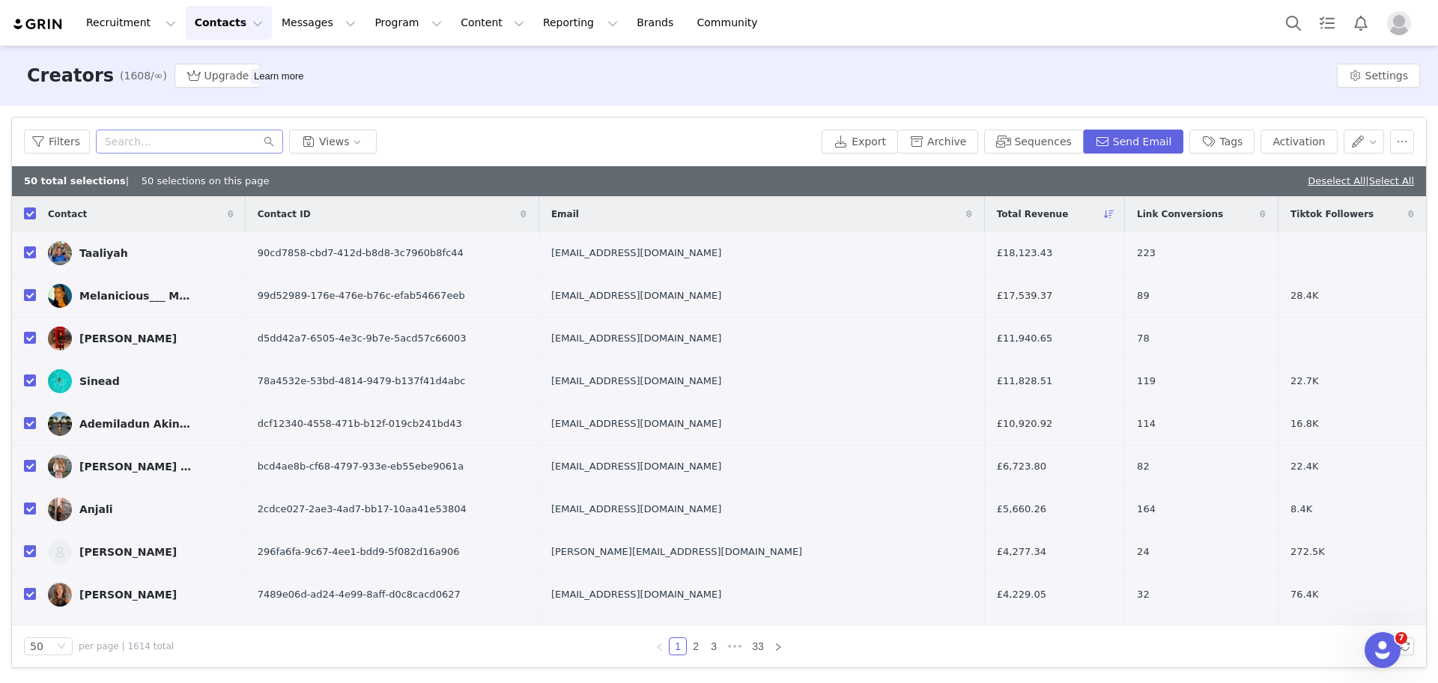
checkbox input "false"
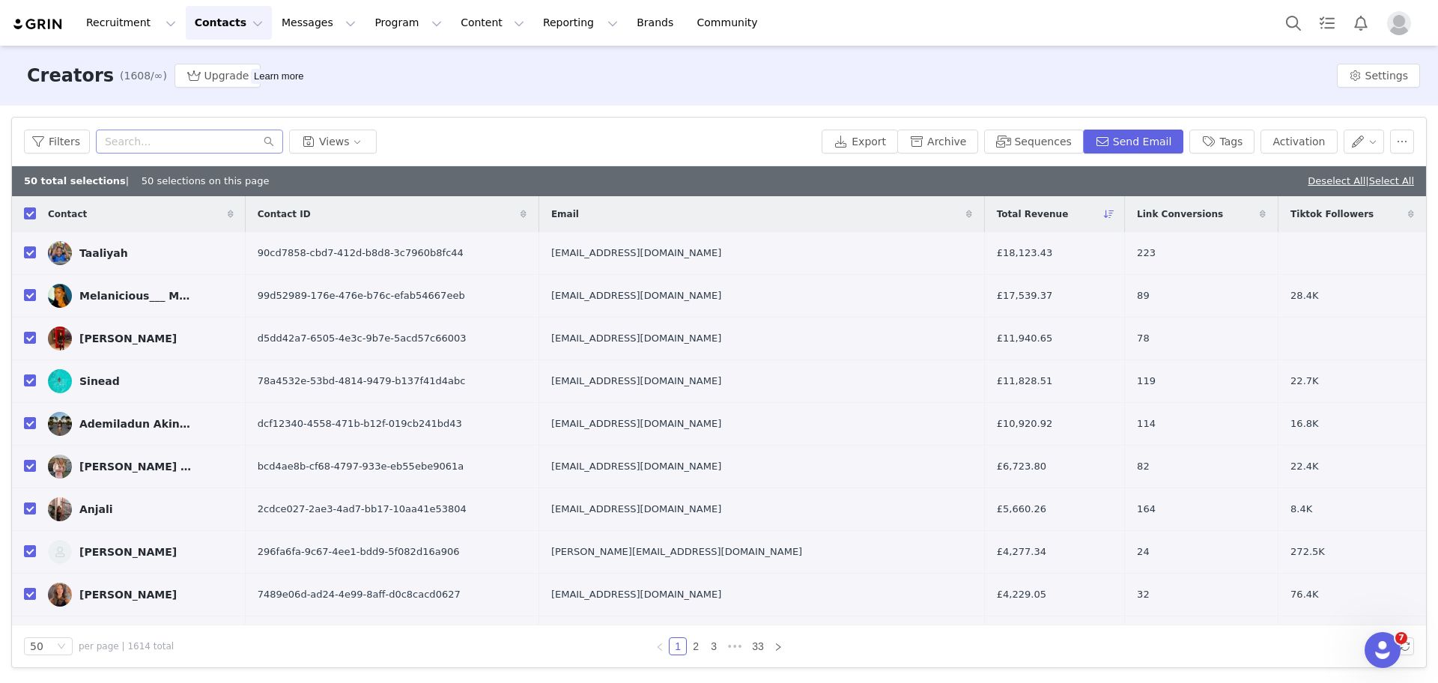
checkbox input "false"
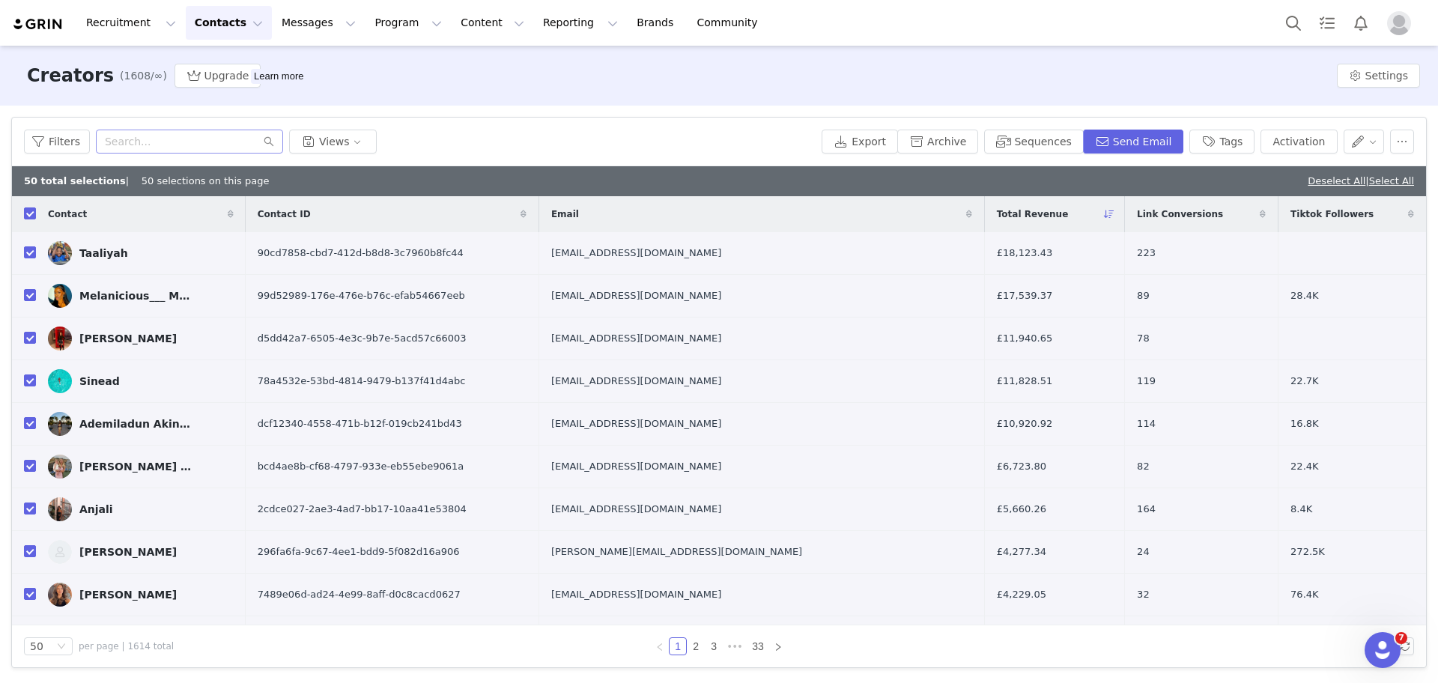
checkbox input "false"
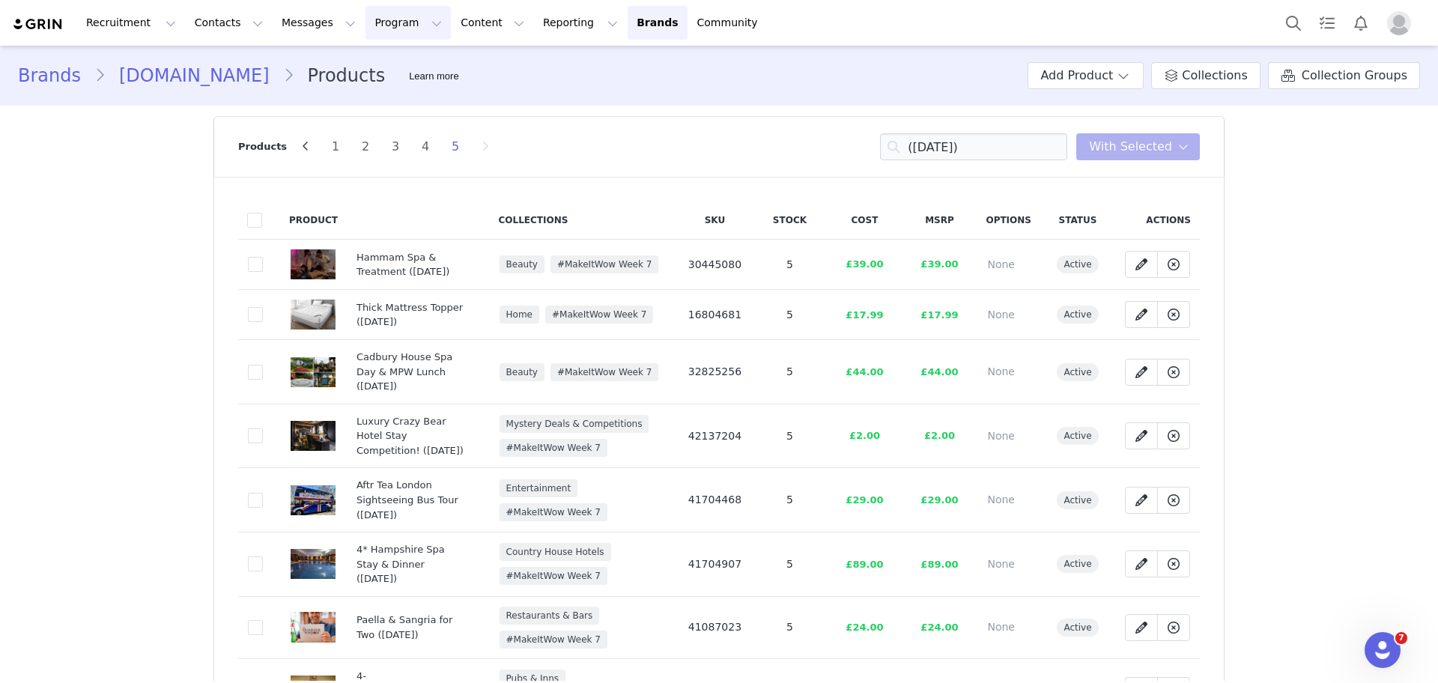
click at [366, 31] on button "Program Program" at bounding box center [408, 23] width 85 height 34
click at [379, 55] on link "Activations" at bounding box center [388, 66] width 118 height 28
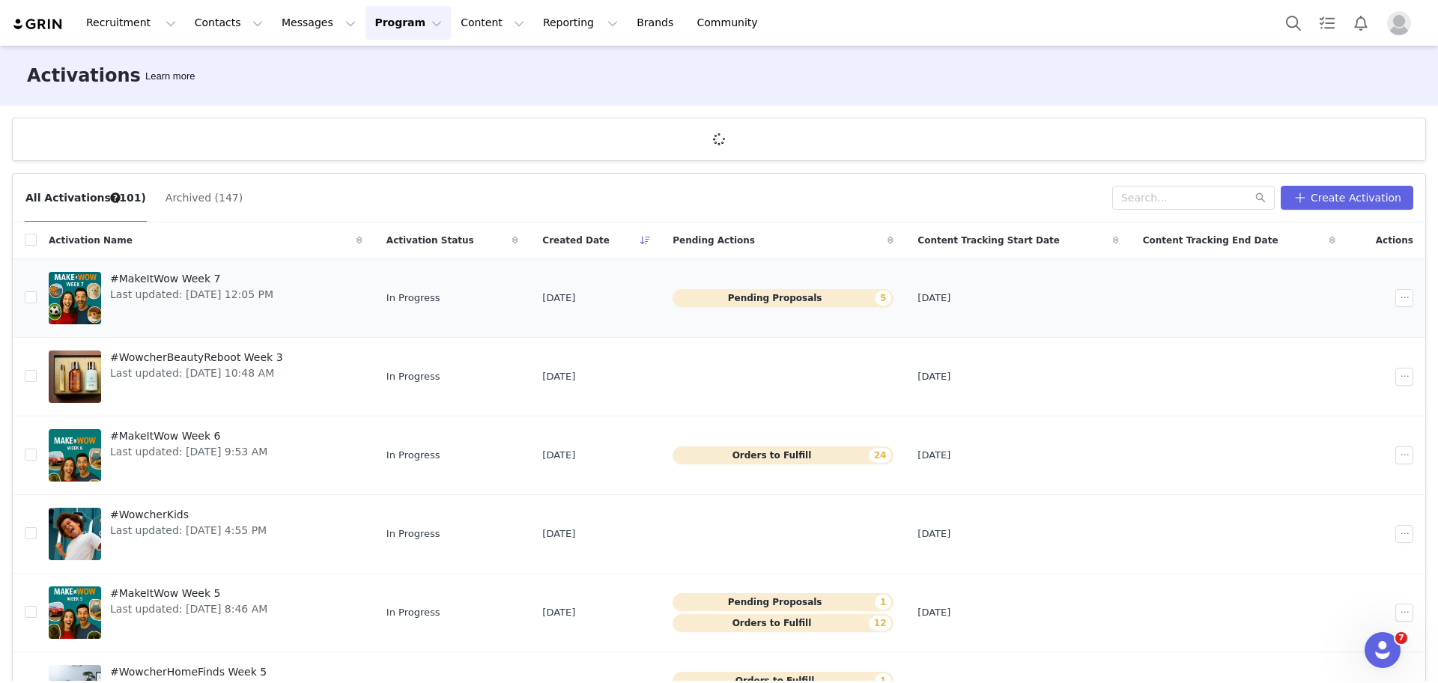
click at [124, 287] on span "Last updated: [DATE] 12:05 PM" at bounding box center [191, 295] width 163 height 16
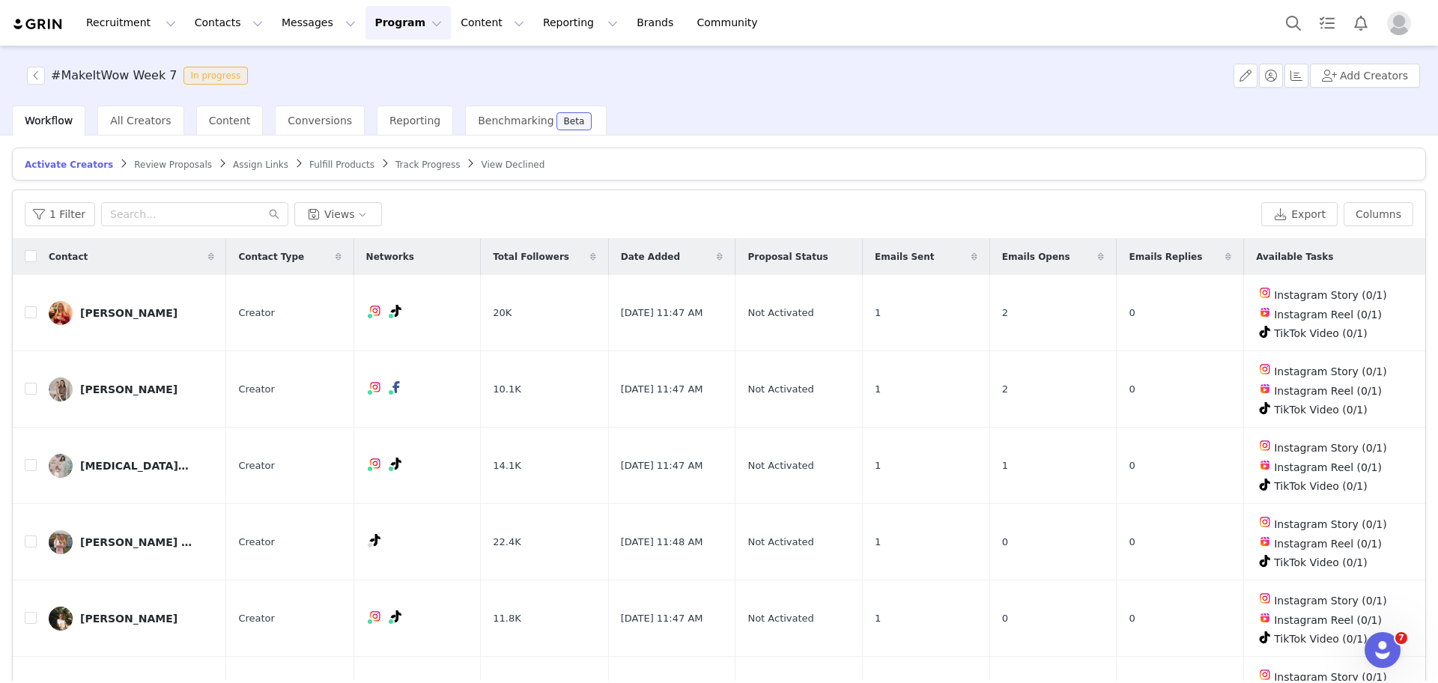
click at [233, 163] on span "Assign Links" at bounding box center [260, 165] width 55 height 10
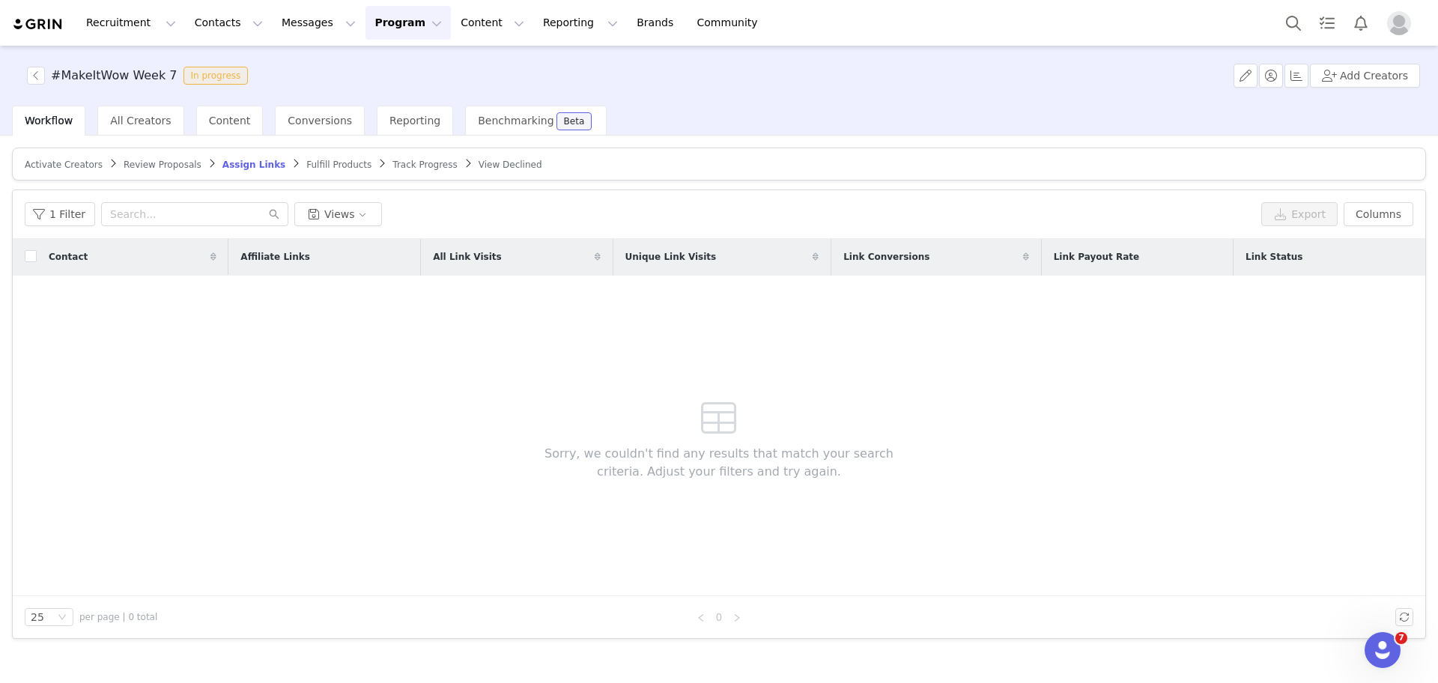
click at [169, 160] on span "Review Proposals" at bounding box center [163, 165] width 78 height 10
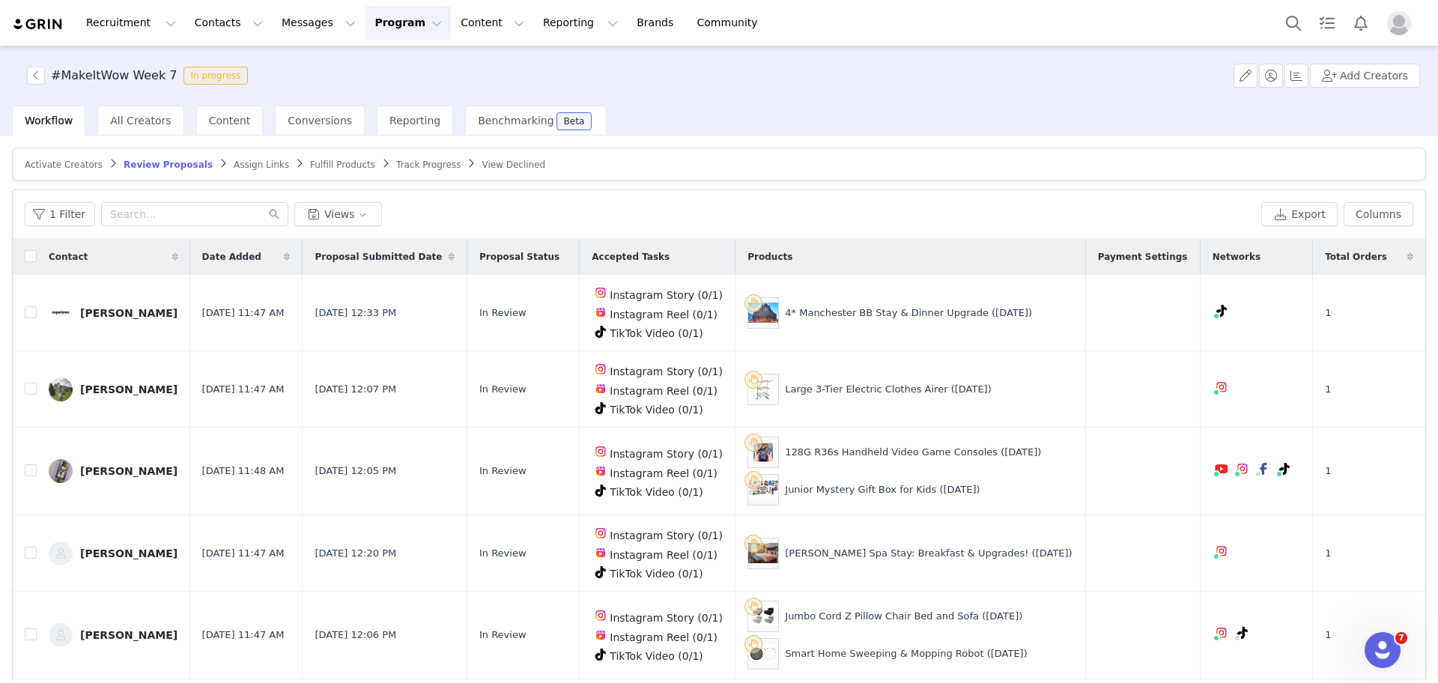
scroll to position [46, 0]
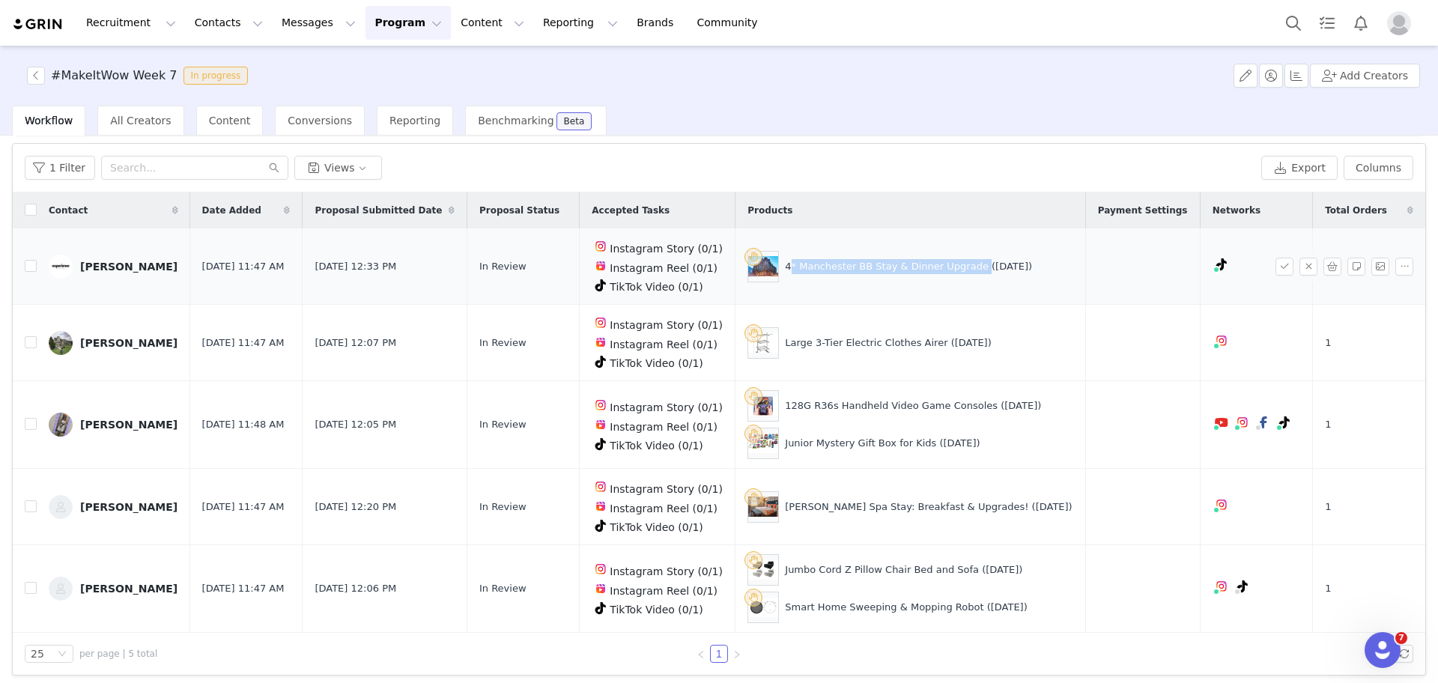
drag, startPoint x: 793, startPoint y: 269, endPoint x: 971, endPoint y: 278, distance: 177.7
click at [971, 278] on div "4* Manchester BB Stay & Dinner Upgrade ([DATE])" at bounding box center [910, 266] width 325 height 31
copy div "4* Manchester BB Stay & Dinner Upgrade"
click at [1359, 157] on button "Columns" at bounding box center [1379, 168] width 70 height 24
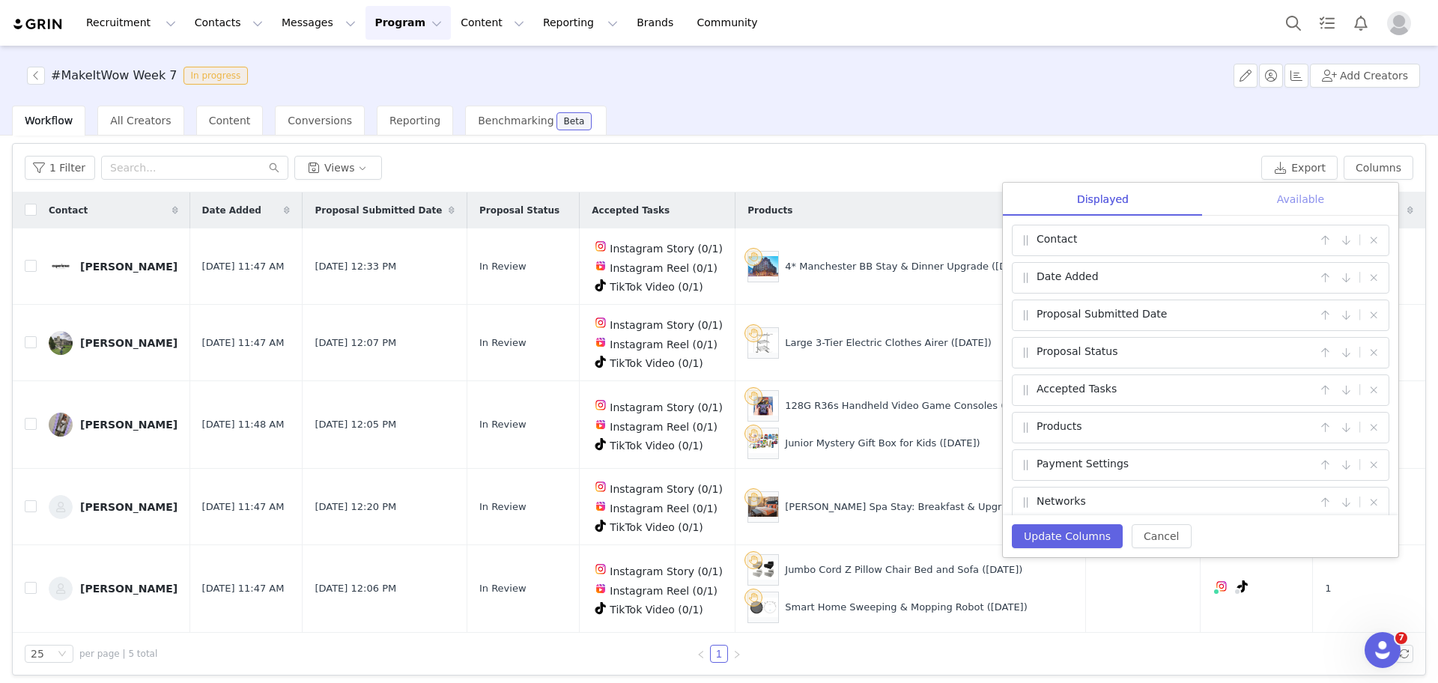
click at [1297, 207] on div "Available" at bounding box center [1300, 200] width 195 height 34
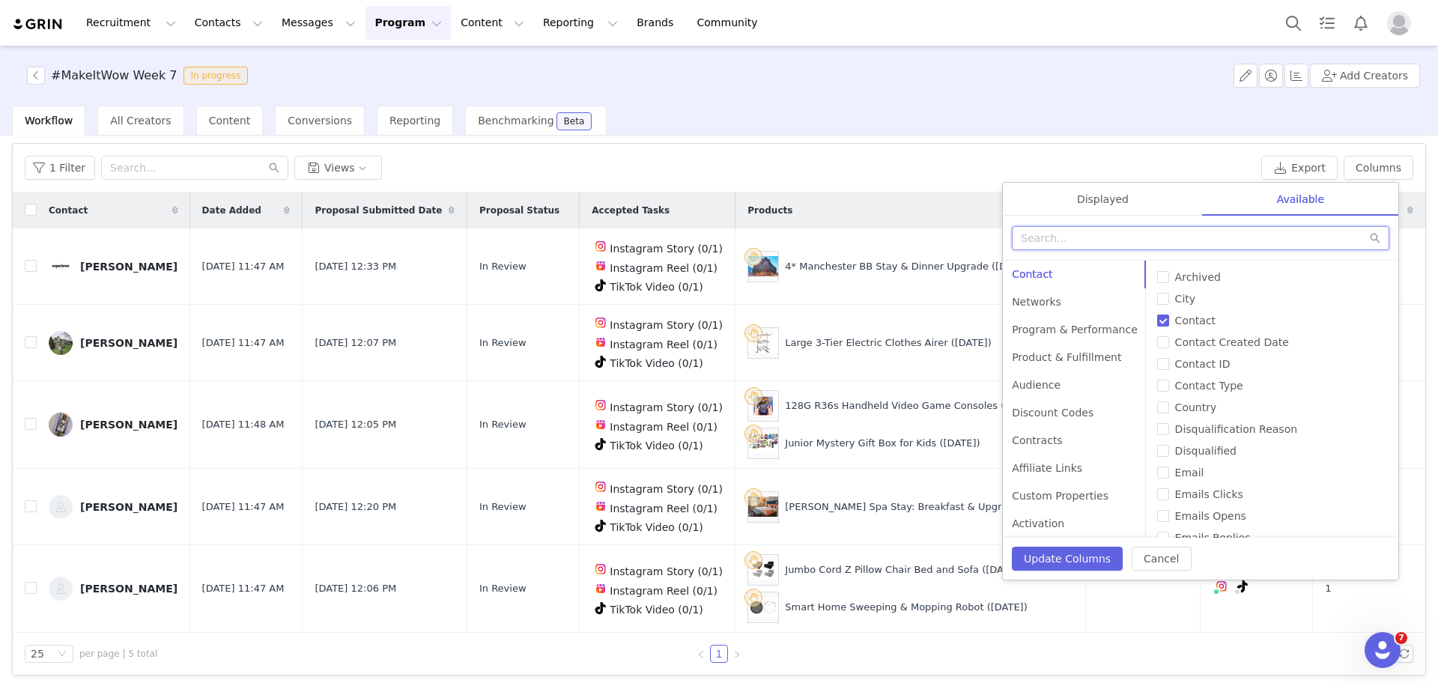
click at [1231, 226] on input "text" at bounding box center [1201, 238] width 378 height 24
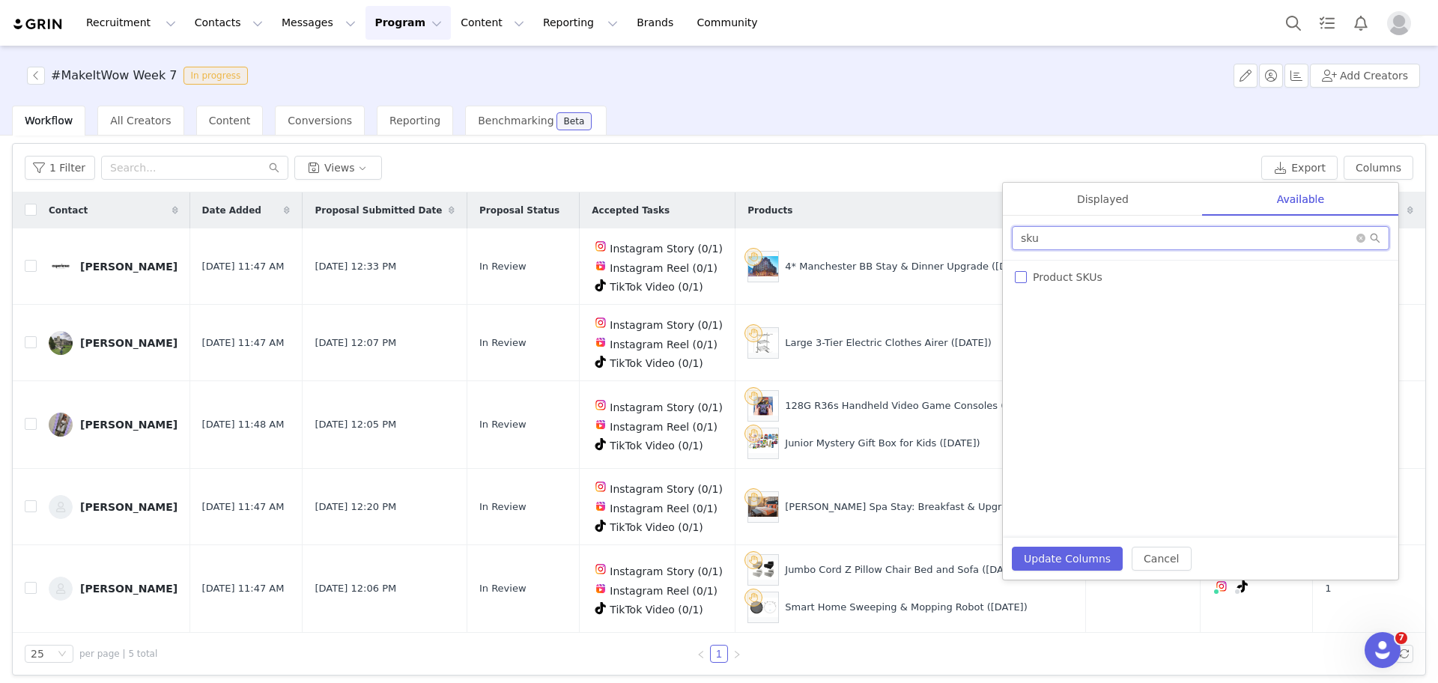
type input "sku"
click at [1023, 275] on input "Product SKUs" at bounding box center [1021, 277] width 12 height 12
checkbox input "true"
click at [1133, 193] on div "Displayed" at bounding box center [1103, 200] width 200 height 34
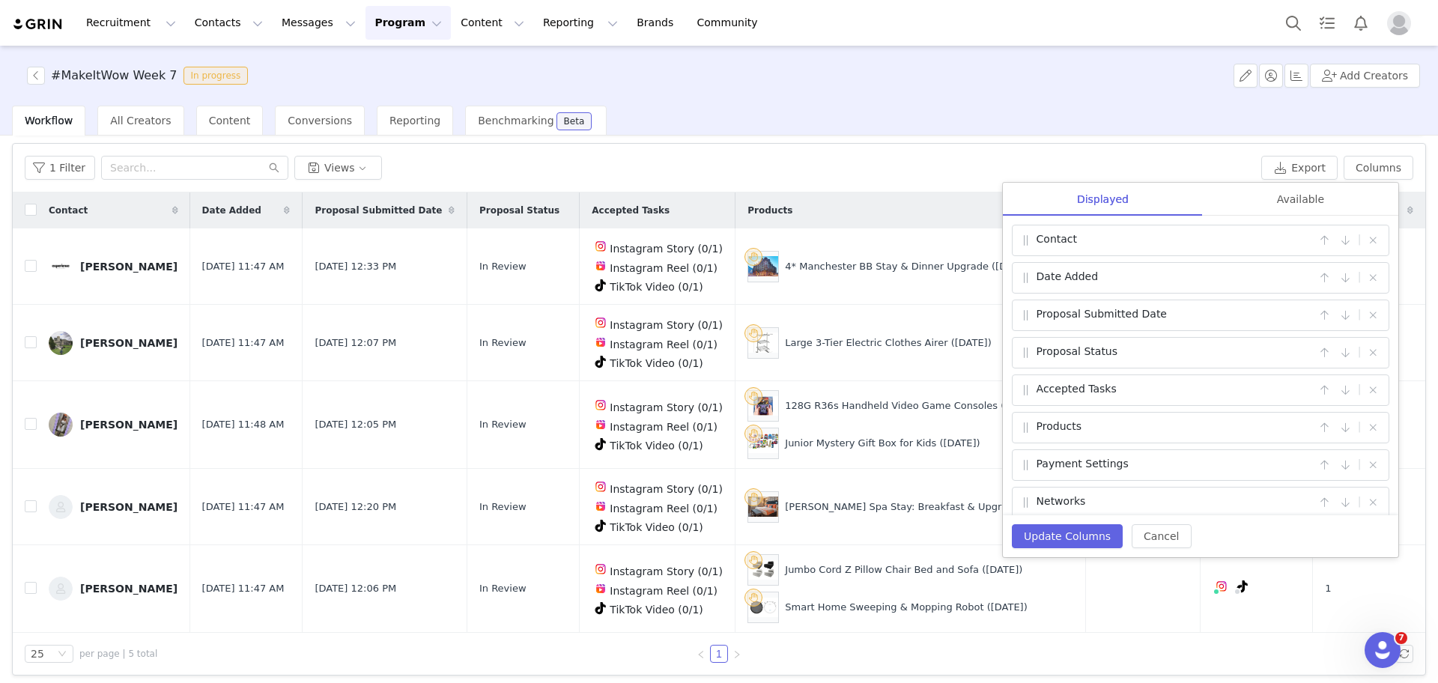
scroll to position [87, 0]
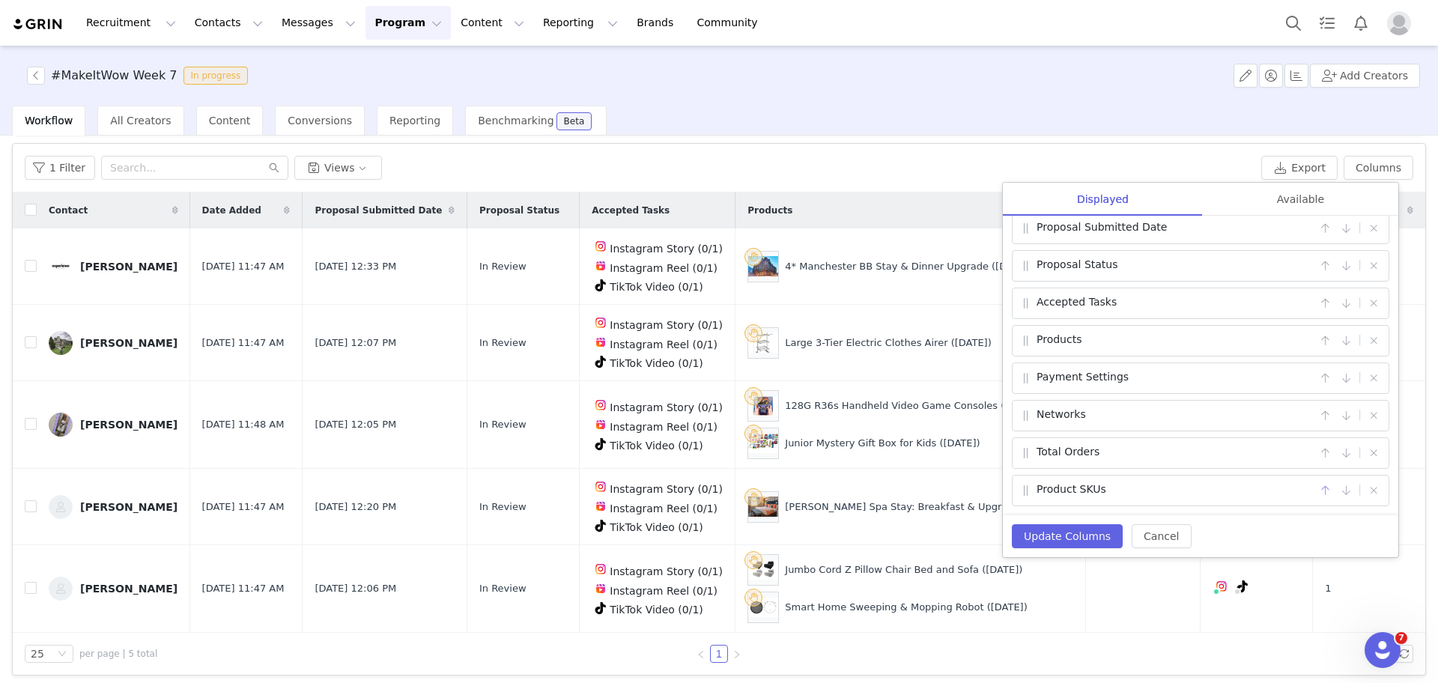
click at [1316, 491] on button "button" at bounding box center [1325, 491] width 18 height 18
click at [1316, 446] on button "button" at bounding box center [1325, 453] width 18 height 18
click at [1078, 527] on button "Update Columns" at bounding box center [1067, 536] width 111 height 24
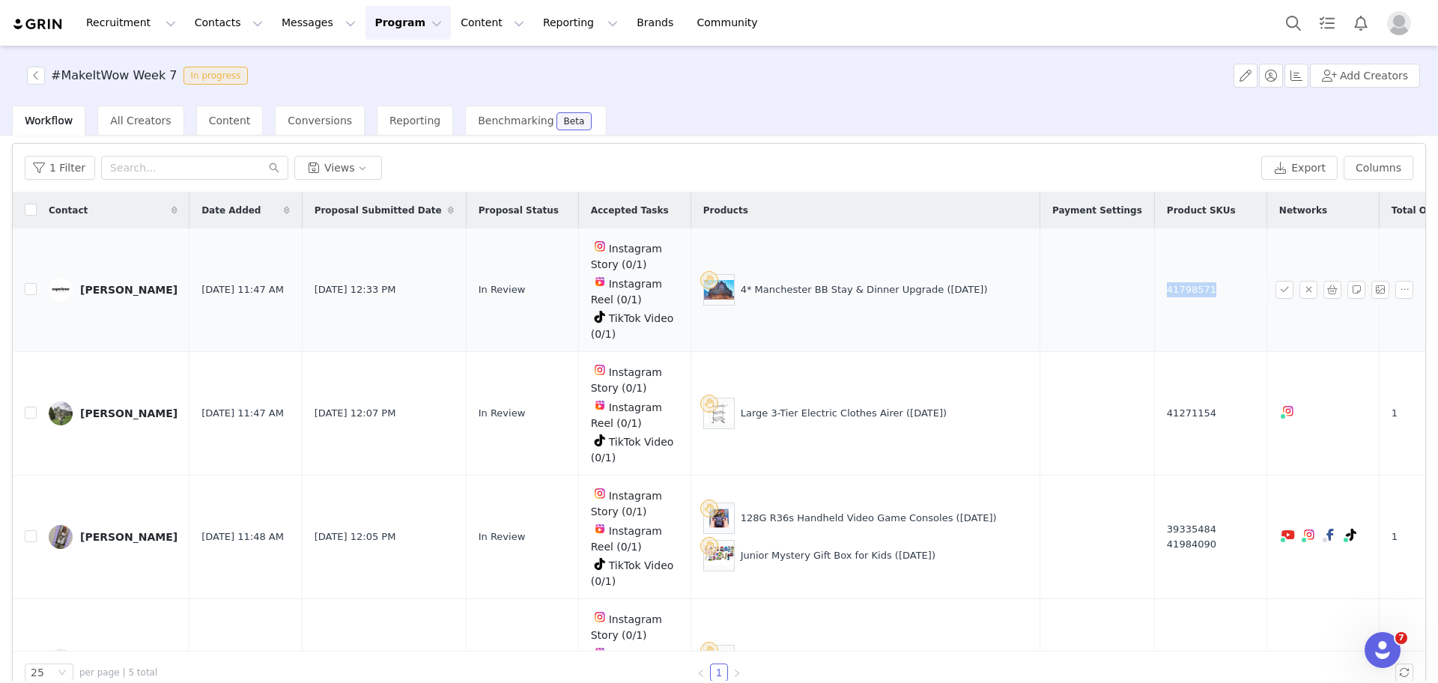
drag, startPoint x: 1144, startPoint y: 281, endPoint x: 1090, endPoint y: 283, distance: 54.7
click at [1154, 283] on td "41798571" at bounding box center [1210, 290] width 112 height 124
copy span "41798571"
drag, startPoint x: 721, startPoint y: 285, endPoint x: 903, endPoint y: 295, distance: 181.6
click at [903, 295] on div "4* Manchester BB Stay & Dinner Upgrade ([DATE])" at bounding box center [865, 289] width 324 height 31
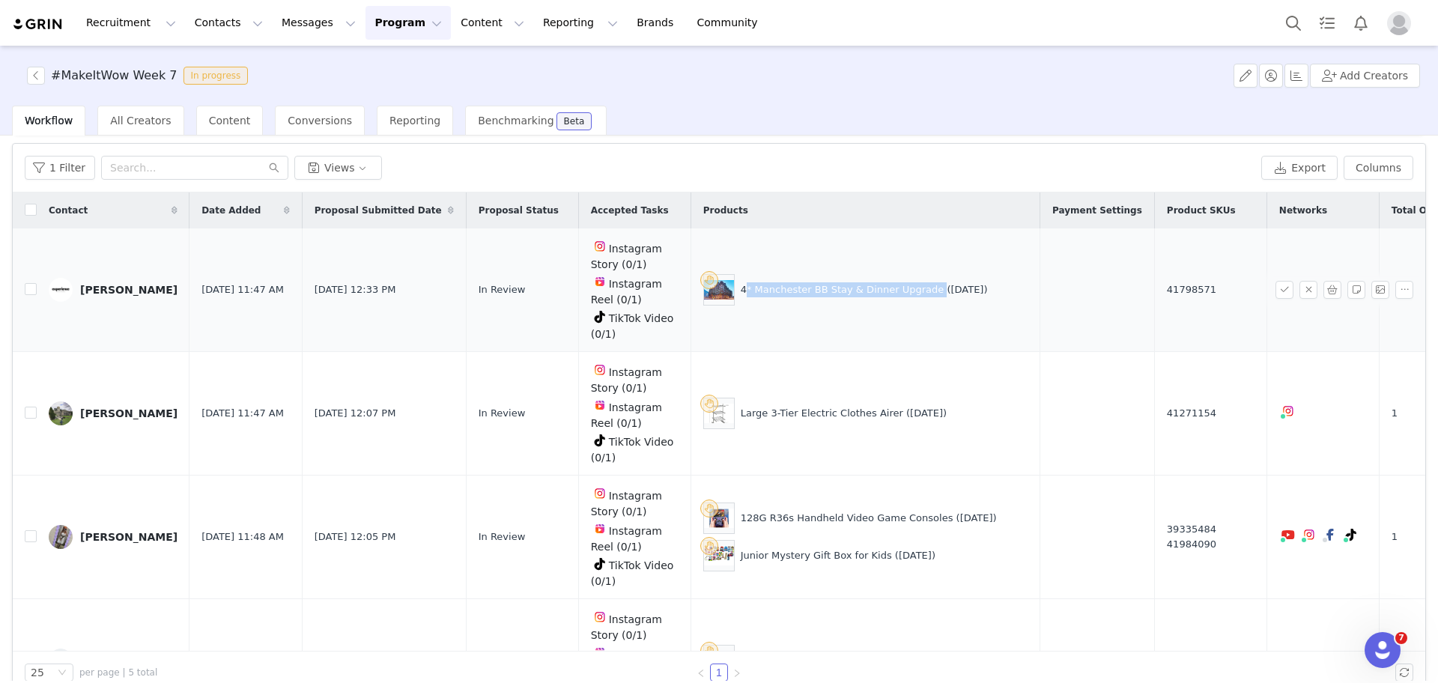
copy div "4* Manchester BB Stay & Dinner Upgrade"
click at [903, 295] on div "4* Manchester BB Stay & Dinner Upgrade ([DATE])" at bounding box center [865, 289] width 324 height 31
click at [31, 72] on button "button" at bounding box center [36, 76] width 18 height 18
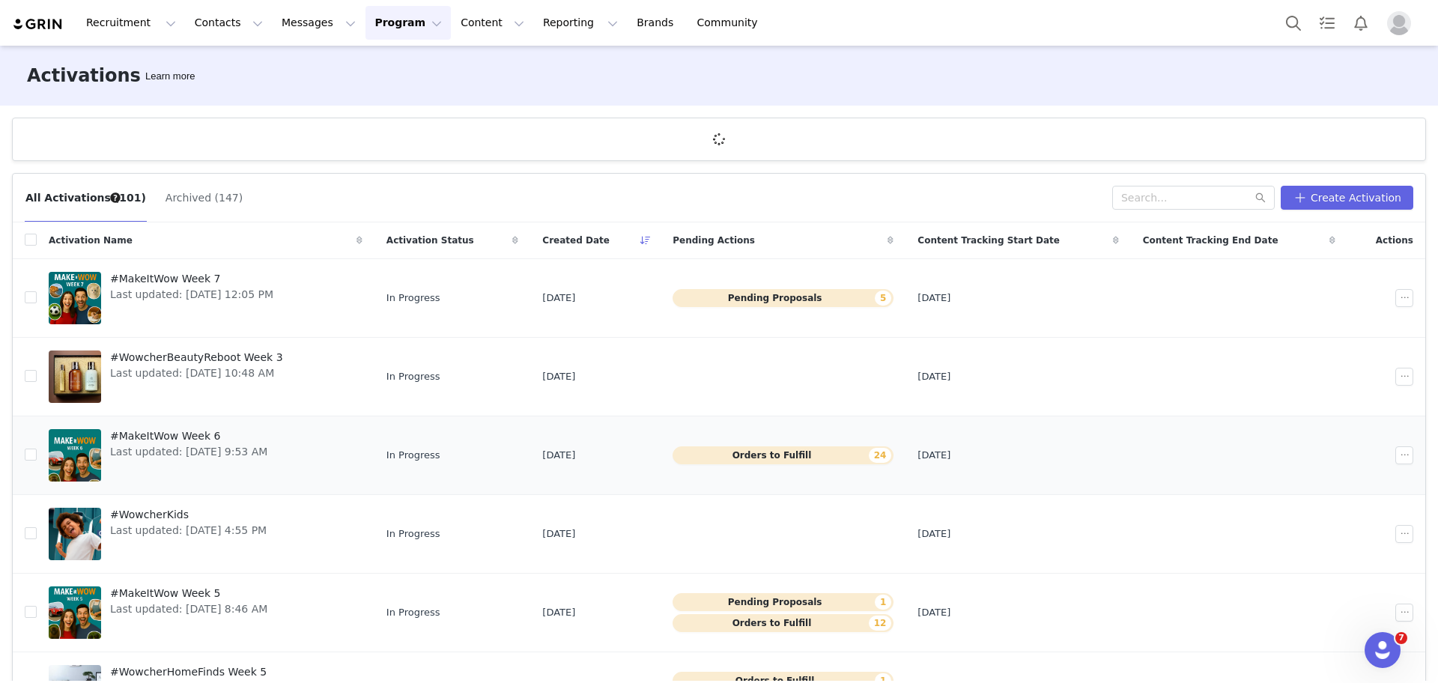
click at [204, 437] on span "#MakeItWow Week 6" at bounding box center [188, 436] width 157 height 16
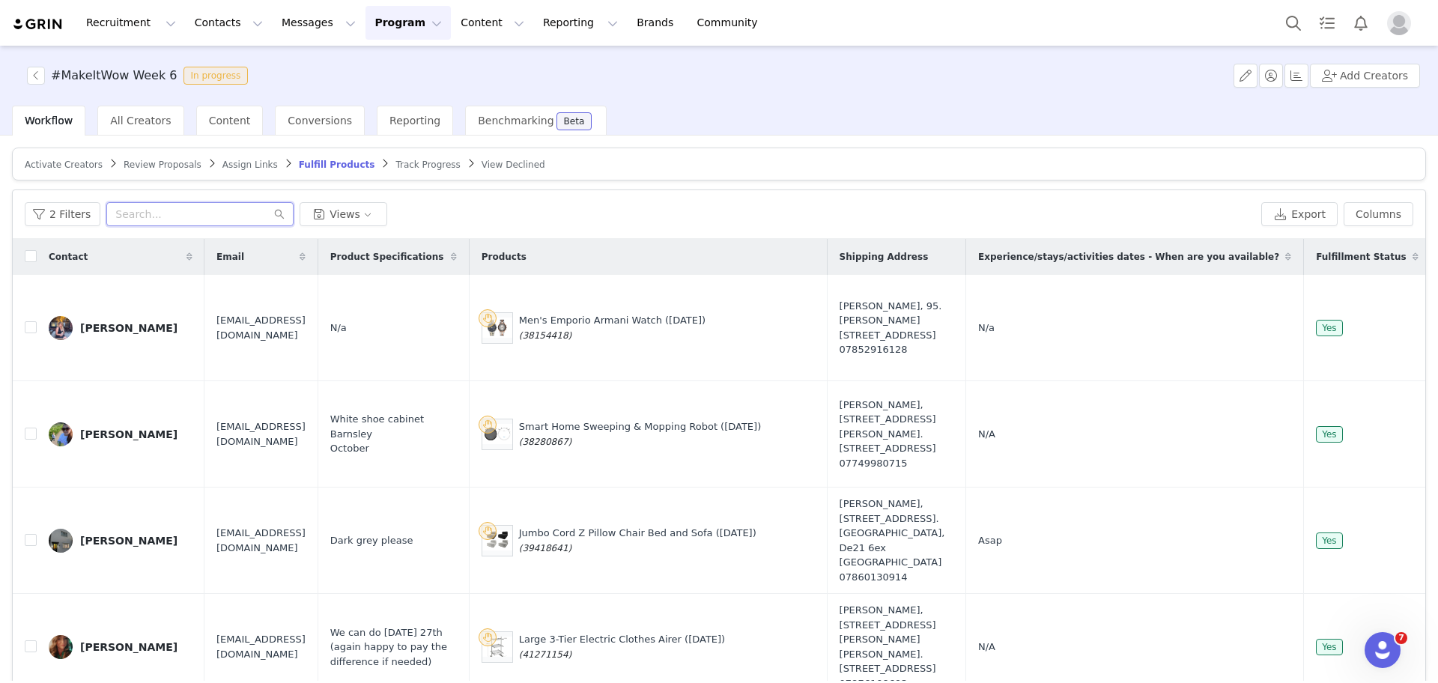
click at [160, 215] on input "text" at bounding box center [199, 214] width 187 height 24
type input "[PERSON_NAME]"
click at [278, 216] on icon "icon: search" at bounding box center [279, 214] width 10 height 10
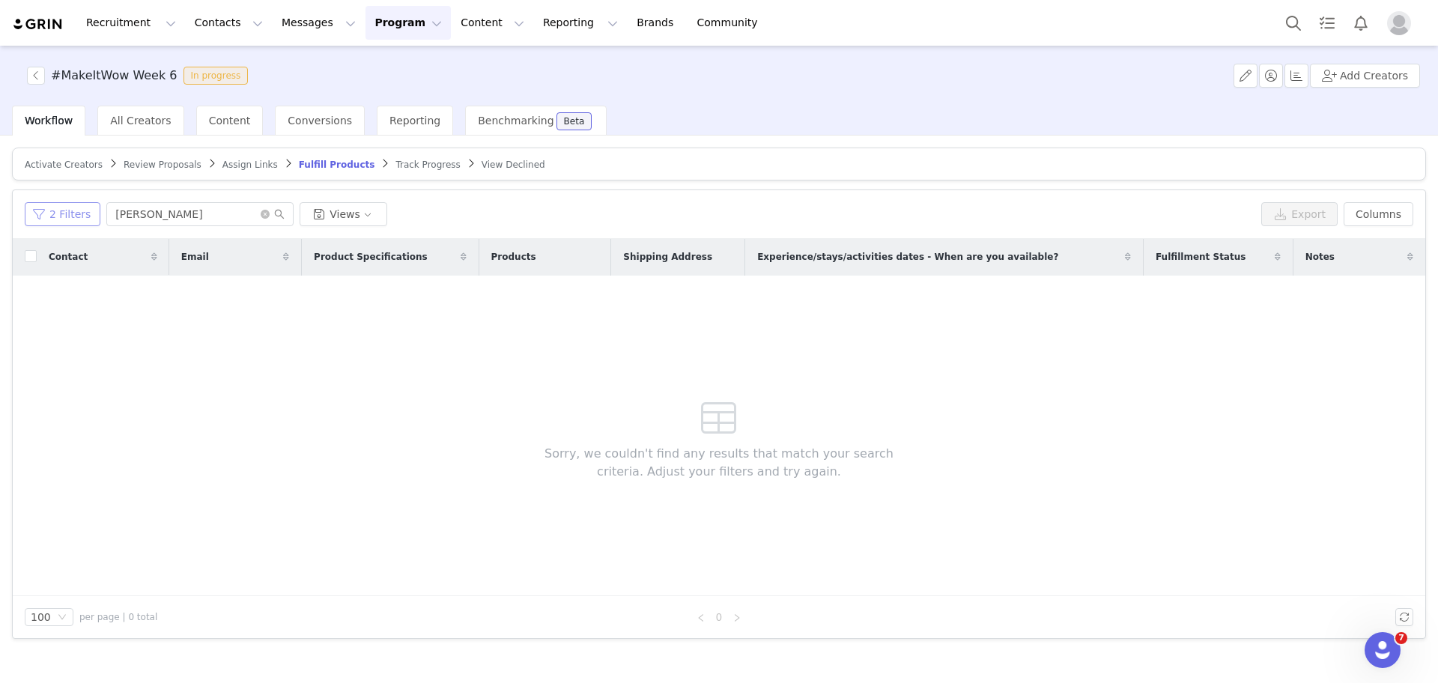
click at [71, 210] on button "2 Filters" at bounding box center [63, 214] width 76 height 24
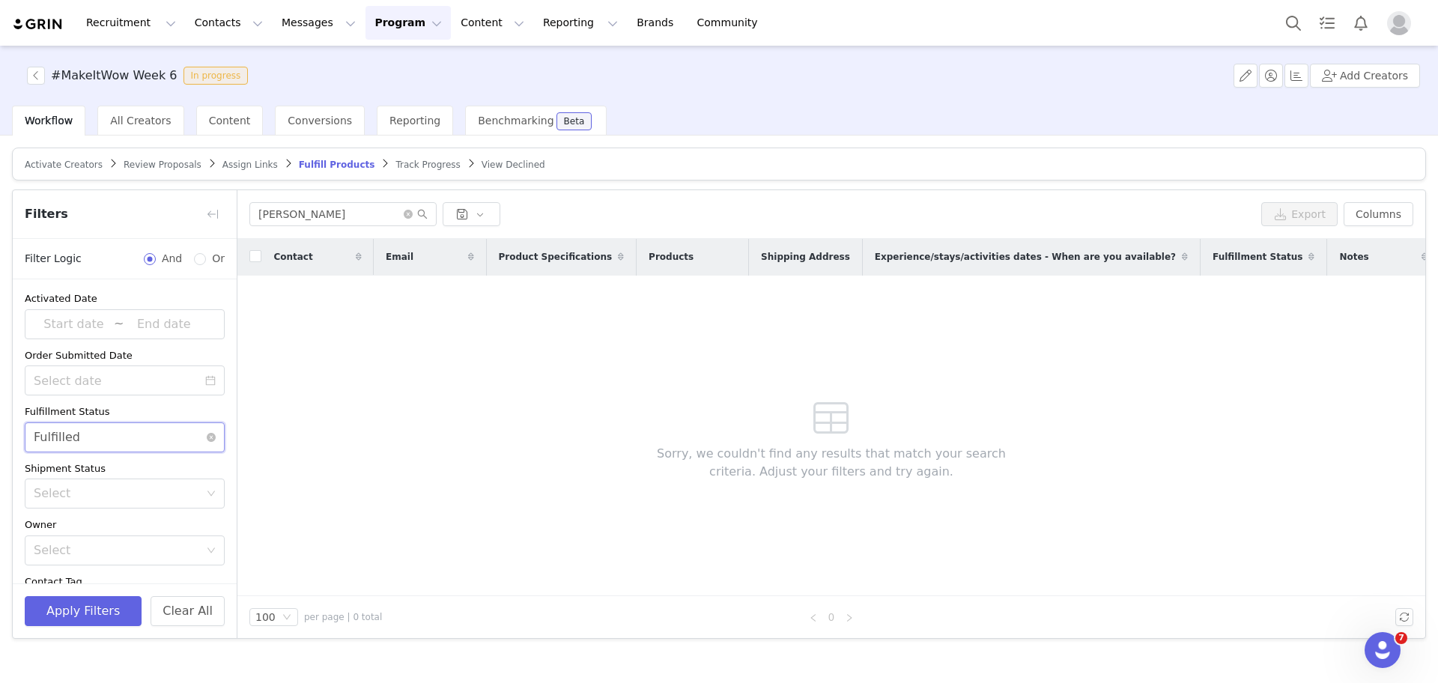
click at [77, 438] on div "Select Fulfilled" at bounding box center [120, 437] width 172 height 28
click at [90, 488] on li "Unfulfilled" at bounding box center [118, 494] width 186 height 24
click at [82, 607] on button "Apply Filters" at bounding box center [83, 611] width 117 height 30
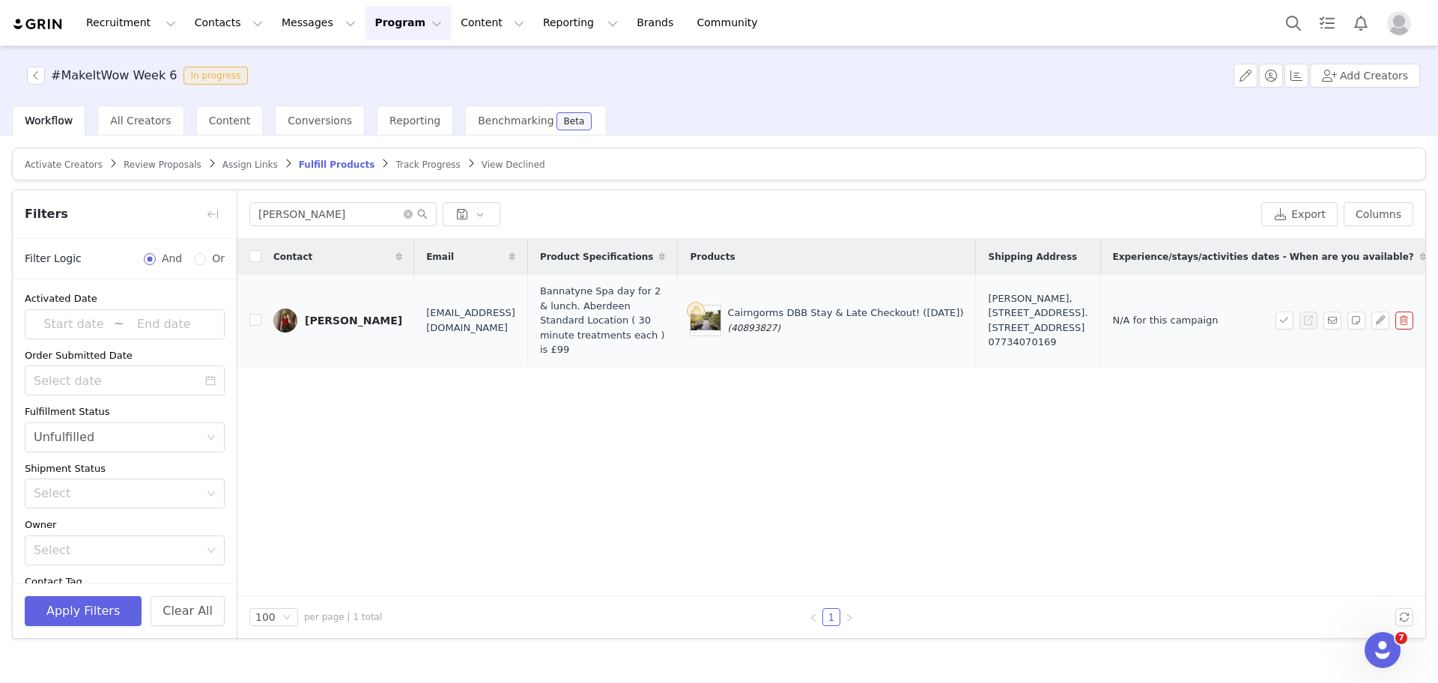
drag, startPoint x: 800, startPoint y: 336, endPoint x: 735, endPoint y: 336, distance: 65.2
click at [735, 336] on div "Cairngorms DBB Stay & Late Checkout! ([DATE]) (40893827)" at bounding box center [826, 320] width 273 height 31
copy span "(40893827)"
click at [1356, 321] on button "button" at bounding box center [1356, 321] width 18 height 18
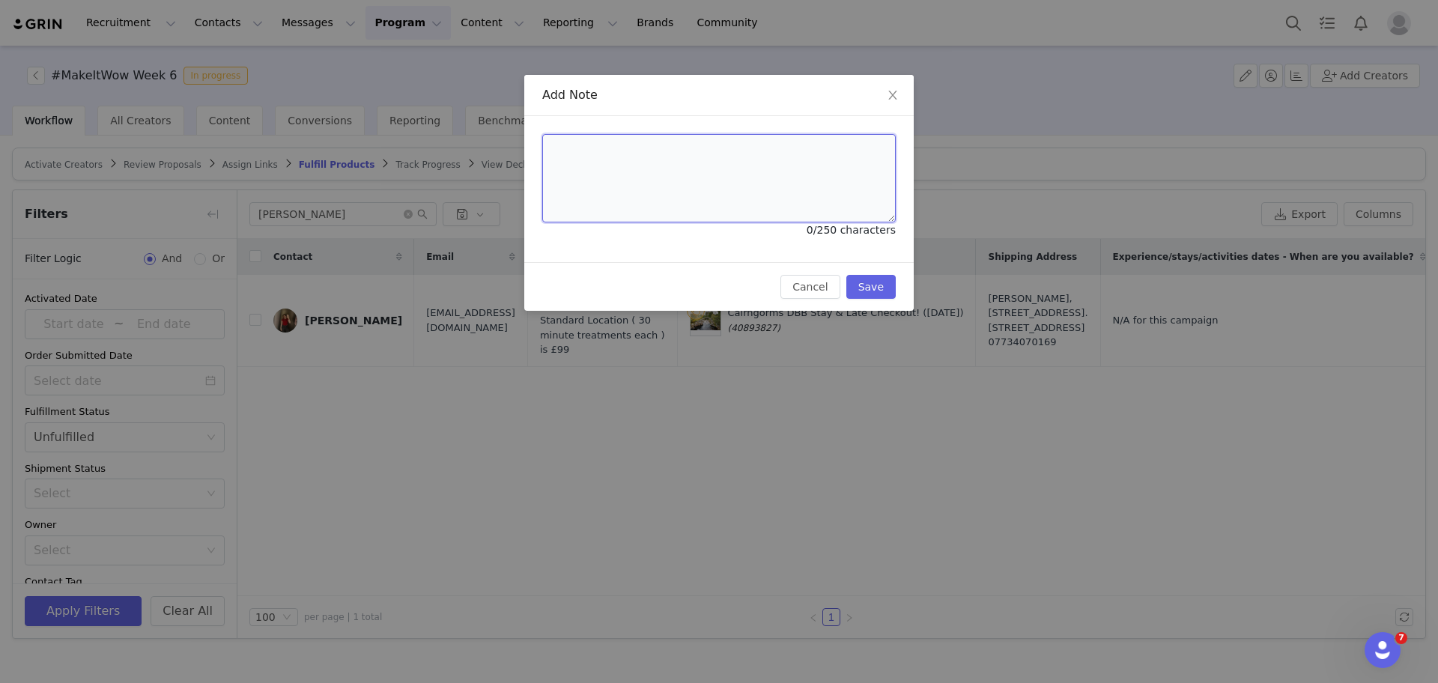
click at [861, 185] on textarea at bounding box center [719, 178] width 354 height 88
paste textarea "Wowcher Code:PS8YX7-P4EMJD Order Number:50342021"
type textarea "Wowcher Code:PS8YX7-P4EMJD Order Number:50342021"
click at [880, 292] on button "Save" at bounding box center [870, 287] width 49 height 24
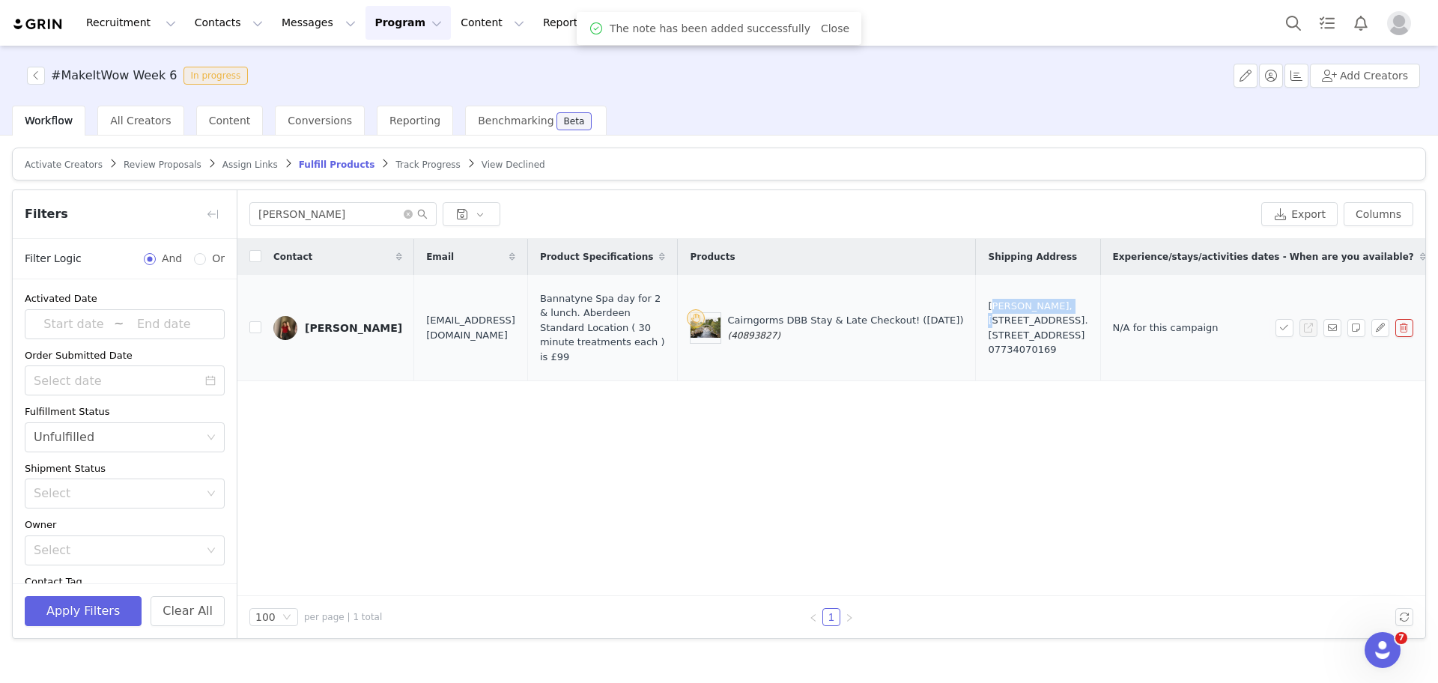
drag, startPoint x: 967, startPoint y: 288, endPoint x: 1035, endPoint y: 295, distance: 68.6
click at [1035, 295] on td "[PERSON_NAME], [STREET_ADDRESS]. [STREET_ADDRESS] 07734070169" at bounding box center [1038, 328] width 124 height 106
copy div "[PERSON_NAME]"
drag, startPoint x: 1045, startPoint y: 369, endPoint x: 967, endPoint y: 358, distance: 78.6
click at [976, 358] on td "[PERSON_NAME], [STREET_ADDRESS]. [STREET_ADDRESS] 07734070169" at bounding box center [1038, 328] width 124 height 106
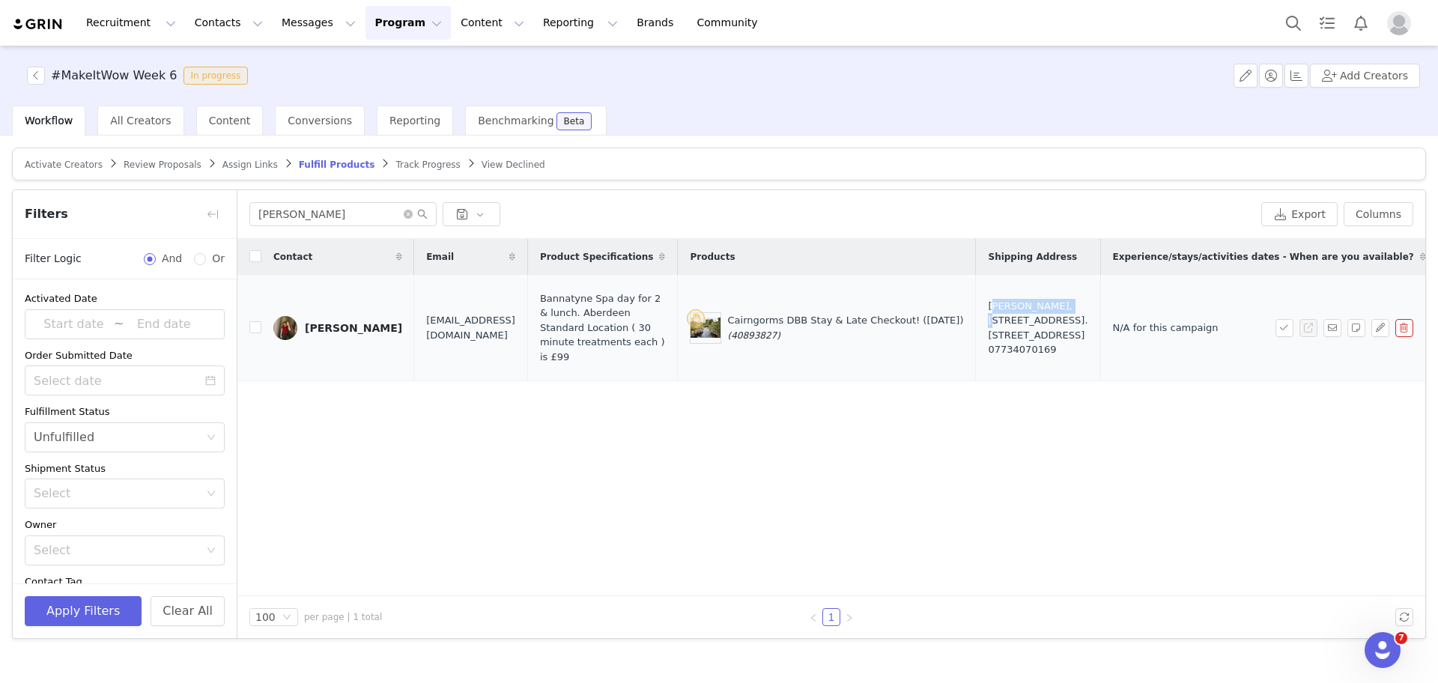
drag, startPoint x: 545, startPoint y: 330, endPoint x: 398, endPoint y: 330, distance: 147.6
click at [414, 330] on td "[EMAIL_ADDRESS][DOMAIN_NAME]" at bounding box center [470, 328] width 113 height 106
copy span "[EMAIL_ADDRESS][DOMAIN_NAME]"
click at [1280, 330] on button "button" at bounding box center [1285, 328] width 18 height 18
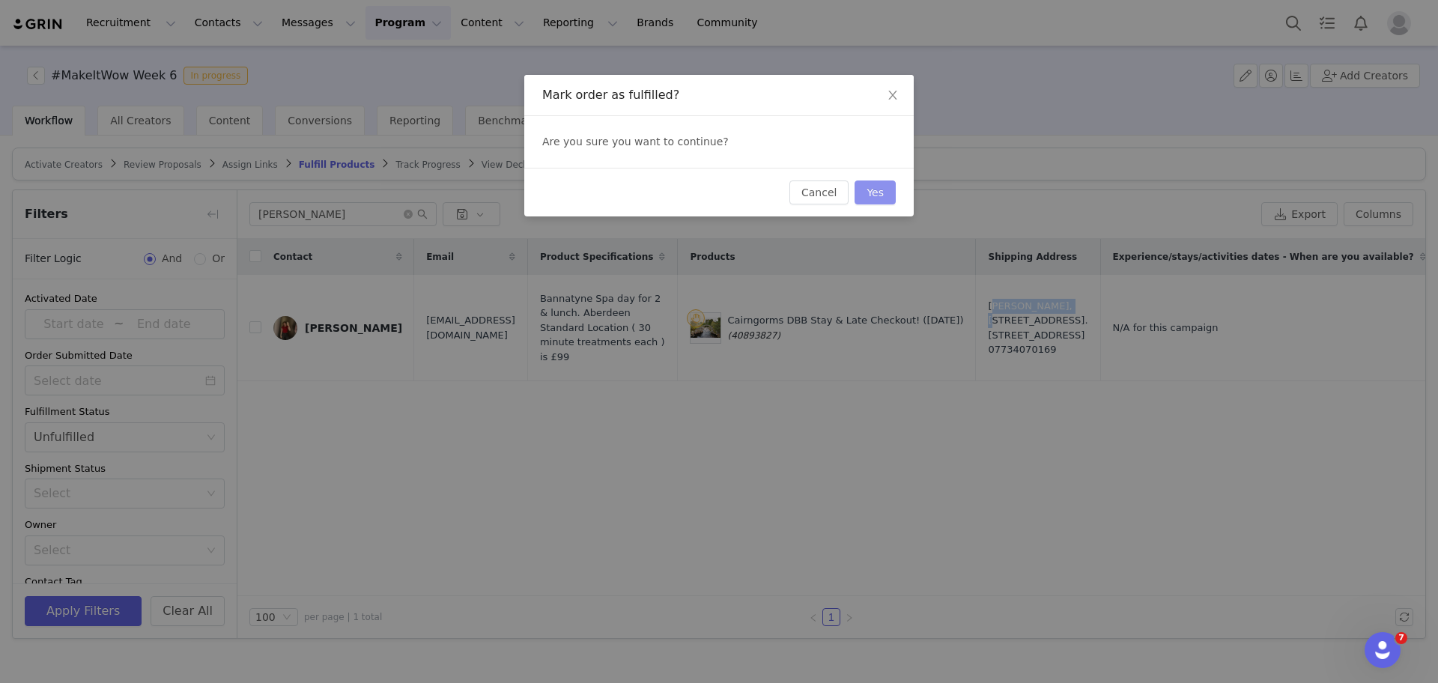
click at [891, 184] on button "Yes" at bounding box center [875, 193] width 41 height 24
